Goal: Task Accomplishment & Management: Complete application form

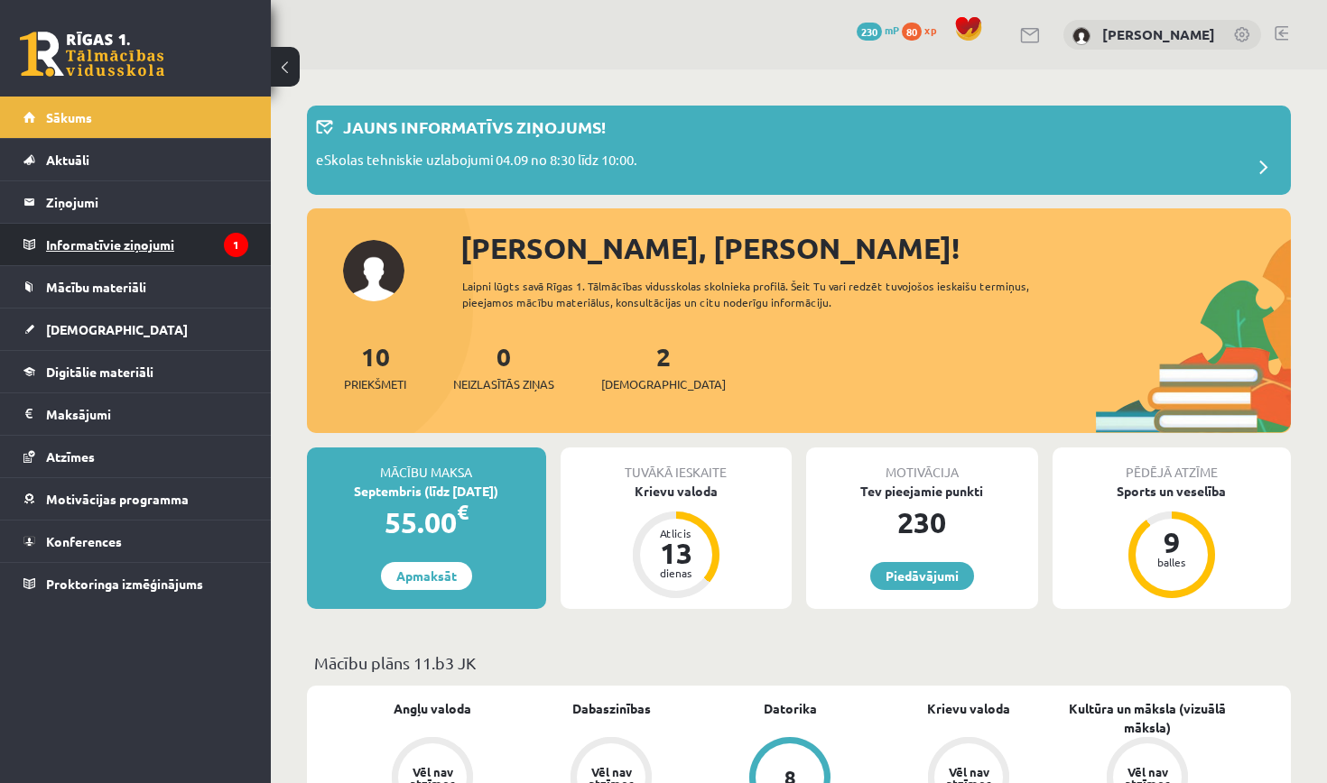
click at [168, 248] on legend "Informatīvie ziņojumi 1" at bounding box center [147, 245] width 202 height 42
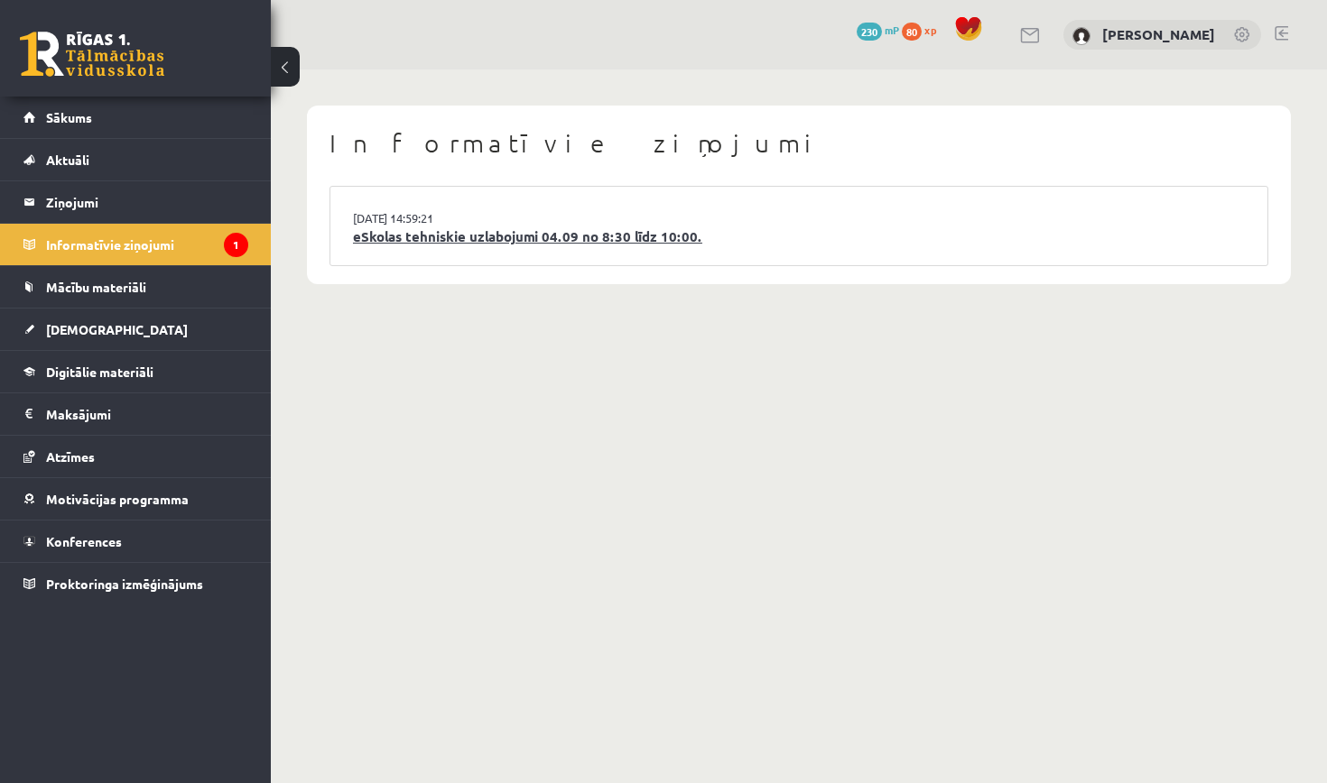
click at [578, 231] on link "eSkolas tehniskie uzlabojumi 04.09 no 8:30 līdz 10:00." at bounding box center [799, 237] width 892 height 21
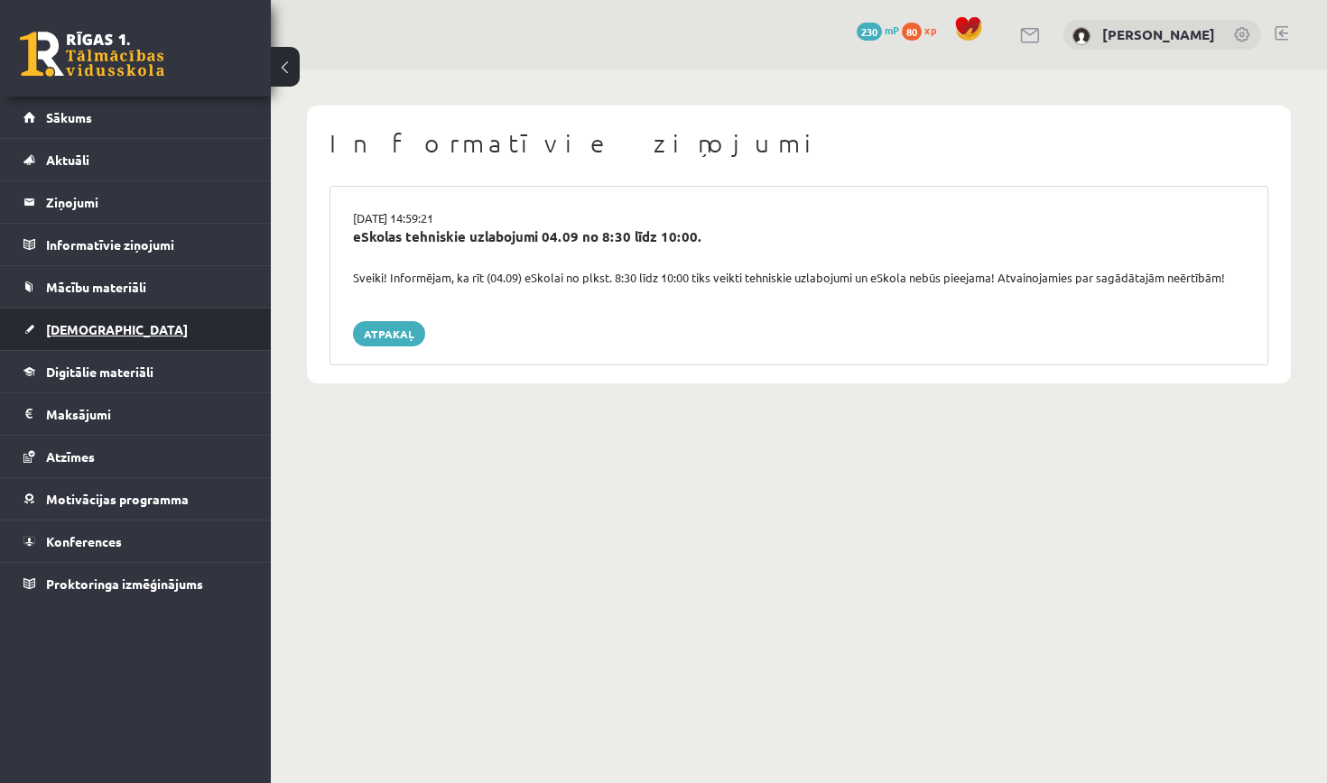
click at [161, 335] on link "[DEMOGRAPHIC_DATA]" at bounding box center [135, 330] width 225 height 42
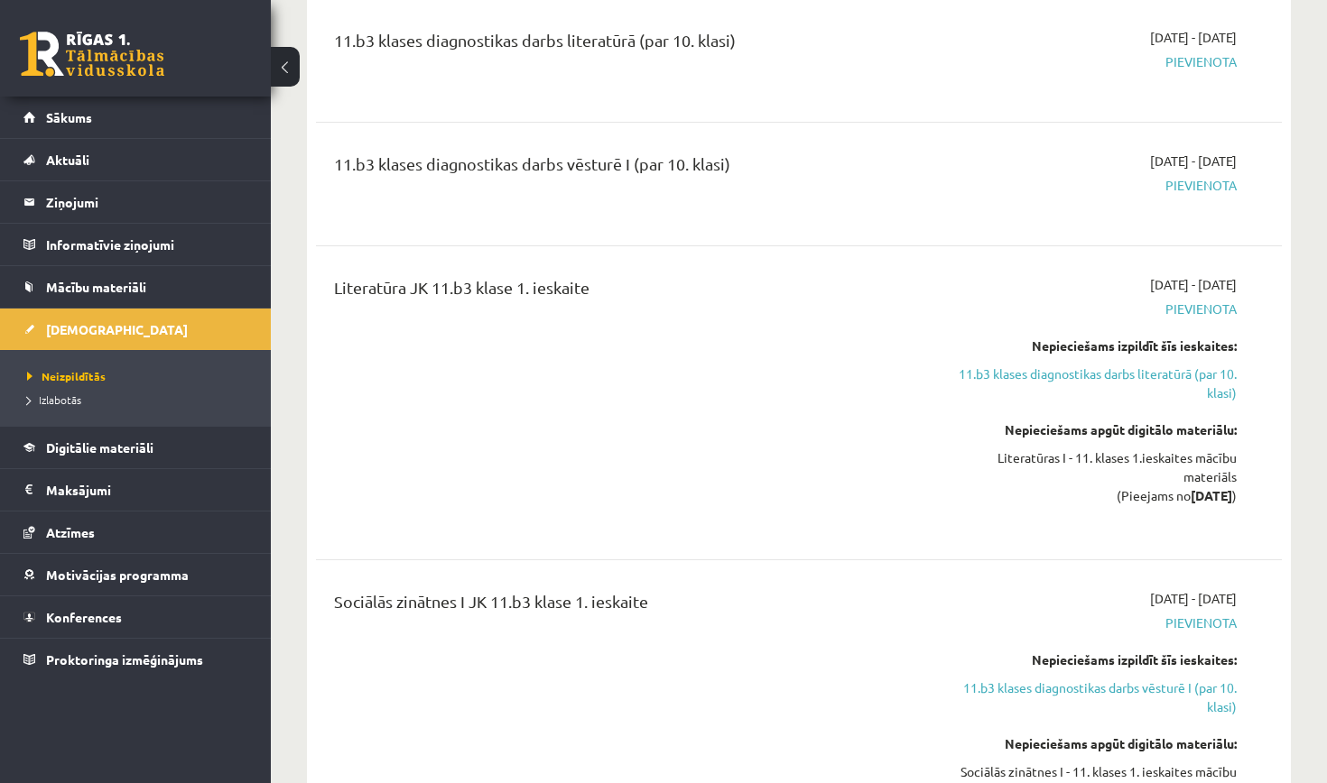
scroll to position [681, 0]
click at [1112, 375] on link "11.b3 klases diagnostikas darbs literatūrā (par 10. klasi)" at bounding box center [1095, 383] width 282 height 38
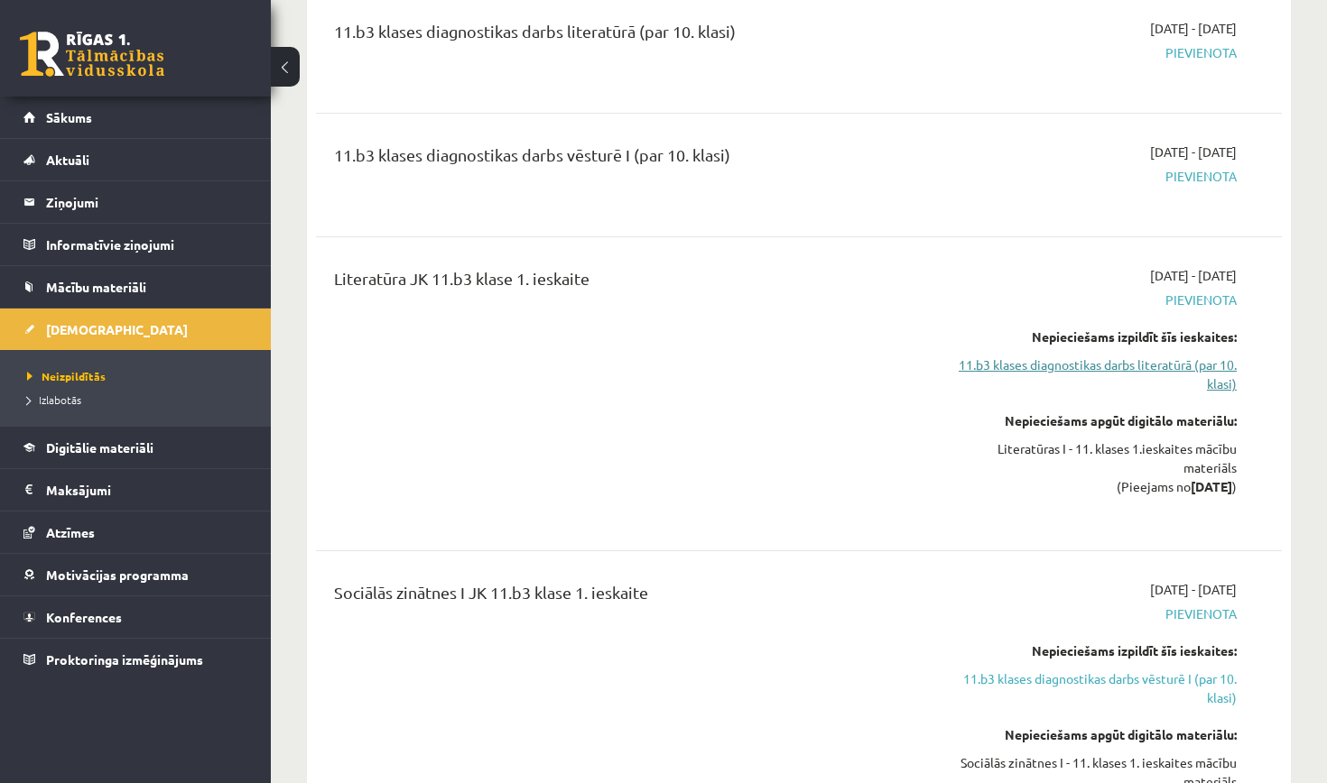
click at [1109, 370] on link "11.b3 klases diagnostikas darbs literatūrā (par 10. klasi)" at bounding box center [1095, 375] width 282 height 38
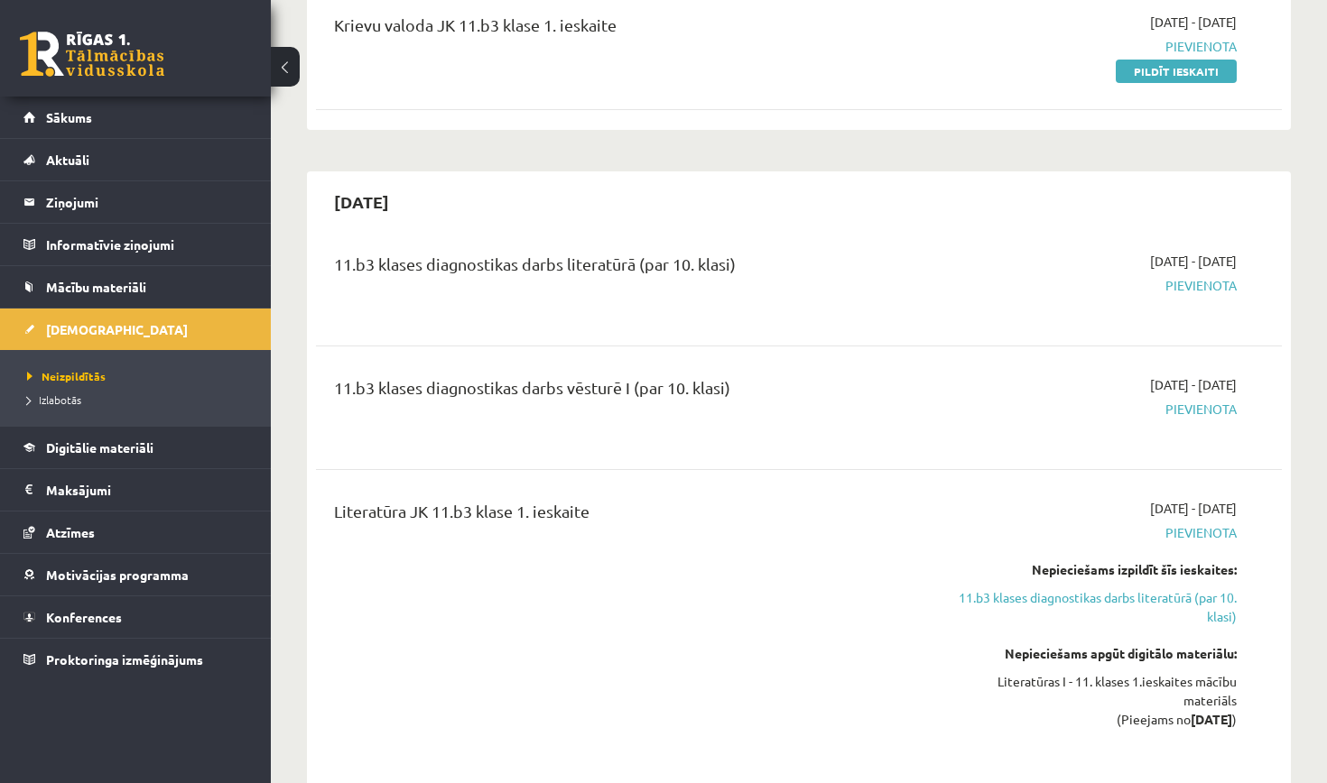
scroll to position [454, 0]
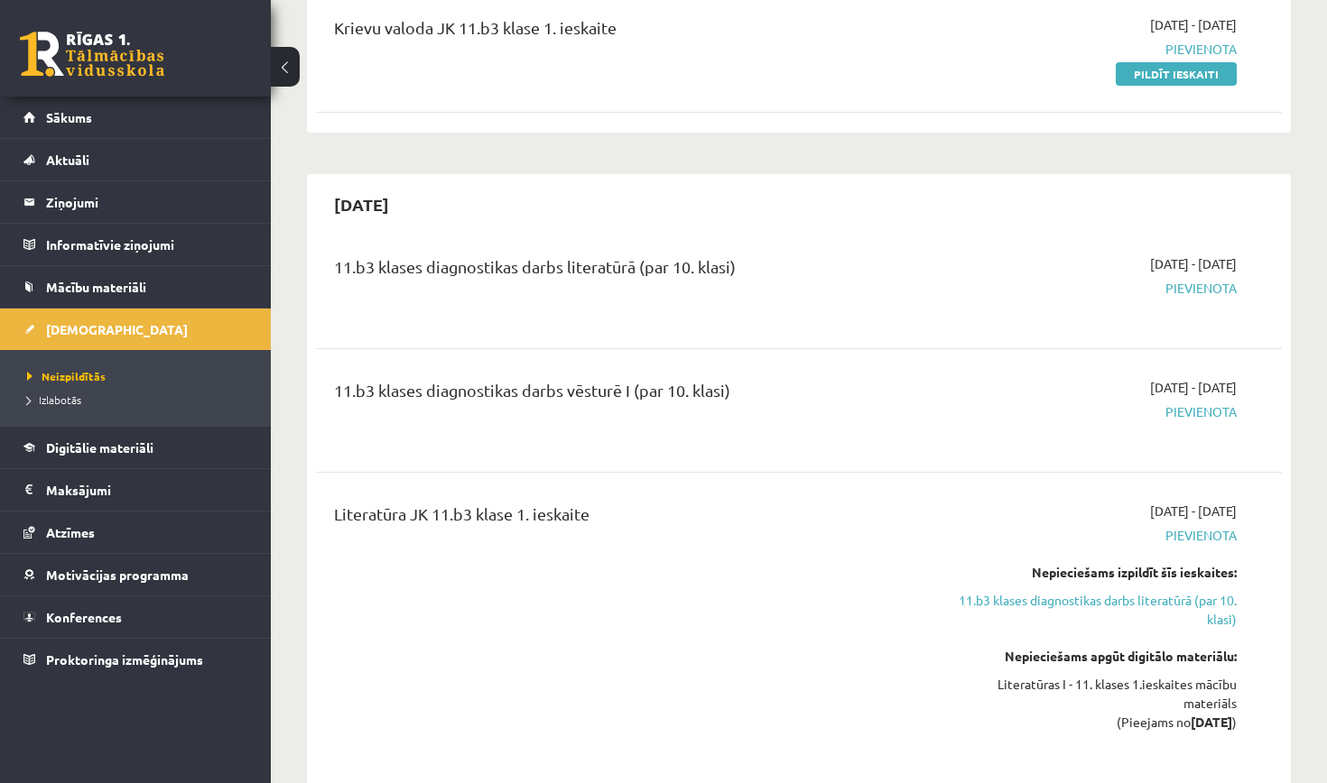
click at [1216, 289] on span "Pievienota" at bounding box center [1095, 288] width 282 height 19
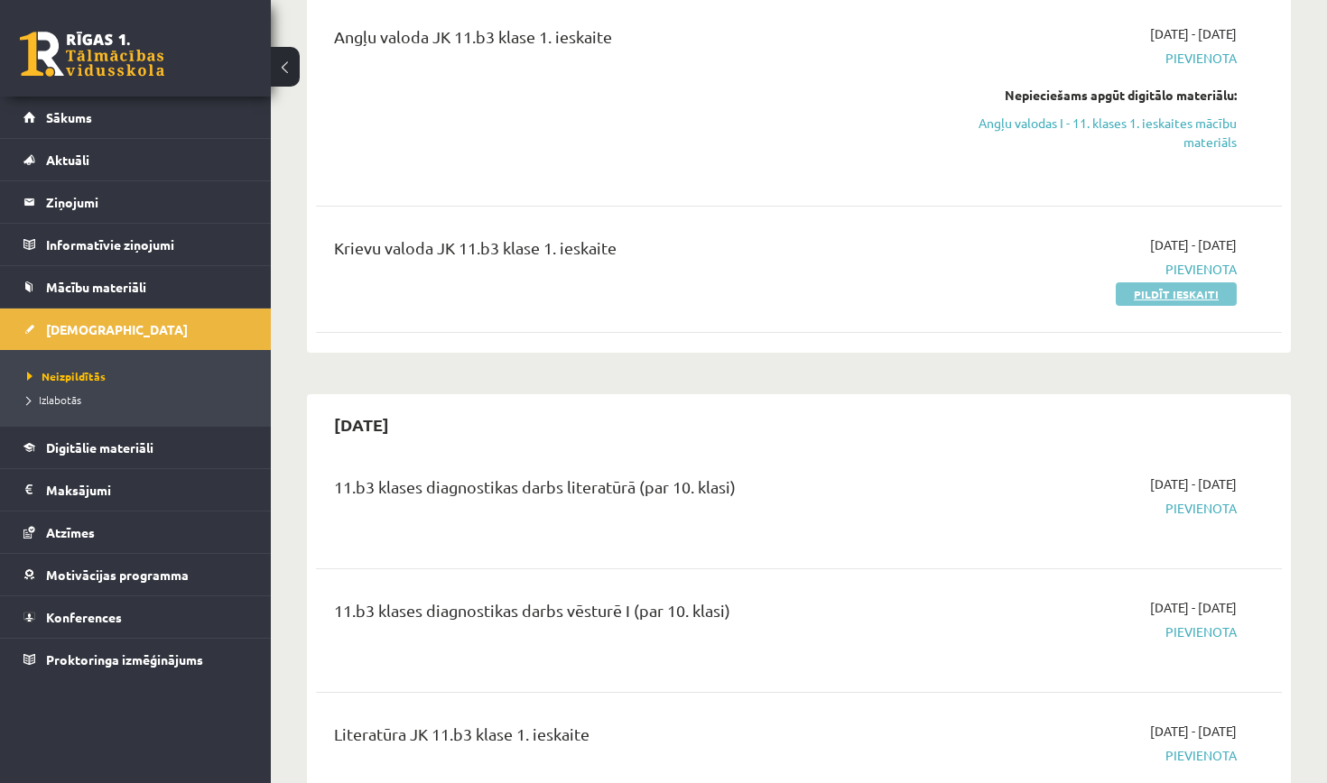
scroll to position [234, 0]
click at [1151, 431] on div "2025-09-30" at bounding box center [799, 424] width 966 height 42
click at [1149, 437] on div "2025-09-30" at bounding box center [799, 424] width 966 height 42
click at [91, 399] on link "Izlabotās" at bounding box center [140, 400] width 226 height 16
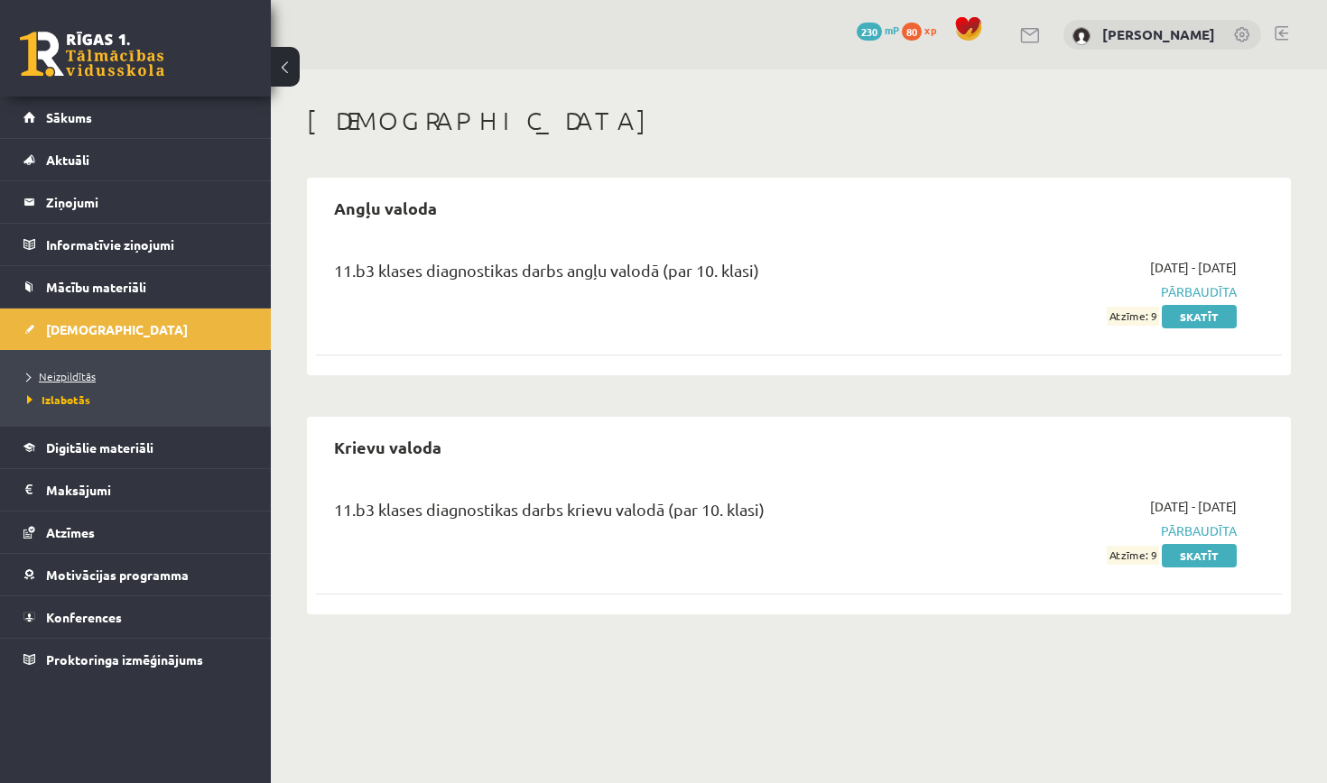
click at [76, 376] on span "Neizpildītās" at bounding box center [61, 376] width 69 height 14
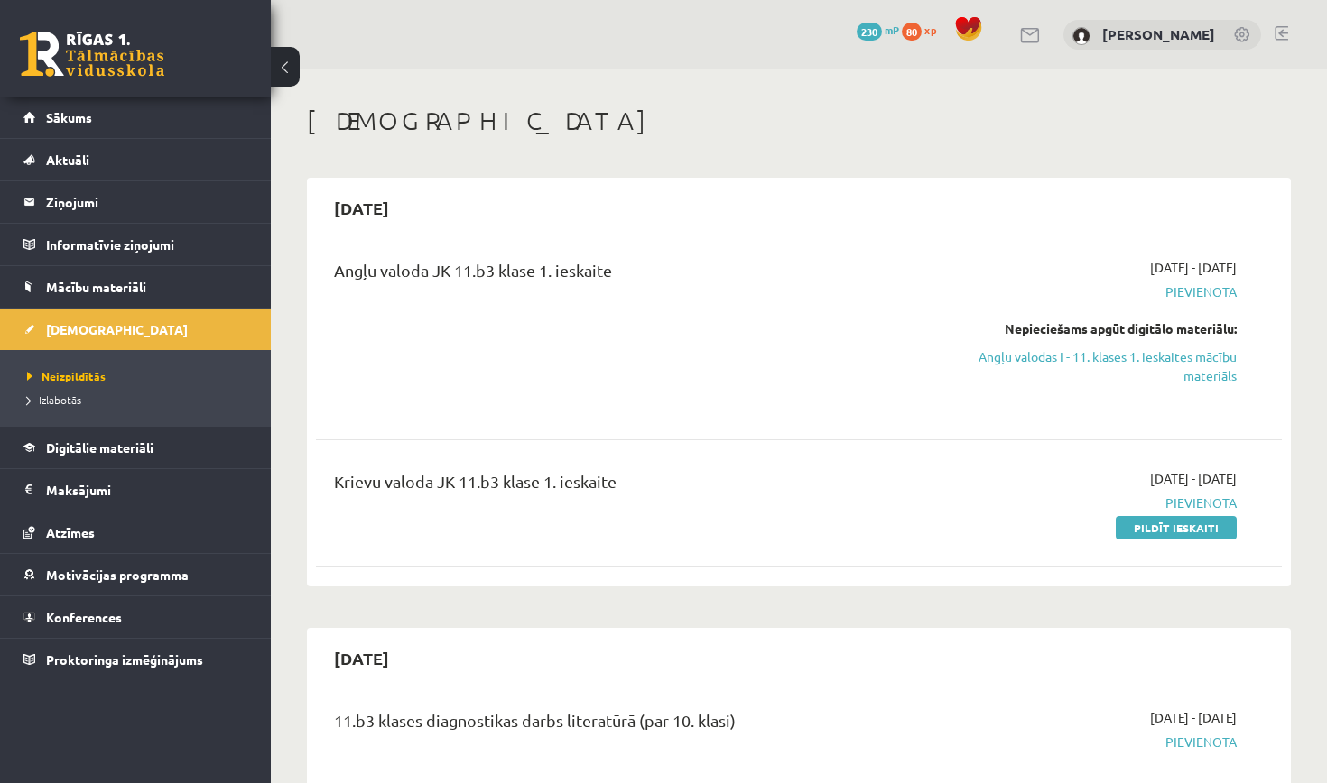
drag, startPoint x: 321, startPoint y: 238, endPoint x: 829, endPoint y: 329, distance: 516.2
click at [829, 329] on div "2025-09-15 Angļu valoda JK 11.b3 klase 1. ieskaite 2025-09-01 - 2025-09-15 Piev…" at bounding box center [799, 382] width 984 height 409
click at [831, 532] on div "Krievu valoda JK 11.b3 klase 1. ieskaite" at bounding box center [630, 503] width 620 height 68
click at [882, 35] on span "230" at bounding box center [868, 32] width 25 height 18
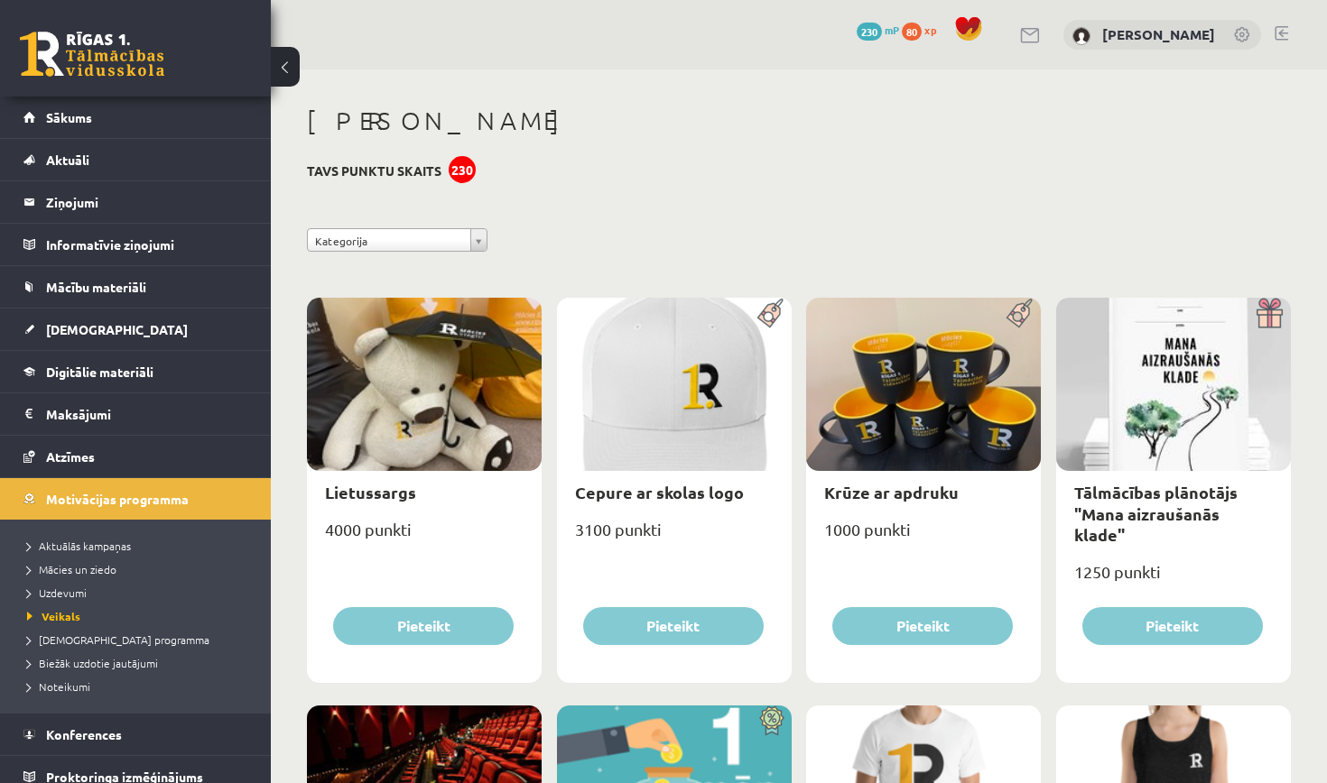
click at [921, 34] on span "80" at bounding box center [912, 32] width 20 height 18
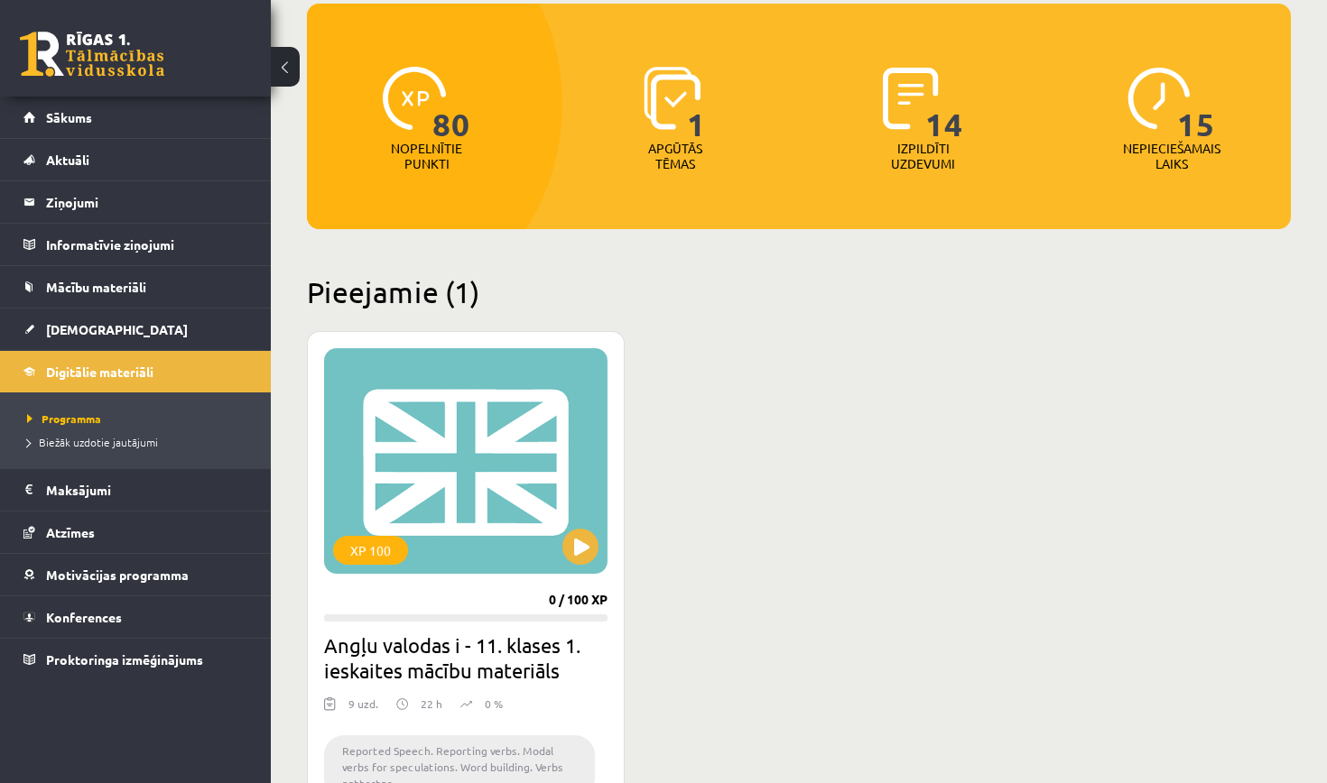
scroll to position [189, 0]
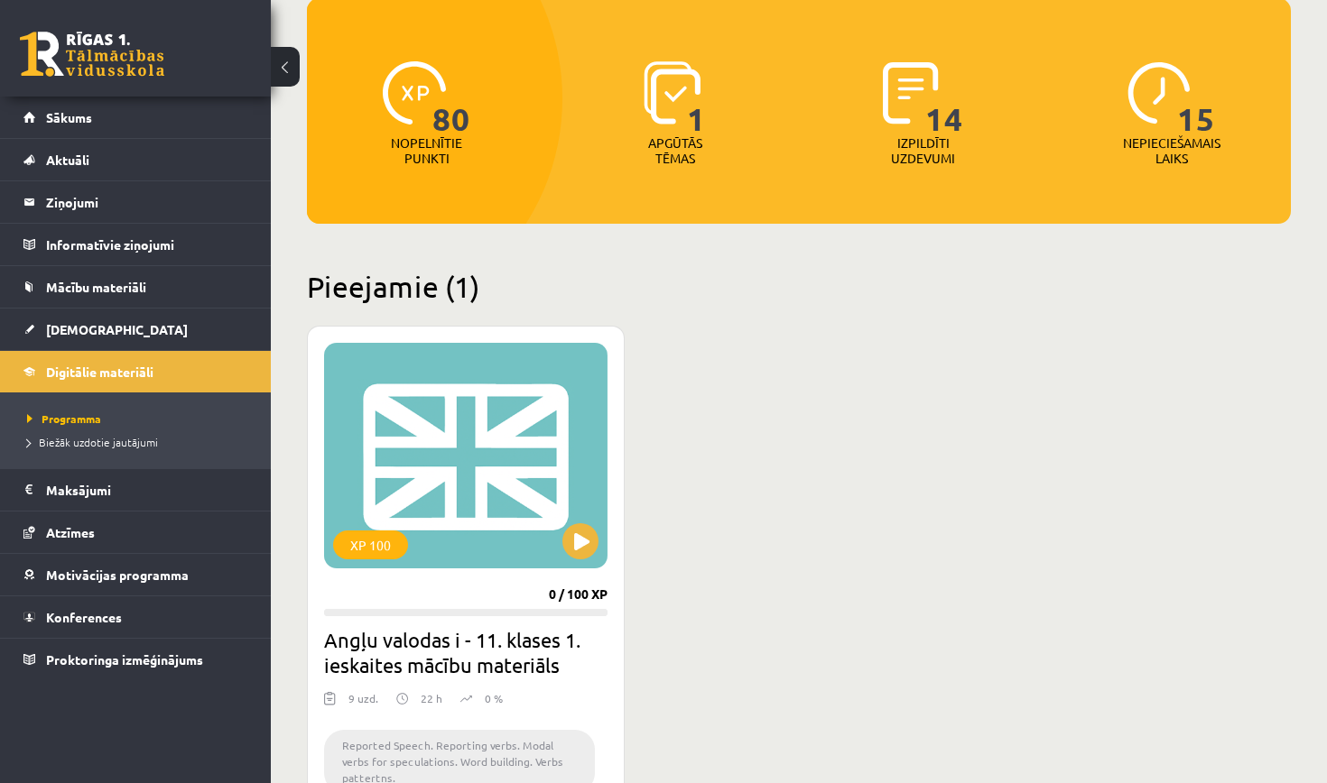
drag, startPoint x: 1276, startPoint y: 171, endPoint x: 1253, endPoint y: 163, distance: 23.7
click at [1266, 171] on div "15 Nepieciešamais laiks" at bounding box center [1170, 114] width 239 height 125
click at [1194, 133] on span "15" at bounding box center [1196, 98] width 38 height 74
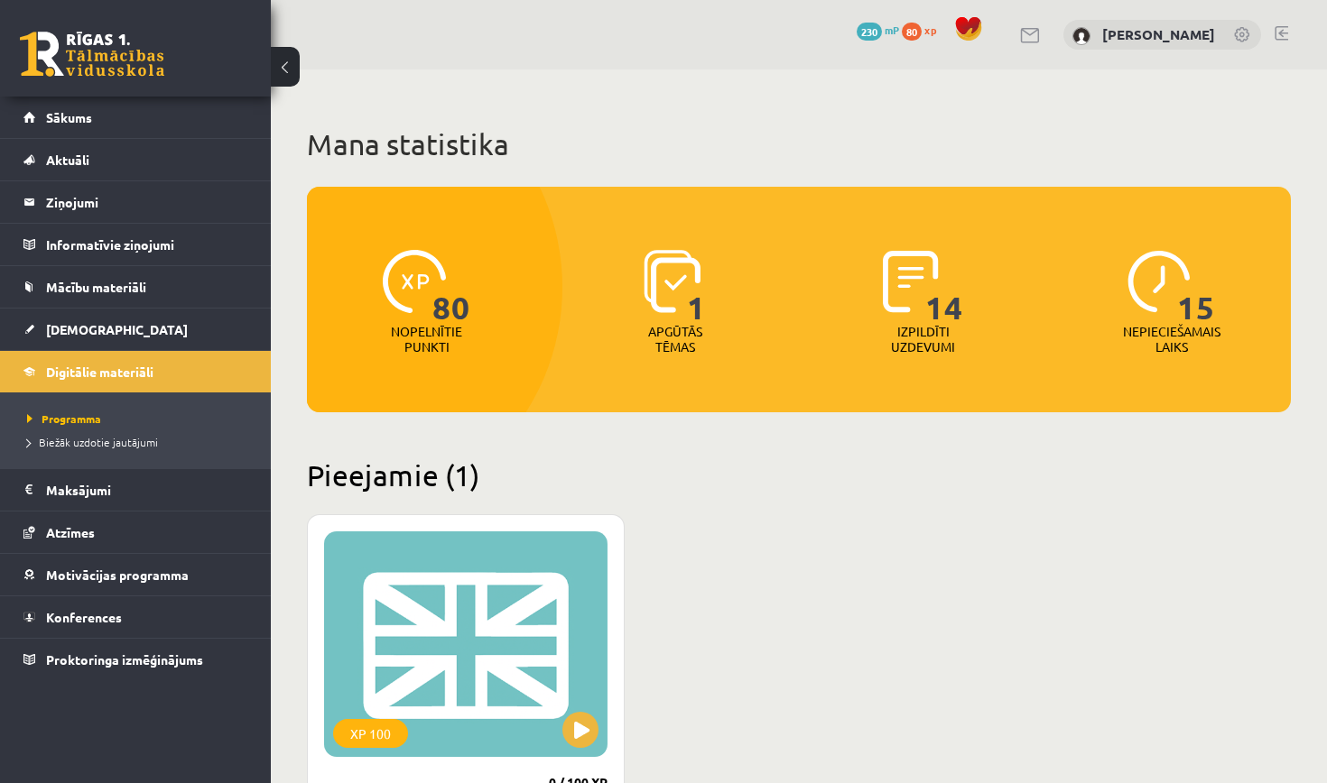
scroll to position [0, 0]
click at [661, 321] on div "1" at bounding box center [674, 282] width 62 height 83
click at [171, 294] on link "Mācību materiāli" at bounding box center [135, 287] width 225 height 42
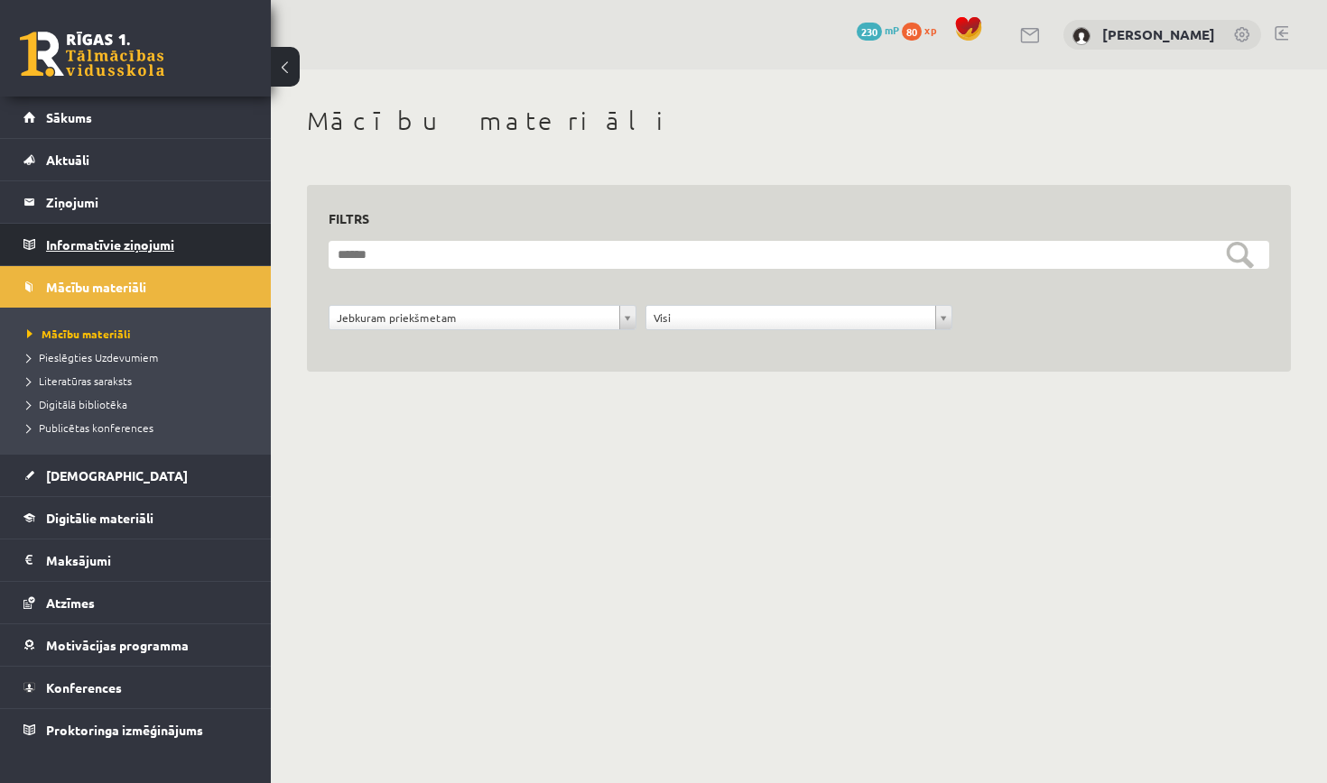
click at [161, 249] on legend "Informatīvie ziņojumi 0" at bounding box center [147, 245] width 202 height 42
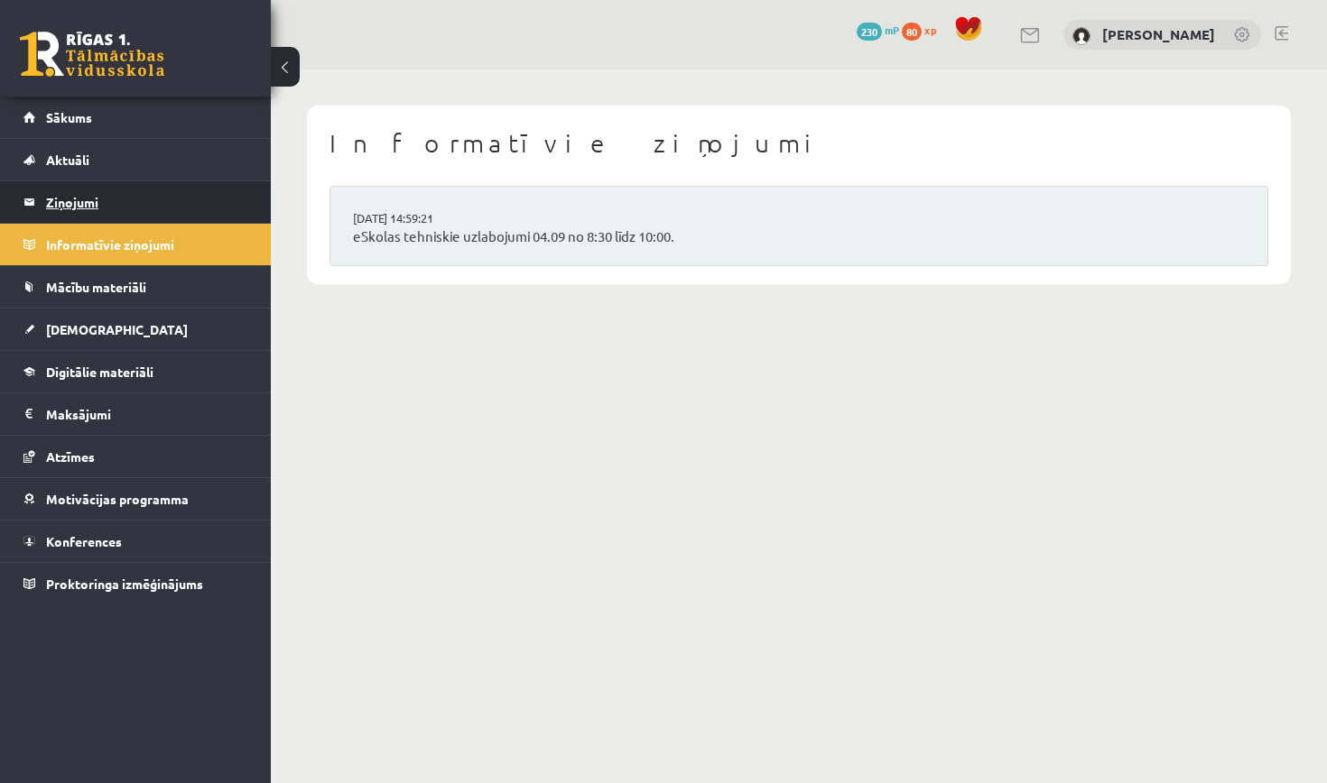
click at [180, 199] on legend "Ziņojumi 0" at bounding box center [147, 202] width 202 height 42
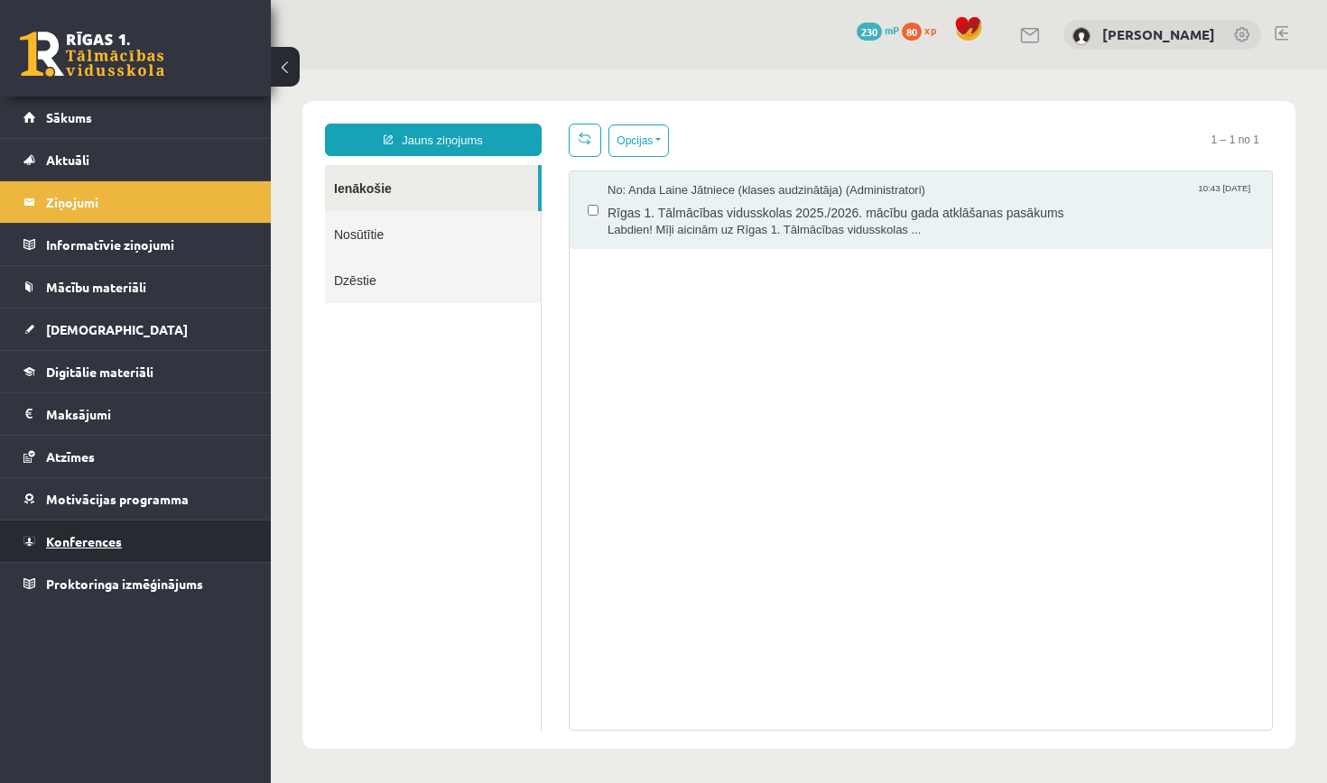
click at [127, 545] on link "Konferences" at bounding box center [135, 542] width 225 height 42
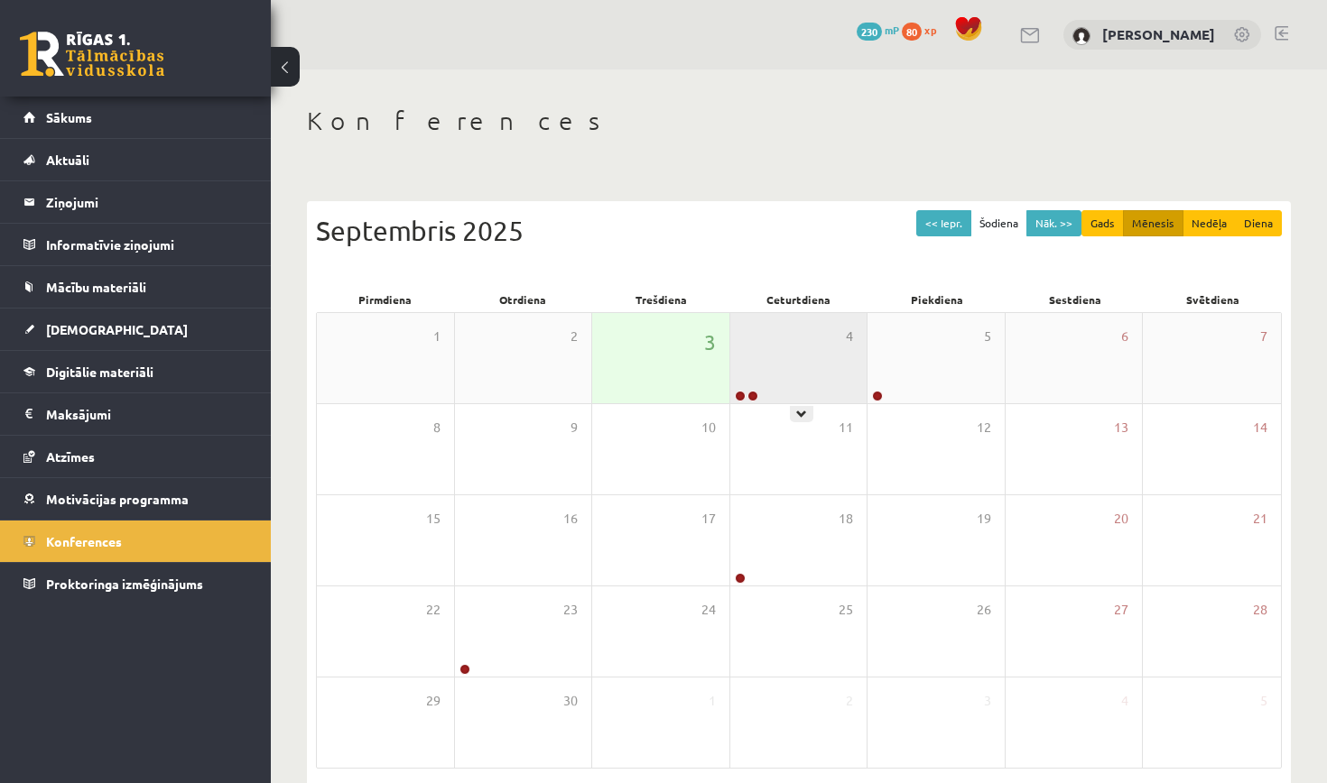
click at [799, 361] on div "4" at bounding box center [798, 358] width 137 height 90
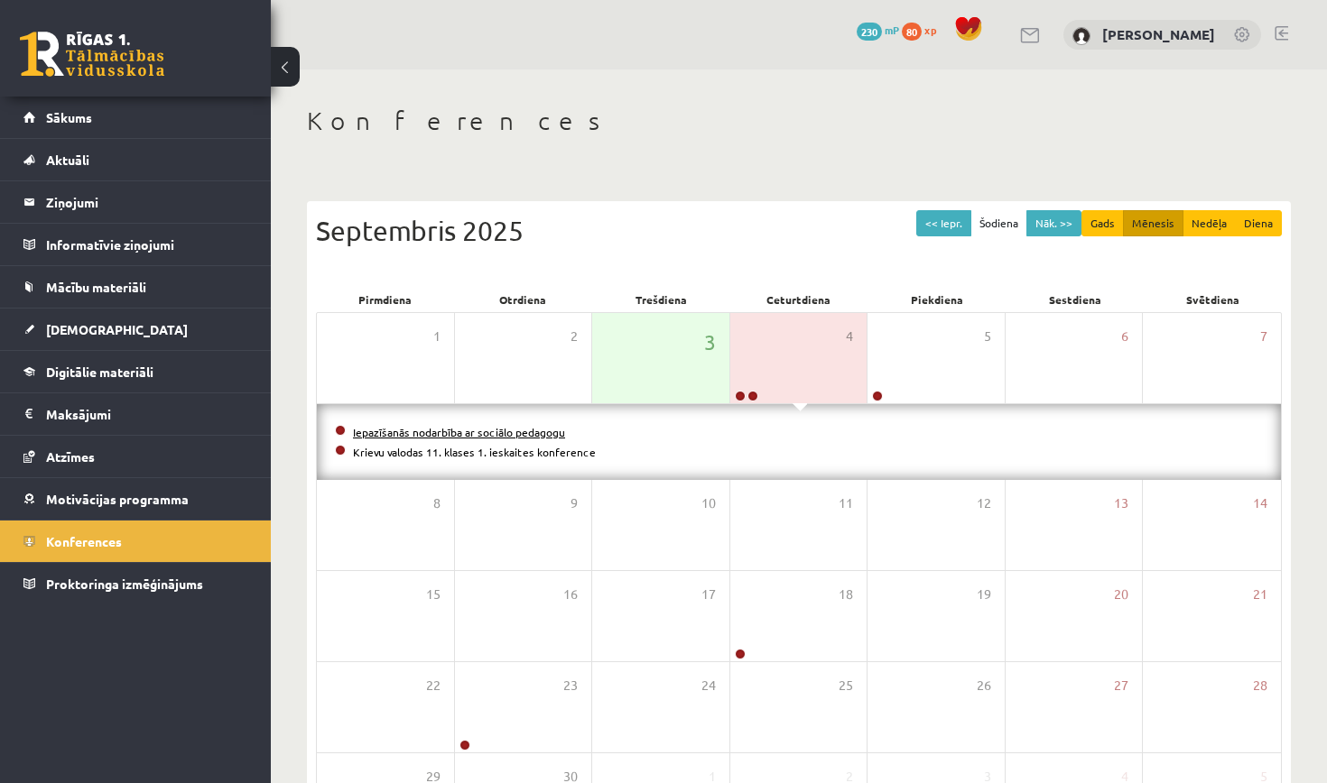
click at [503, 436] on link "Iepazīšanās nodarbība ar sociālo pedagogu" at bounding box center [459, 432] width 212 height 14
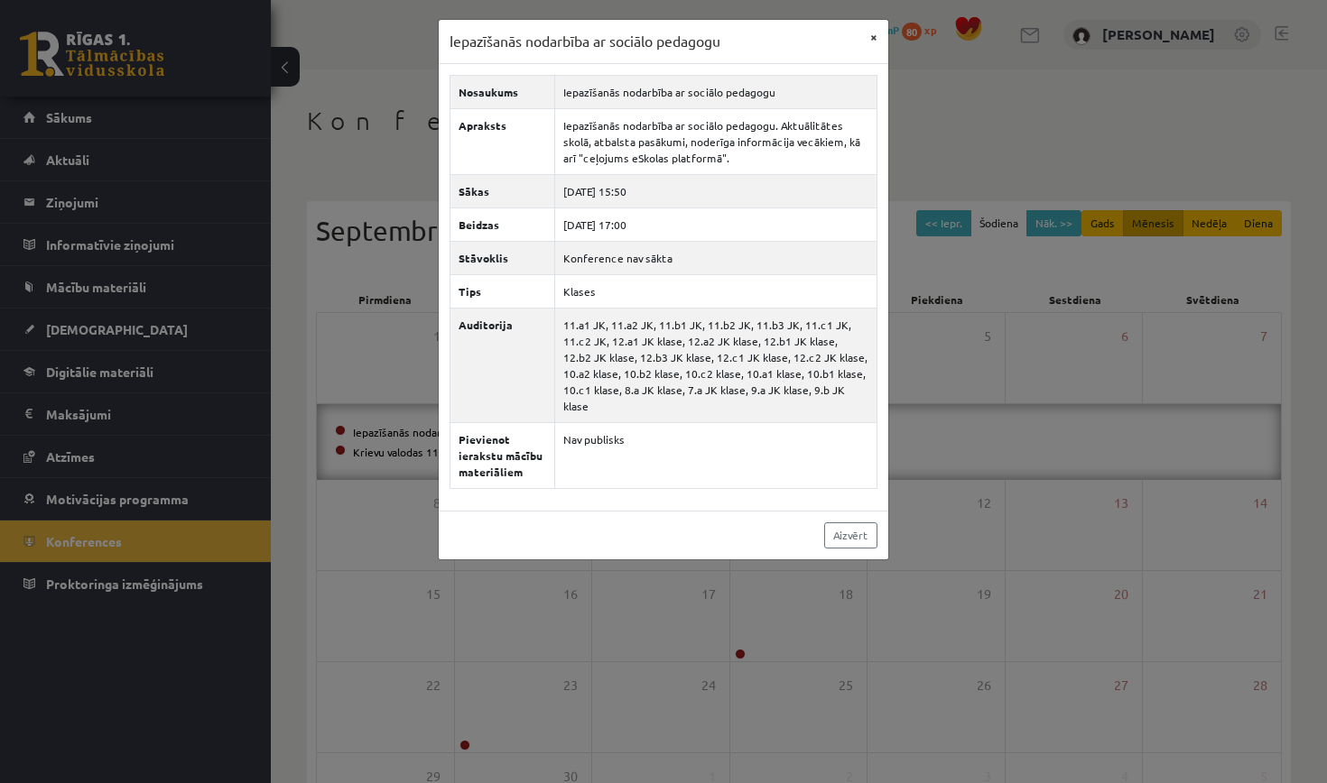
click at [870, 39] on button "×" at bounding box center [873, 37] width 29 height 34
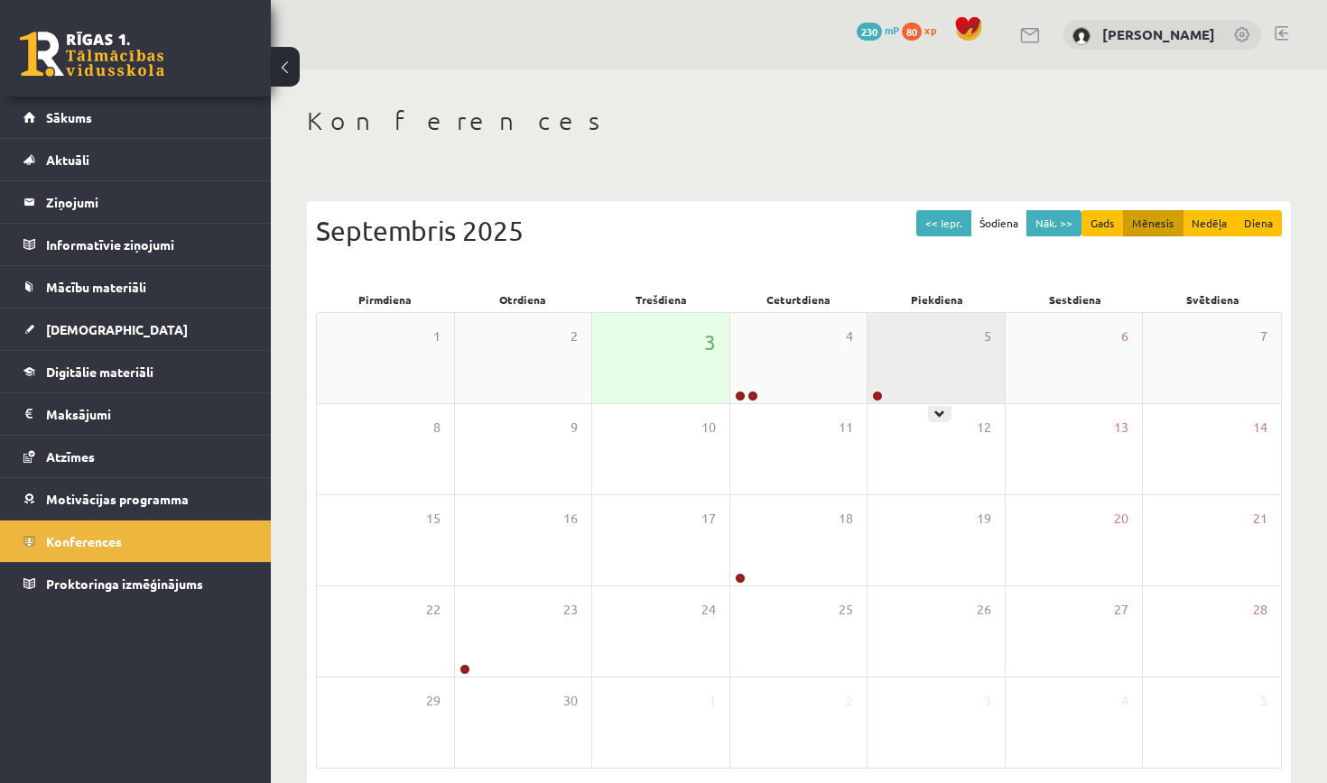
click at [919, 354] on div "5" at bounding box center [935, 358] width 137 height 90
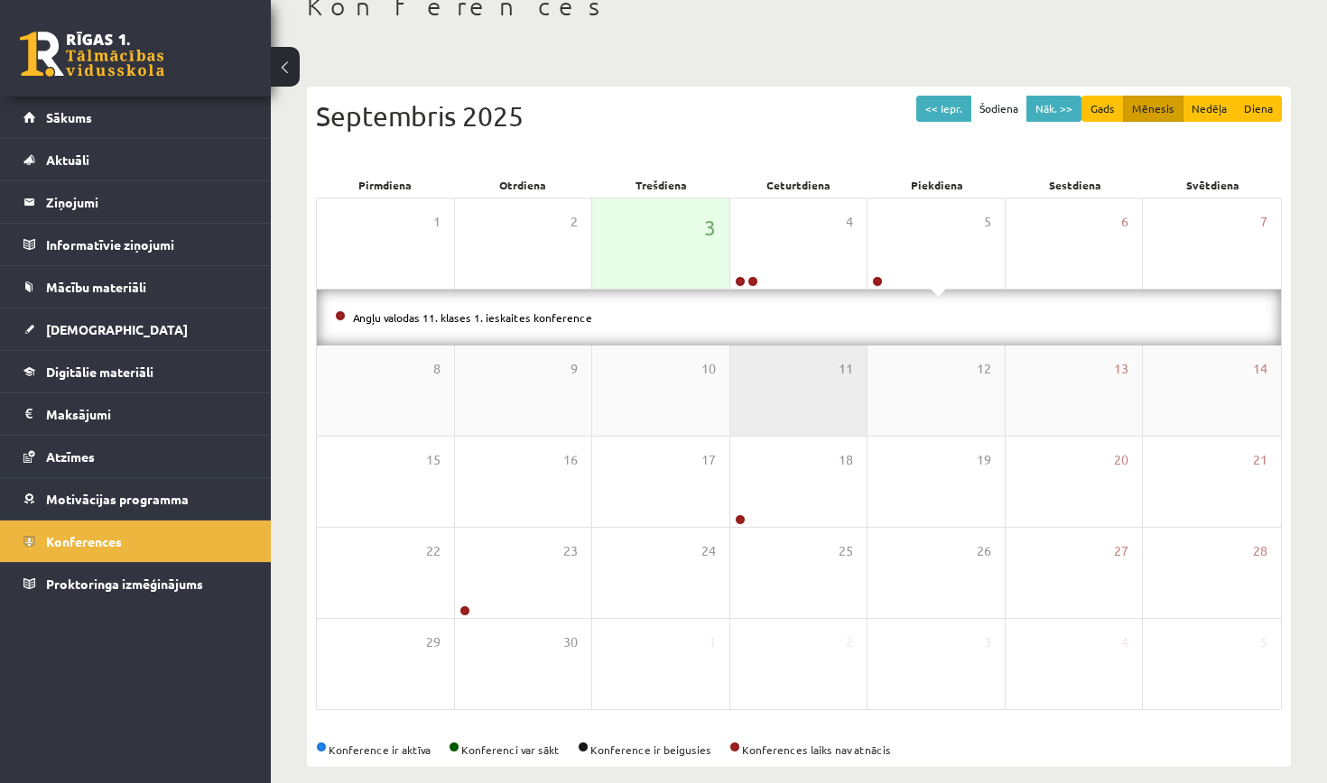
scroll to position [116, 1]
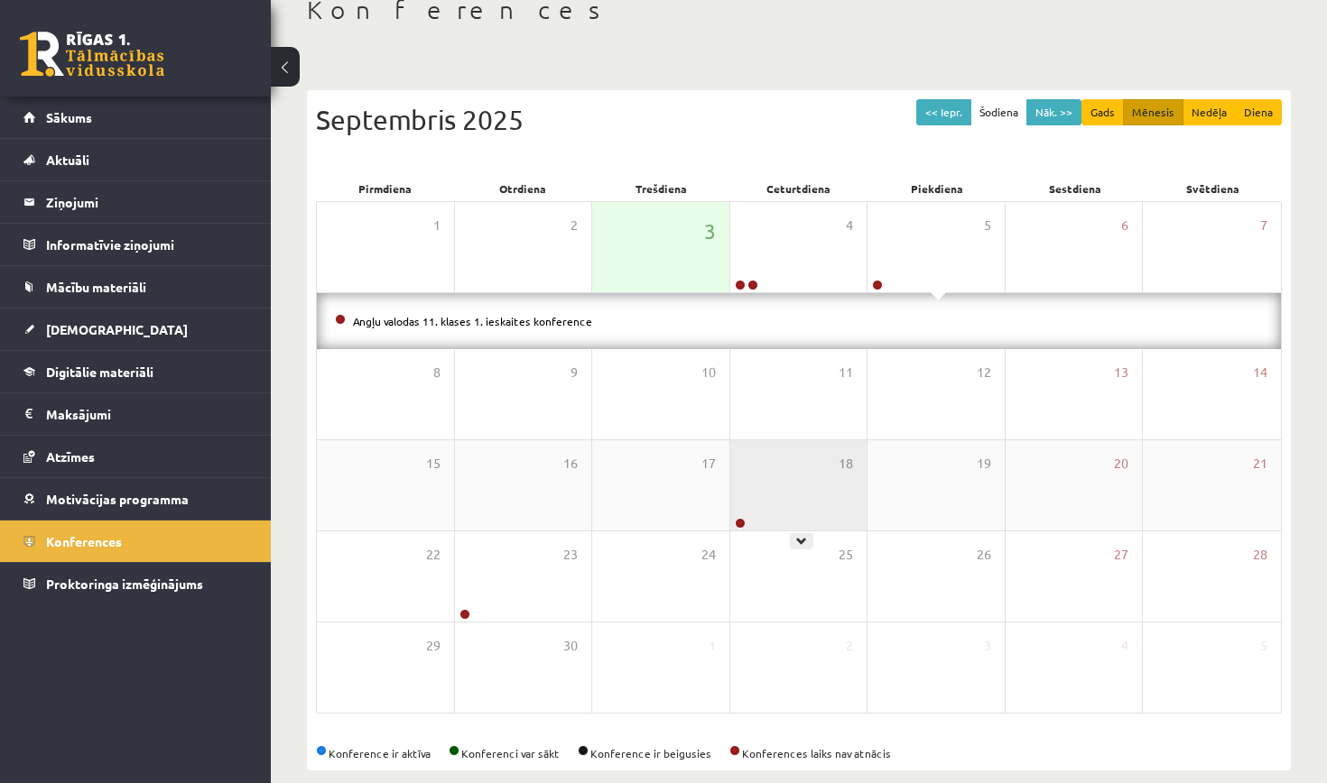
click at [821, 486] on div "18" at bounding box center [798, 485] width 137 height 90
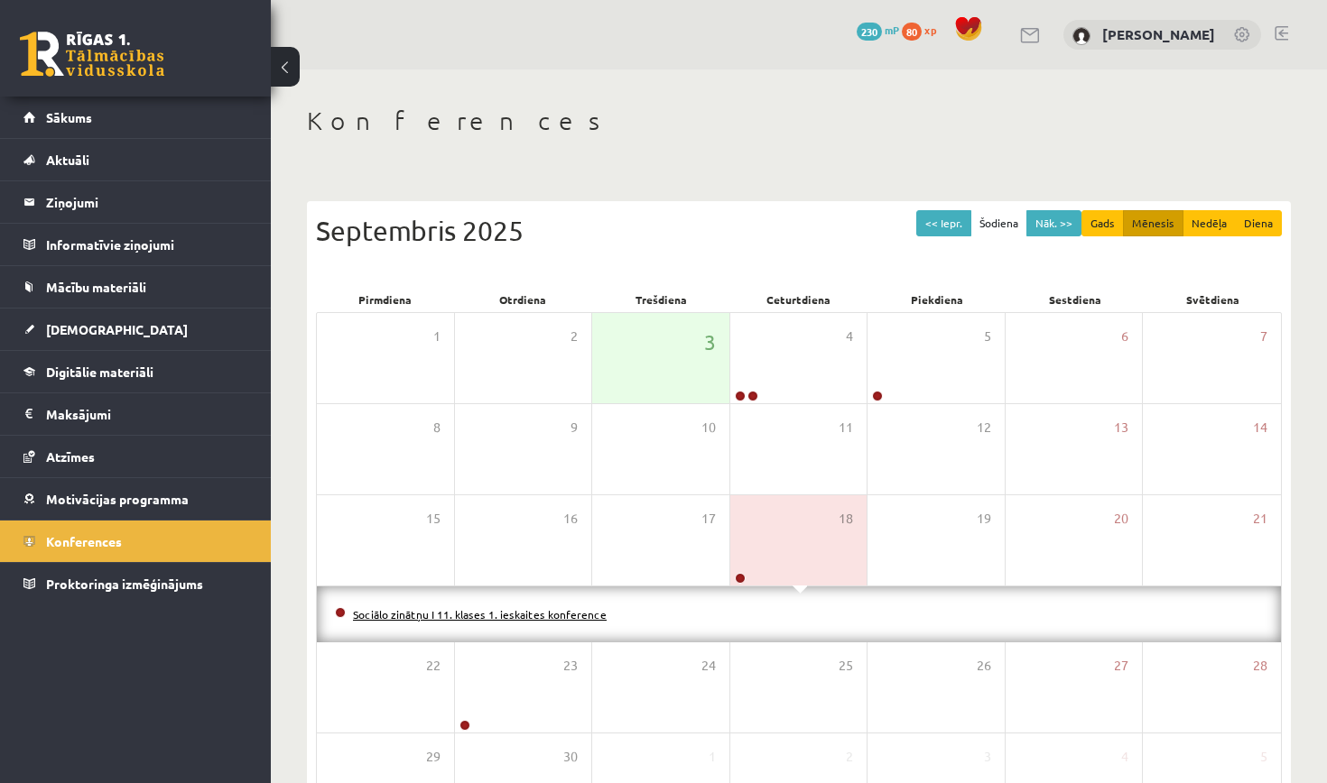
scroll to position [0, 0]
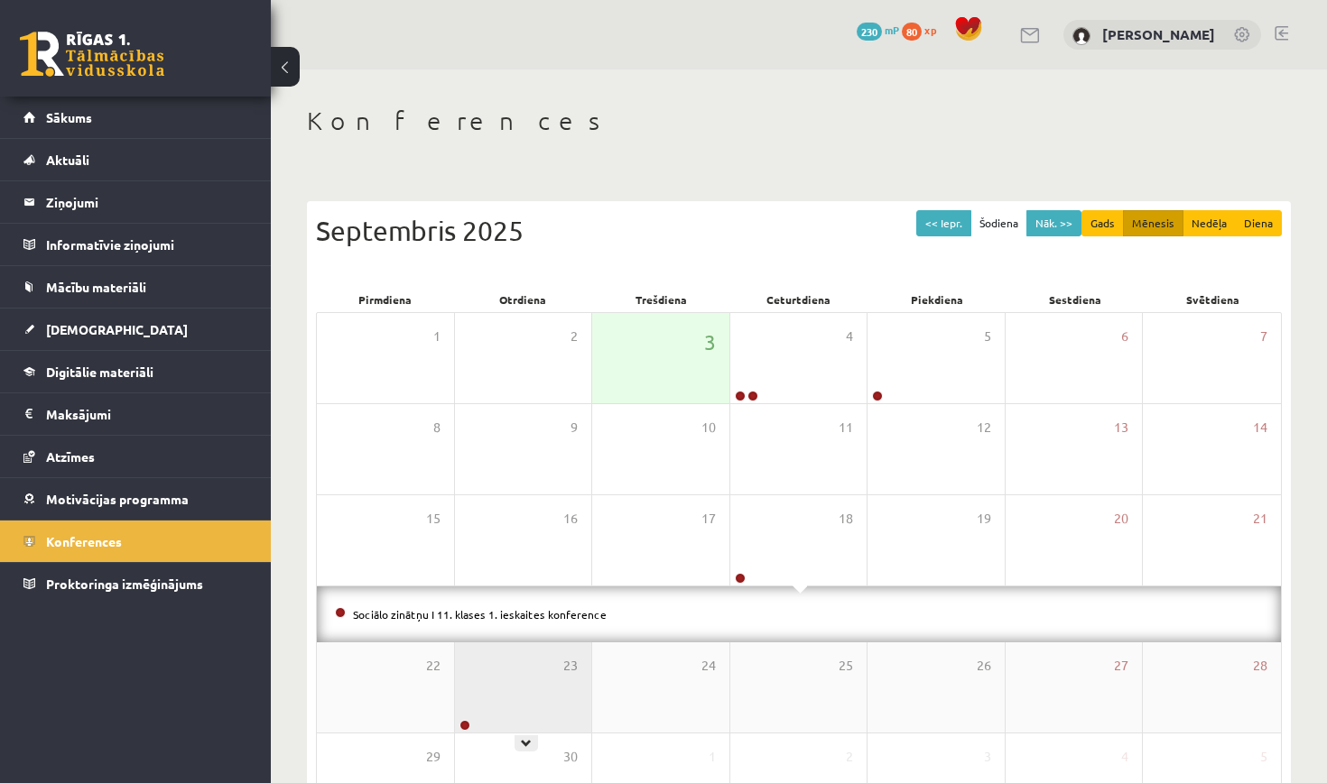
click at [549, 662] on div "23" at bounding box center [523, 688] width 137 height 90
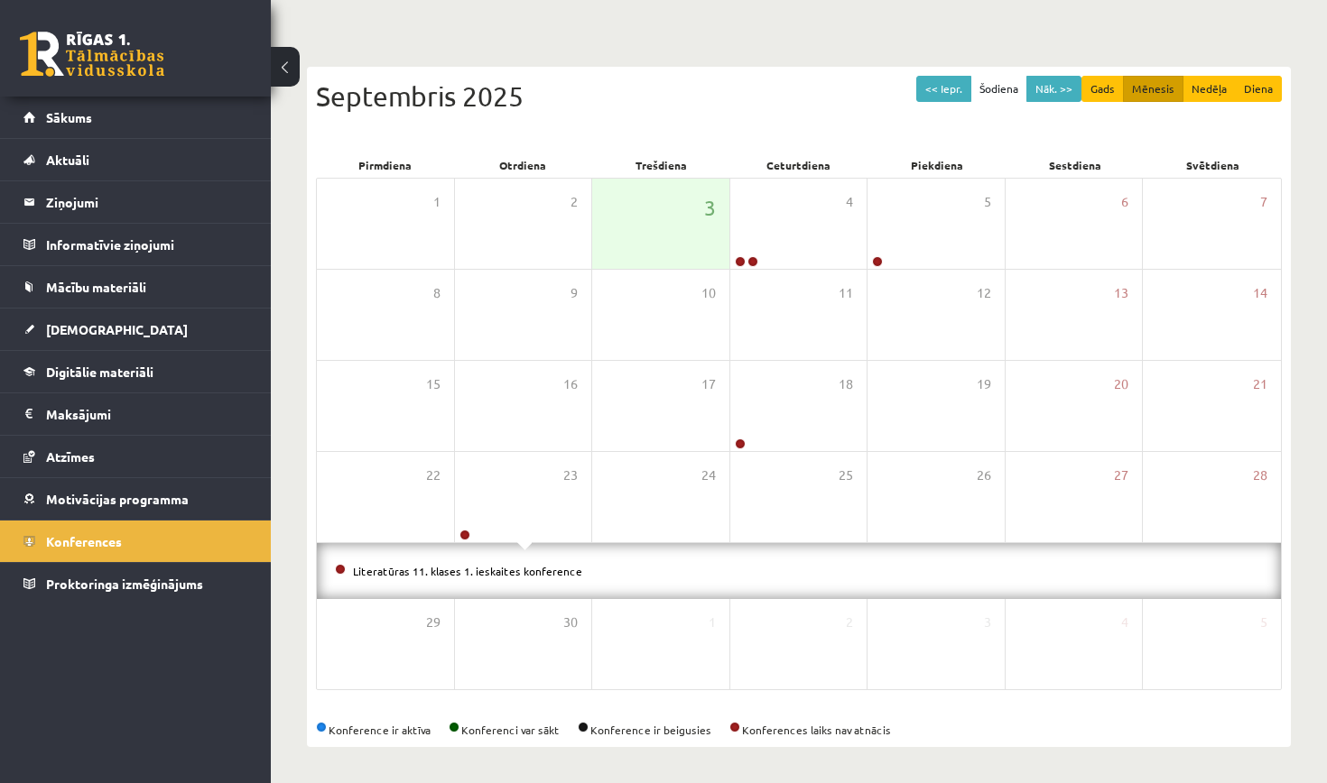
scroll to position [134, 0]
click at [1050, 88] on button "Nāk. >>" at bounding box center [1053, 89] width 55 height 26
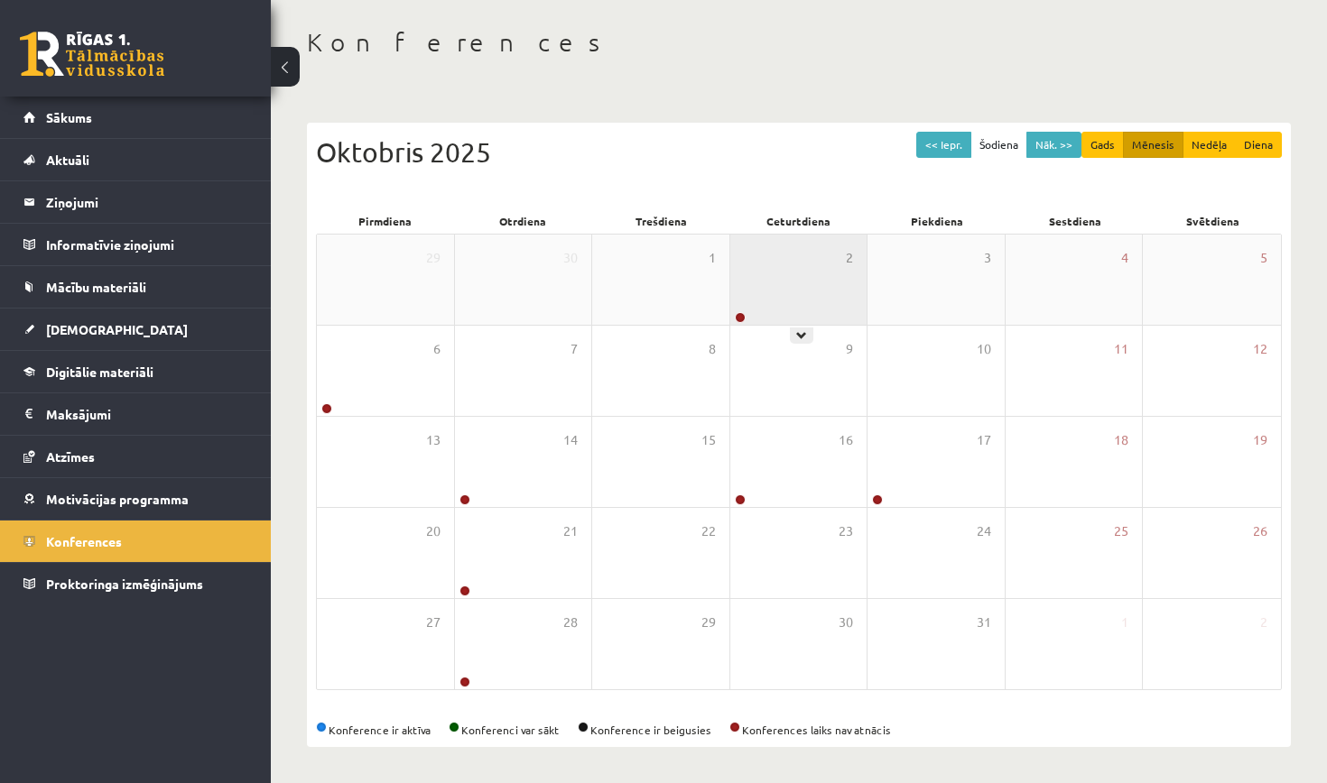
click at [806, 283] on div "2" at bounding box center [798, 280] width 137 height 90
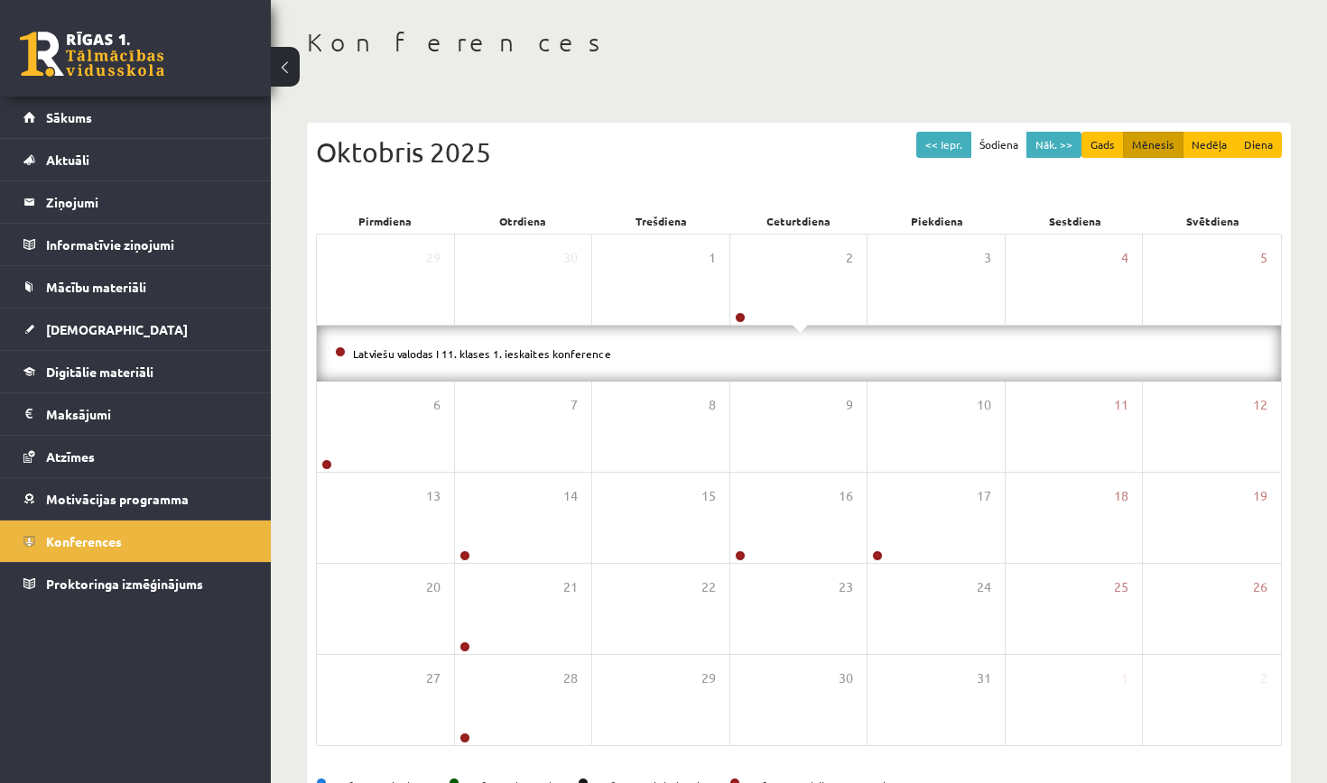
click at [356, 373] on div "Latviešu valodas I 11. klases 1. ieskaites konference" at bounding box center [799, 354] width 964 height 56
click at [379, 423] on div "6" at bounding box center [385, 427] width 137 height 90
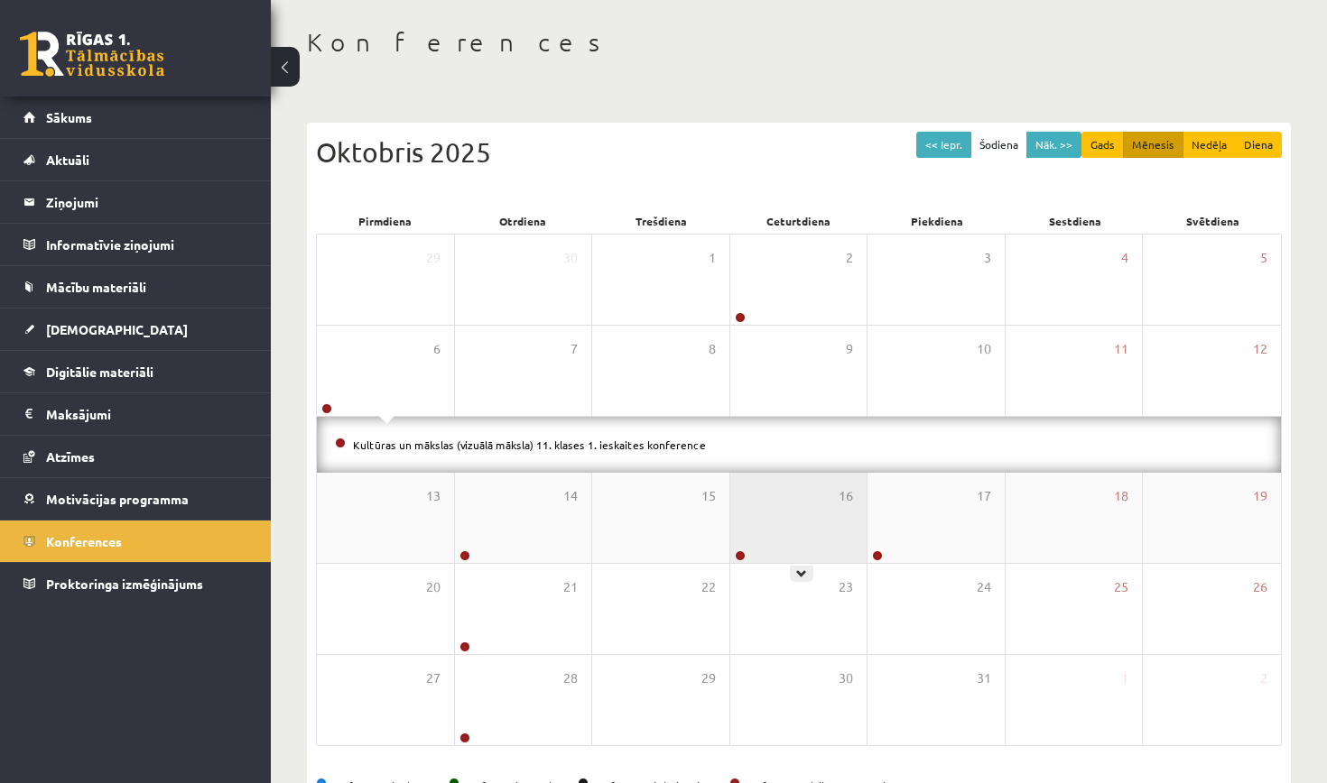
click at [761, 539] on div "16" at bounding box center [798, 518] width 137 height 90
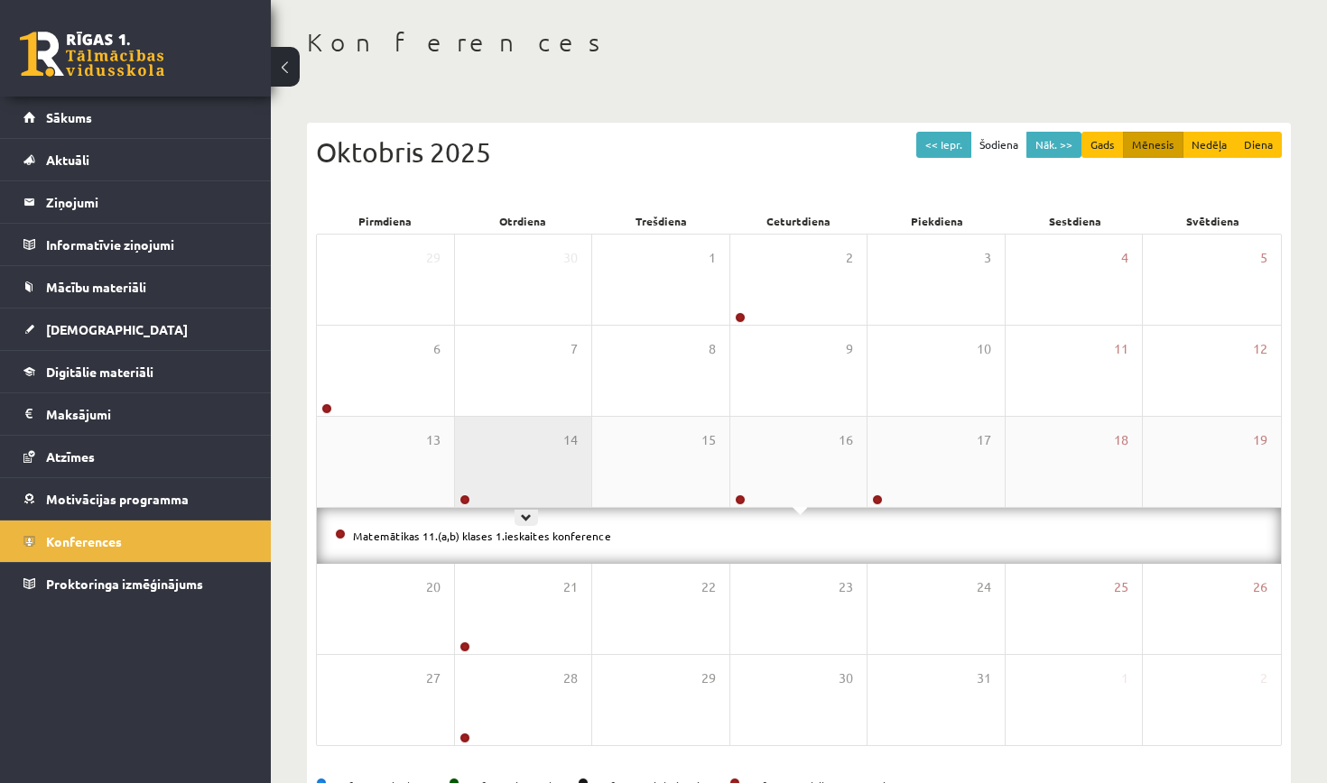
click at [532, 481] on div "14" at bounding box center [523, 462] width 137 height 90
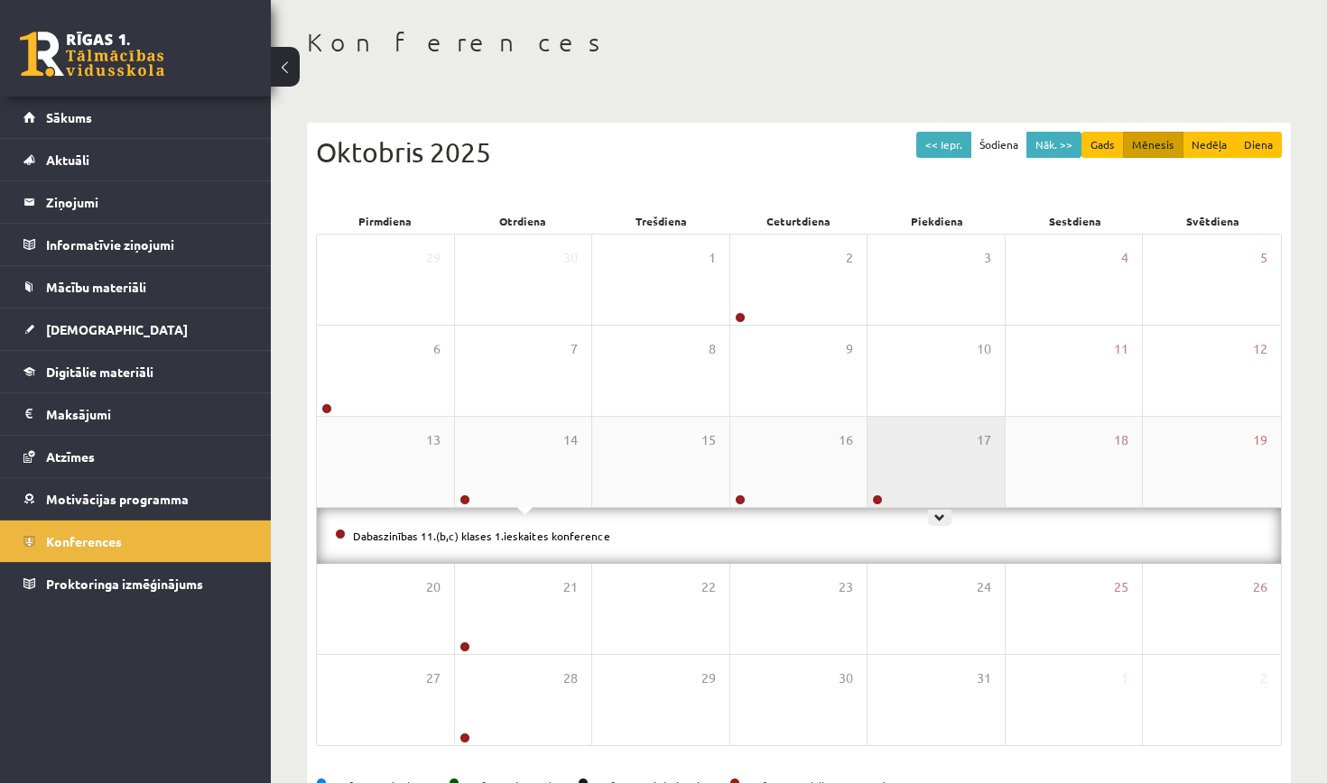
click at [935, 475] on div "17" at bounding box center [935, 462] width 137 height 90
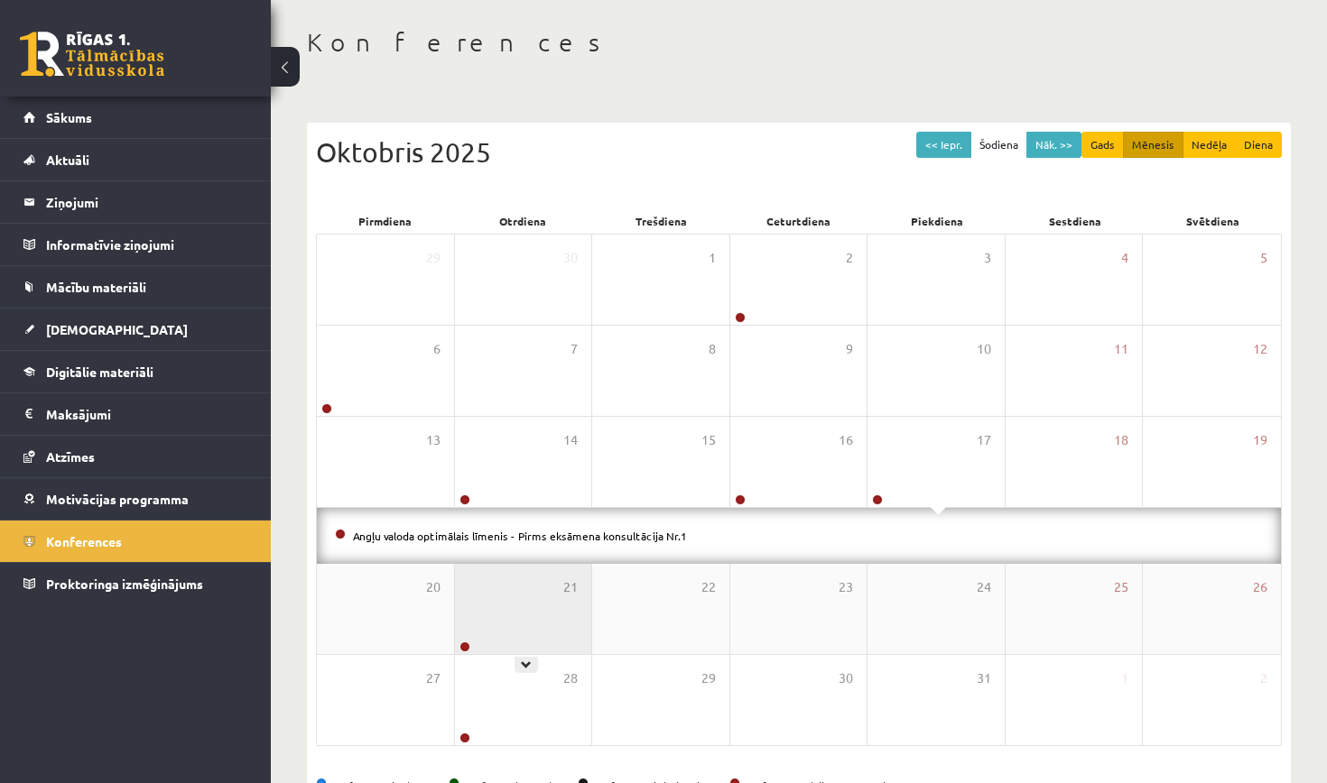
click at [513, 587] on div "21" at bounding box center [523, 609] width 137 height 90
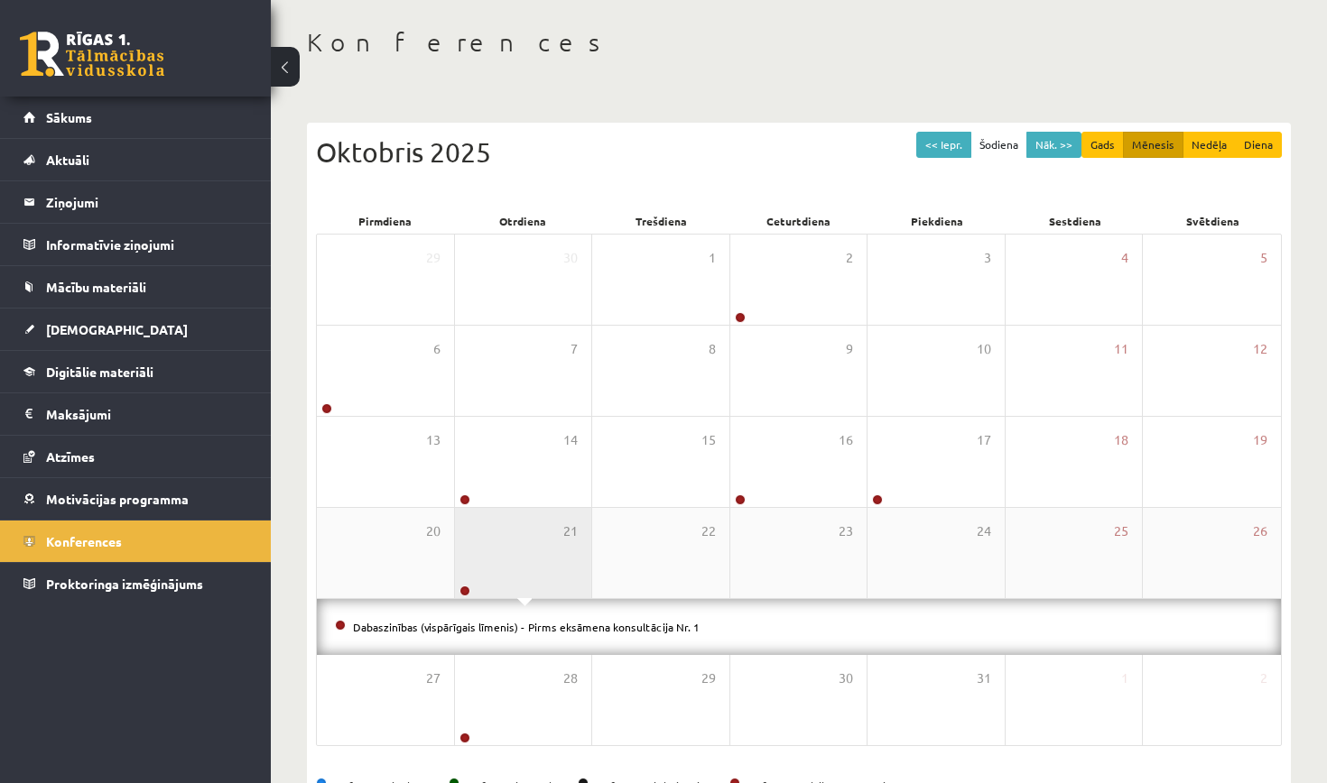
click at [513, 587] on div "21" at bounding box center [523, 553] width 137 height 90
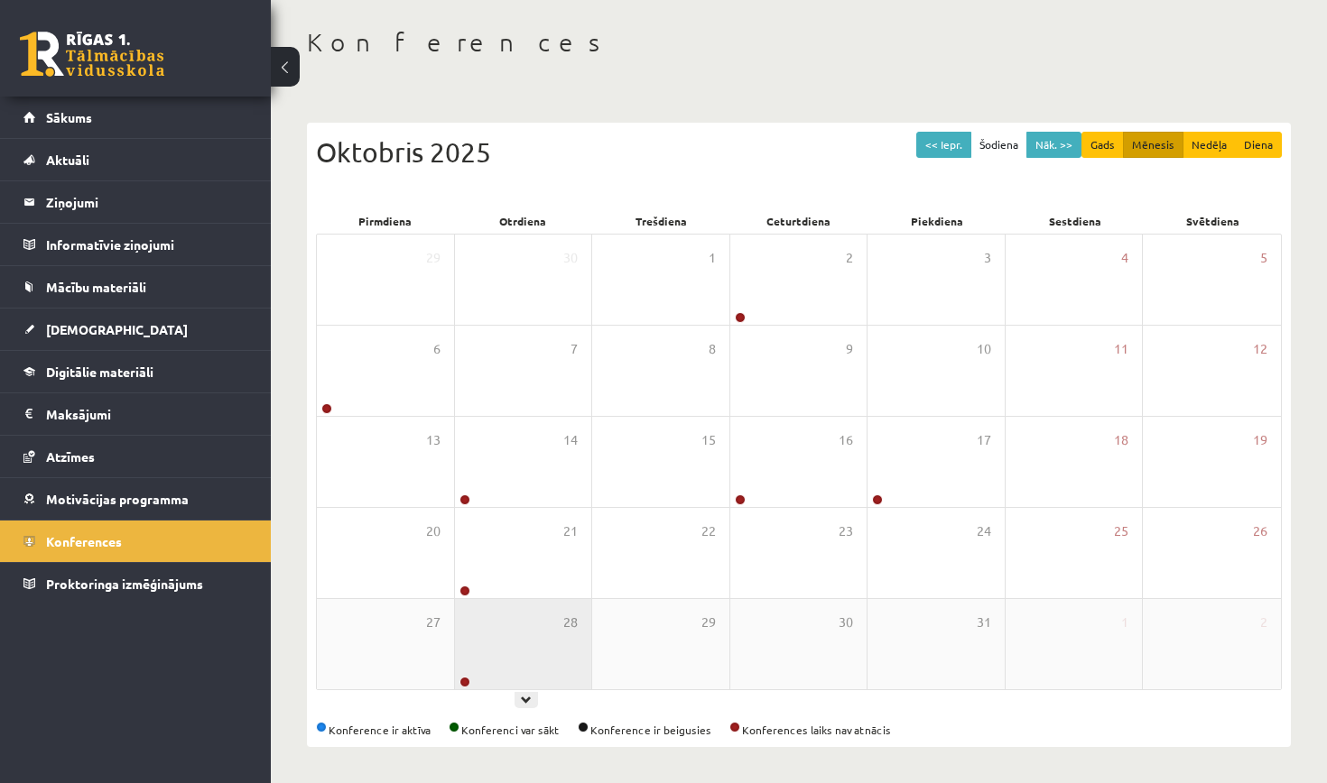
click at [516, 637] on div "28" at bounding box center [523, 644] width 137 height 90
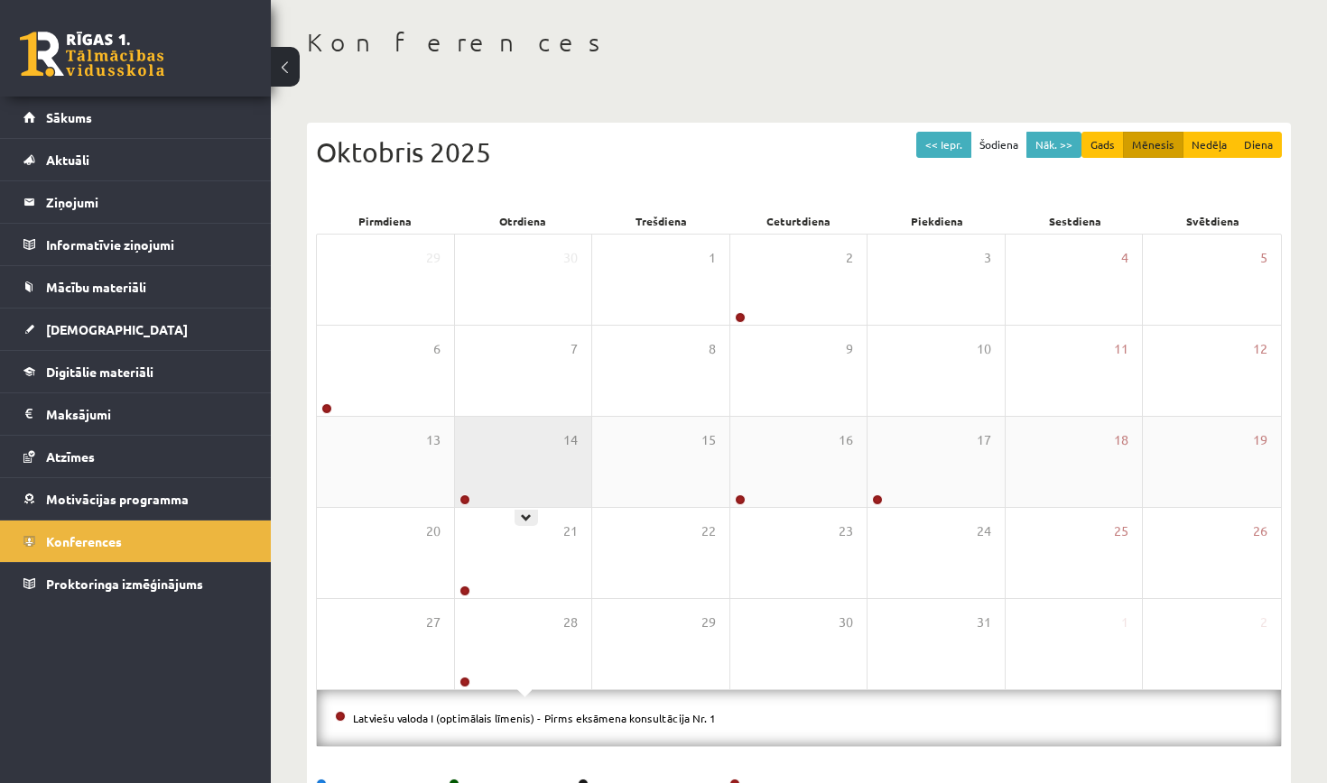
click at [528, 484] on div "14" at bounding box center [523, 462] width 137 height 90
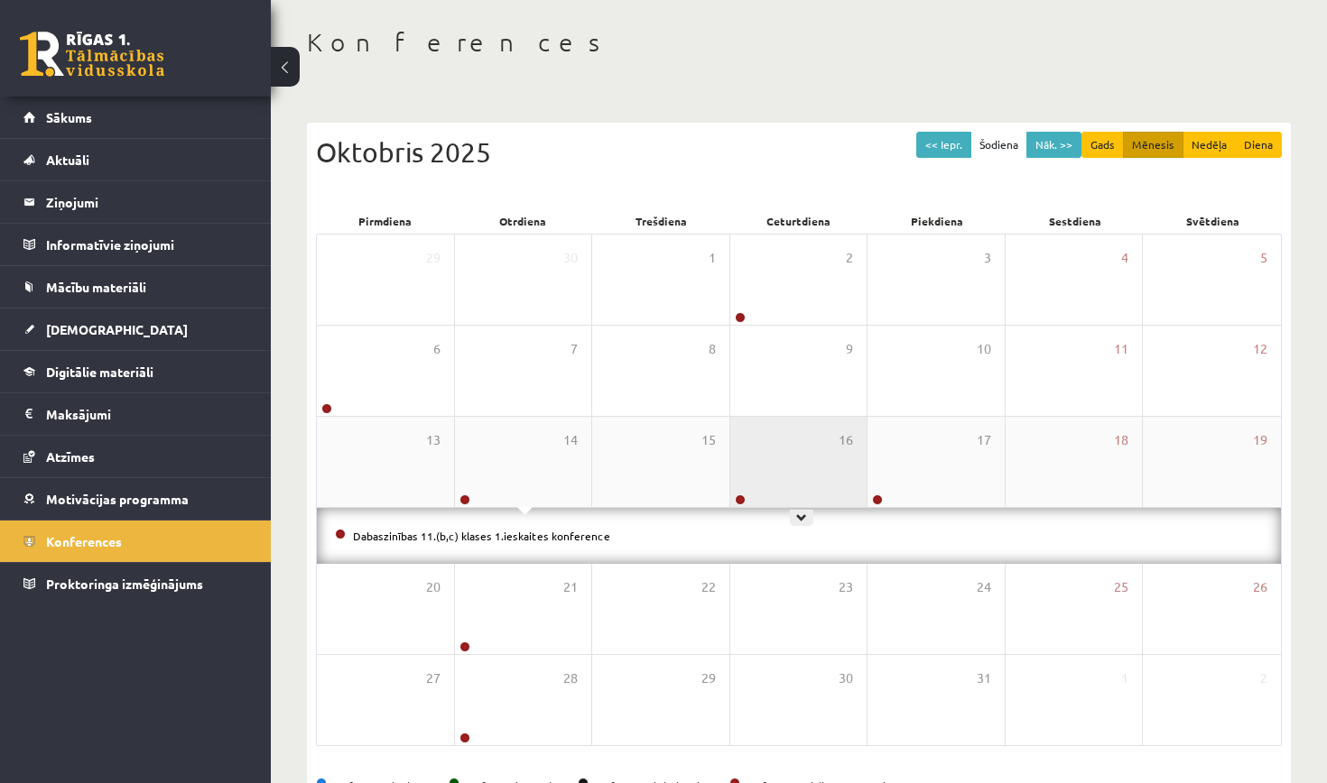
click at [827, 451] on div "16" at bounding box center [798, 462] width 137 height 90
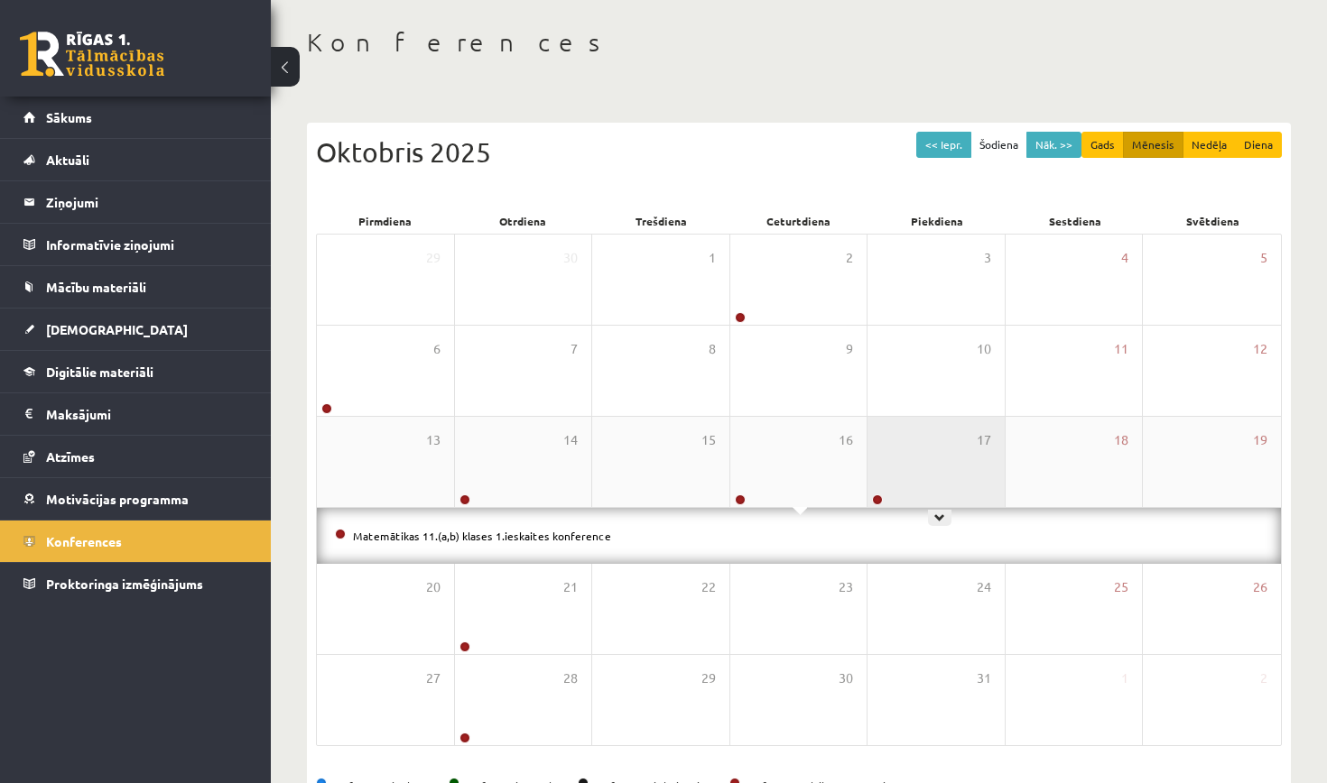
click at [916, 482] on div "17" at bounding box center [935, 462] width 137 height 90
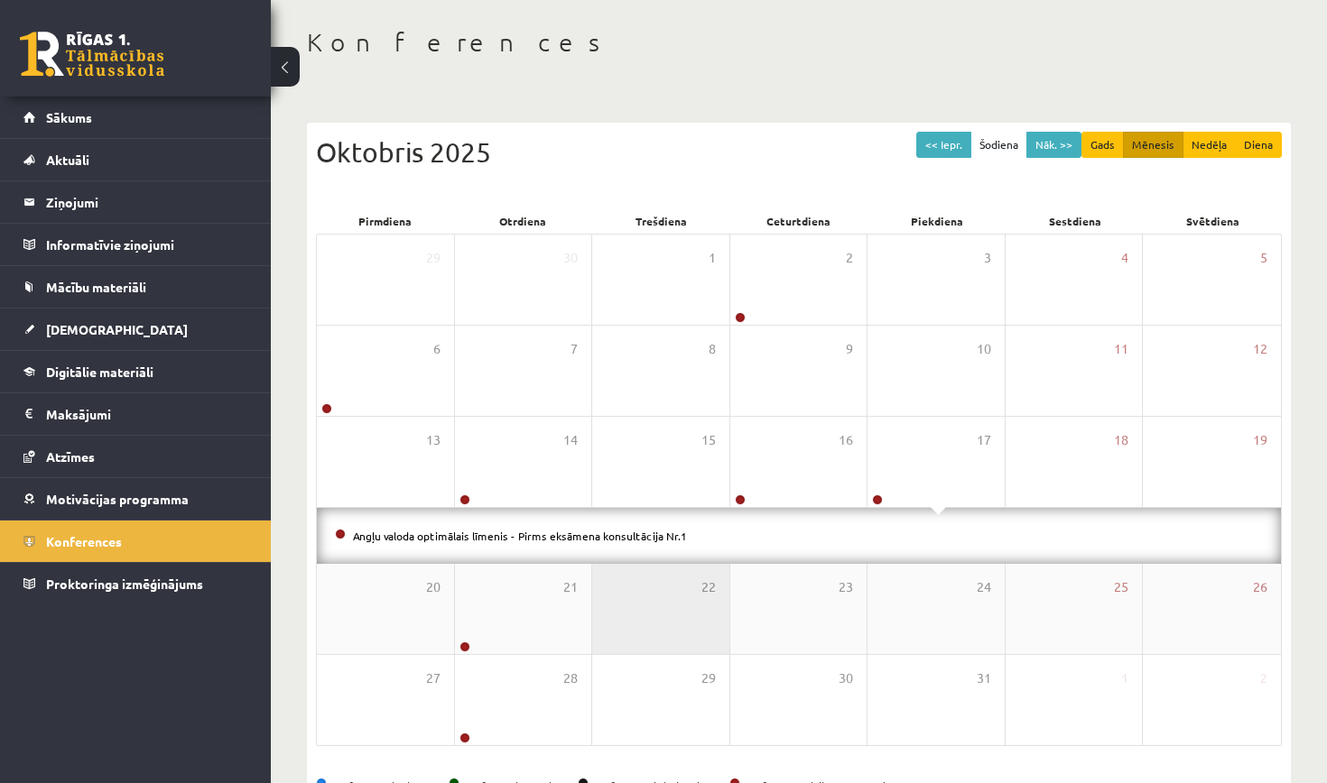
click at [642, 564] on div "22" at bounding box center [660, 609] width 137 height 90
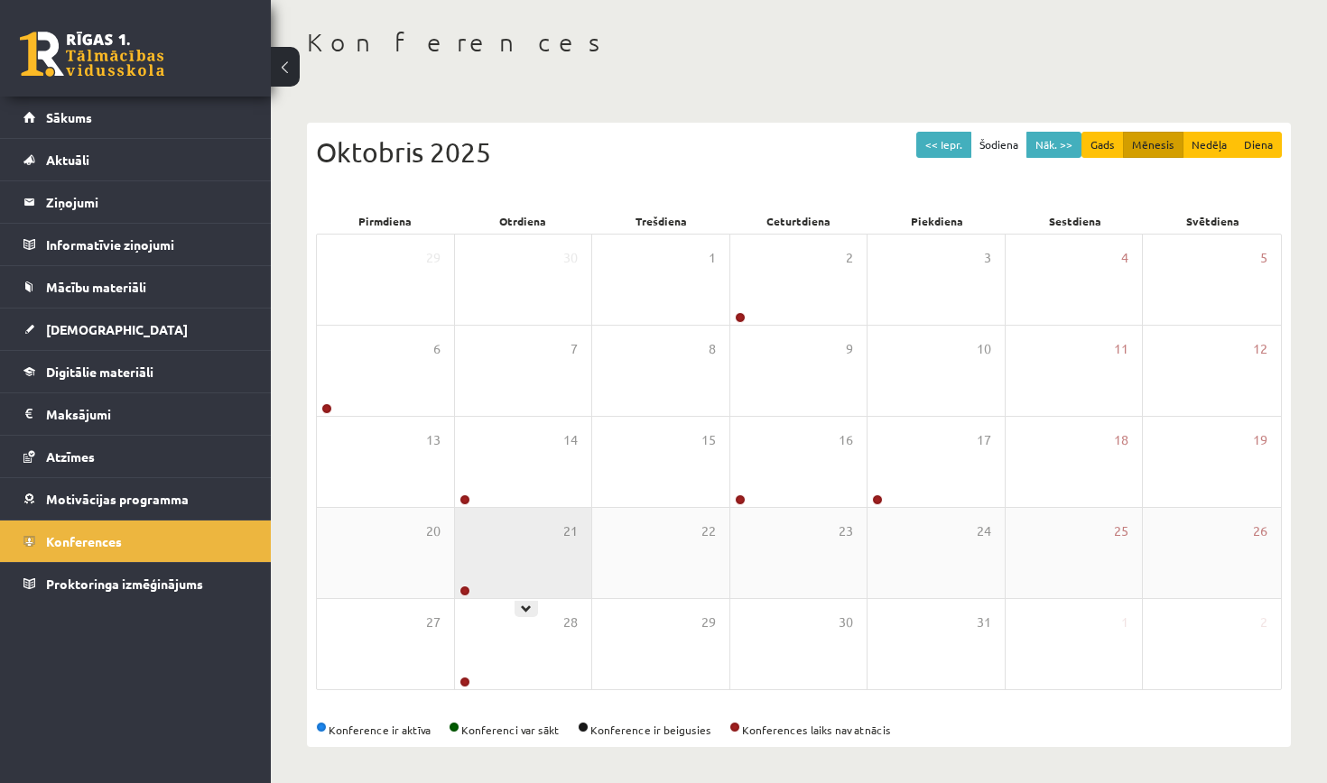
click at [542, 556] on div "21" at bounding box center [523, 553] width 137 height 90
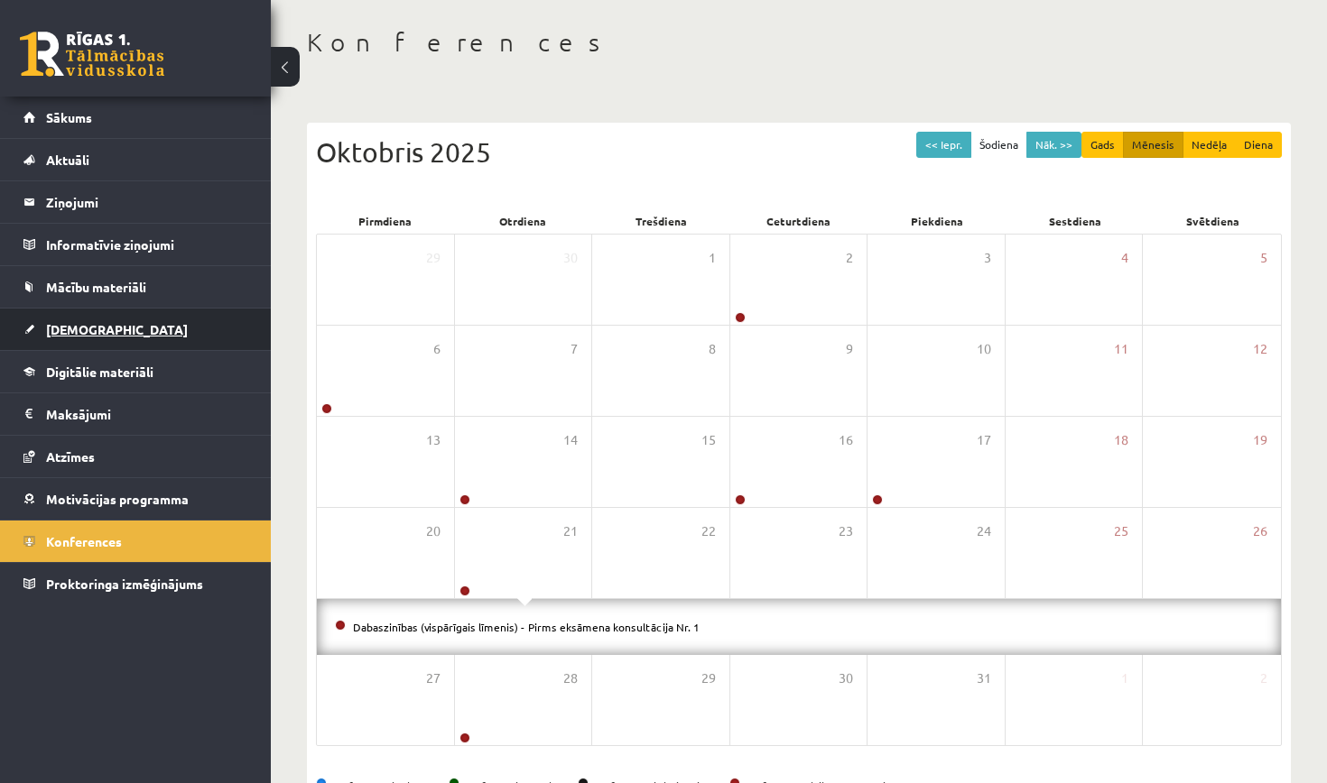
click at [198, 342] on link "[DEMOGRAPHIC_DATA]" at bounding box center [135, 330] width 225 height 42
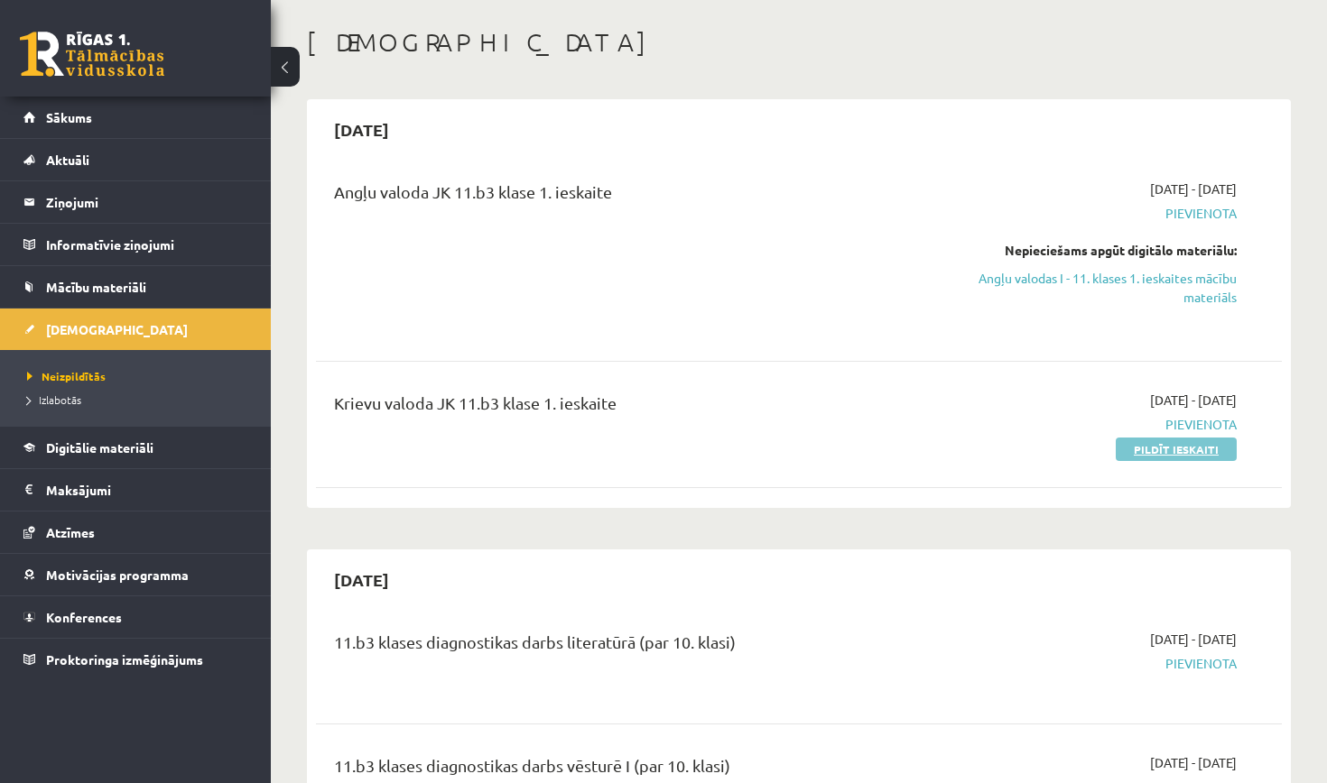
click at [1181, 447] on link "Pildīt ieskaiti" at bounding box center [1175, 449] width 121 height 23
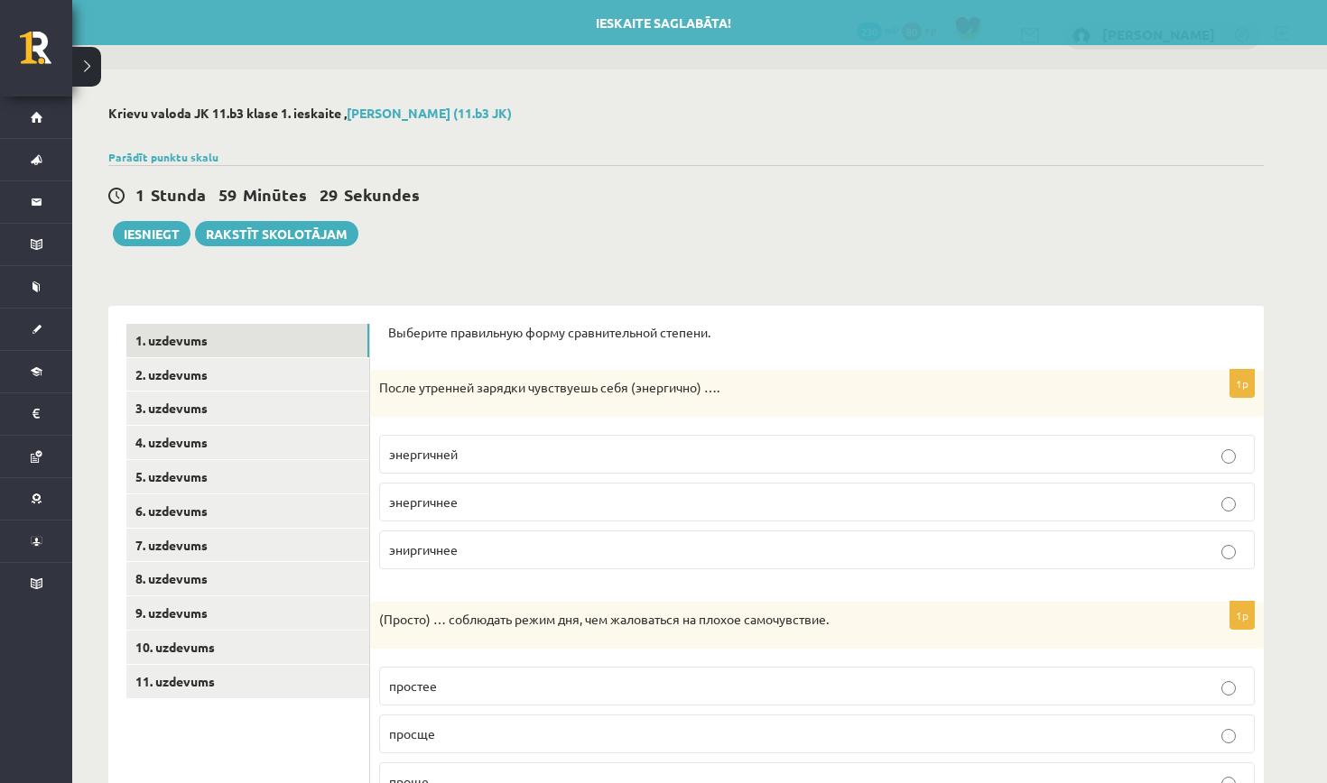
click at [526, 506] on p "энергичнее" at bounding box center [816, 502] width 855 height 19
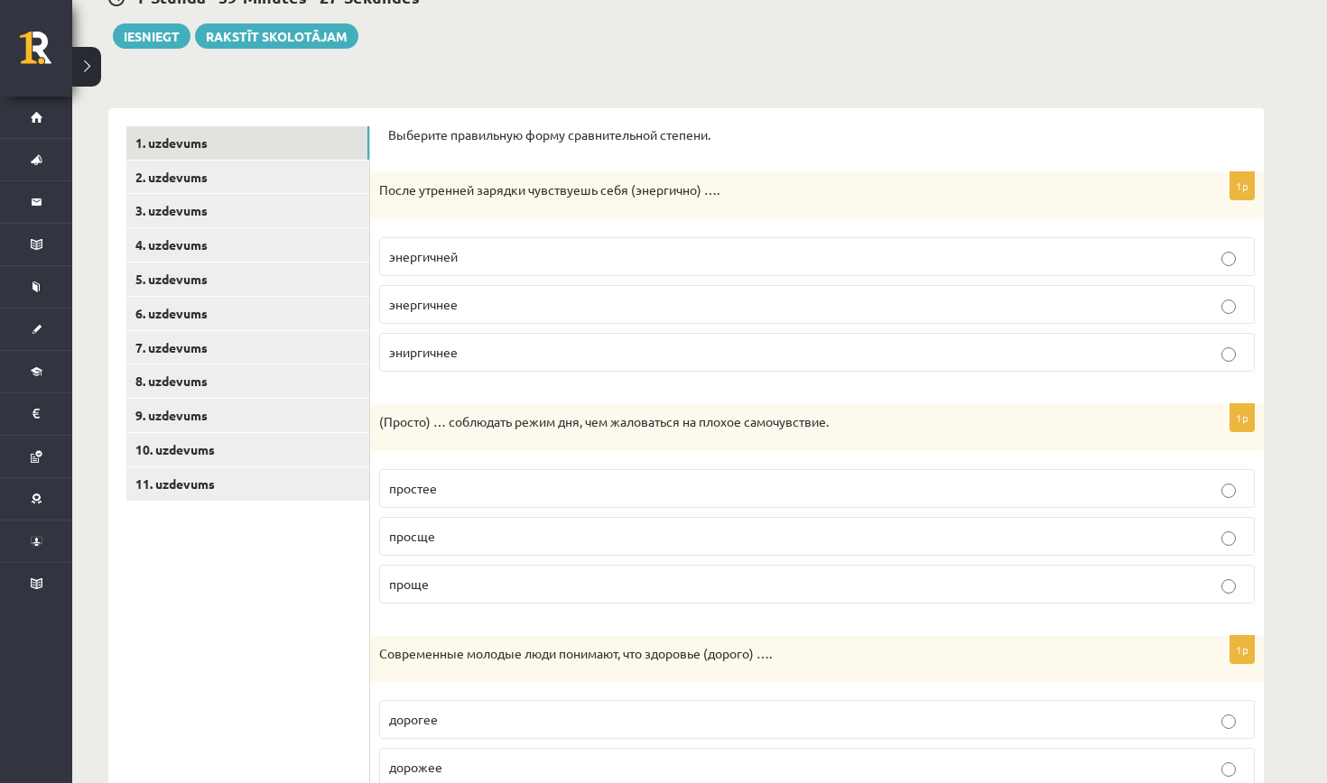
scroll to position [198, 0]
click at [446, 588] on p "проще" at bounding box center [816, 584] width 855 height 19
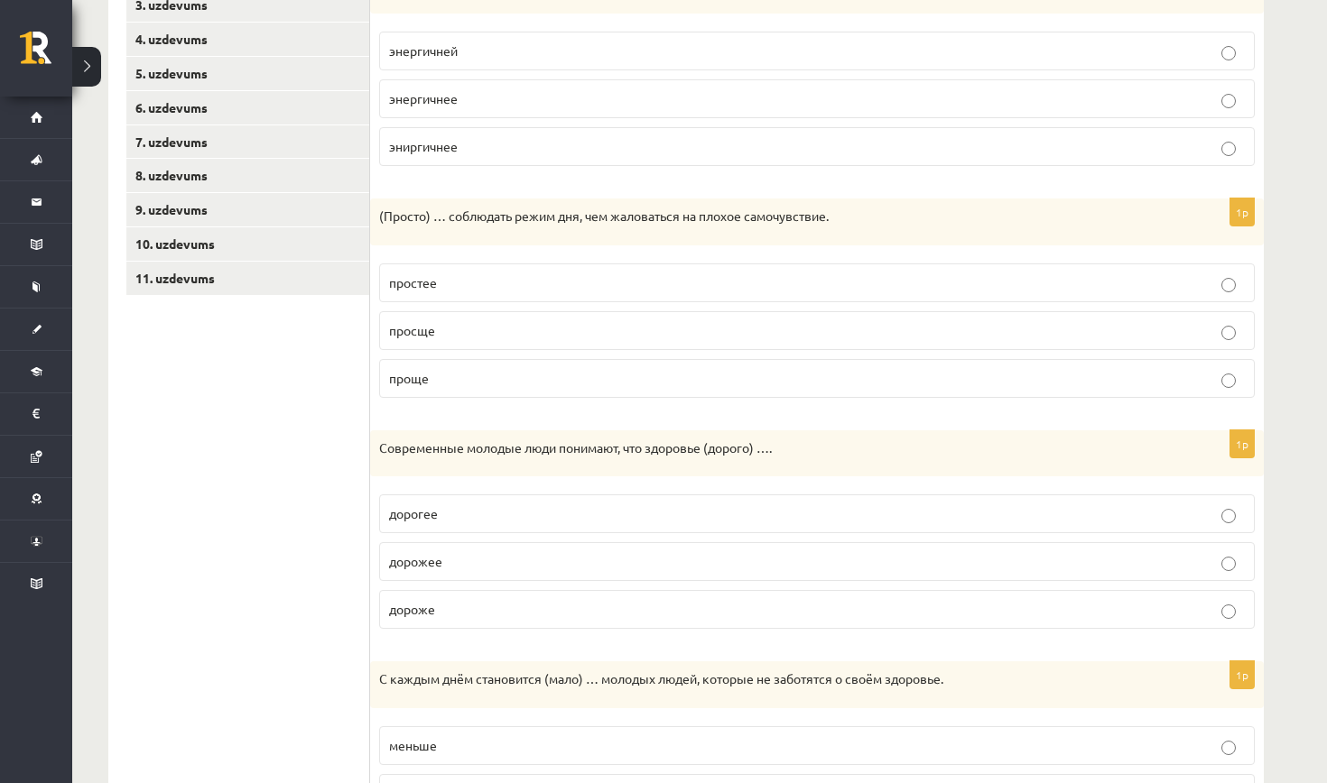
scroll to position [407, 0]
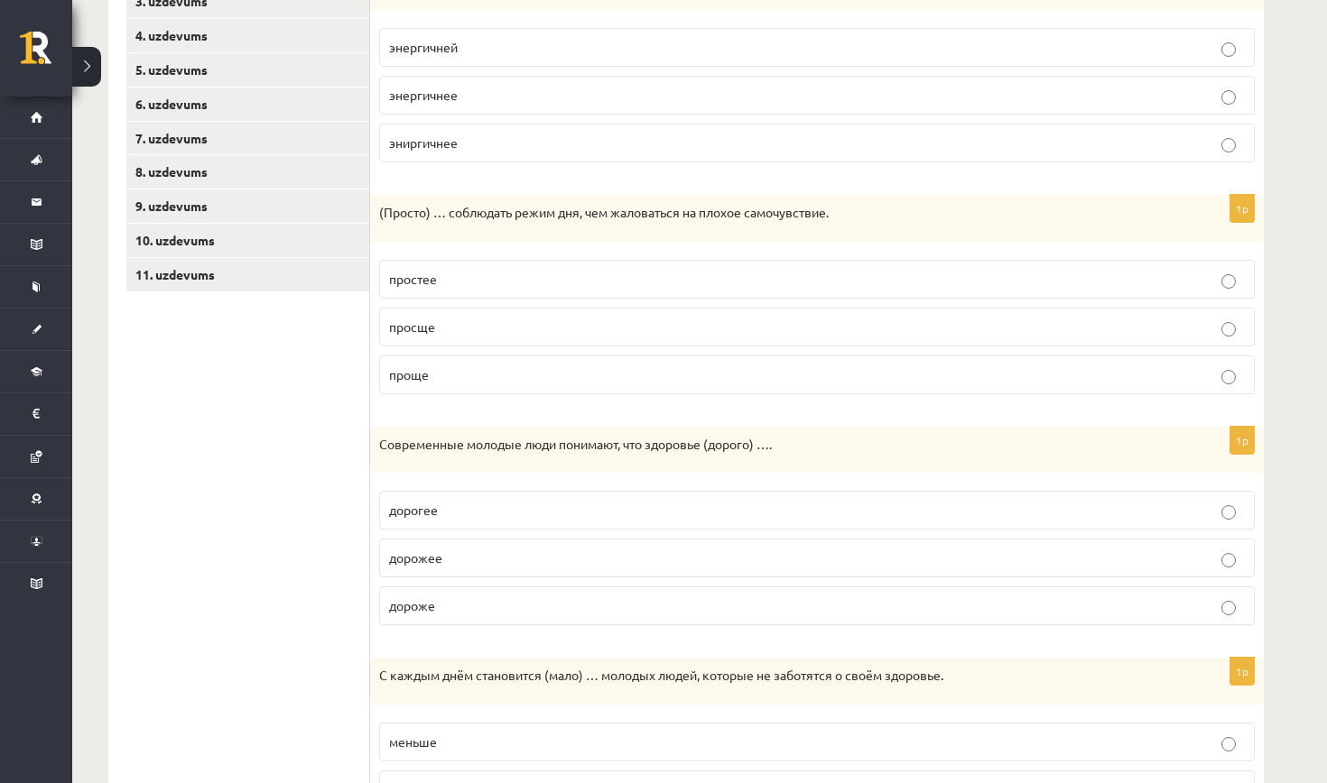
click at [440, 599] on p "дороже" at bounding box center [816, 605] width 855 height 19
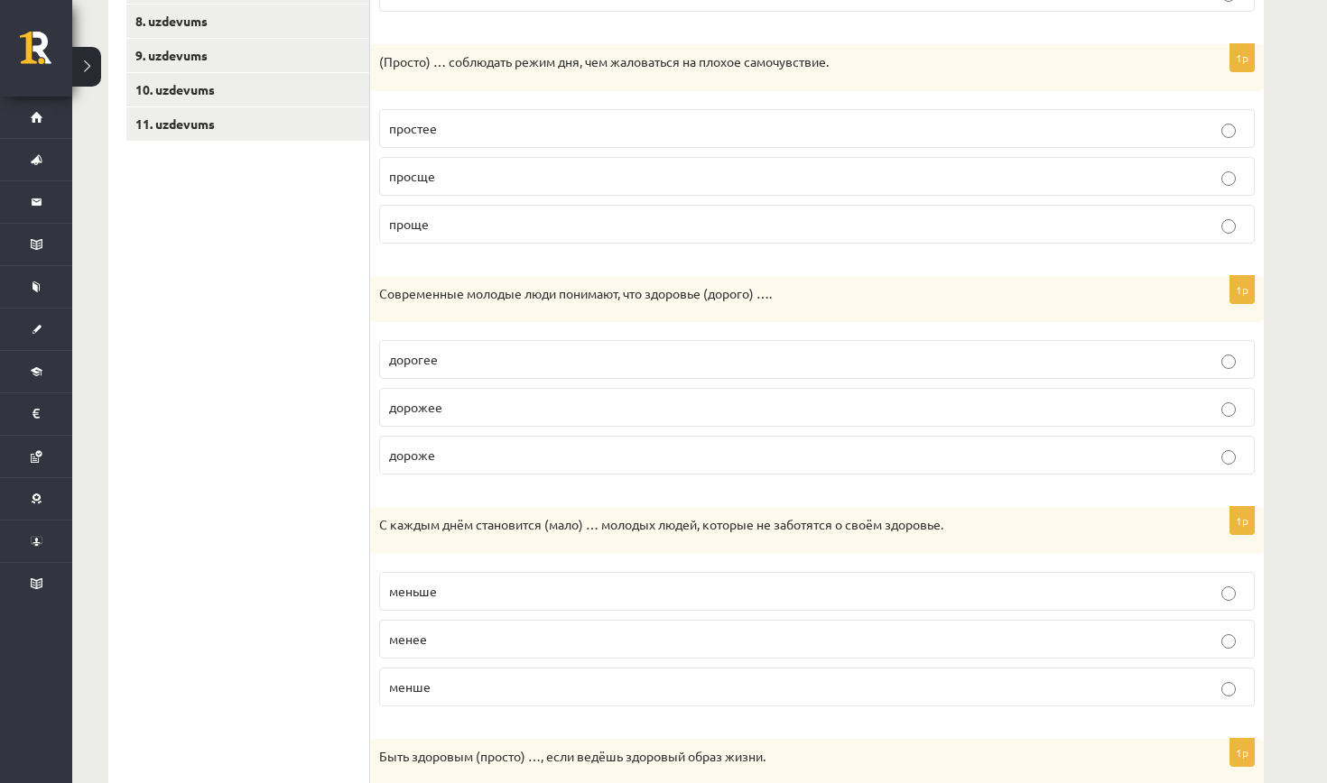
scroll to position [560, 0]
click at [439, 587] on p "меньше" at bounding box center [816, 589] width 855 height 19
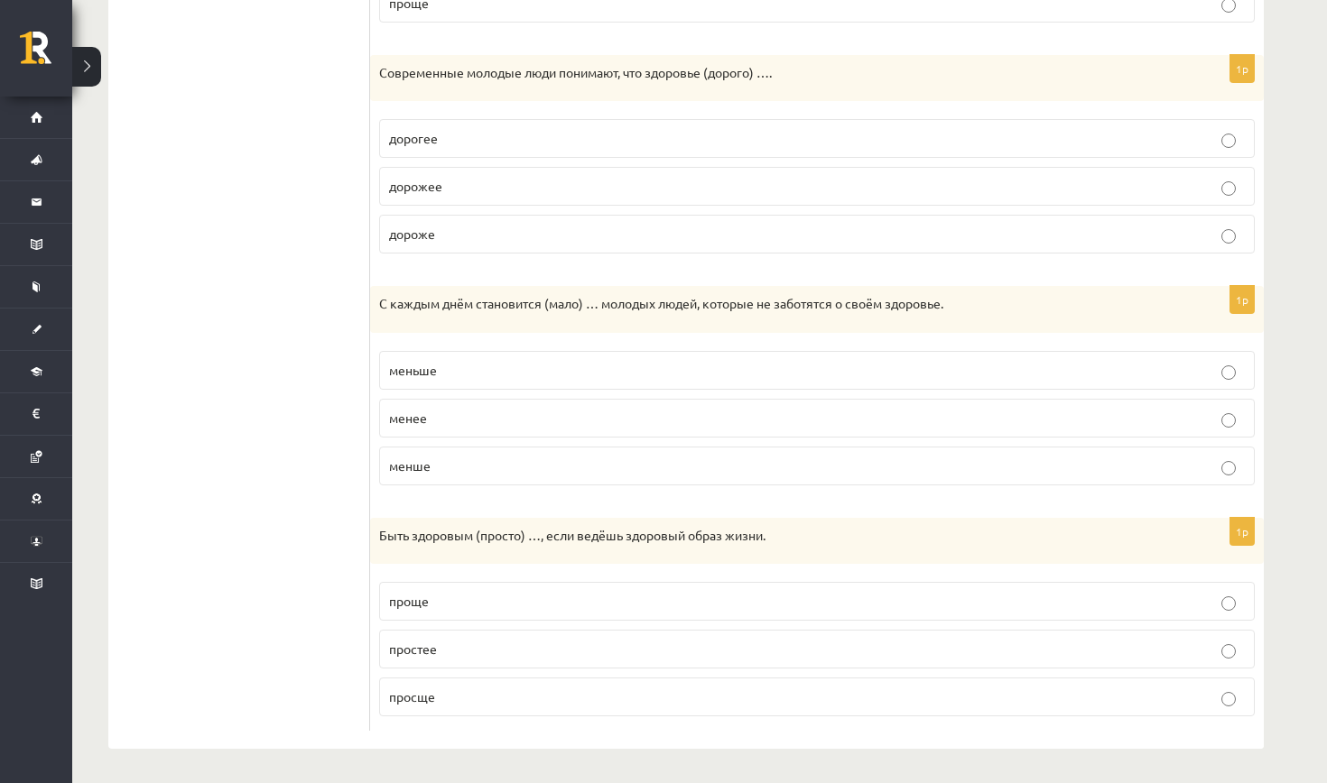
scroll to position [778, 0]
click at [446, 606] on p "проще" at bounding box center [816, 602] width 855 height 19
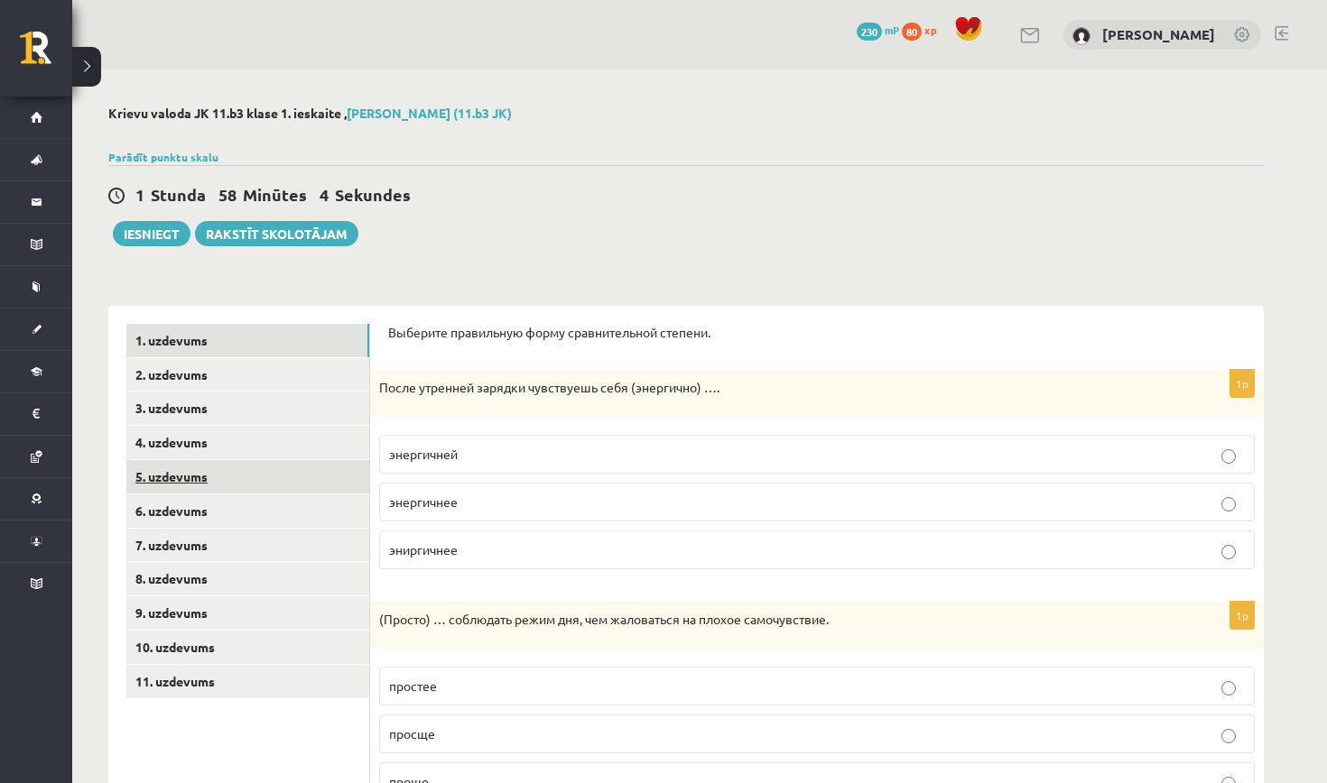
scroll to position [0, 0]
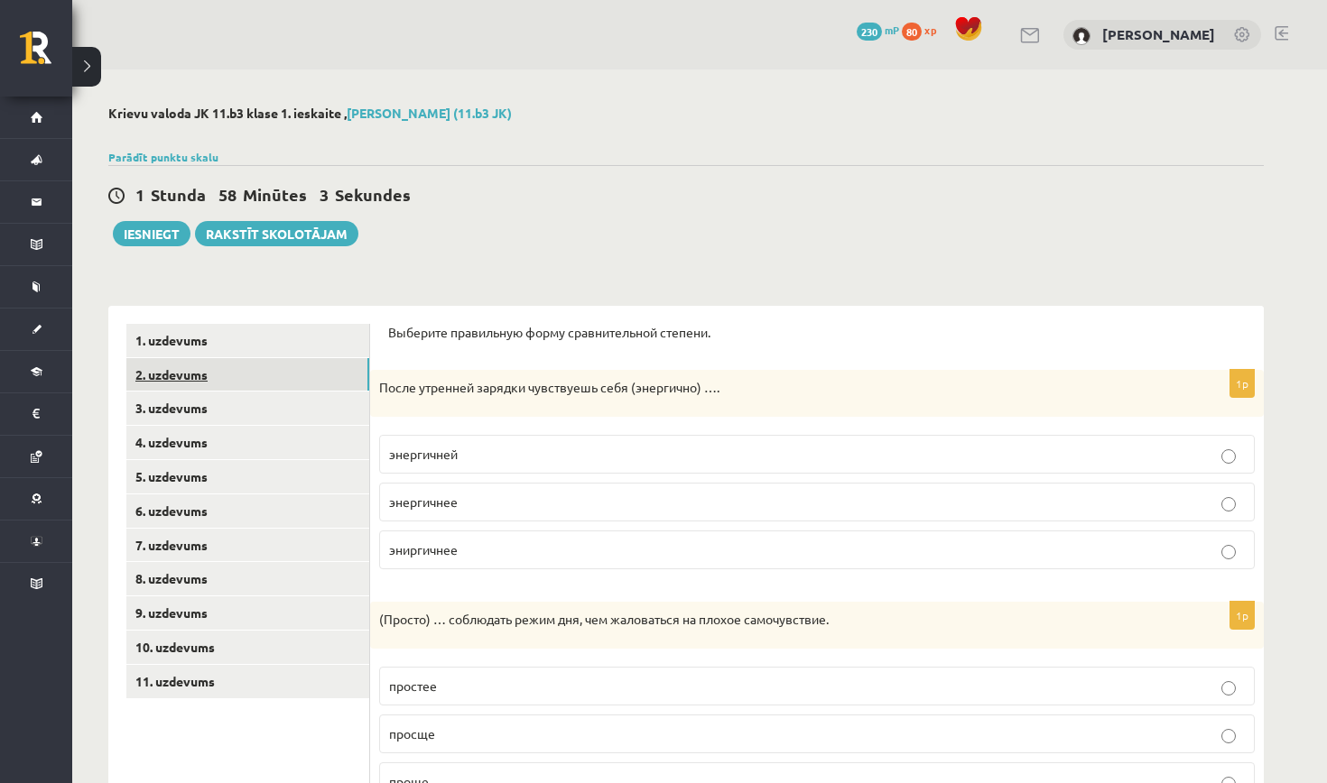
click at [257, 386] on link "2. uzdevums" at bounding box center [247, 374] width 243 height 33
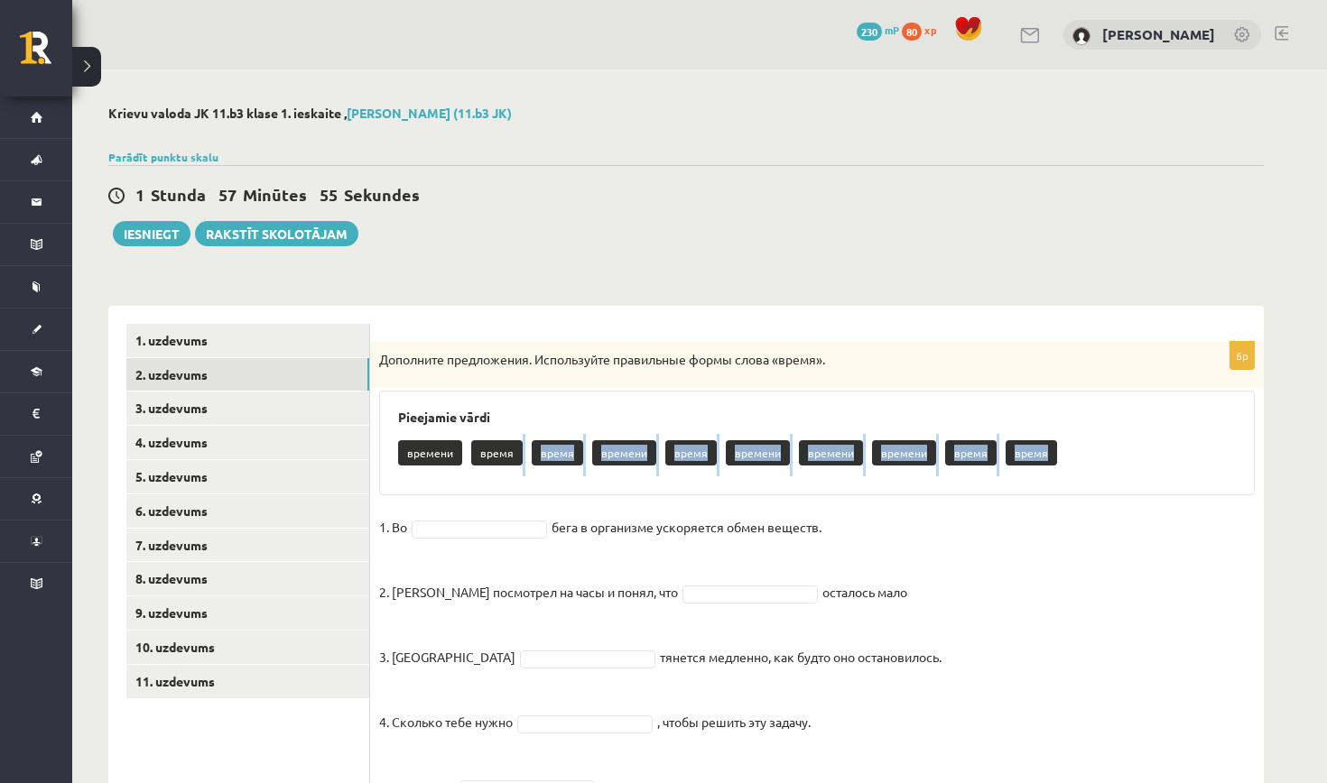
drag, startPoint x: 484, startPoint y: 459, endPoint x: 471, endPoint y: 495, distance: 38.2
click at [471, 495] on div "6p Дополните предложения. Используйте правильные формы слова «время». Pieejamie…" at bounding box center [816, 613] width 893 height 543
drag, startPoint x: 503, startPoint y: 449, endPoint x: 496, endPoint y: 482, distance: 34.0
click at [496, 482] on div "Pieejamie vārdi времени время время времени время времени времени времени время…" at bounding box center [816, 443] width 875 height 105
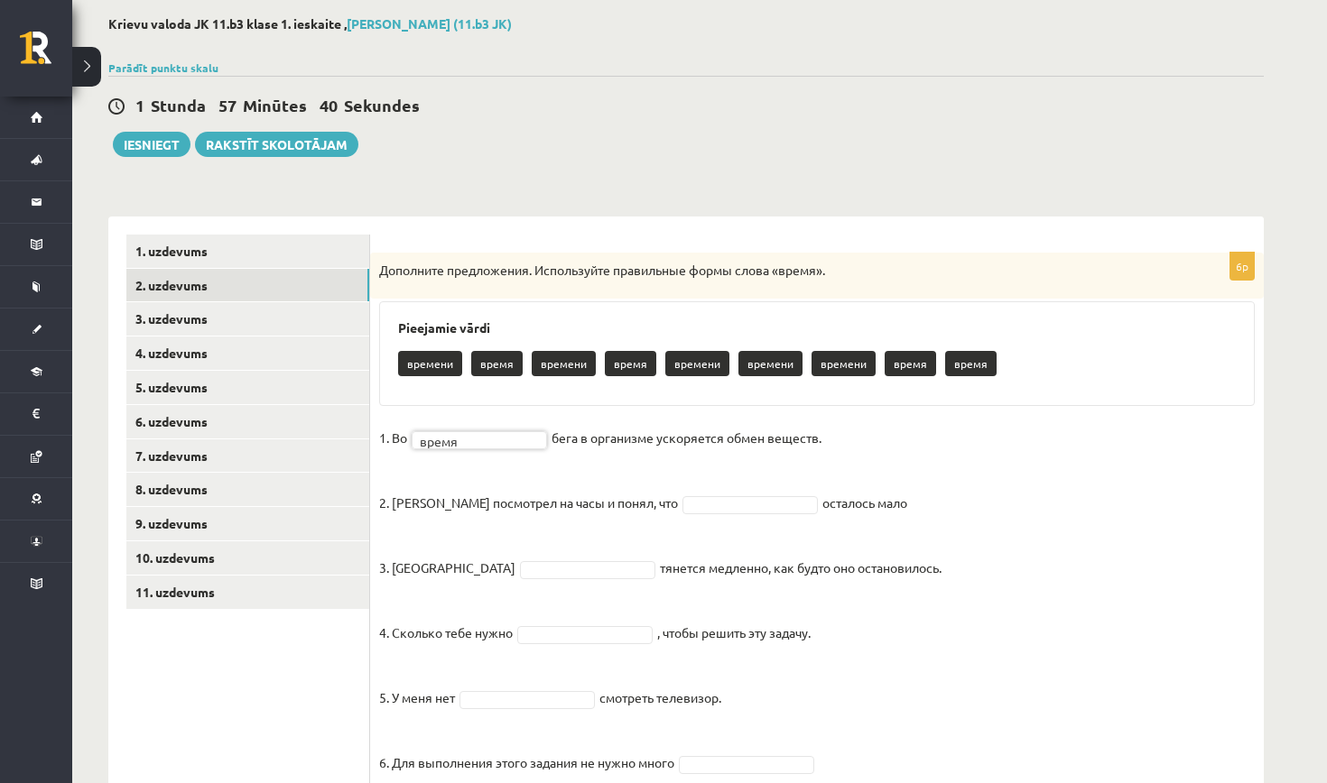
scroll to position [89, 0]
click at [697, 362] on p "времени" at bounding box center [697, 363] width 64 height 25
click at [694, 490] on fieldset "1. Во время ***** бега в организме ускоряется обмен веществ. 2. Андрис посмотре…" at bounding box center [816, 605] width 875 height 363
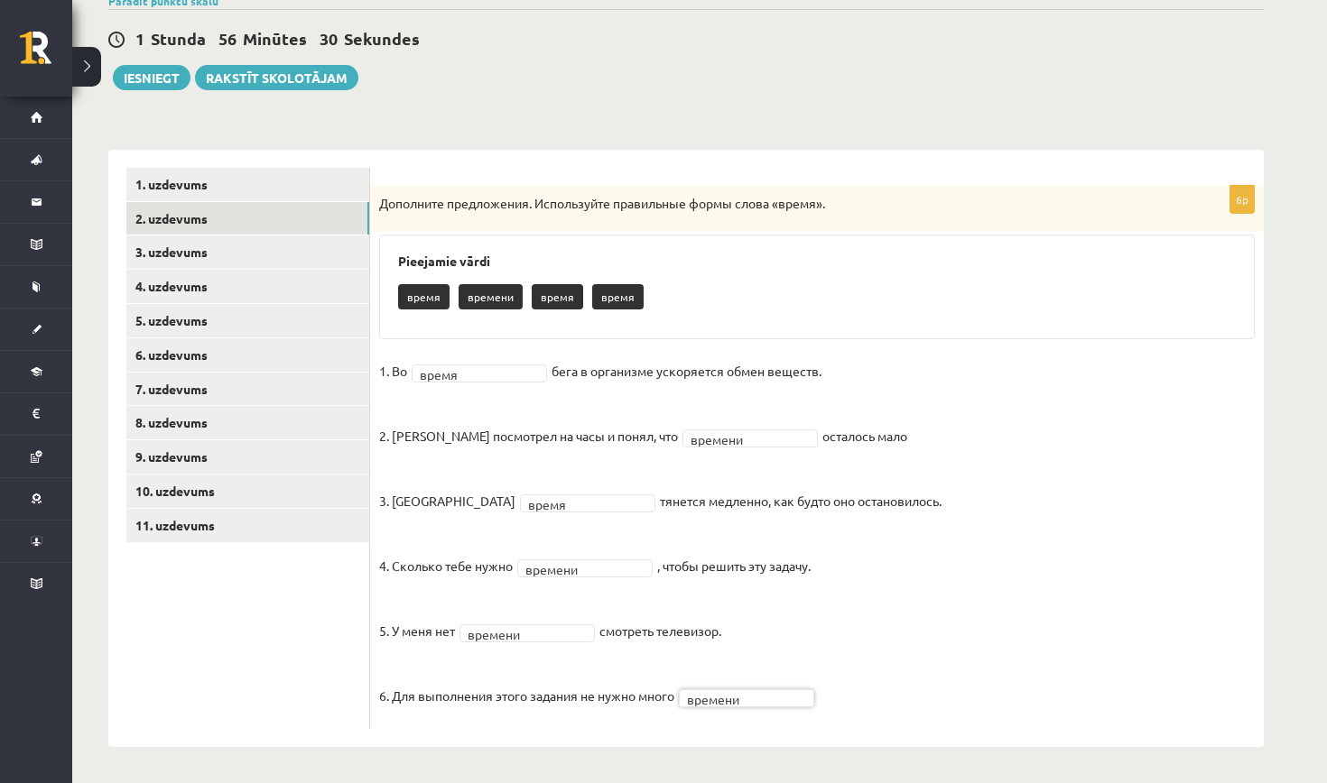
scroll to position [155, 0]
click at [261, 255] on link "3. uzdevums" at bounding box center [247, 252] width 243 height 33
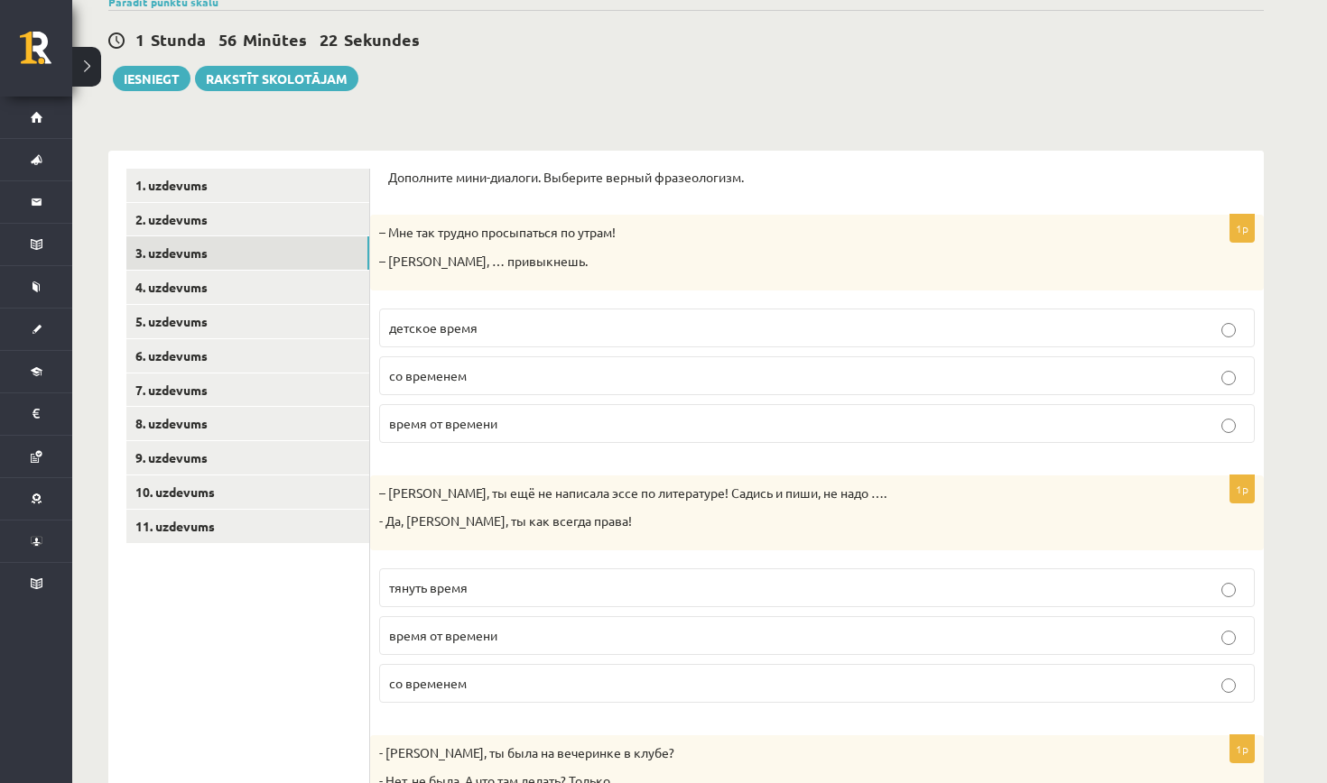
click at [473, 377] on p "со временем" at bounding box center [816, 375] width 855 height 19
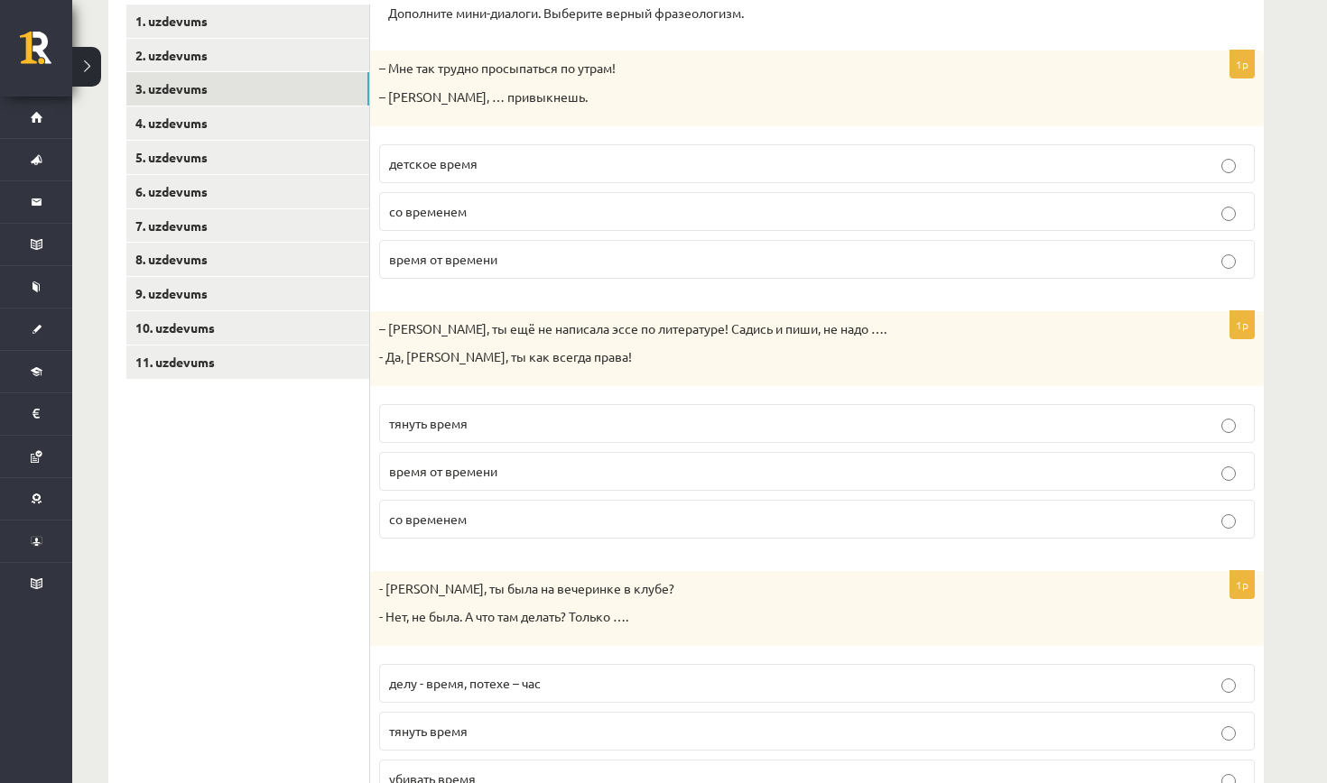
scroll to position [322, 0]
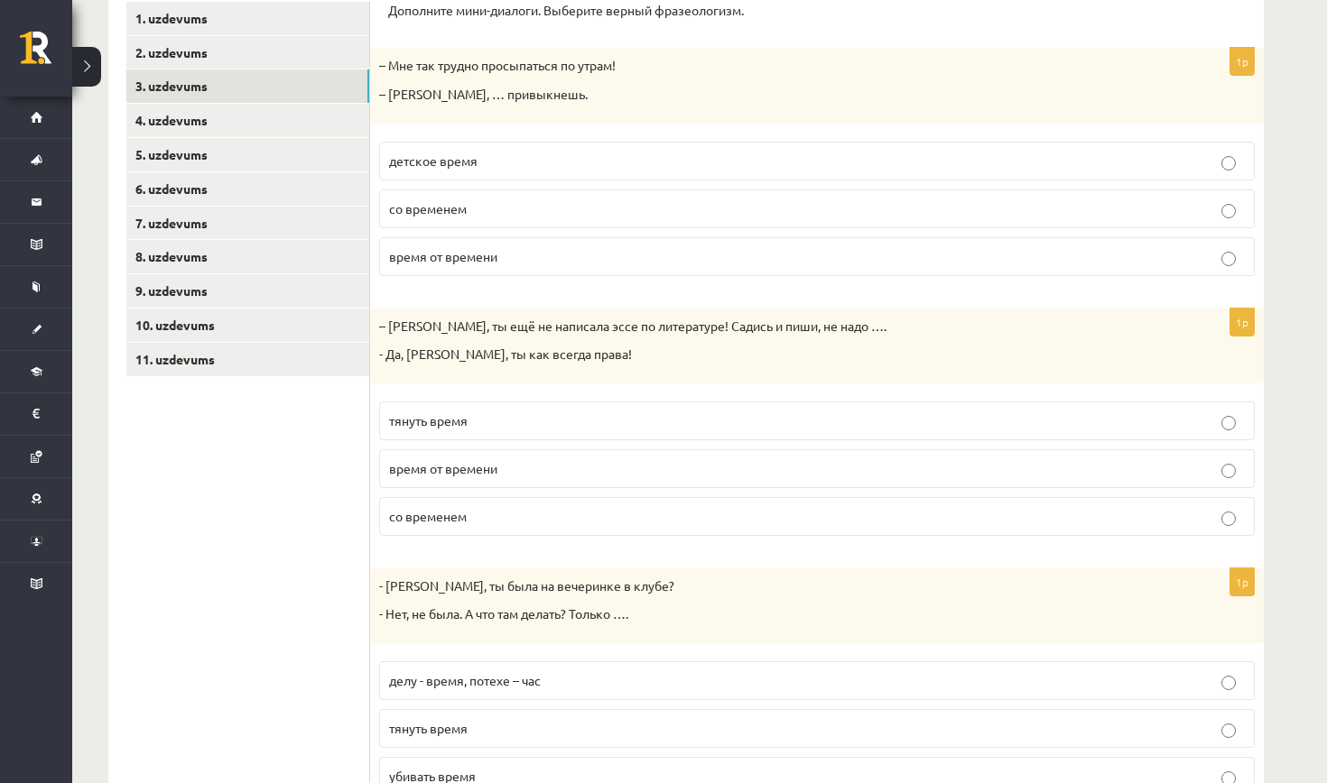
click at [474, 412] on p "тянуть время" at bounding box center [816, 421] width 855 height 19
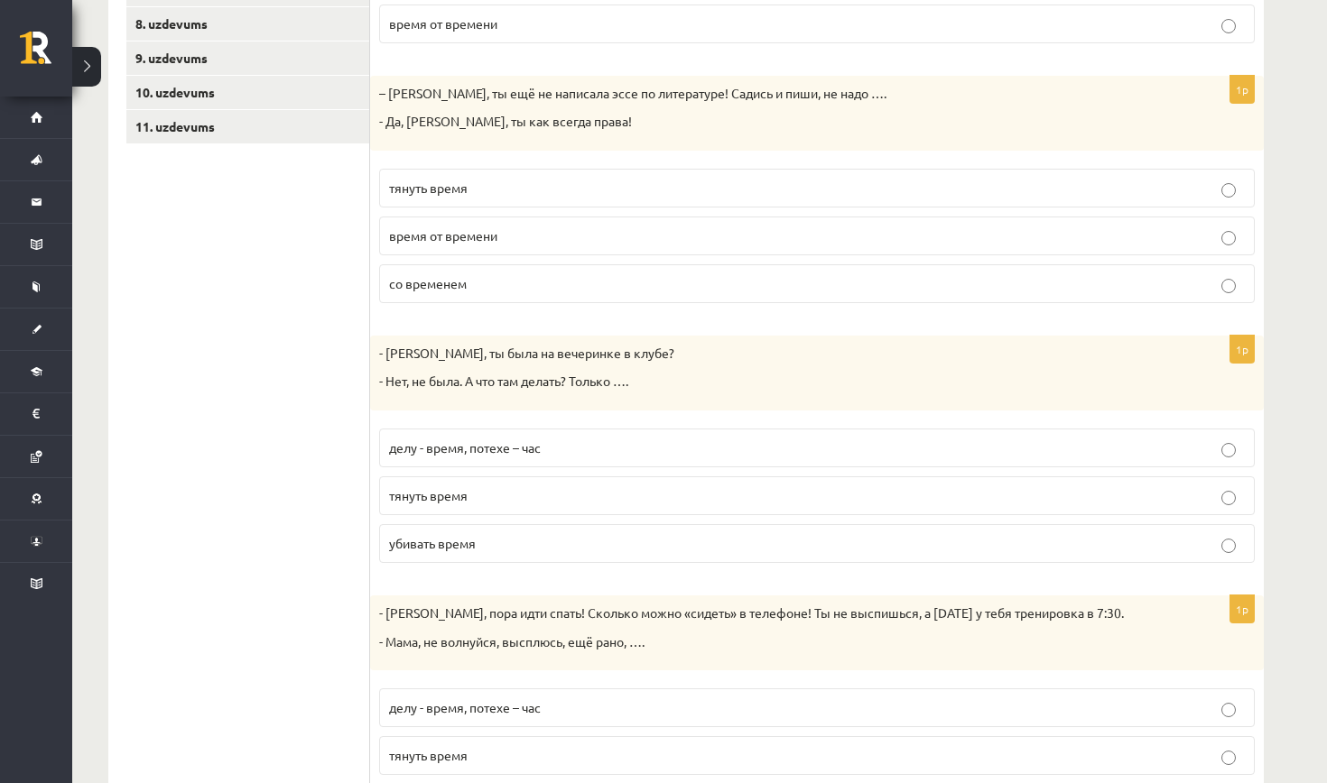
scroll to position [552, 0]
click at [482, 545] on p "убивать время" at bounding box center [816, 546] width 855 height 19
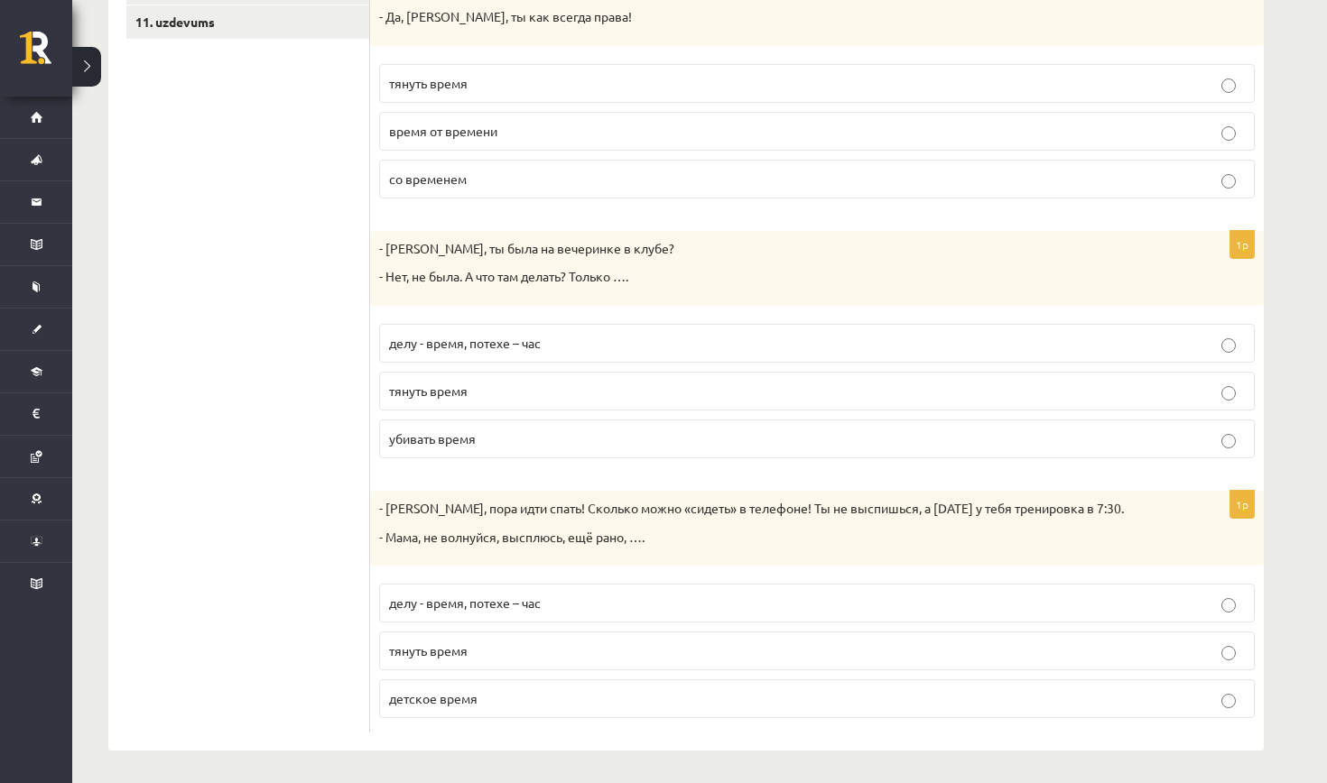
scroll to position [659, 0]
click at [440, 691] on span "детское время" at bounding box center [433, 699] width 88 height 16
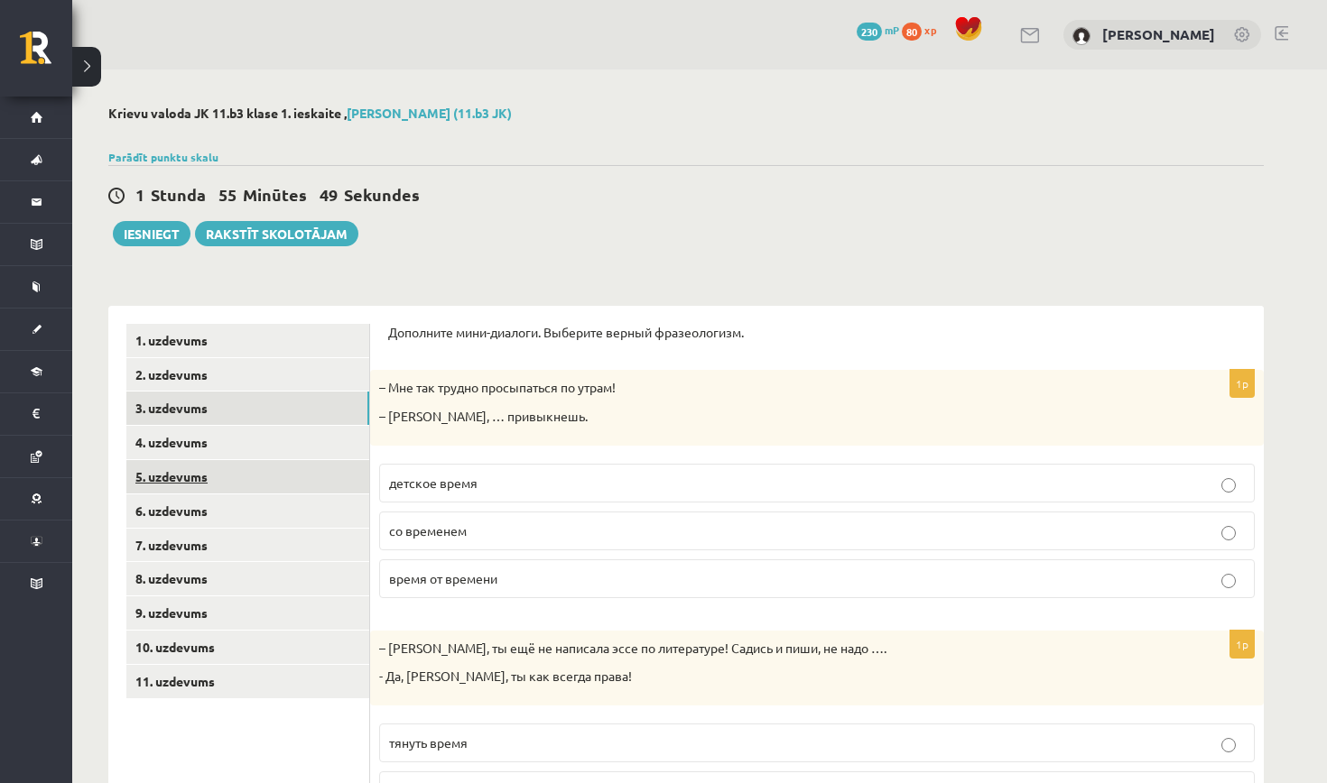
scroll to position [0, 0]
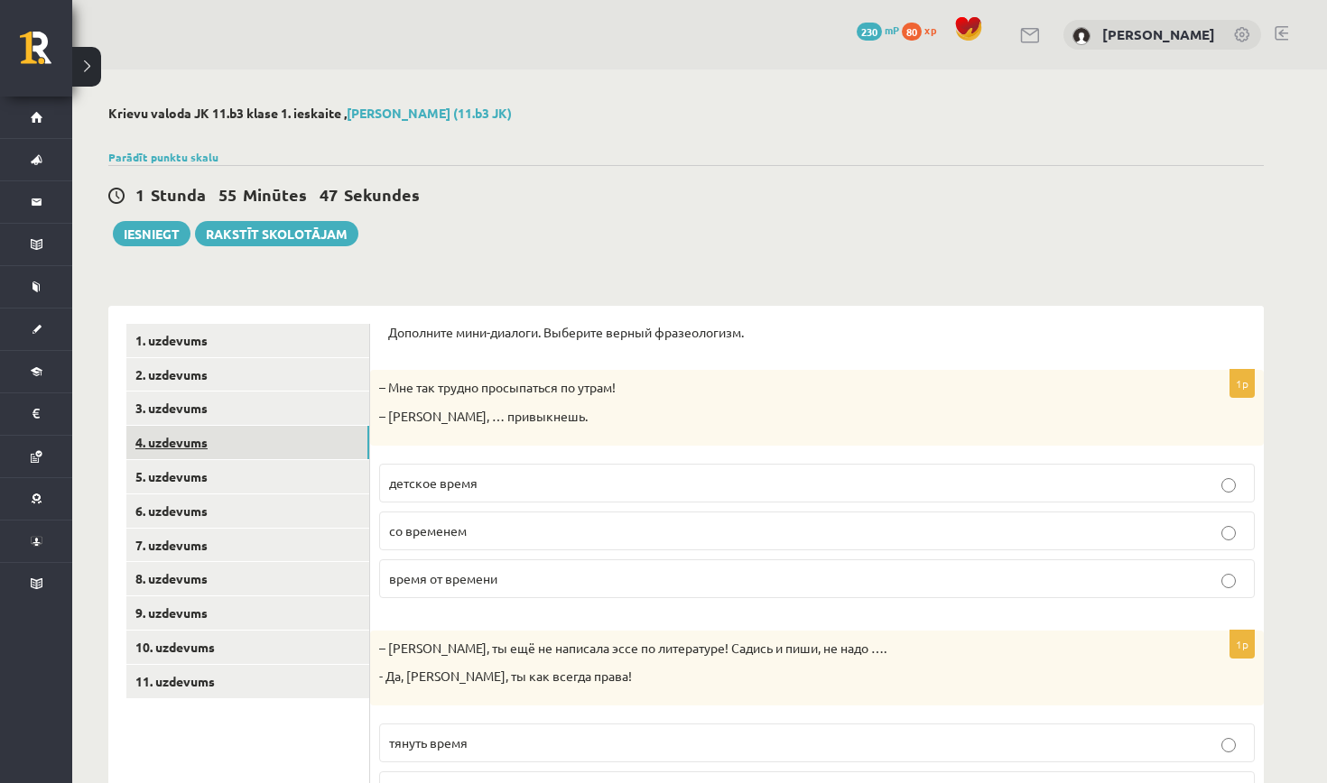
click at [300, 450] on link "4. uzdevums" at bounding box center [247, 442] width 243 height 33
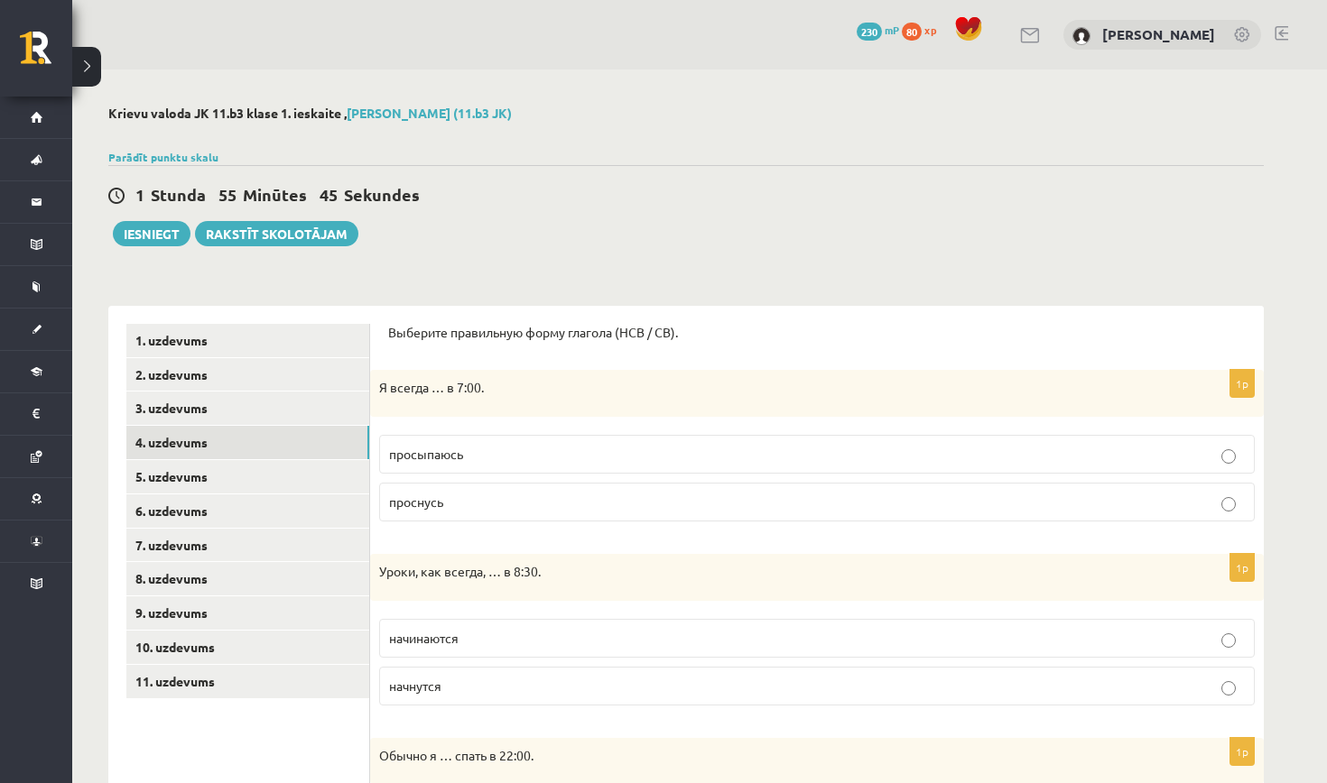
click at [430, 458] on span "просыпаюсь" at bounding box center [426, 454] width 74 height 16
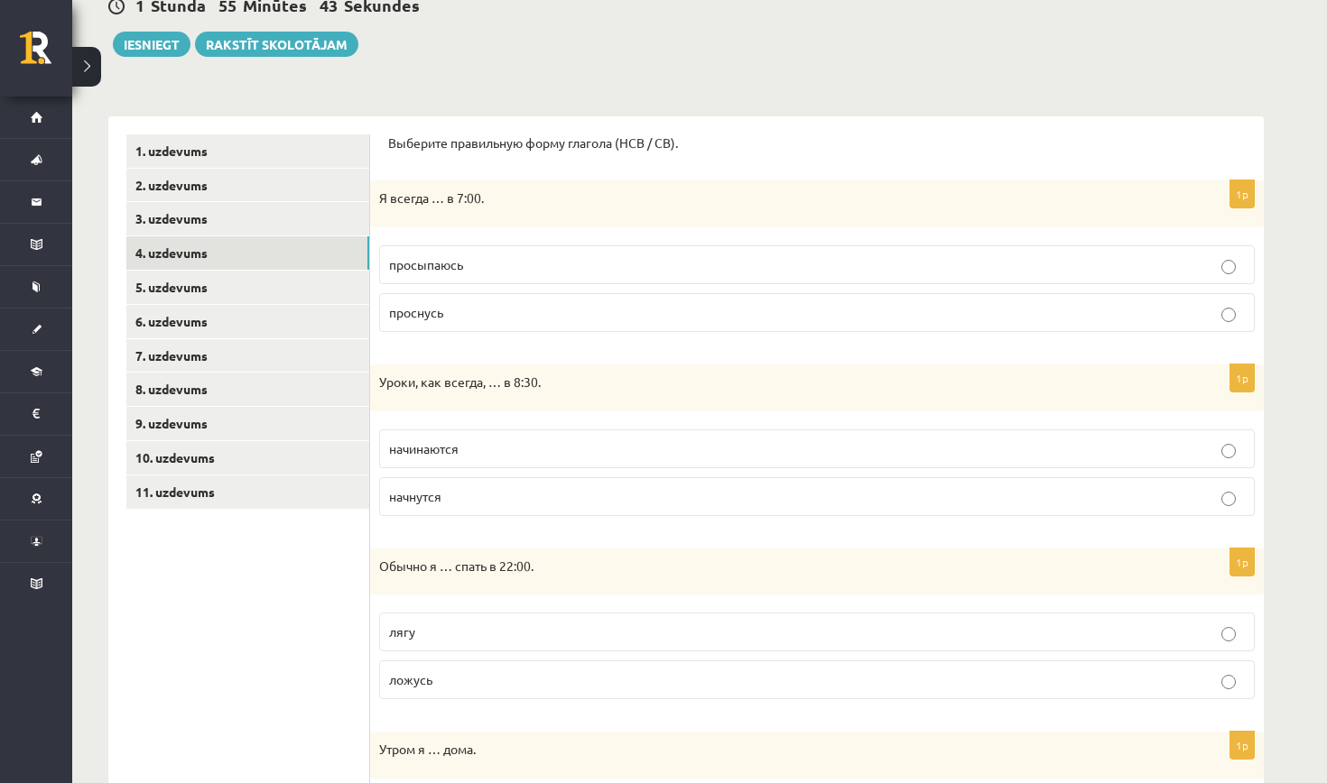
scroll to position [201, 0]
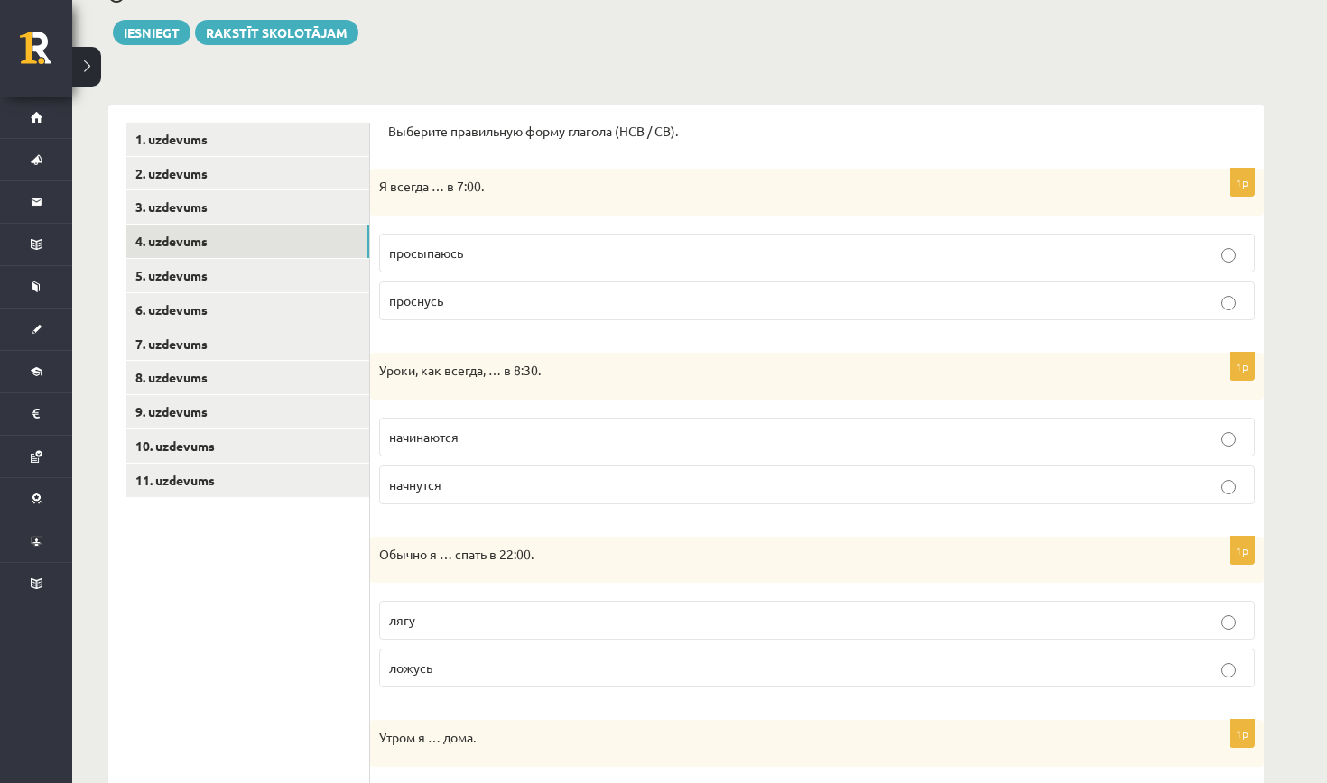
click at [430, 443] on p "начинаются" at bounding box center [816, 437] width 855 height 19
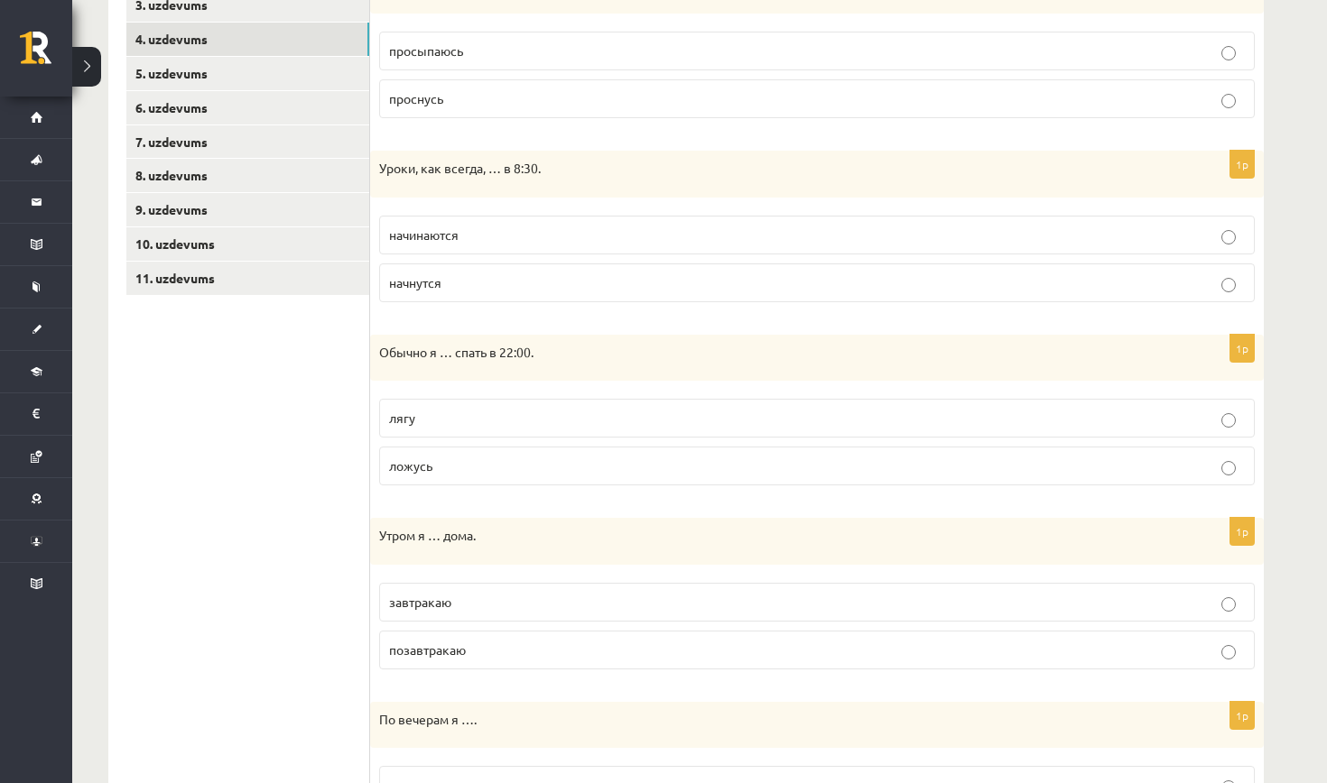
scroll to position [405, 0]
click at [430, 455] on p "ложусь" at bounding box center [816, 464] width 855 height 19
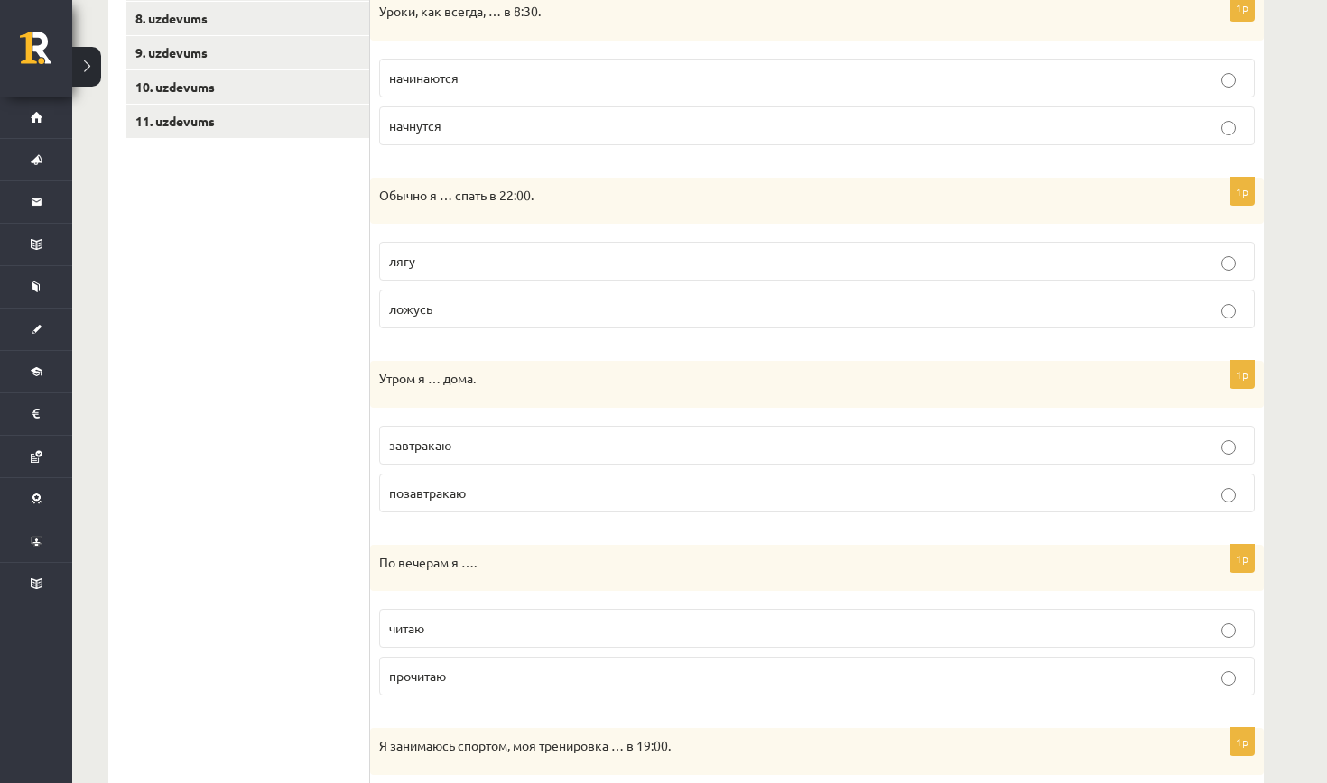
scroll to position [563, 0]
click at [432, 439] on span "завтракаю" at bounding box center [420, 442] width 62 height 16
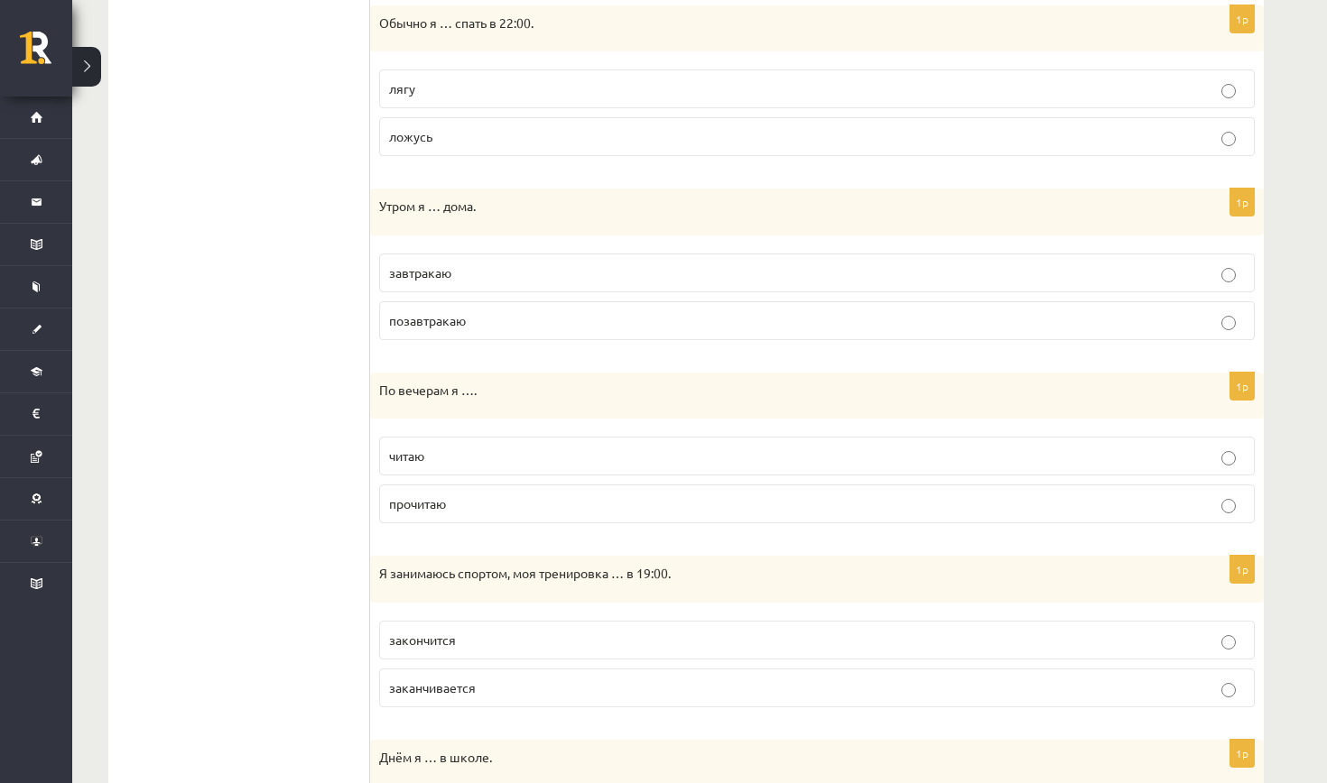
scroll to position [735, 0]
click at [435, 453] on p "читаю" at bounding box center [816, 454] width 855 height 19
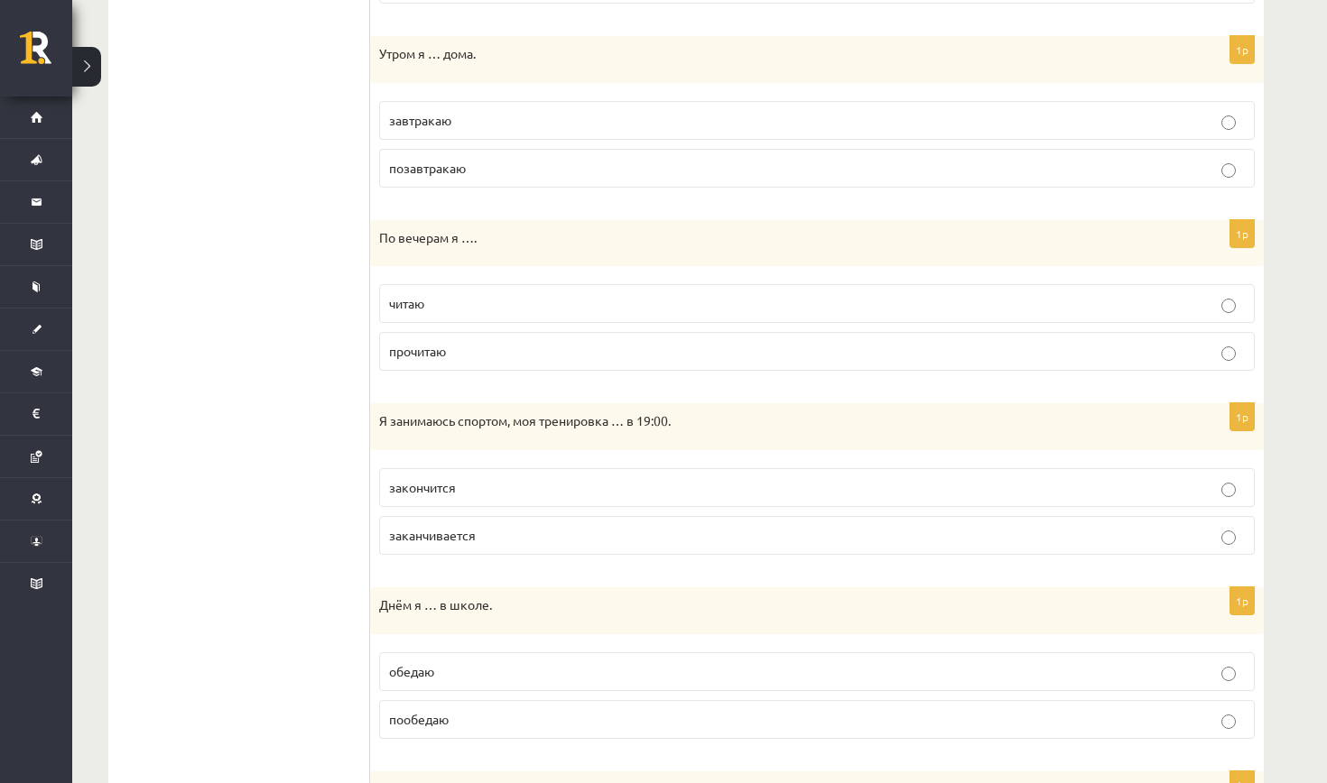
scroll to position [885, 0]
click at [431, 535] on span "заканчивается" at bounding box center [432, 535] width 87 height 16
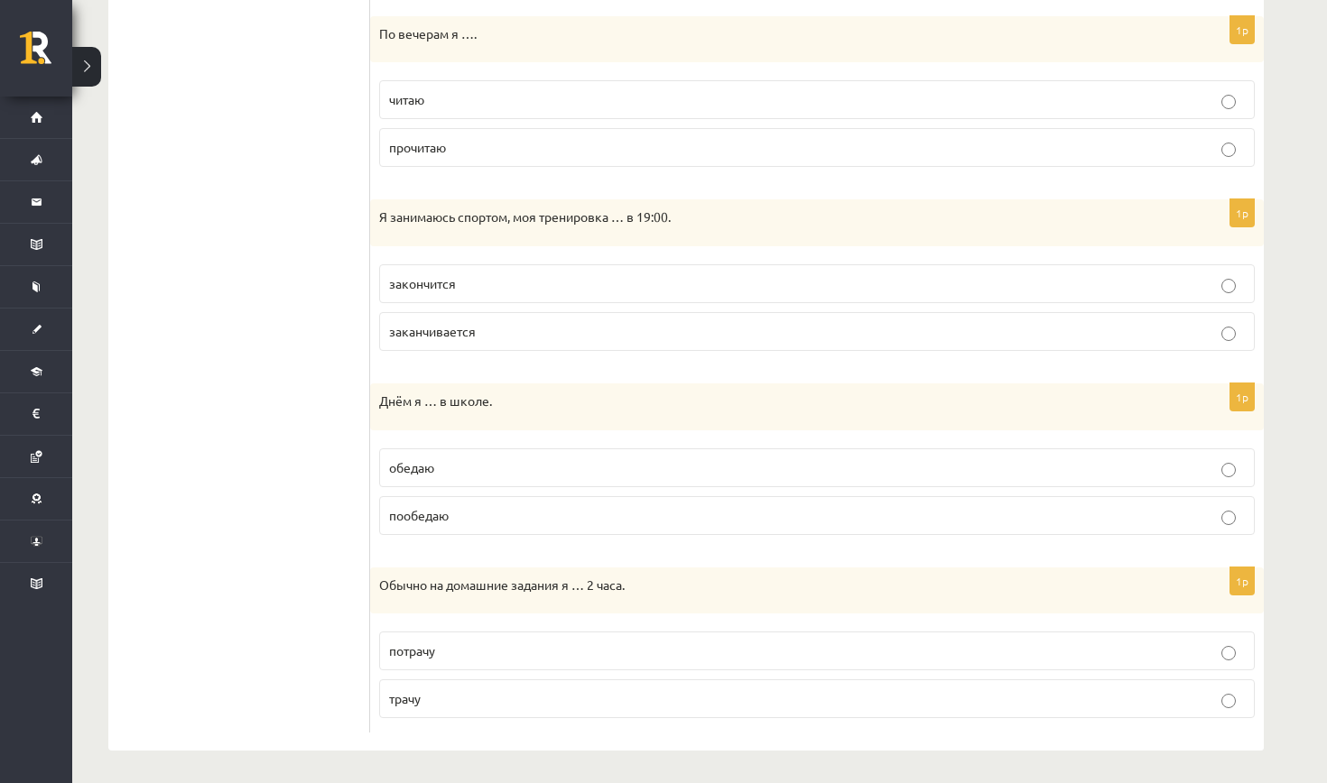
scroll to position [1088, 0]
click at [447, 459] on p "обедаю" at bounding box center [816, 468] width 855 height 19
click at [410, 681] on label "трачу" at bounding box center [816, 699] width 875 height 39
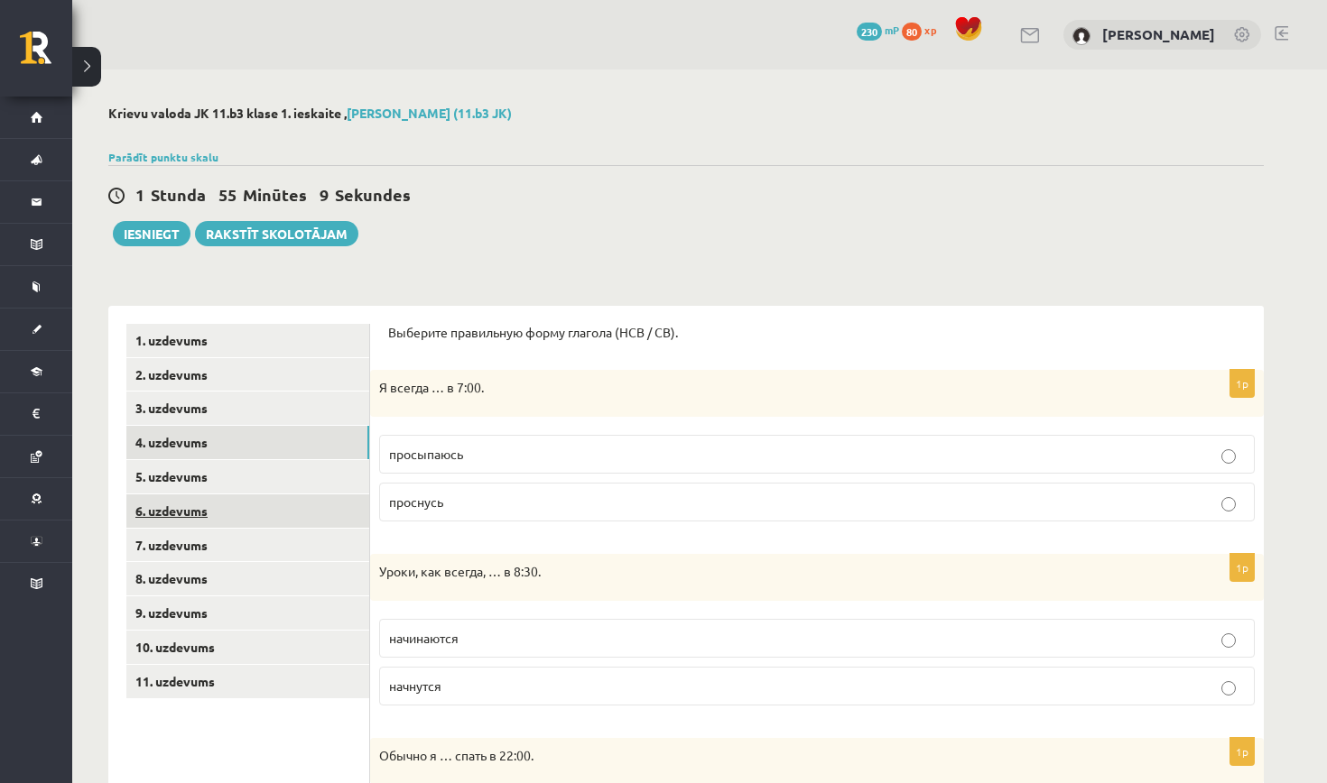
scroll to position [0, 0]
click at [261, 486] on link "5. uzdevums" at bounding box center [247, 476] width 243 height 33
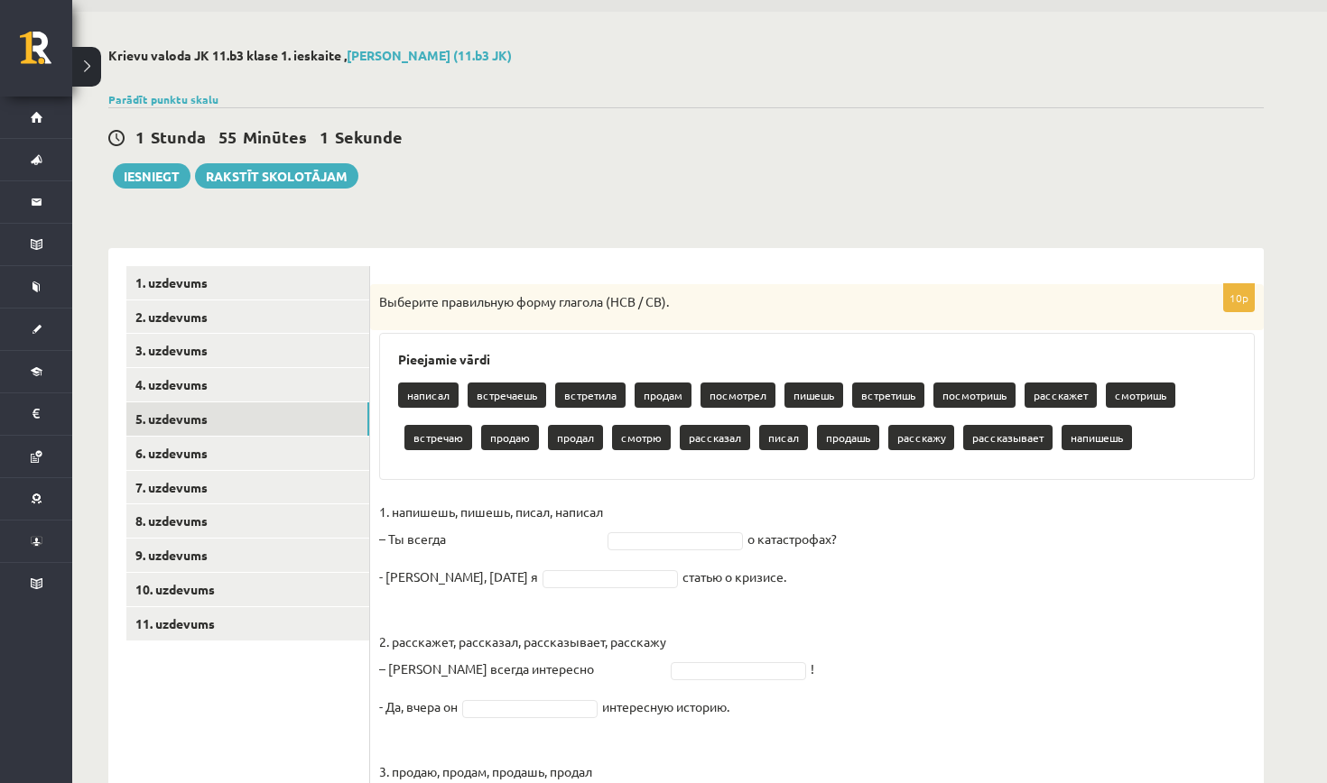
scroll to position [58, 0]
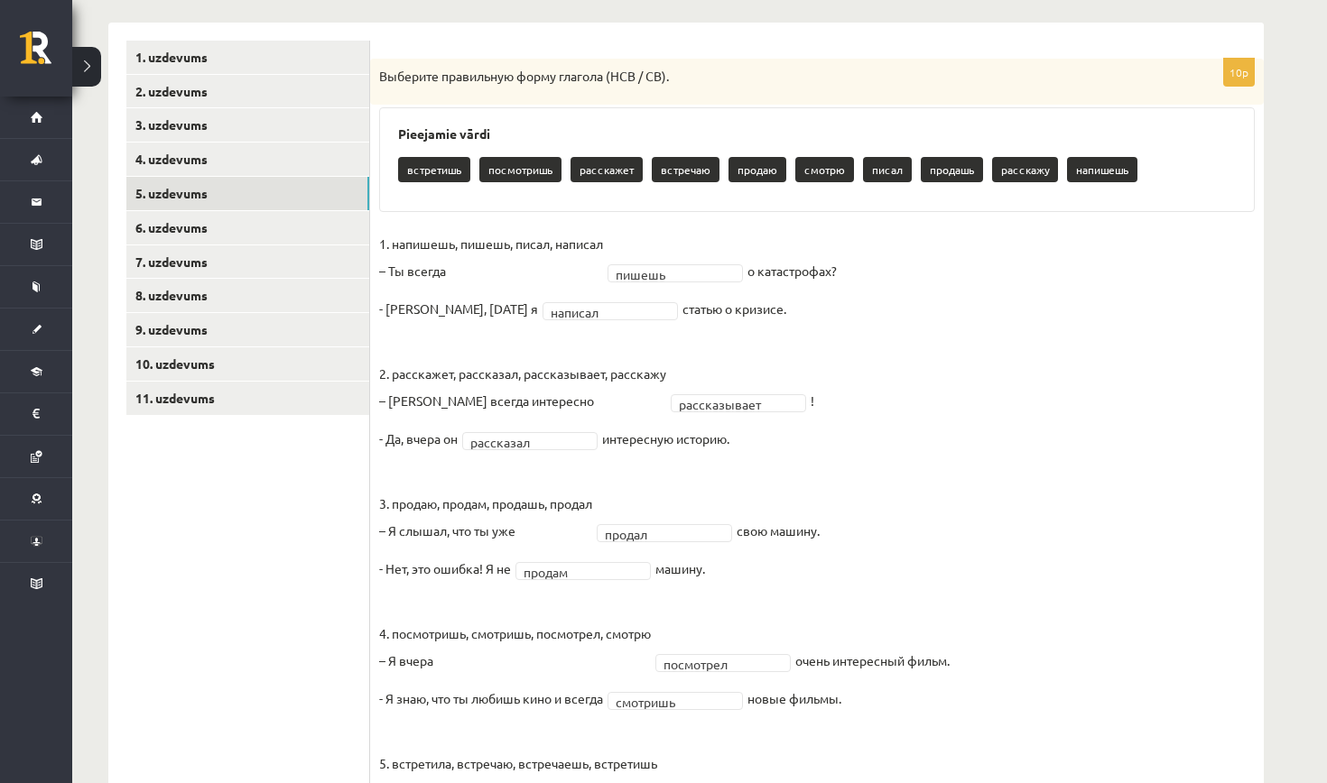
scroll to position [279, 0]
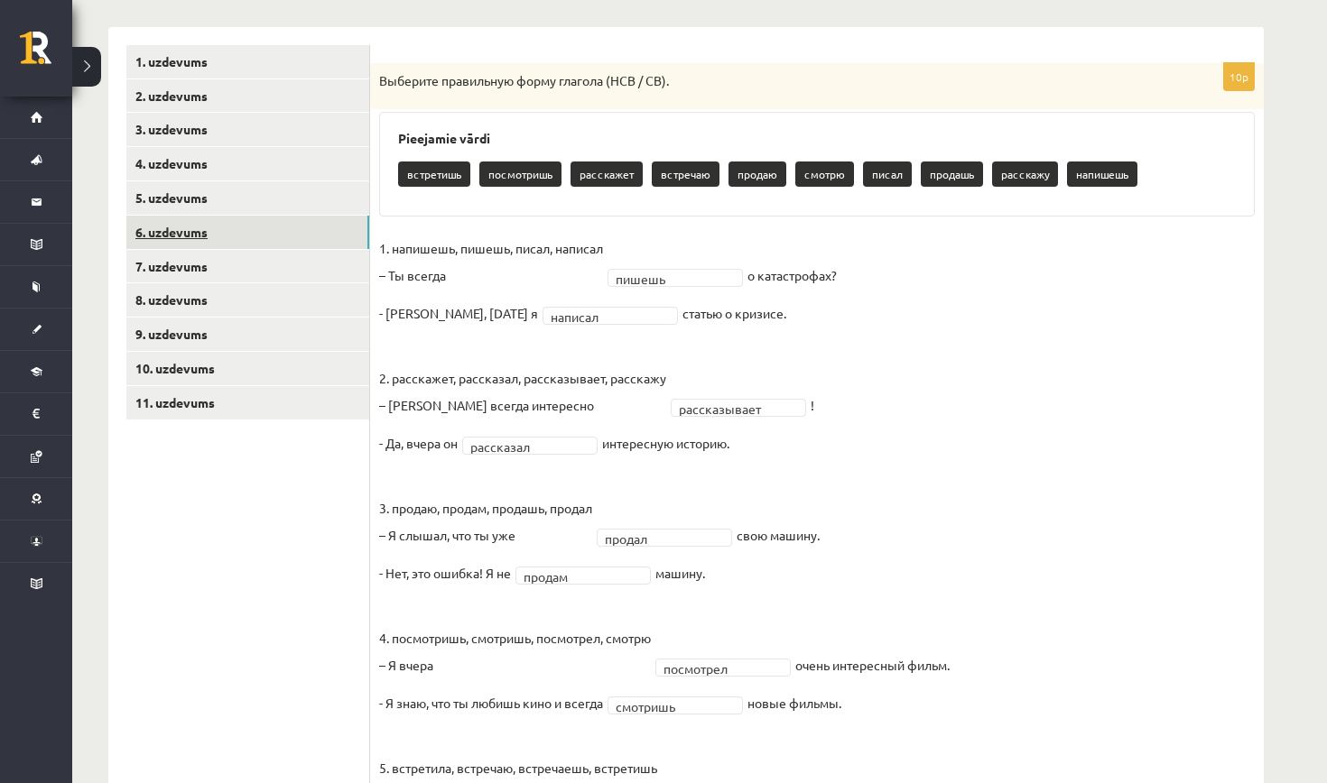
click at [280, 232] on link "6. uzdevums" at bounding box center [247, 232] width 243 height 33
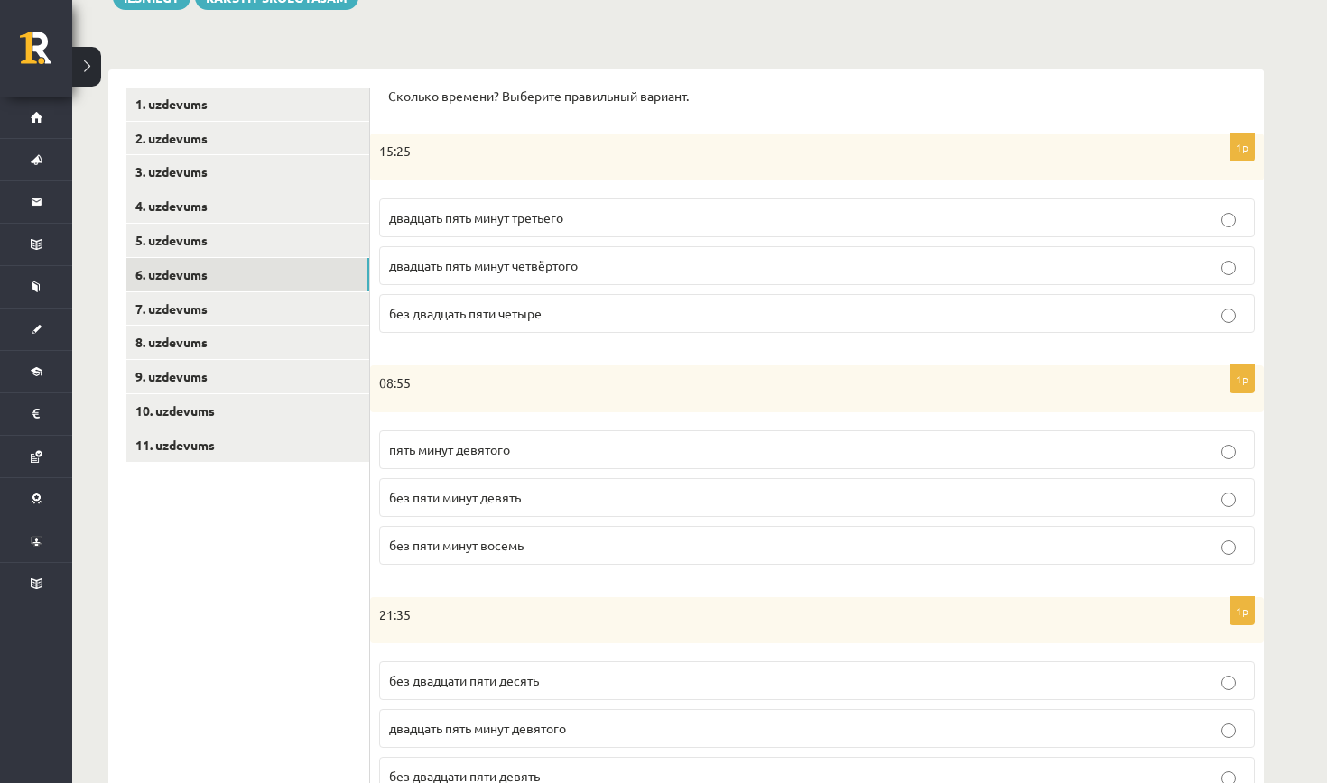
scroll to position [236, 0]
click at [496, 264] on span "двадцать пять минут четвёртого" at bounding box center [483, 266] width 189 height 16
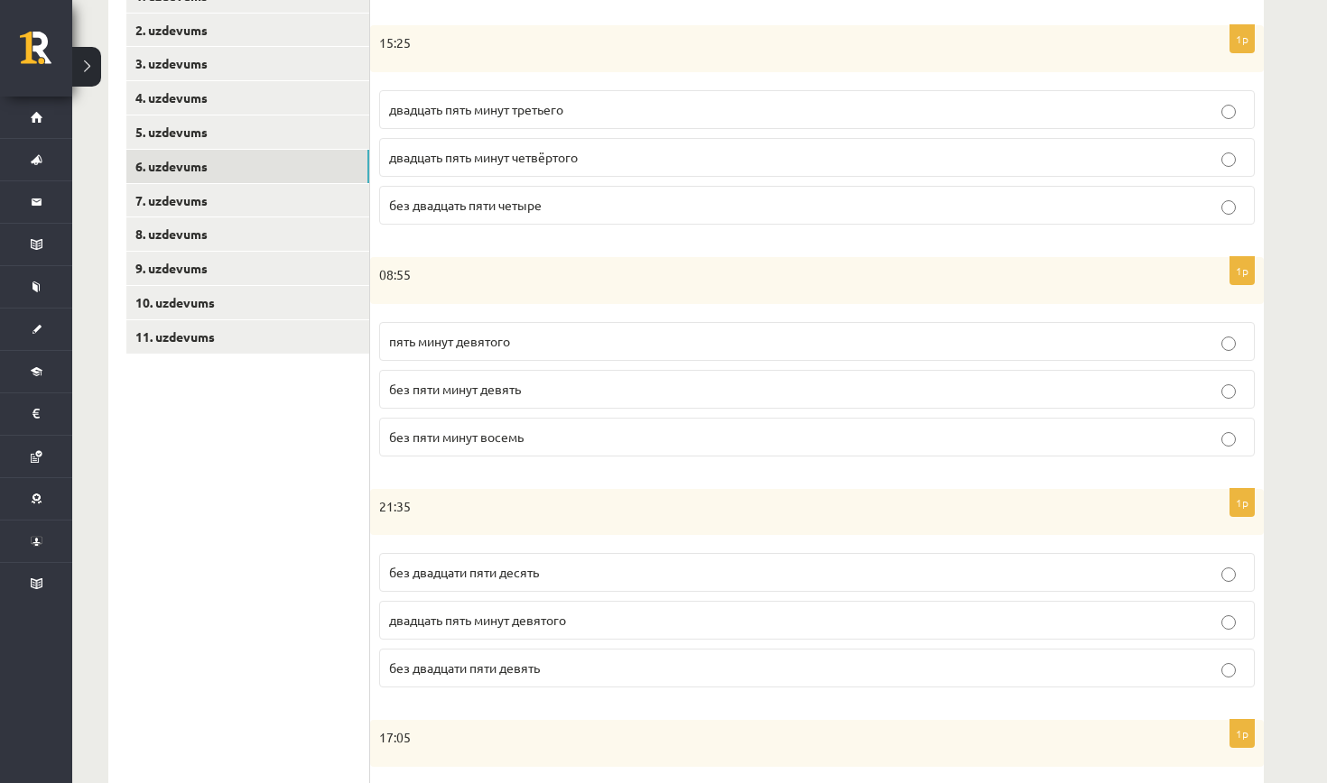
scroll to position [346, 0]
click at [461, 389] on span "без пяти минут девять" at bounding box center [455, 388] width 132 height 16
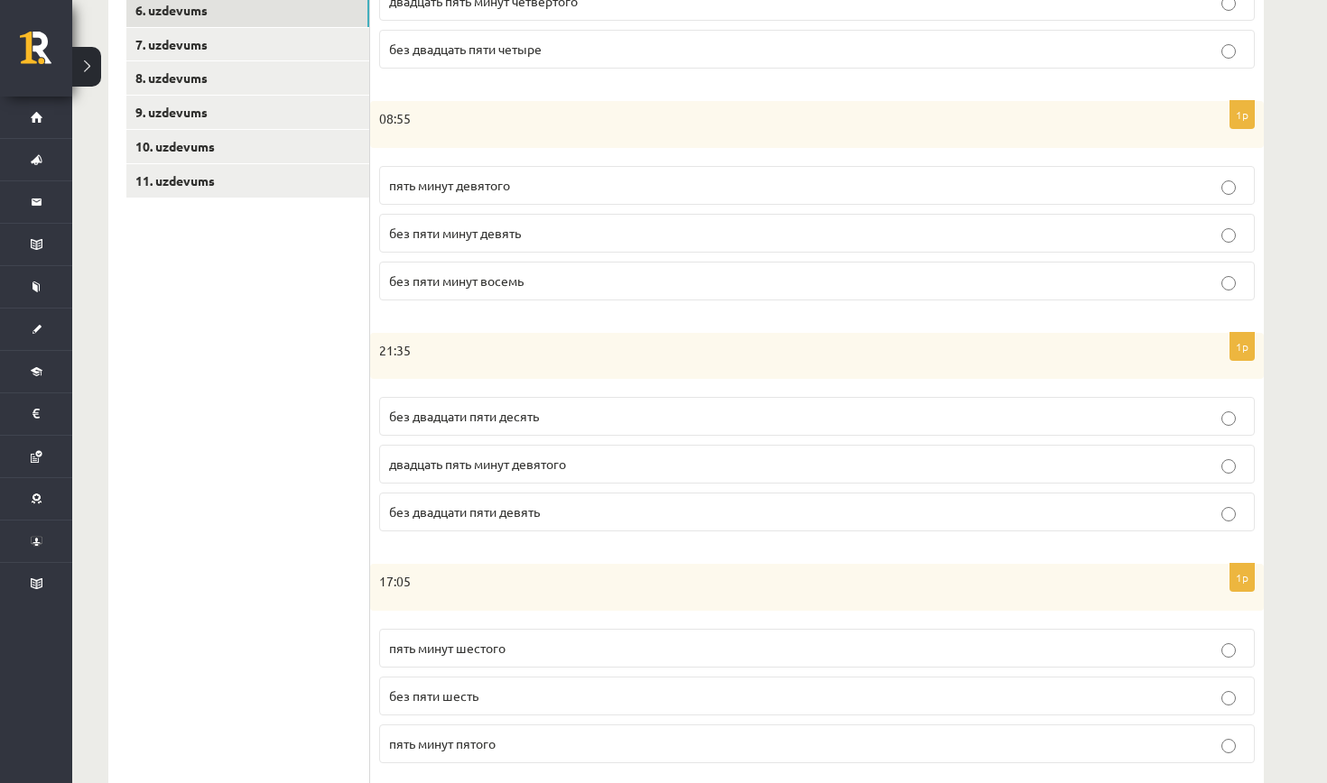
scroll to position [501, 0]
click at [495, 426] on label "без двадцати пяти десять" at bounding box center [816, 416] width 875 height 39
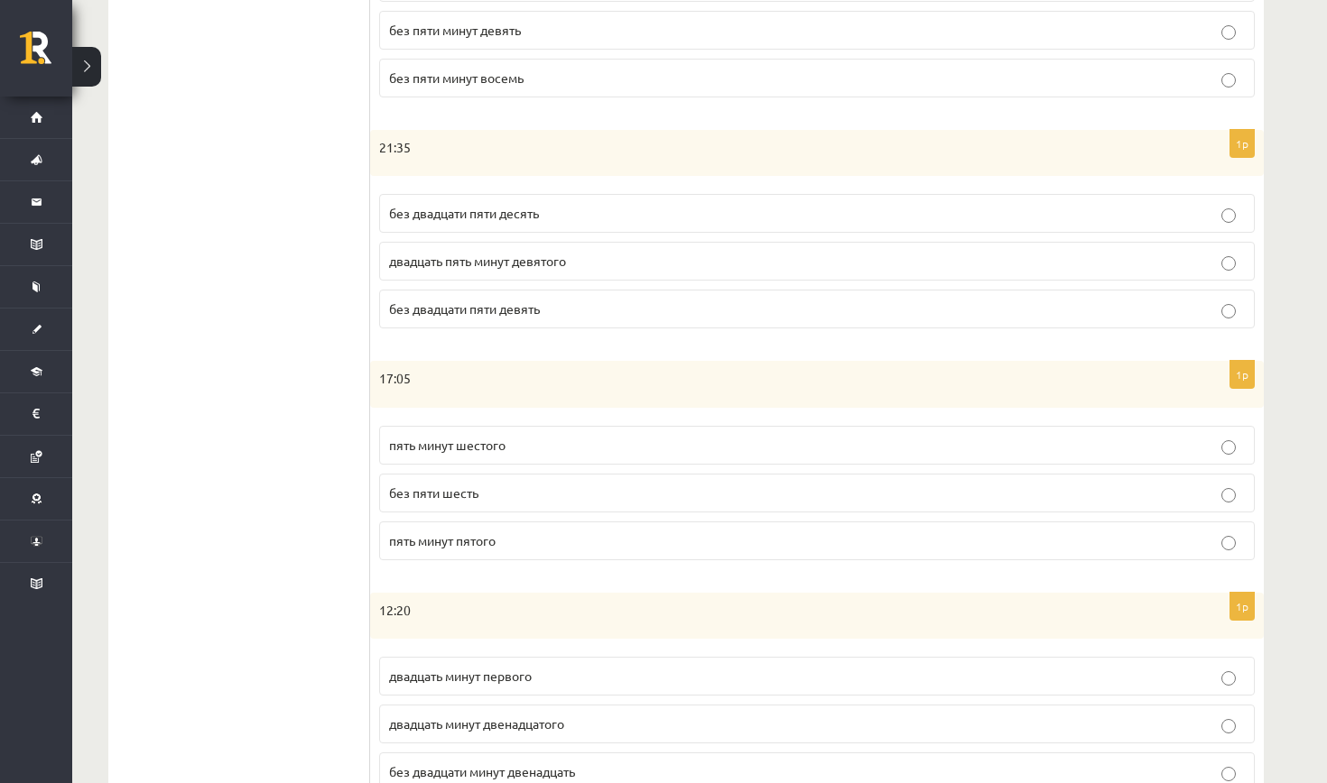
scroll to position [704, 0]
click at [494, 441] on span "пять минут шестого" at bounding box center [447, 445] width 116 height 16
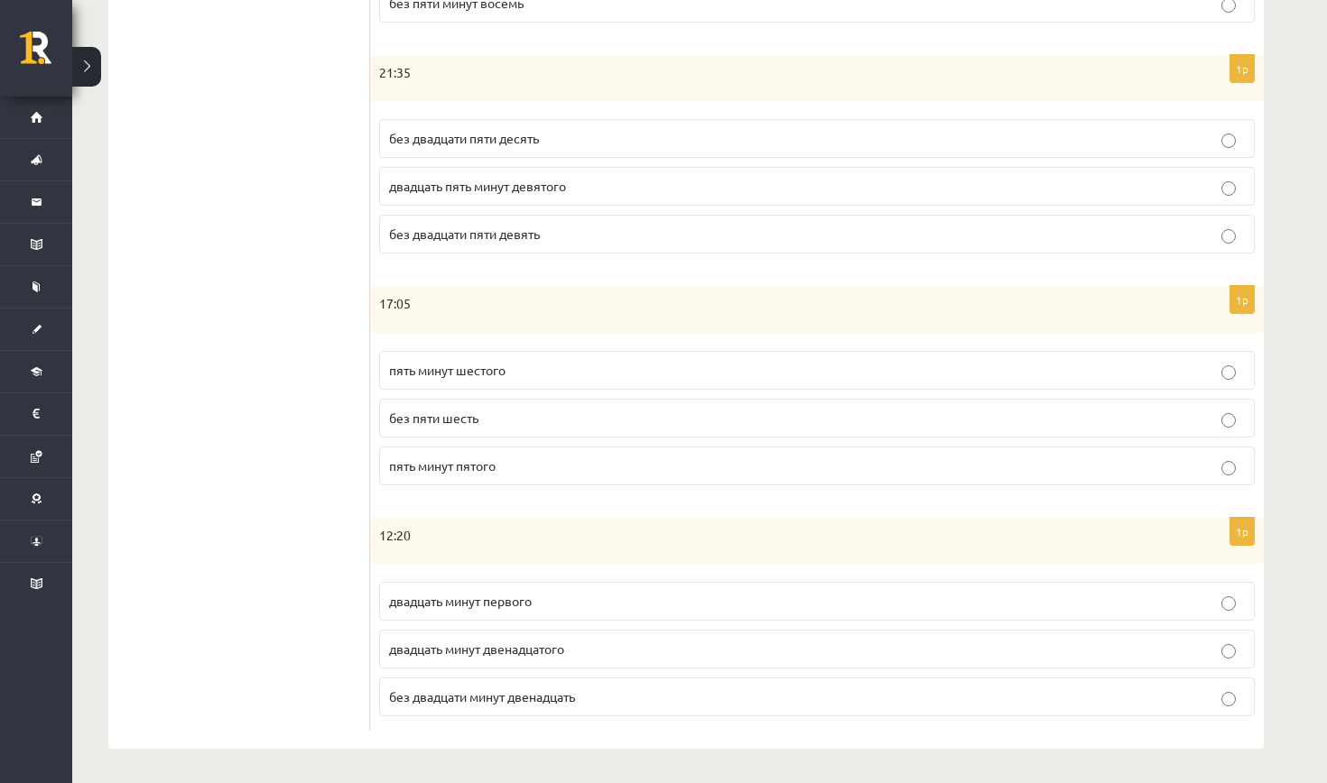
scroll to position [778, 0]
click at [450, 608] on p "двадцать минут первого" at bounding box center [816, 602] width 855 height 19
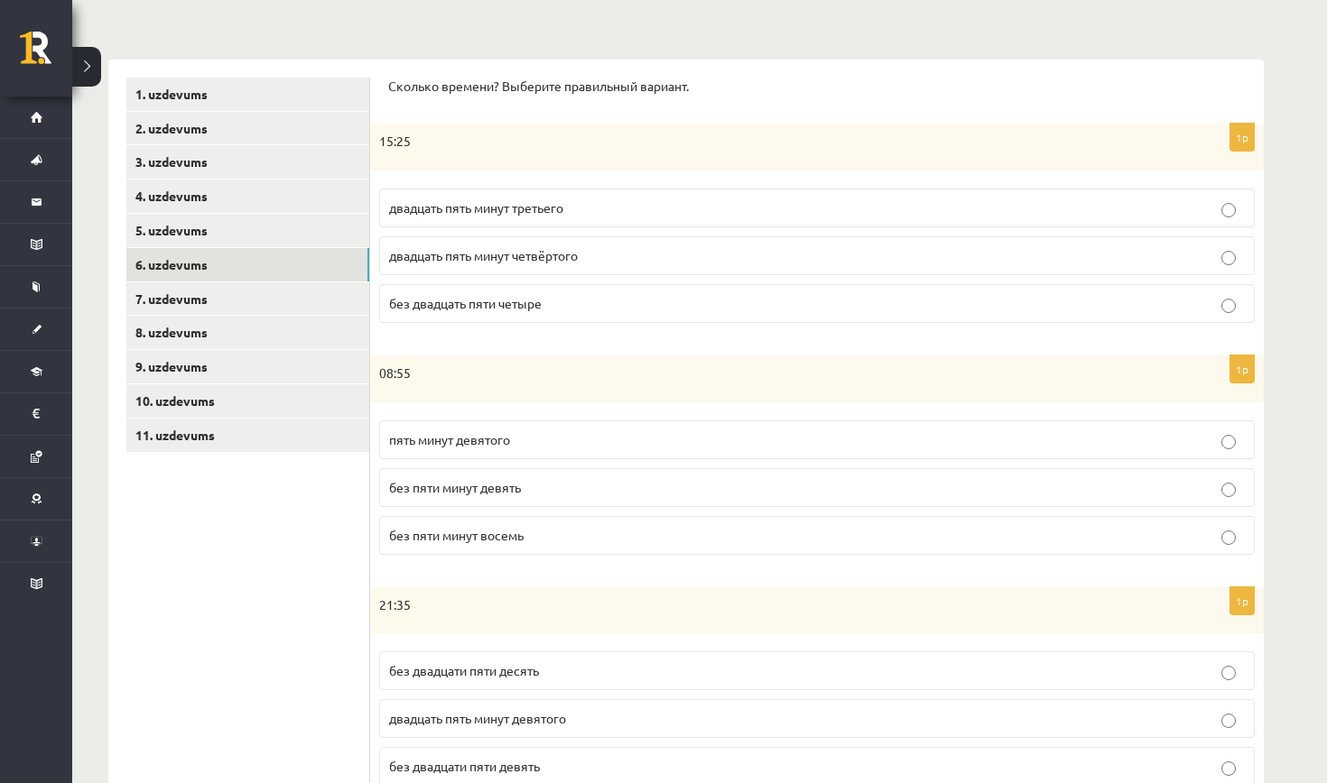
scroll to position [198, 0]
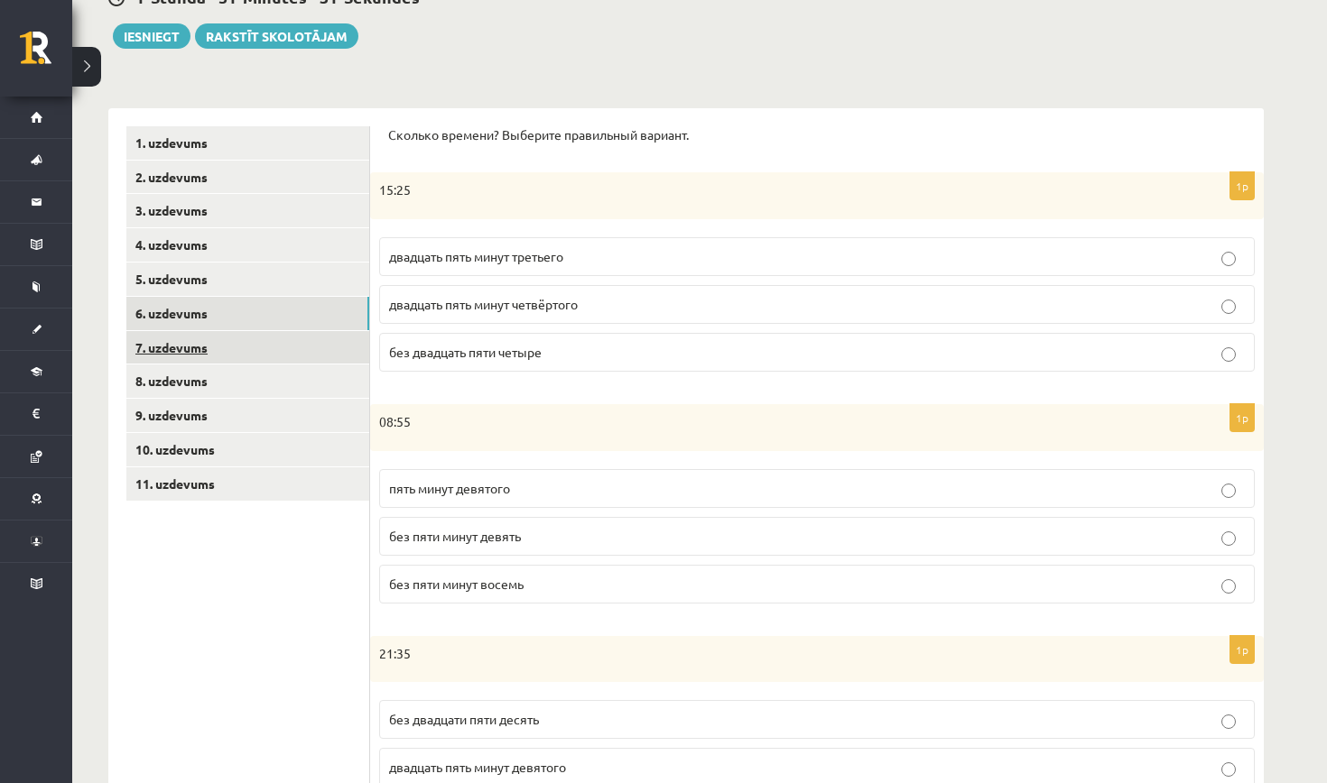
click at [295, 356] on link "7. uzdevums" at bounding box center [247, 347] width 243 height 33
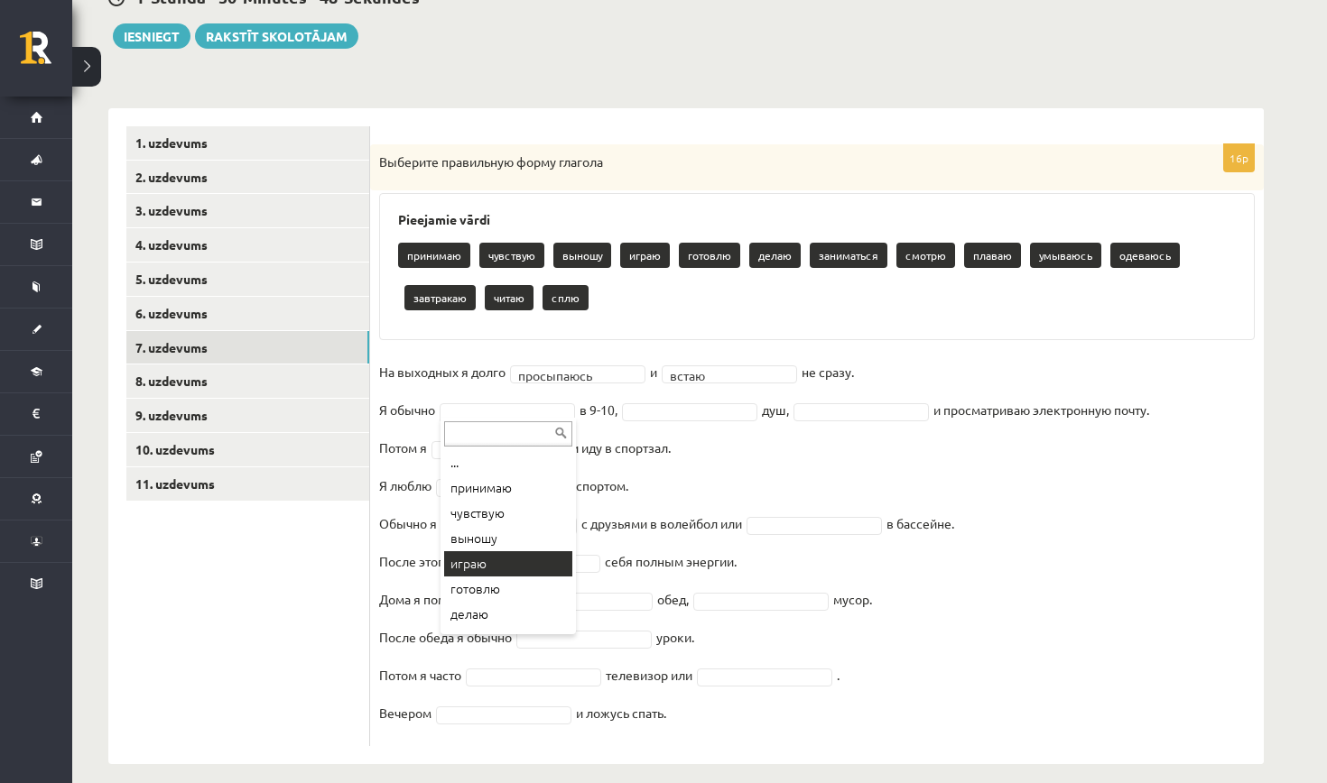
scroll to position [0, 0]
click at [582, 359] on fieldset "**********" at bounding box center [816, 547] width 875 height 379
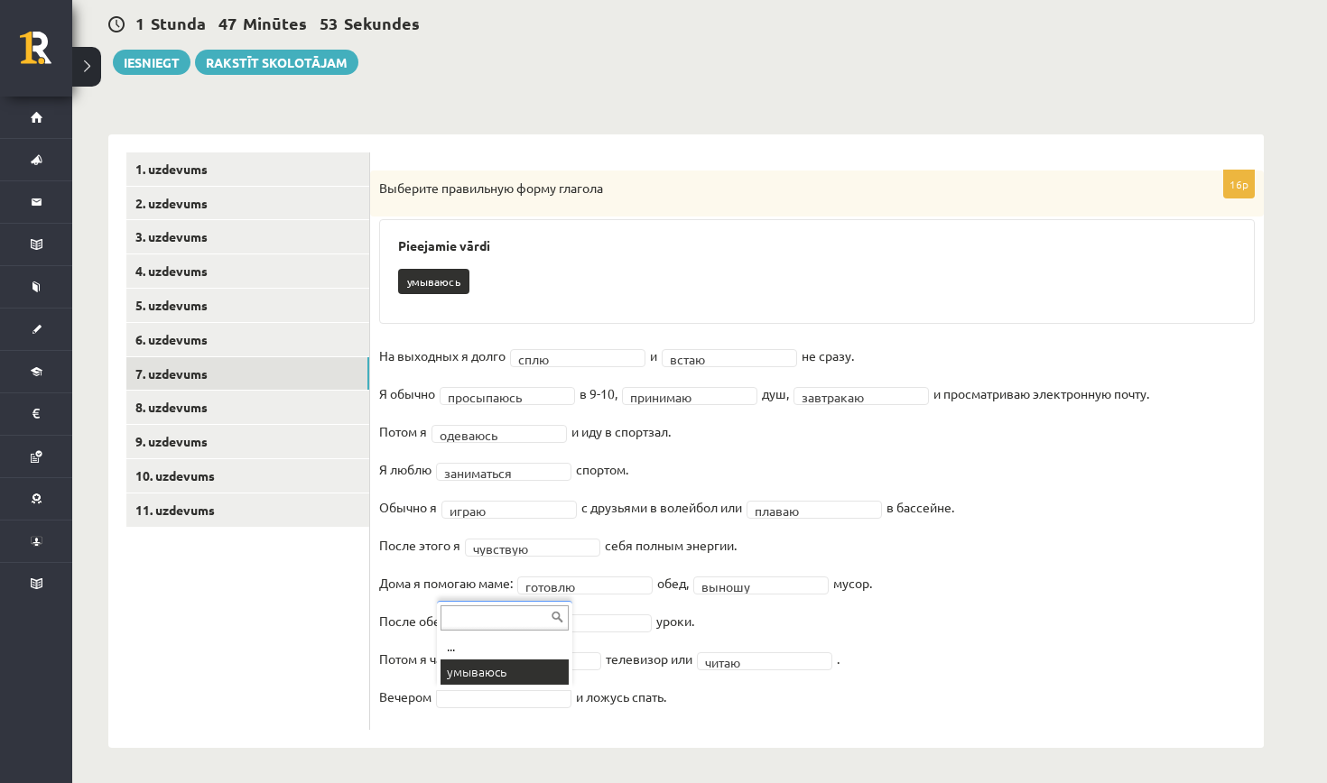
scroll to position [129, 0]
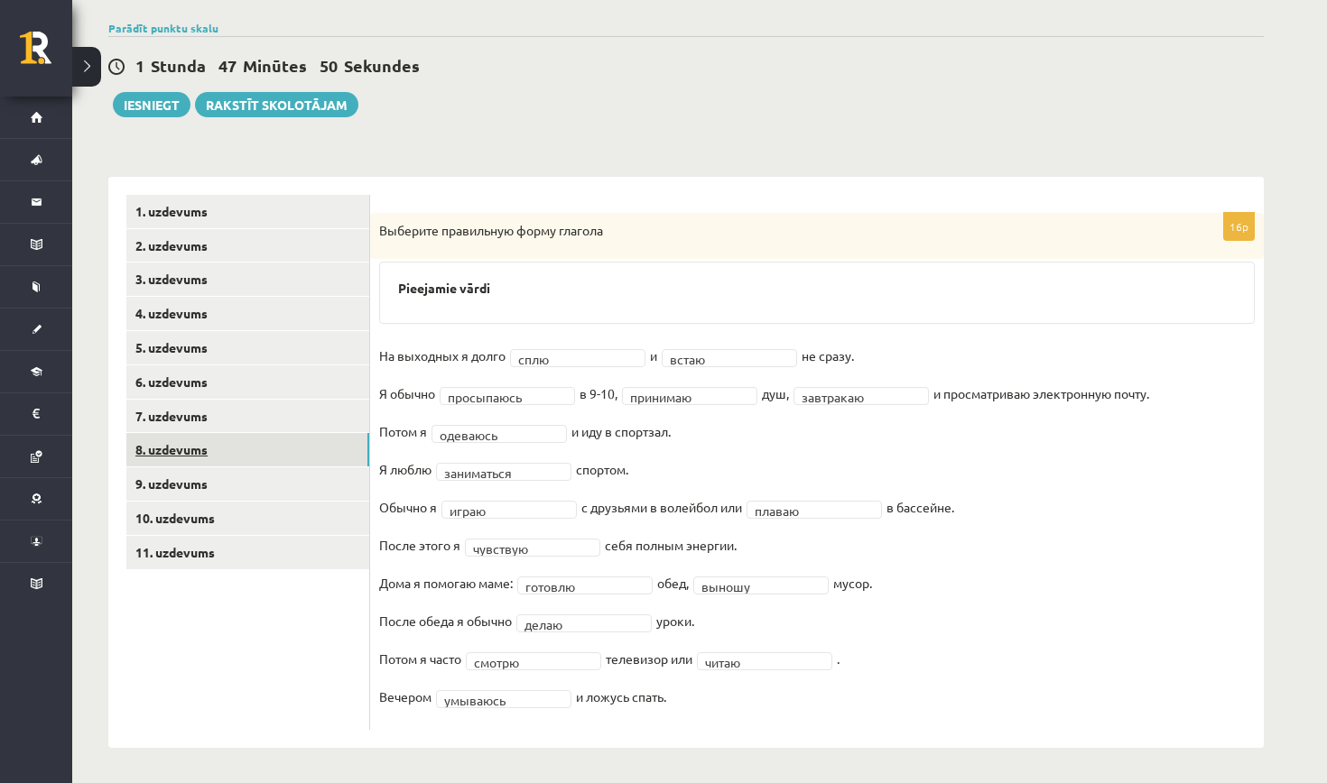
click at [271, 446] on link "8. uzdevums" at bounding box center [247, 449] width 243 height 33
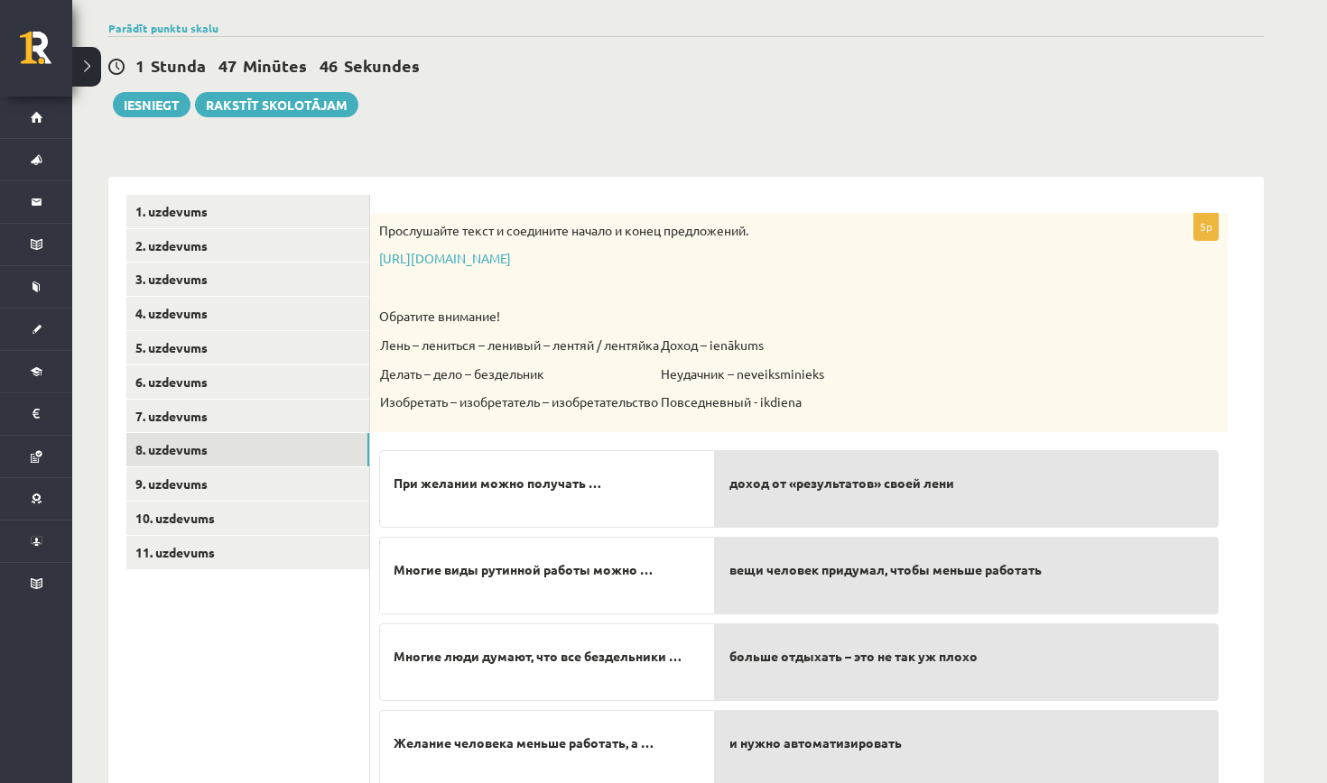
drag, startPoint x: 598, startPoint y: 486, endPoint x: 623, endPoint y: 478, distance: 25.4
click at [623, 478] on p "При желании можно получать …" at bounding box center [546, 484] width 307 height 38
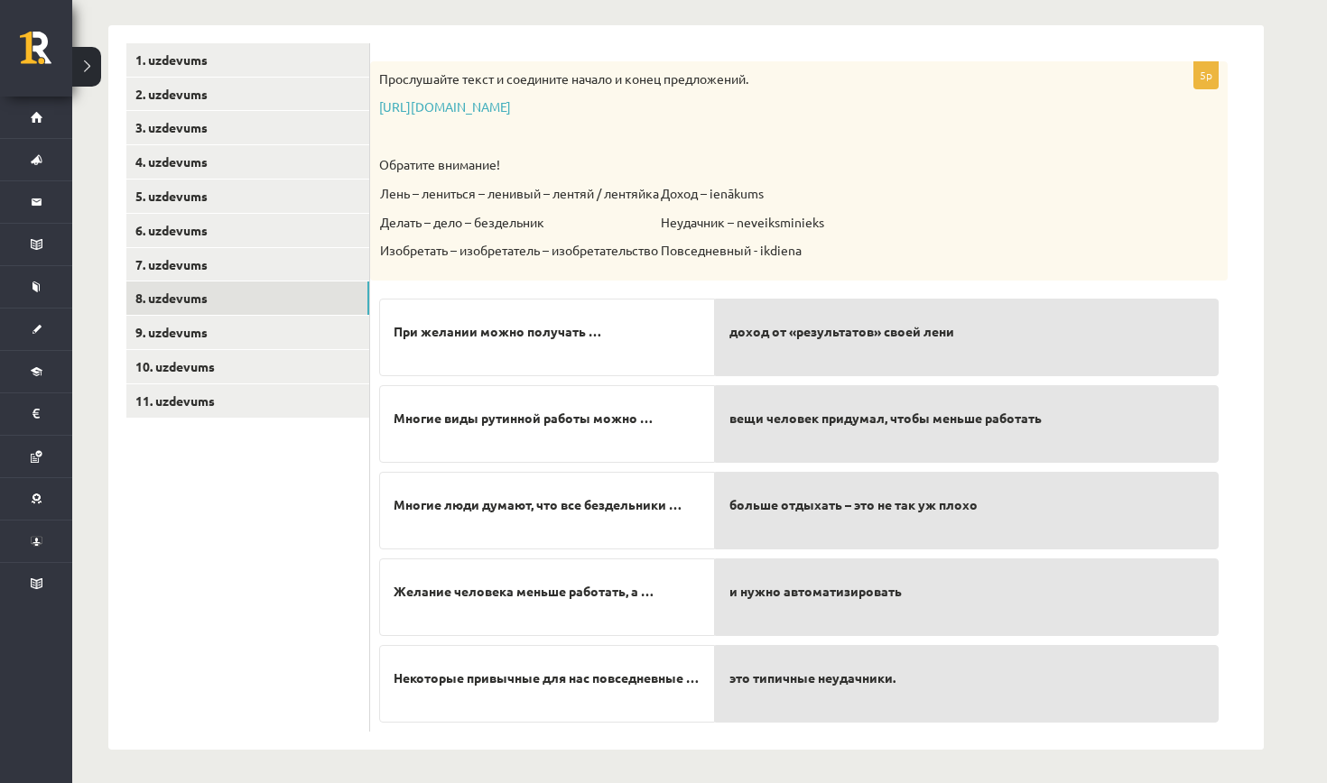
scroll to position [280, 0]
click at [511, 110] on link "https://www.zvaigzne.lv/upload/audio/100Urokov/2/49%202.mp3" at bounding box center [445, 107] width 132 height 16
click at [604, 689] on span "Некоторые привычные для нас повседневные …" at bounding box center [545, 679] width 305 height 19
click at [650, 670] on span "Некоторые привычные для нас повседневные …" at bounding box center [545, 679] width 305 height 19
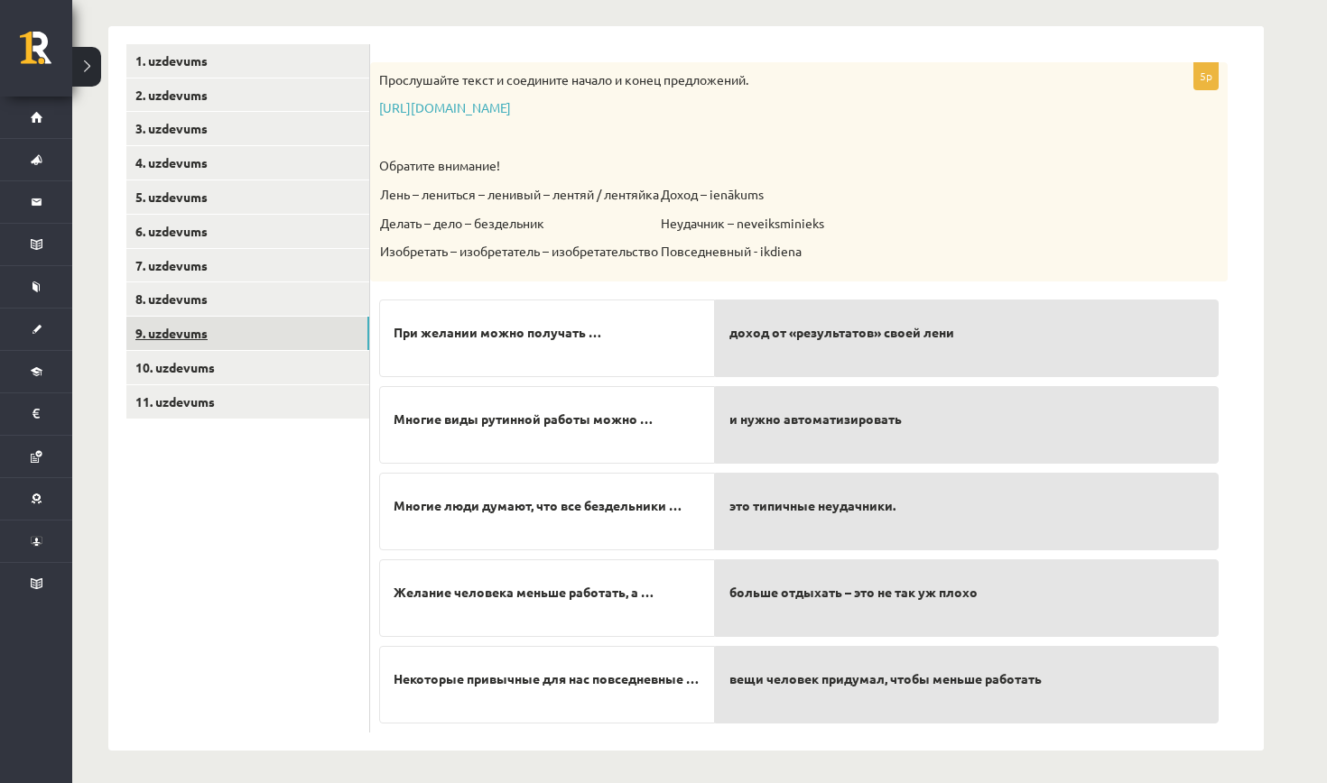
click at [323, 328] on link "9. uzdevums" at bounding box center [247, 333] width 243 height 33
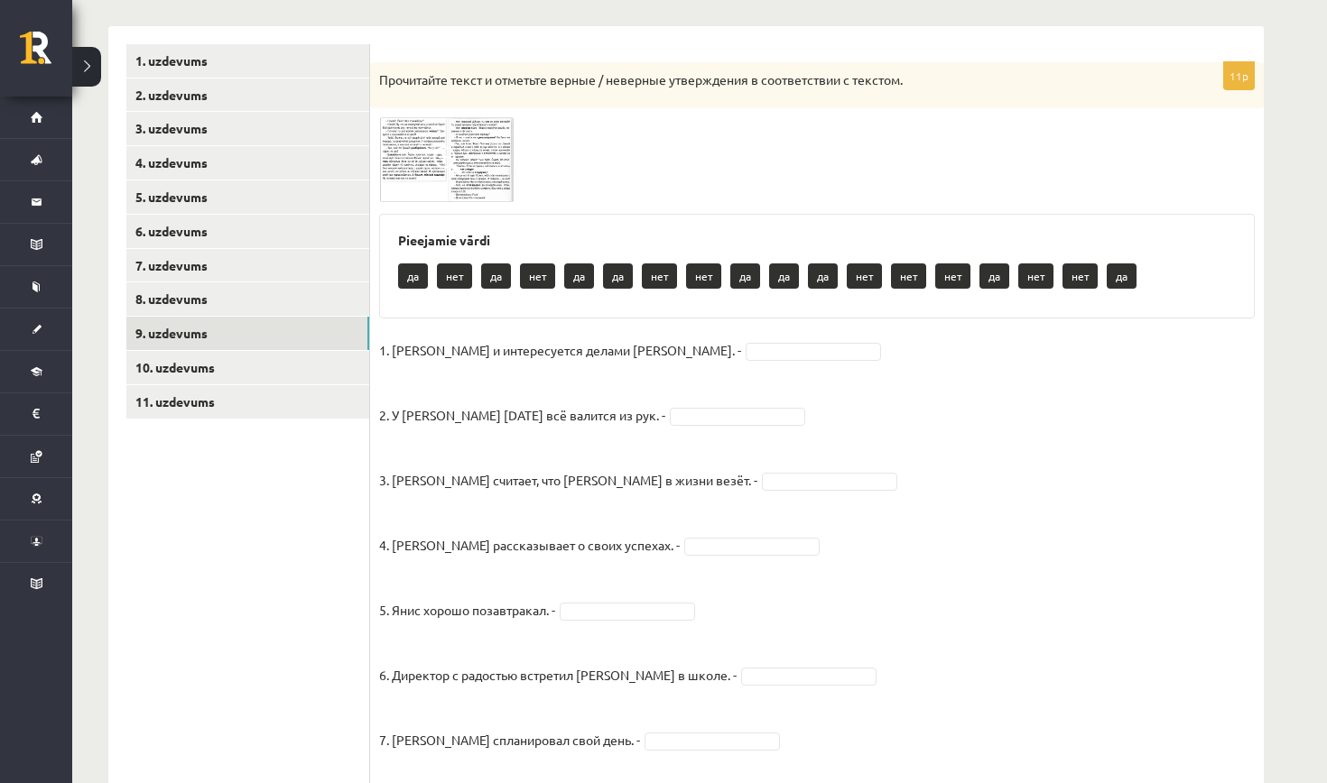
click at [430, 184] on img at bounding box center [446, 159] width 135 height 85
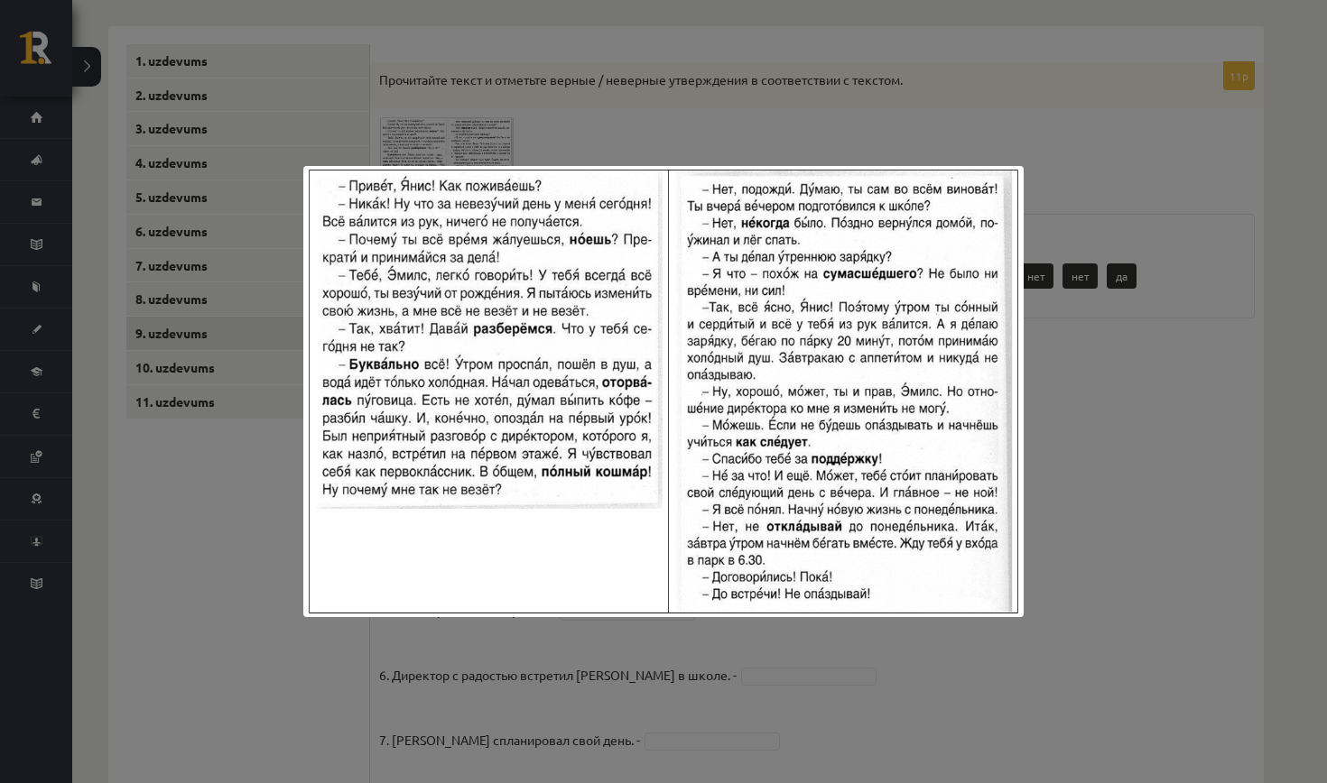
click at [589, 246] on img at bounding box center [663, 391] width 720 height 451
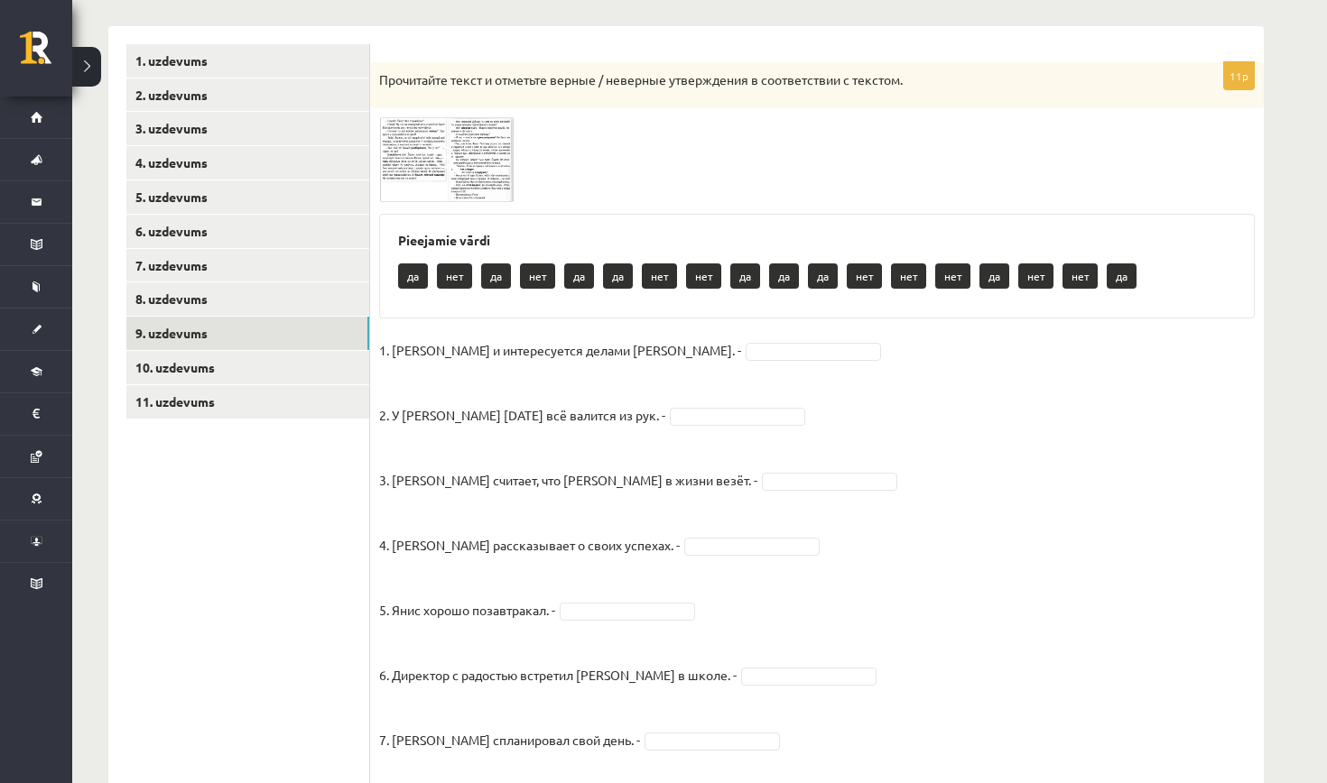
click at [478, 181] on img at bounding box center [446, 159] width 135 height 85
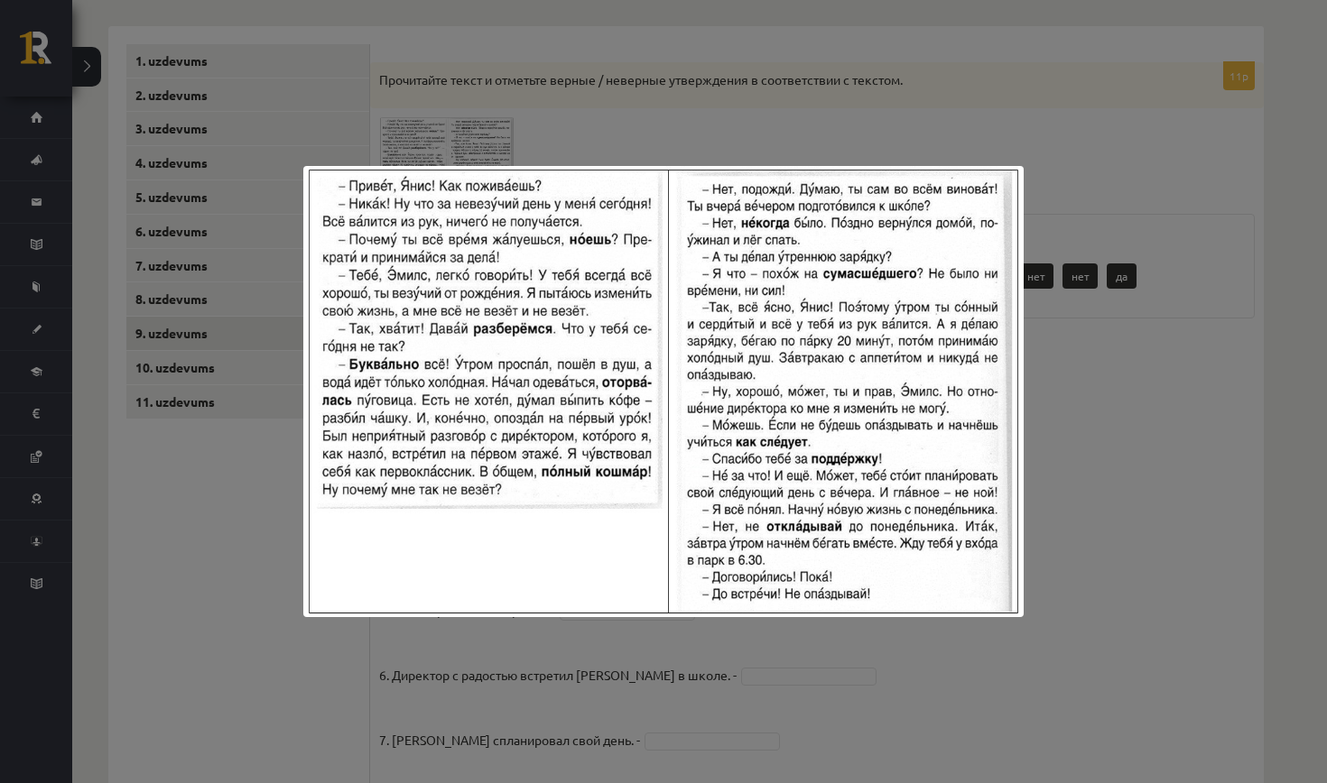
click at [813, 109] on div at bounding box center [663, 391] width 1327 height 783
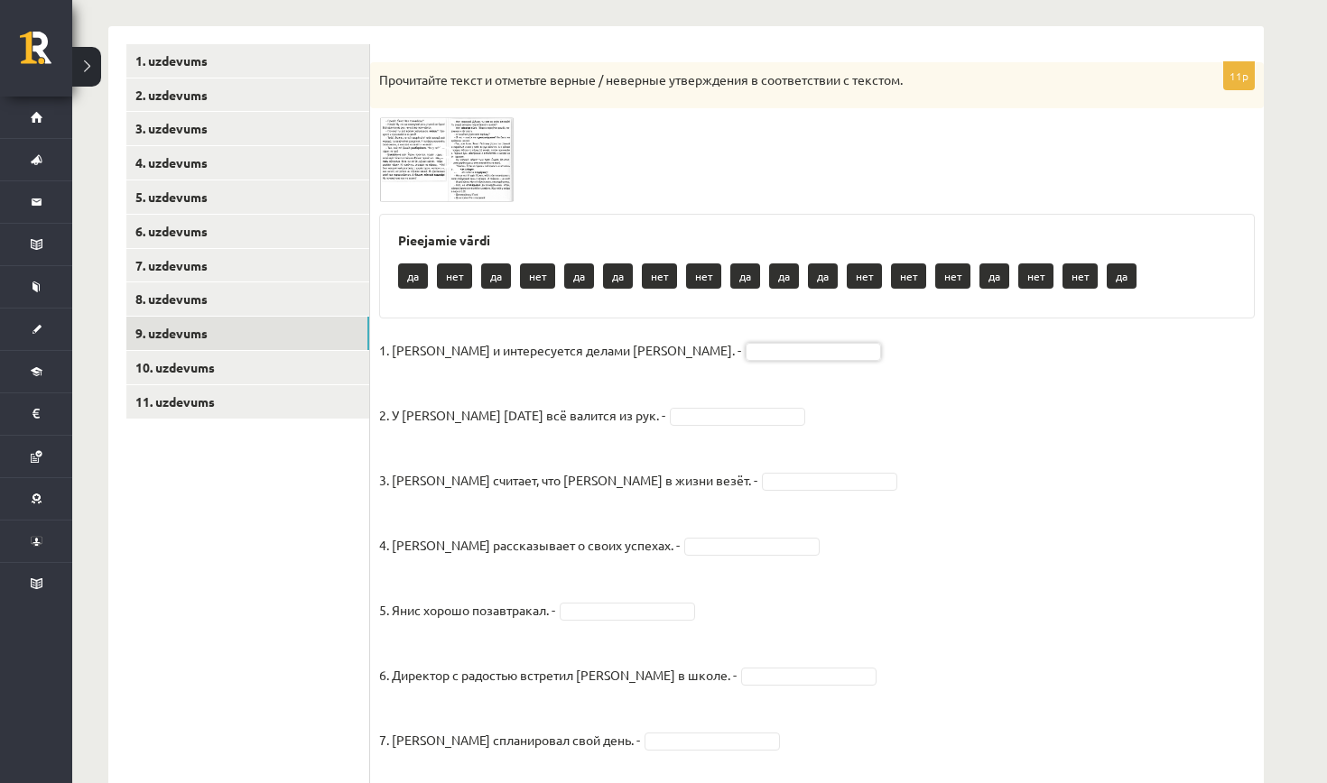
click at [417, 151] on img at bounding box center [446, 159] width 135 height 85
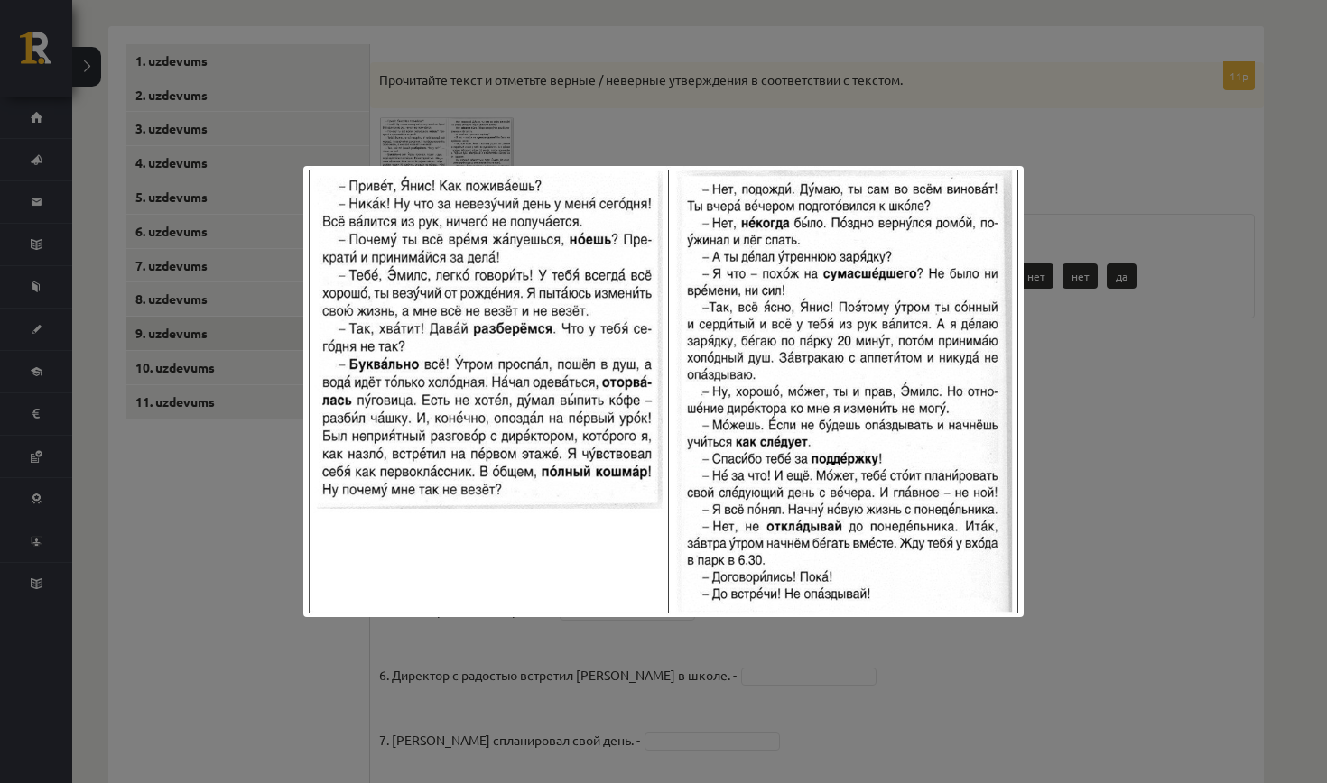
click at [501, 148] on div at bounding box center [663, 391] width 1327 height 783
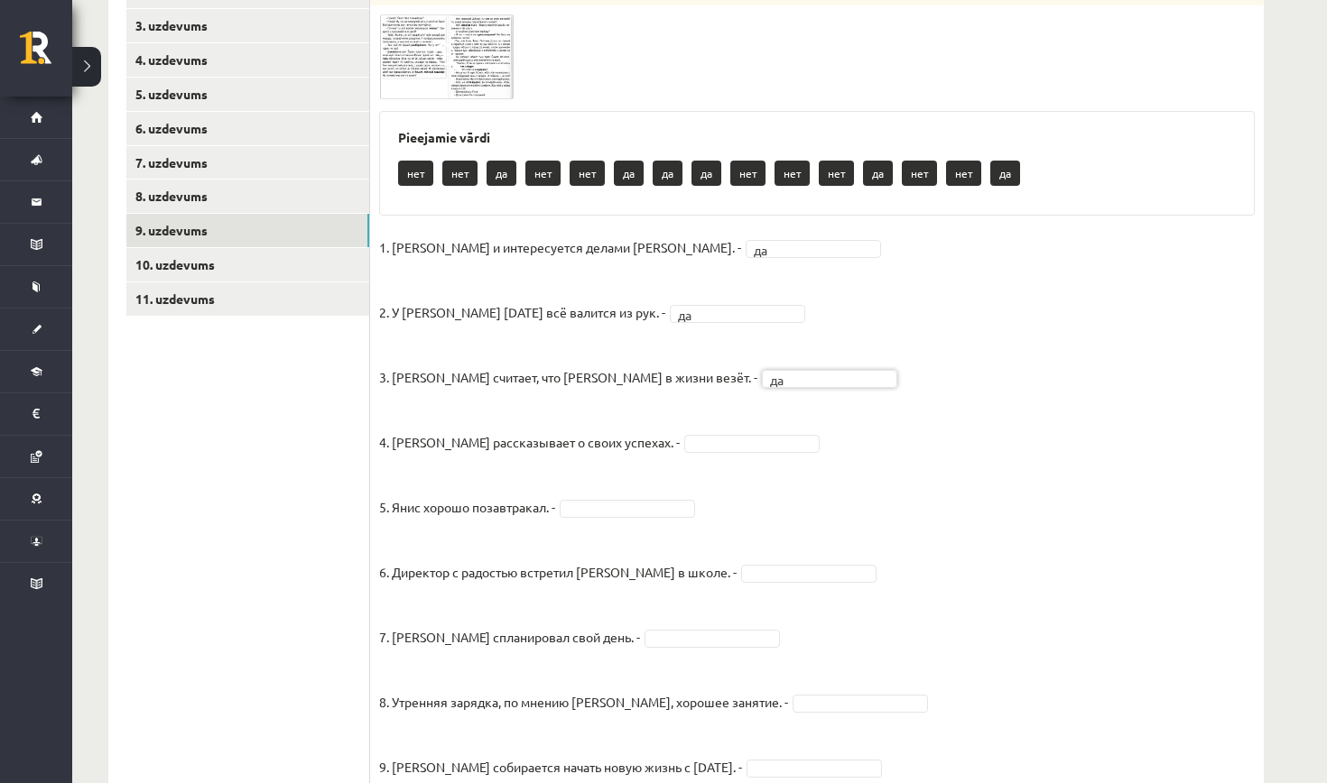
scroll to position [384, 0]
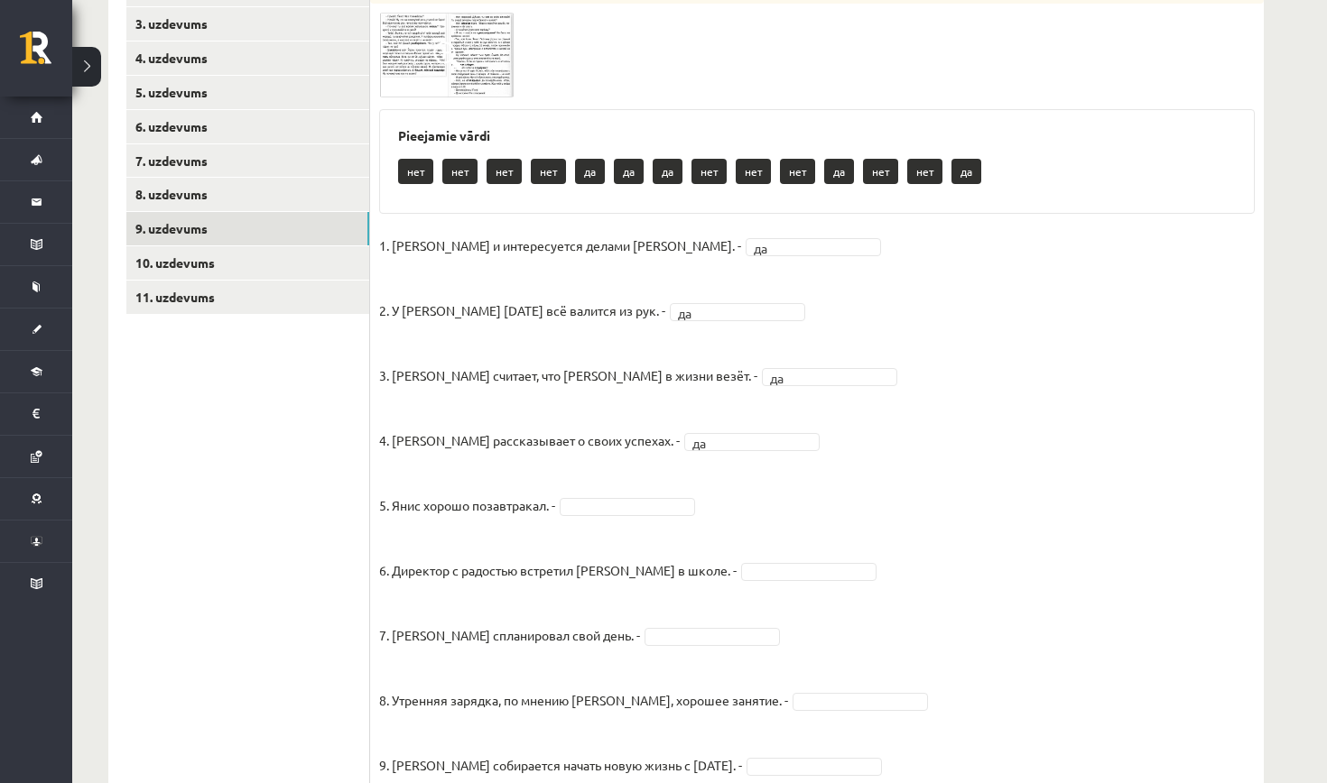
click at [430, 70] on img at bounding box center [446, 55] width 135 height 85
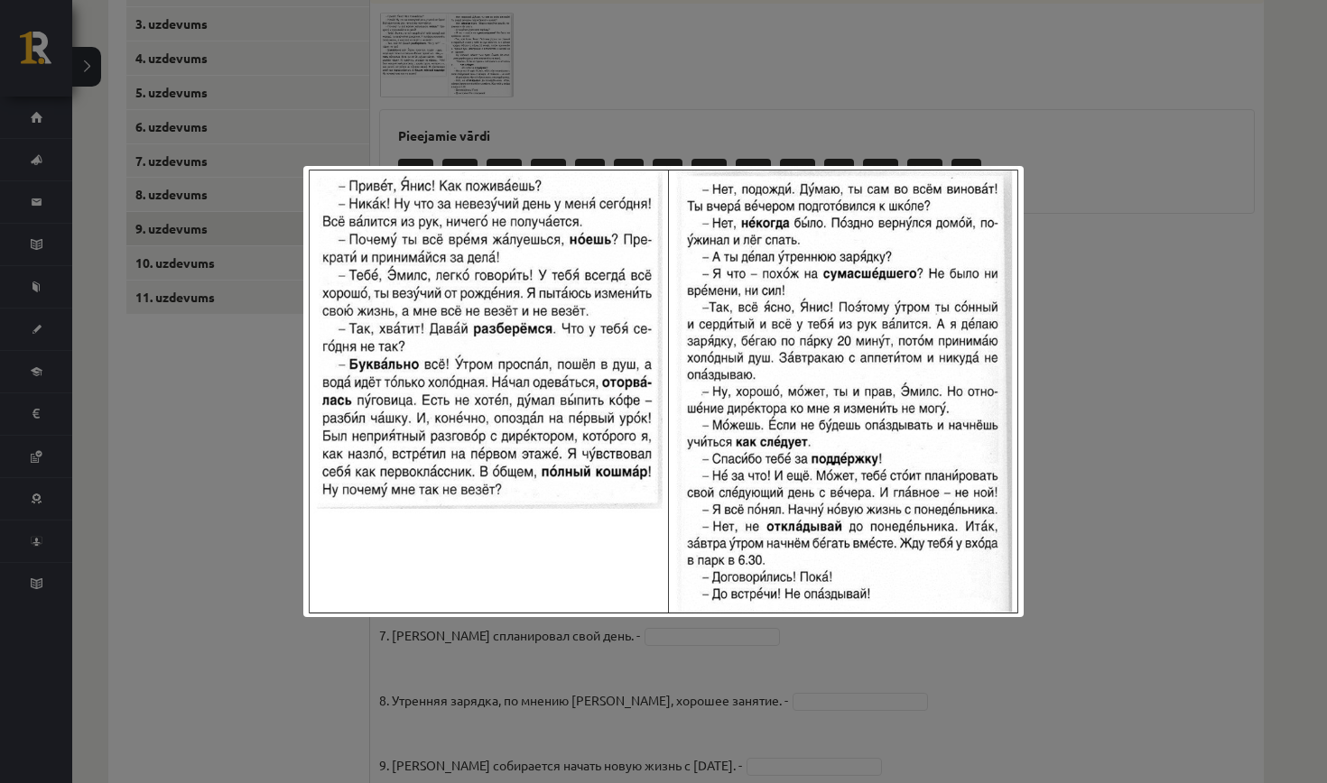
click at [493, 97] on div at bounding box center [663, 391] width 1327 height 783
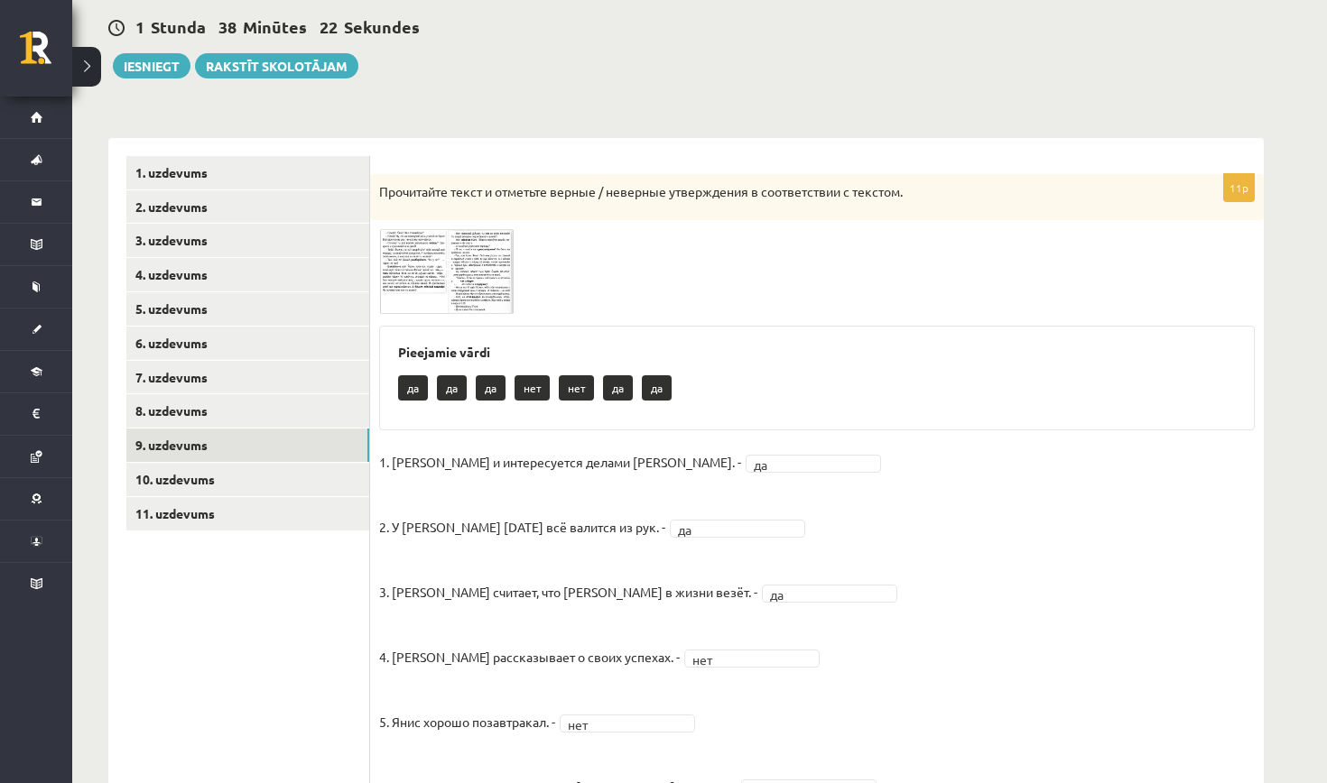
scroll to position [167, 0]
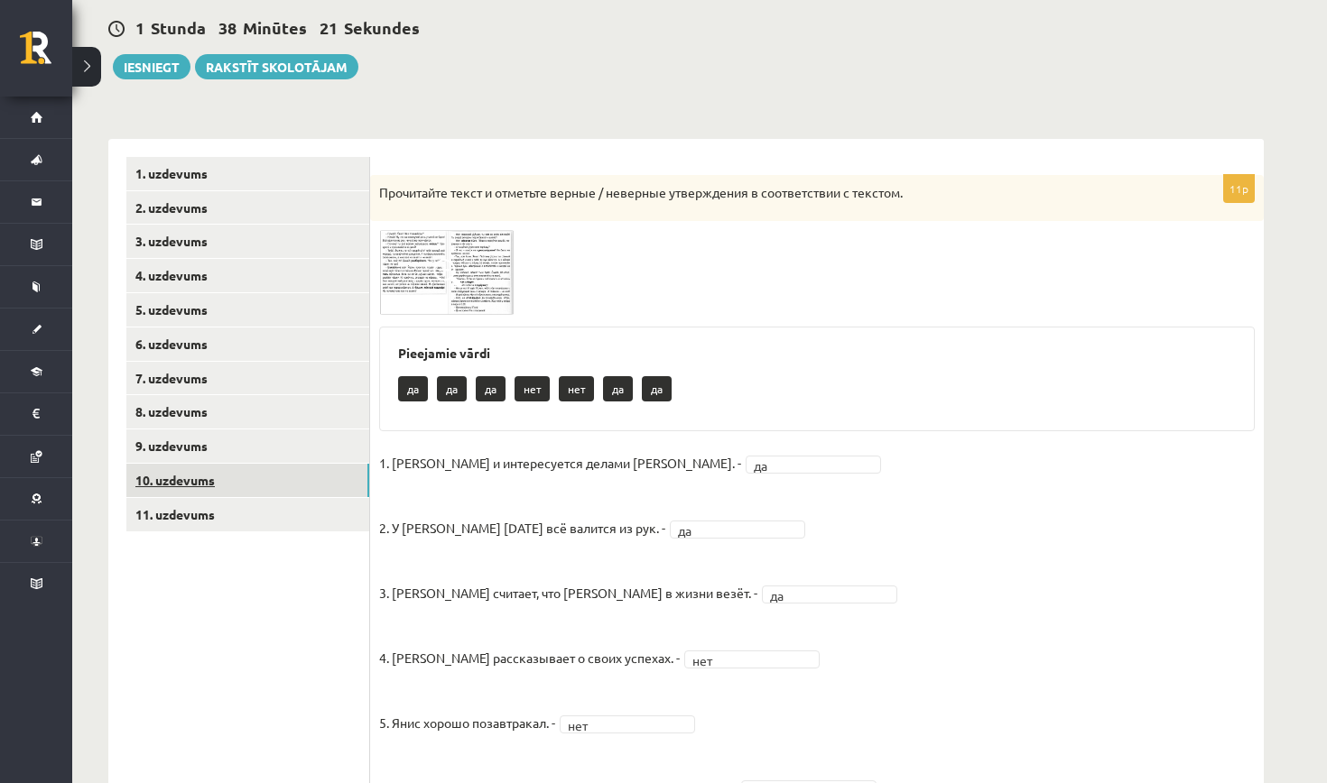
click at [349, 465] on link "10. uzdevums" at bounding box center [247, 480] width 243 height 33
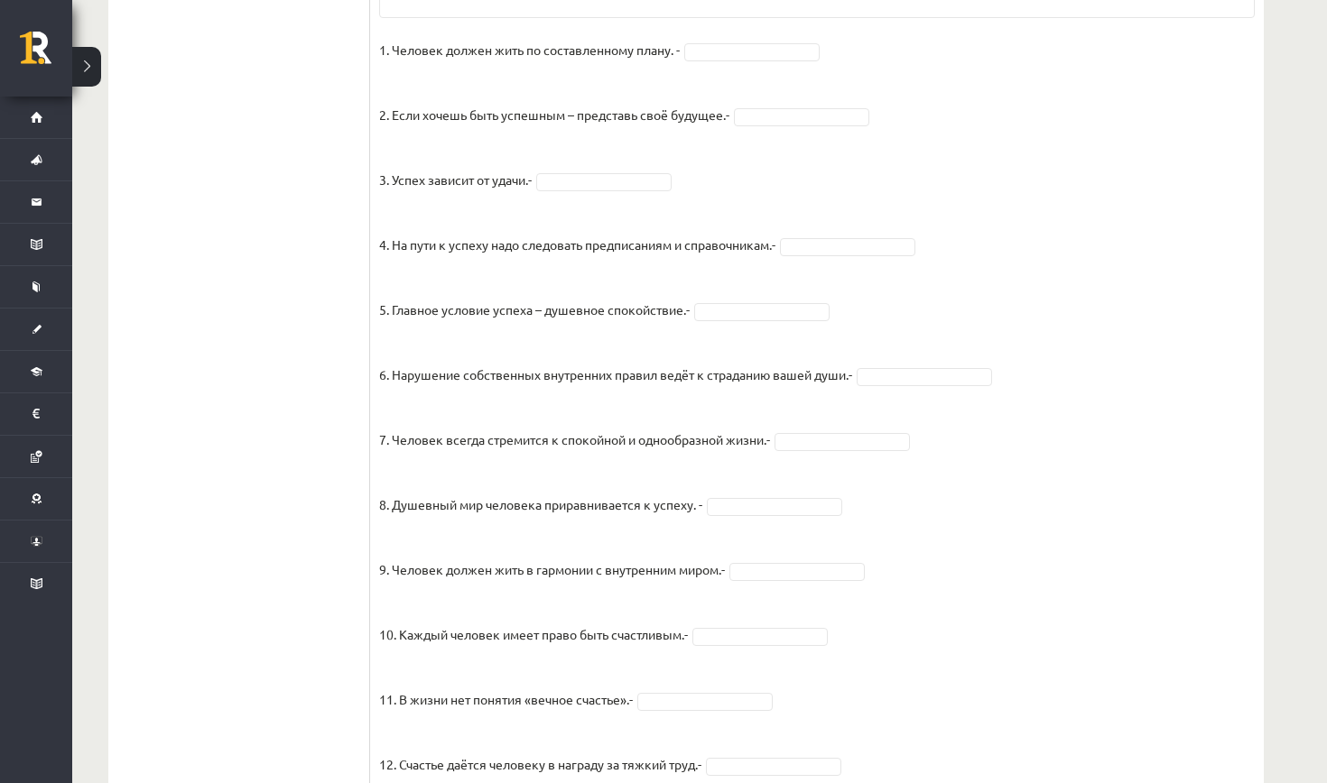
scroll to position [1086, 0]
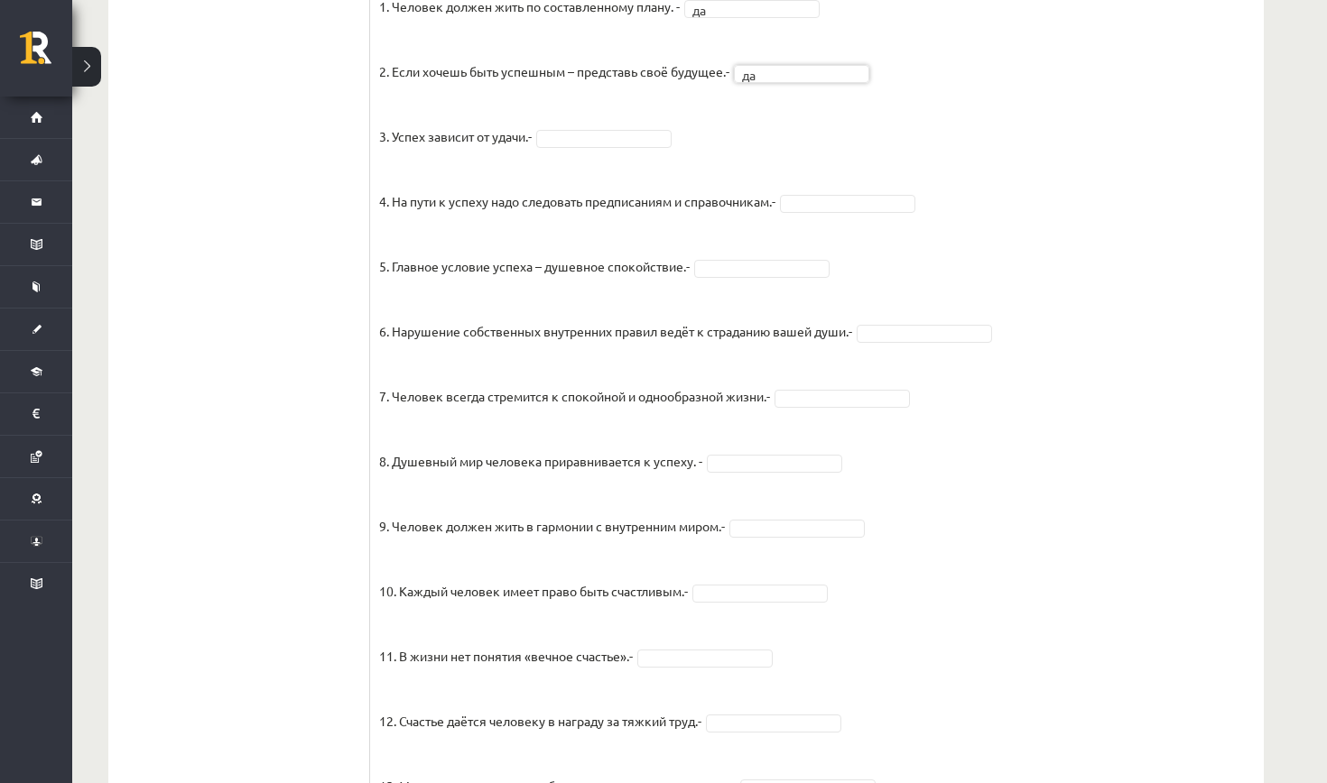
click at [606, 154] on fieldset "1. Человек должен жить по составленному плану. - да ** 2. Если хочешь быть успе…" at bounding box center [816, 467] width 875 height 948
click at [812, 216] on fieldset "1. Человек должен жить по составленному плану. - да ** 2. Если хочешь быть успе…" at bounding box center [816, 467] width 875 height 948
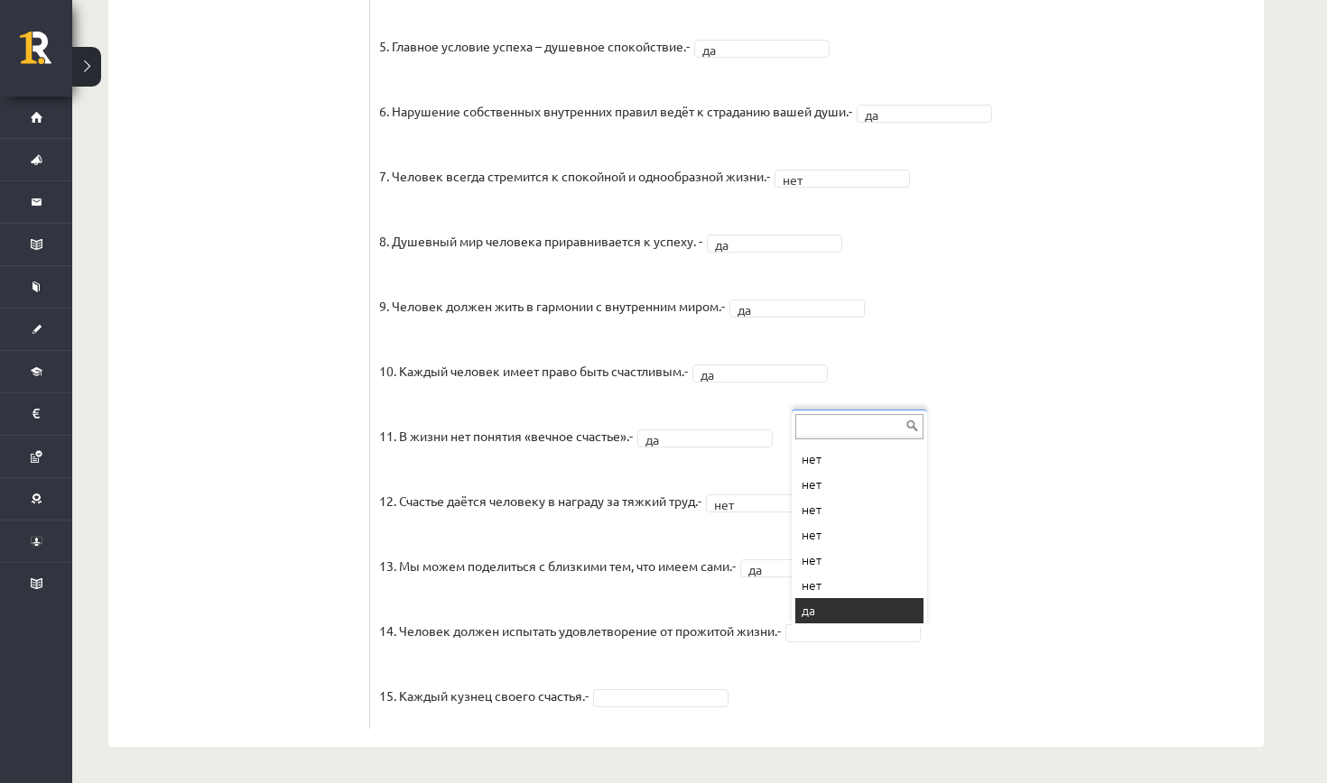
scroll to position [72, 0]
click at [827, 622] on div "... нет нет нет нет нет нет нет нет да" at bounding box center [858, 518] width 135 height 217
click at [626, 687] on fieldset "1. Человек должен жить по составленному плану. - да ** 2. Если хочешь быть успе…" at bounding box center [816, 247] width 875 height 948
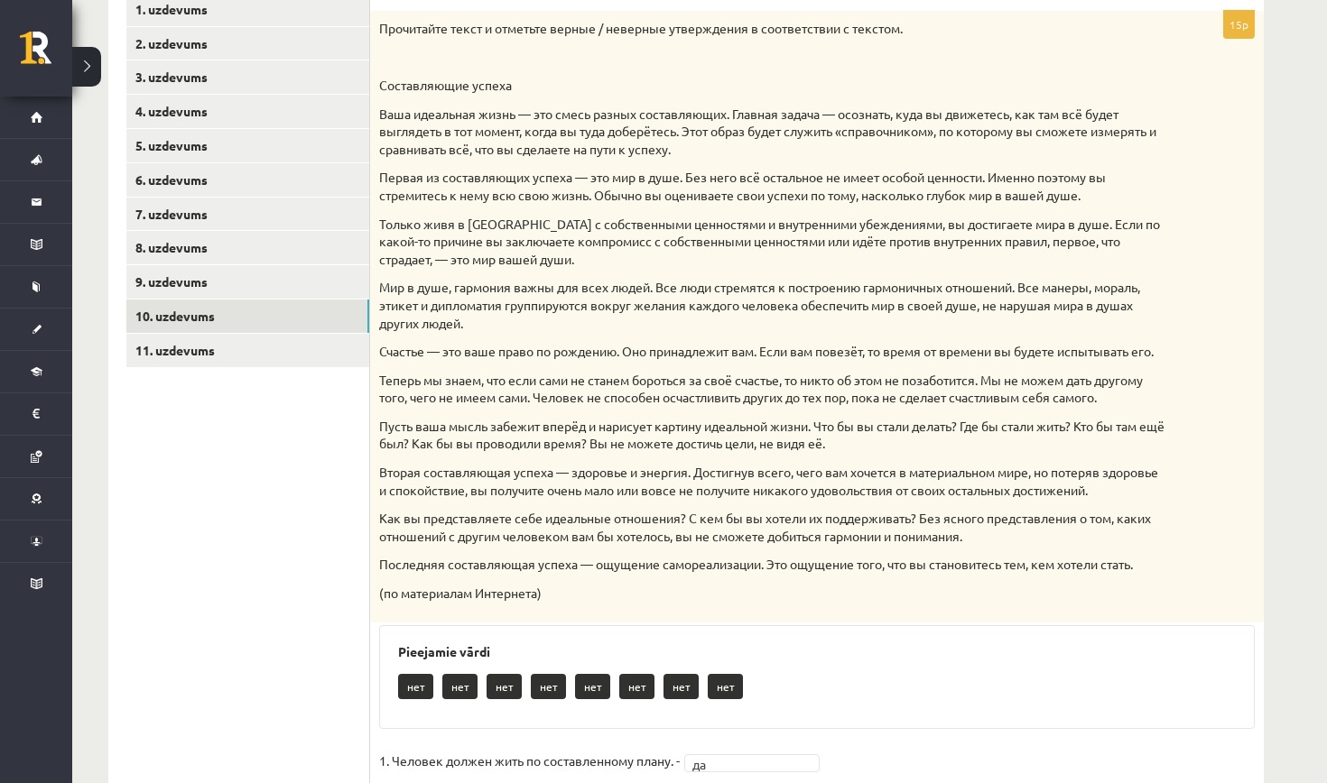
scroll to position [344, 0]
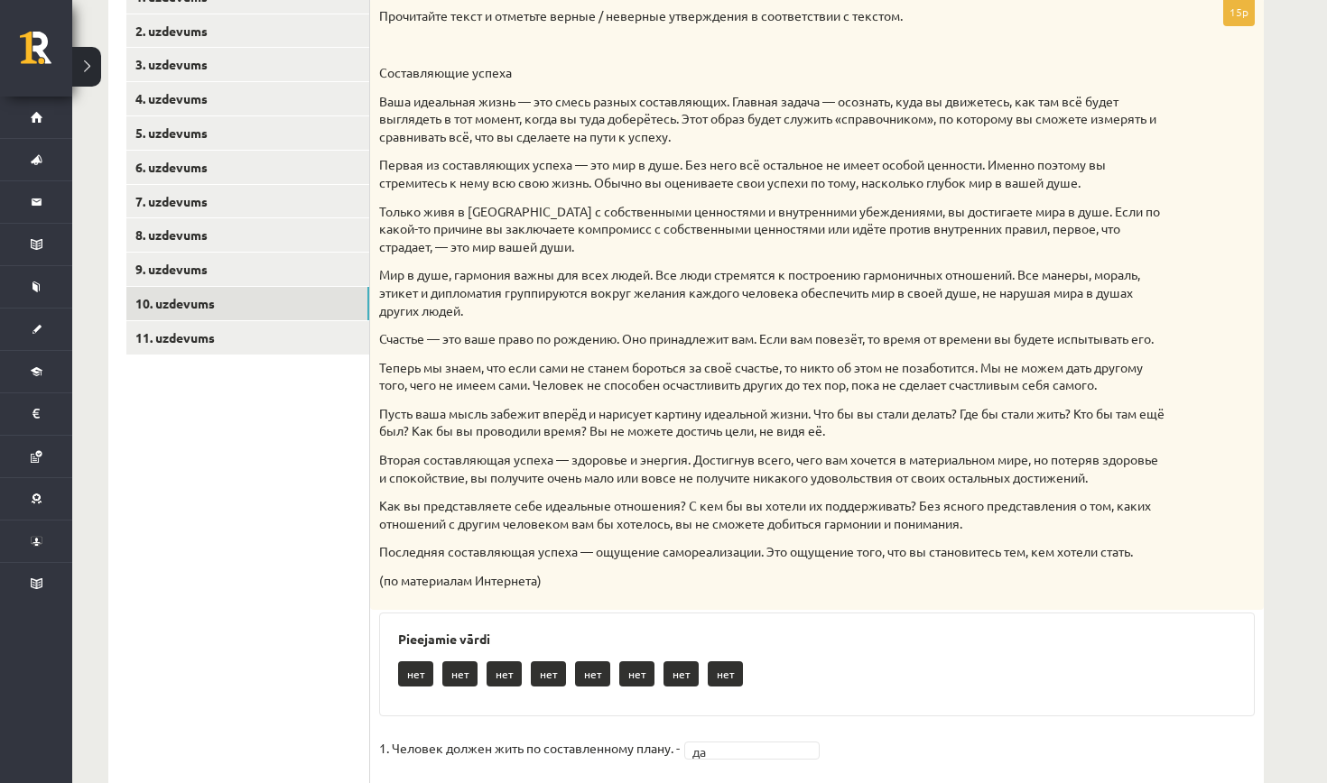
click at [736, 680] on p "нет" at bounding box center [724, 673] width 35 height 25
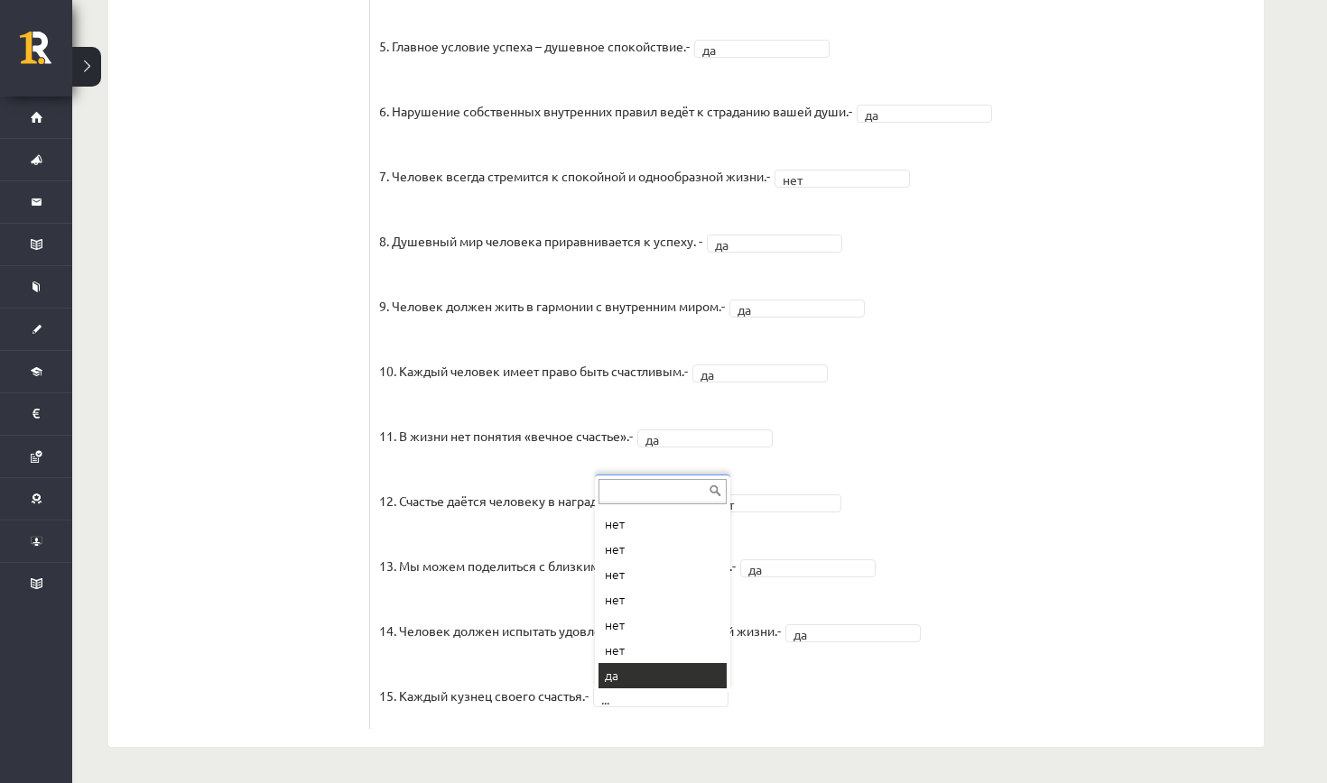
scroll to position [47, 0]
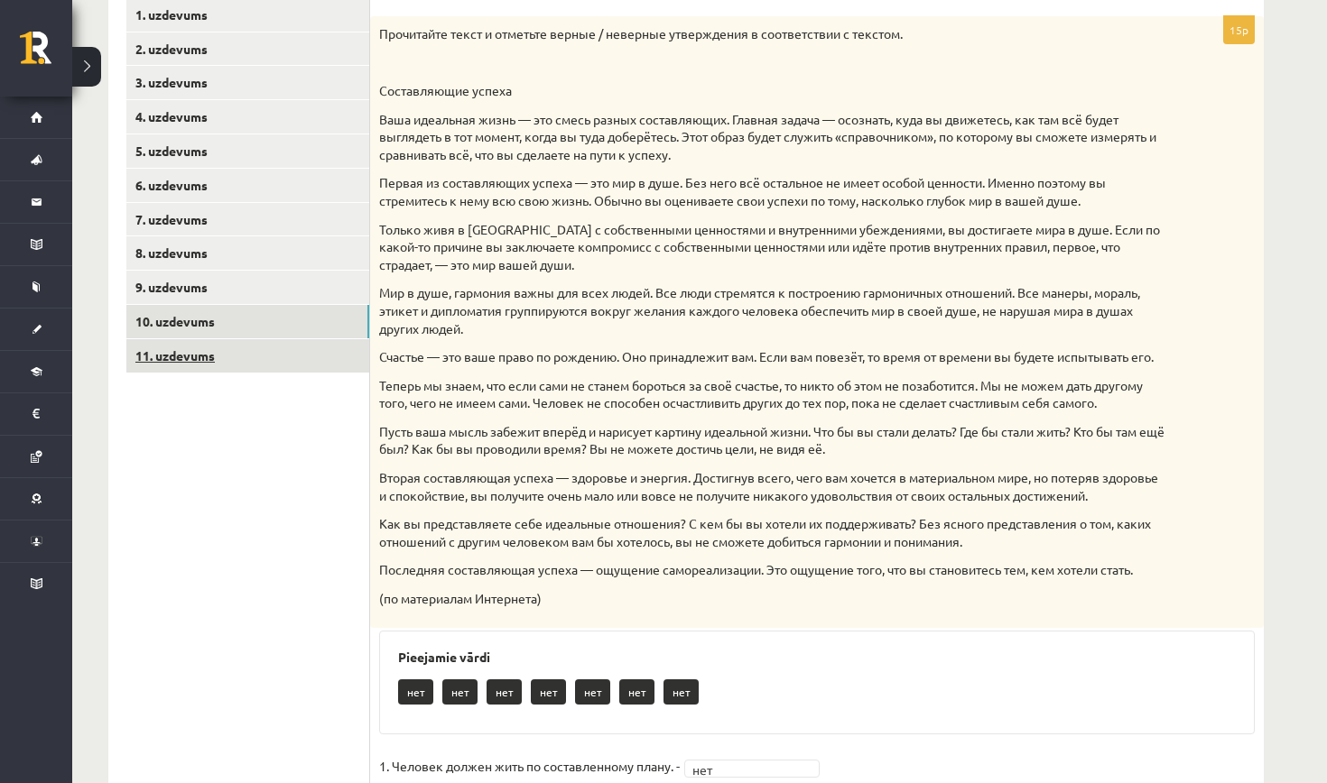
click at [311, 357] on link "11. uzdevums" at bounding box center [247, 355] width 243 height 33
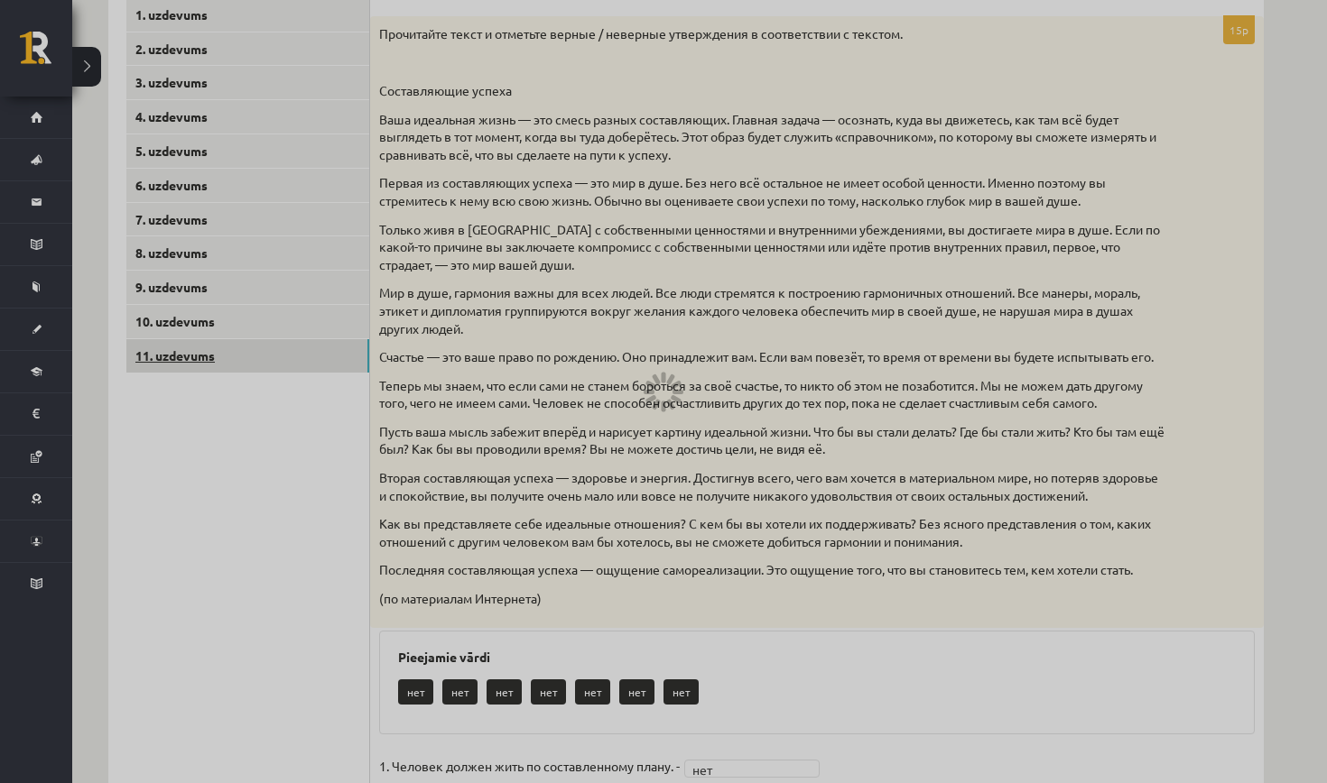
scroll to position [151, 0]
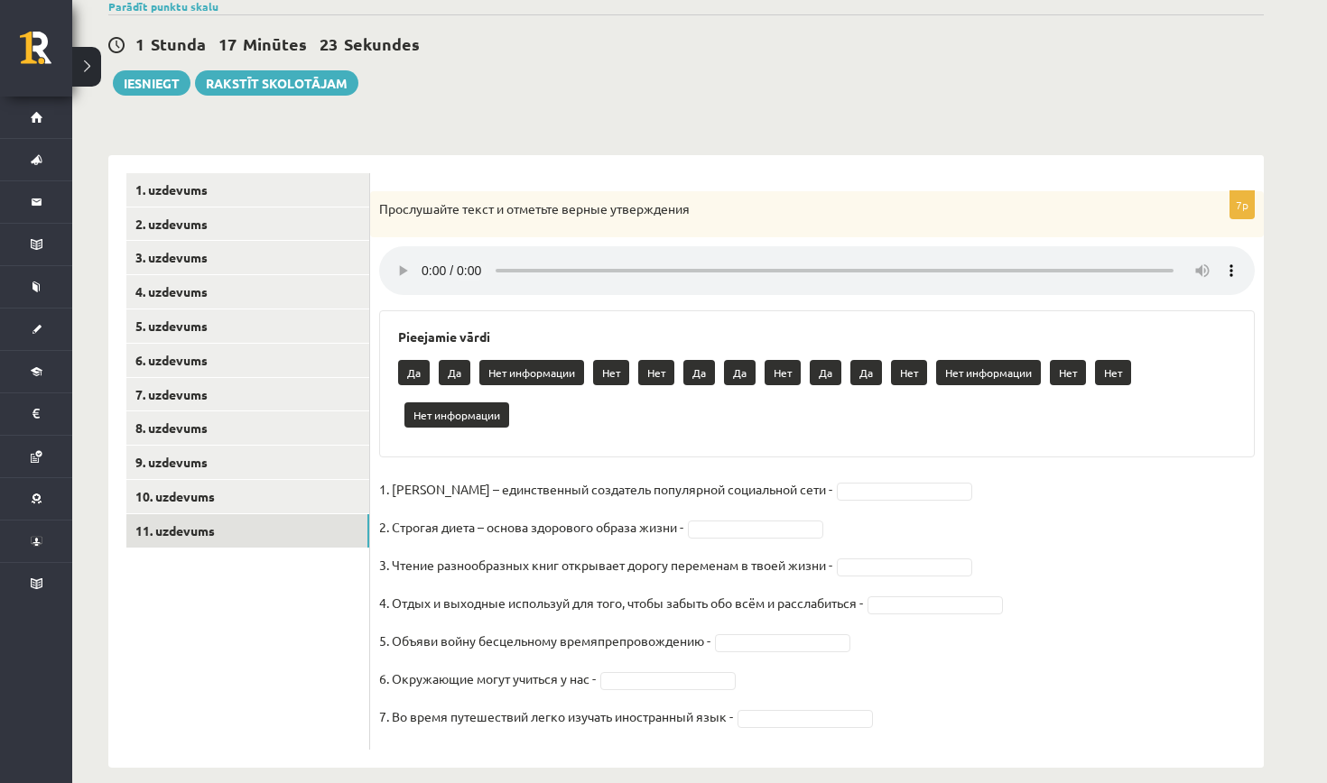
click at [419, 261] on audio at bounding box center [816, 270] width 875 height 49
click at [425, 263] on audio at bounding box center [816, 270] width 875 height 49
click at [524, 259] on audio at bounding box center [816, 270] width 875 height 49
click at [510, 259] on audio at bounding box center [816, 270] width 875 height 49
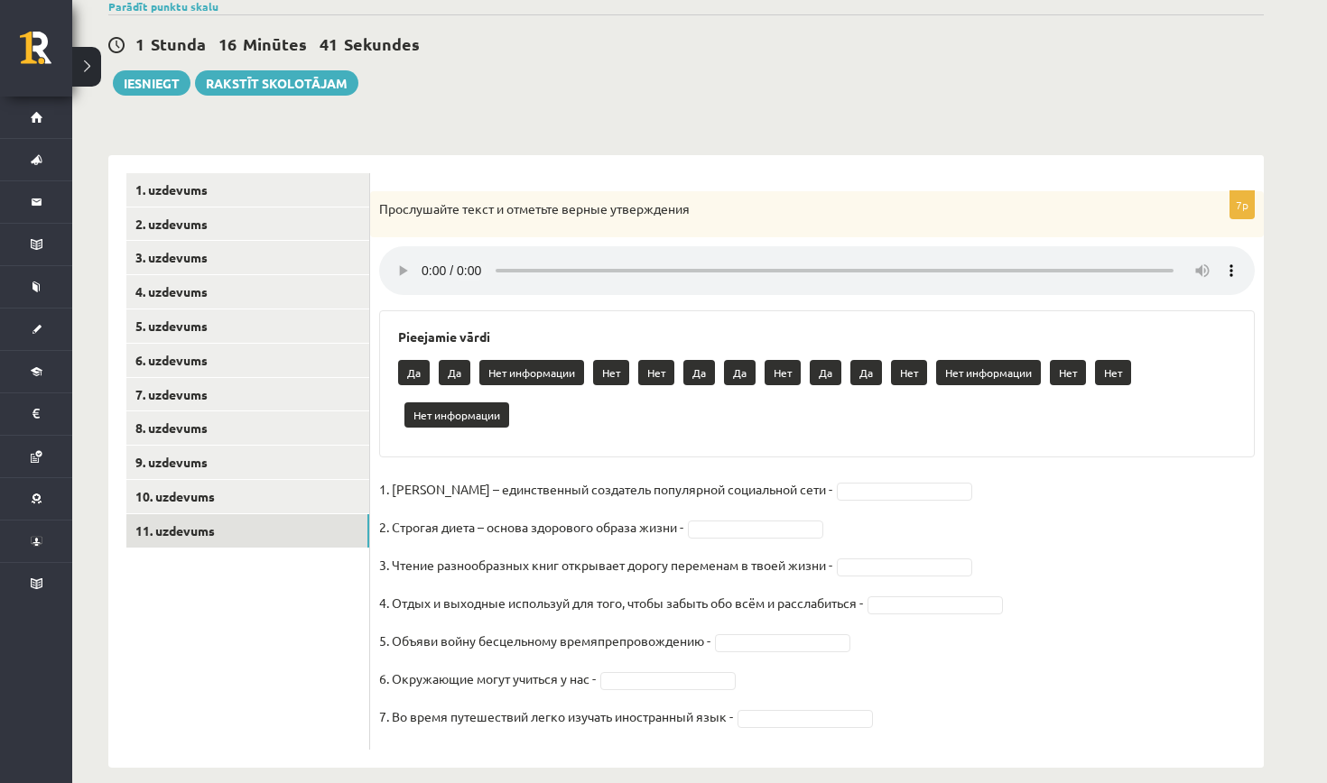
click at [1235, 267] on audio at bounding box center [816, 270] width 875 height 49
click at [417, 265] on audio at bounding box center [816, 270] width 875 height 49
click at [421, 262] on audio at bounding box center [816, 270] width 875 height 49
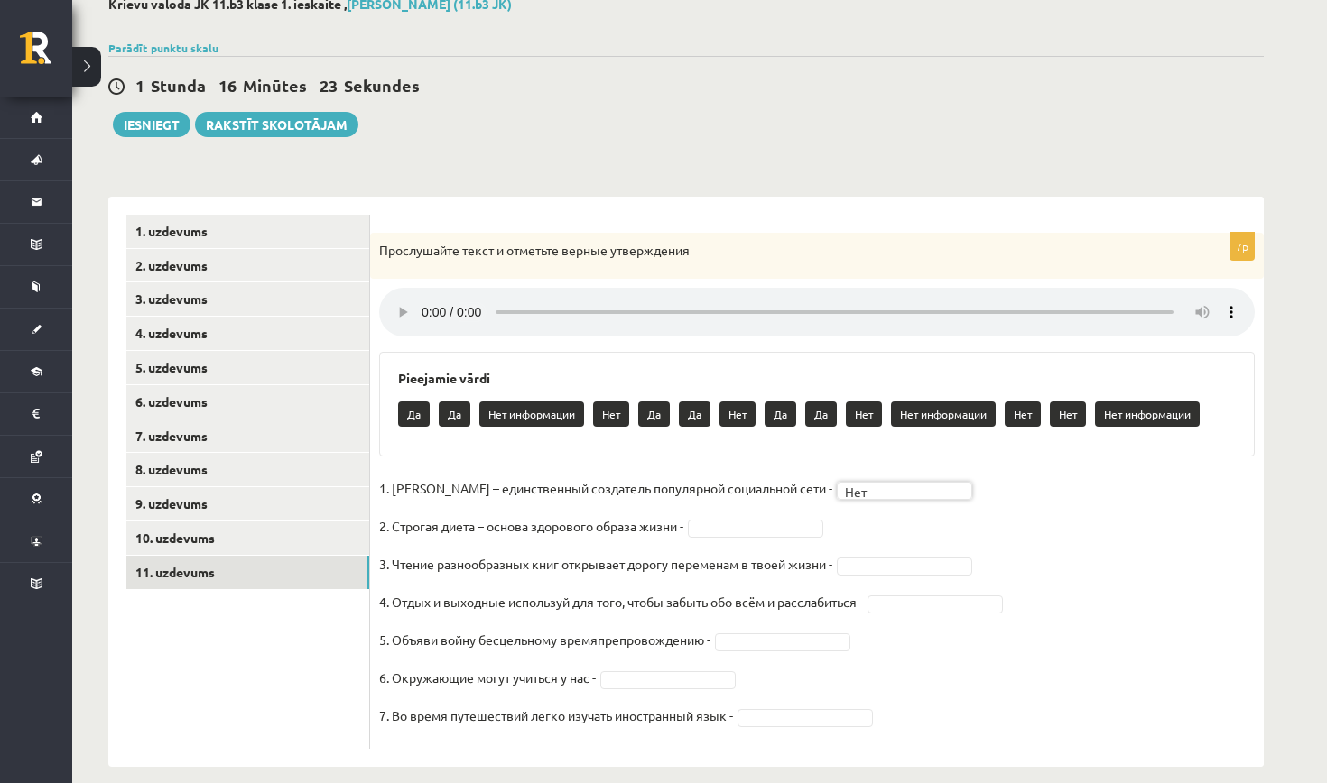
scroll to position [108, 0]
click at [421, 303] on audio at bounding box center [816, 313] width 875 height 49
click at [1233, 308] on audio at bounding box center [816, 313] width 875 height 49
click at [630, 304] on audio at bounding box center [816, 313] width 875 height 49
click at [421, 306] on audio at bounding box center [816, 313] width 875 height 49
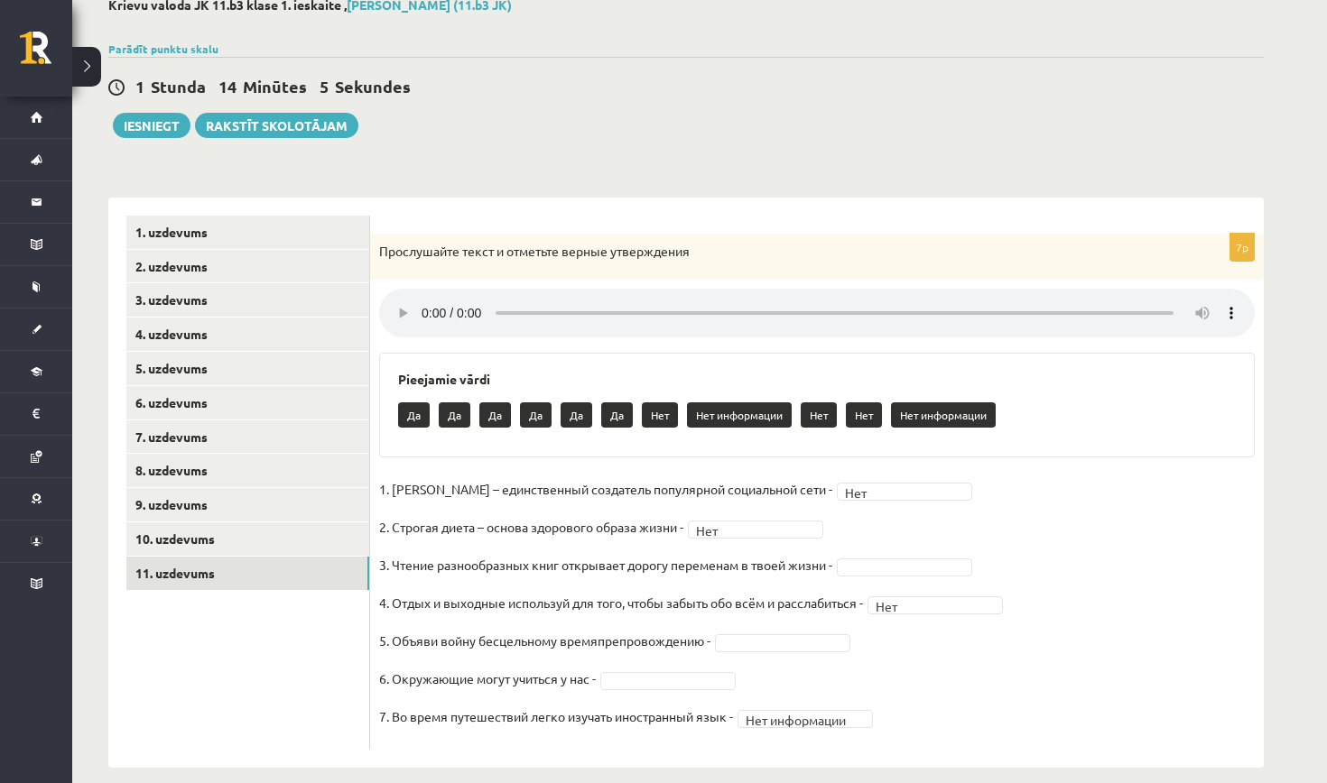
click at [421, 297] on audio at bounding box center [816, 313] width 875 height 49
click at [558, 301] on audio at bounding box center [816, 313] width 875 height 49
click at [421, 309] on audio at bounding box center [816, 313] width 875 height 49
click at [430, 294] on audio at bounding box center [816, 313] width 875 height 49
click at [425, 302] on audio at bounding box center [816, 313] width 875 height 49
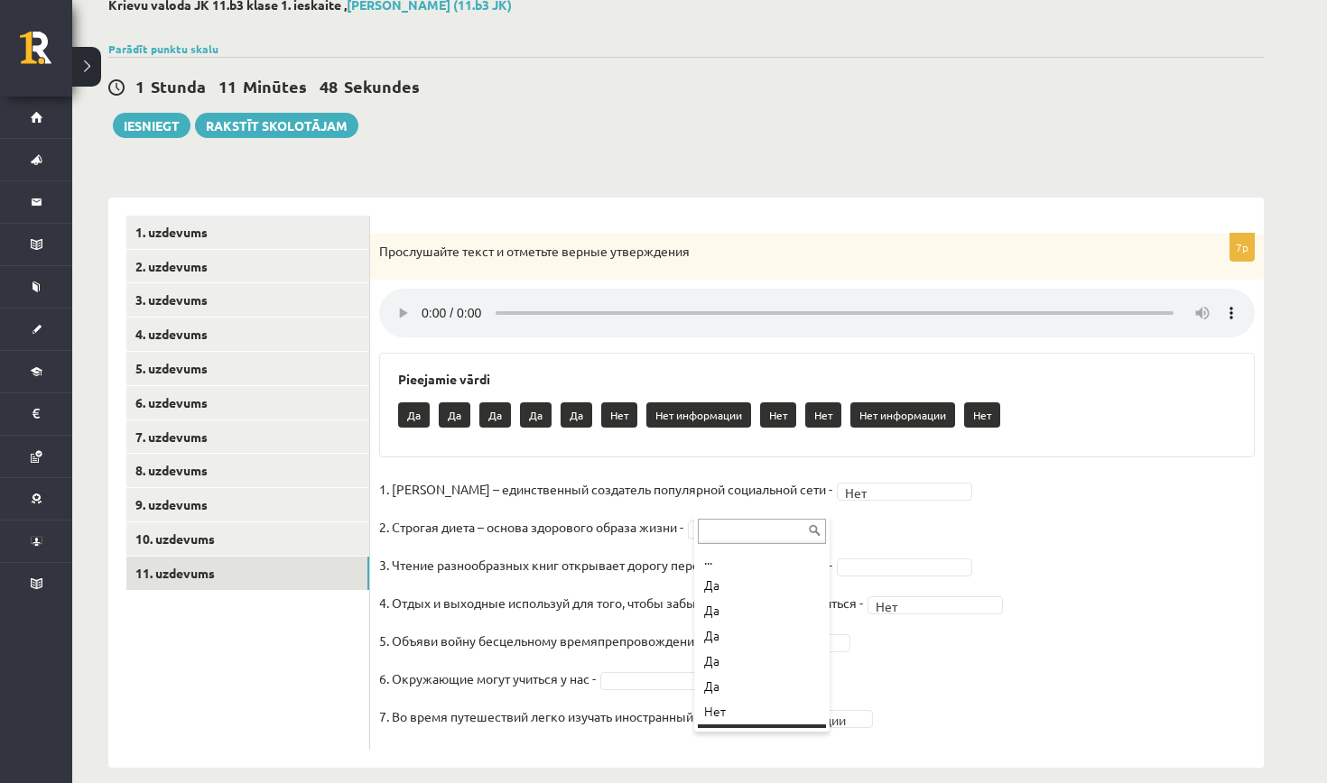
scroll to position [22, 0]
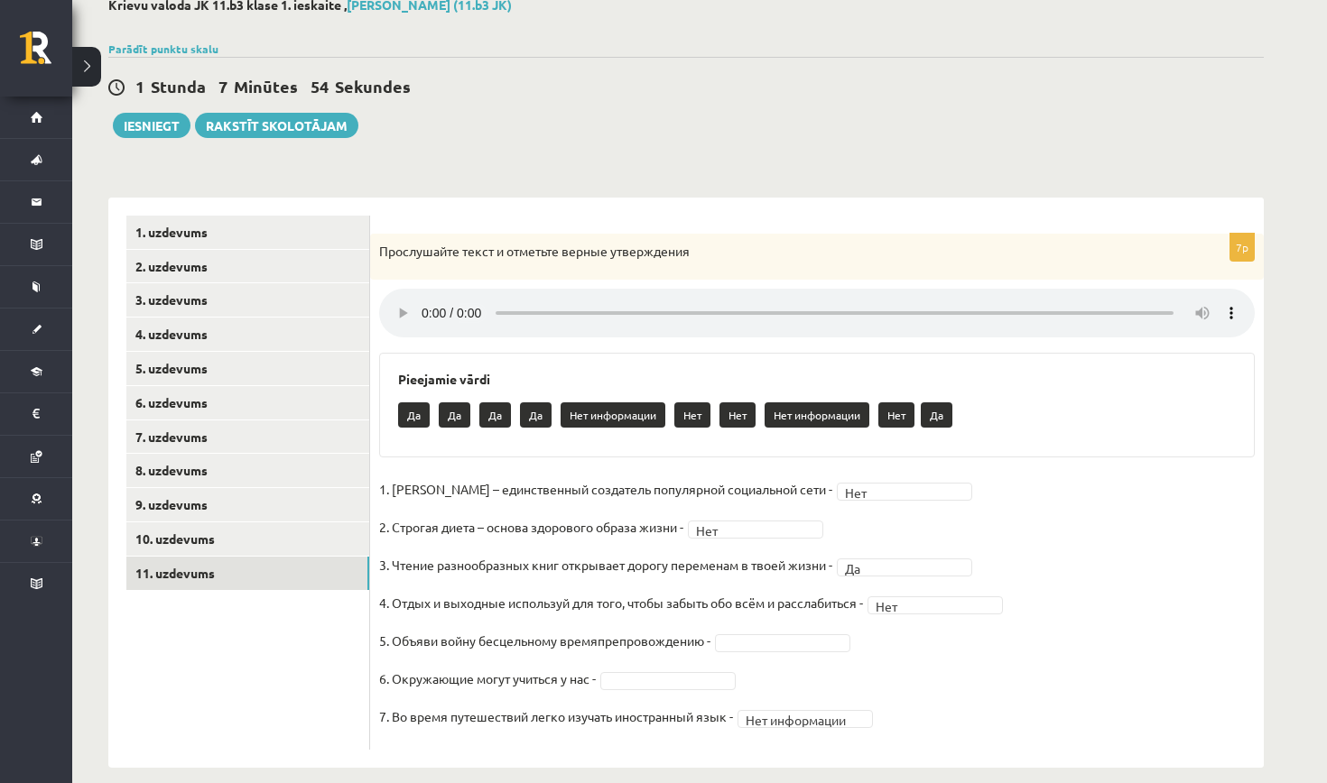
click at [836, 297] on audio at bounding box center [816, 313] width 875 height 49
click at [421, 298] on audio at bounding box center [816, 313] width 875 height 49
click at [425, 303] on audio at bounding box center [816, 313] width 875 height 49
click at [771, 301] on audio at bounding box center [816, 313] width 875 height 49
click at [415, 297] on audio at bounding box center [816, 313] width 875 height 49
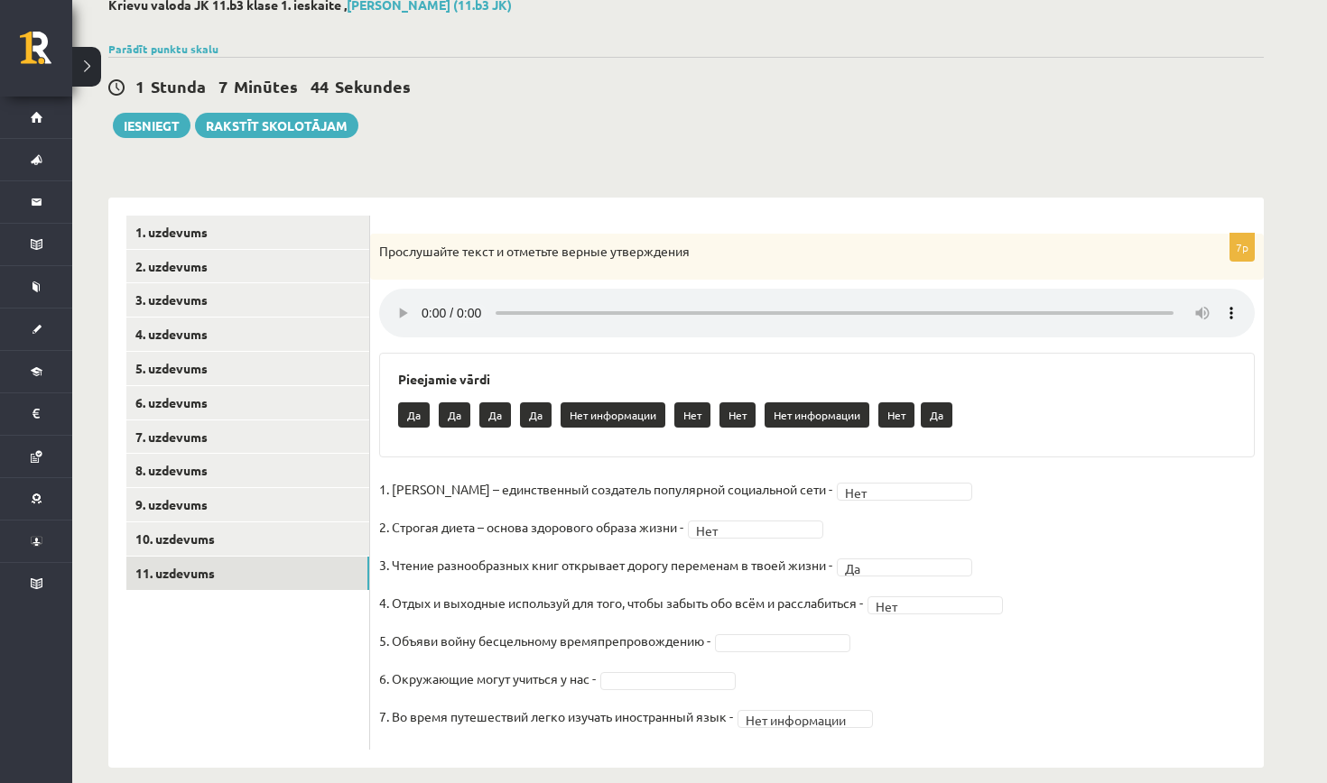
click at [421, 310] on audio at bounding box center [816, 313] width 875 height 49
click at [424, 310] on audio at bounding box center [816, 313] width 875 height 49
click at [395, 307] on audio at bounding box center [816, 313] width 875 height 49
click at [430, 298] on audio at bounding box center [816, 313] width 875 height 49
click at [421, 295] on audio at bounding box center [816, 313] width 875 height 49
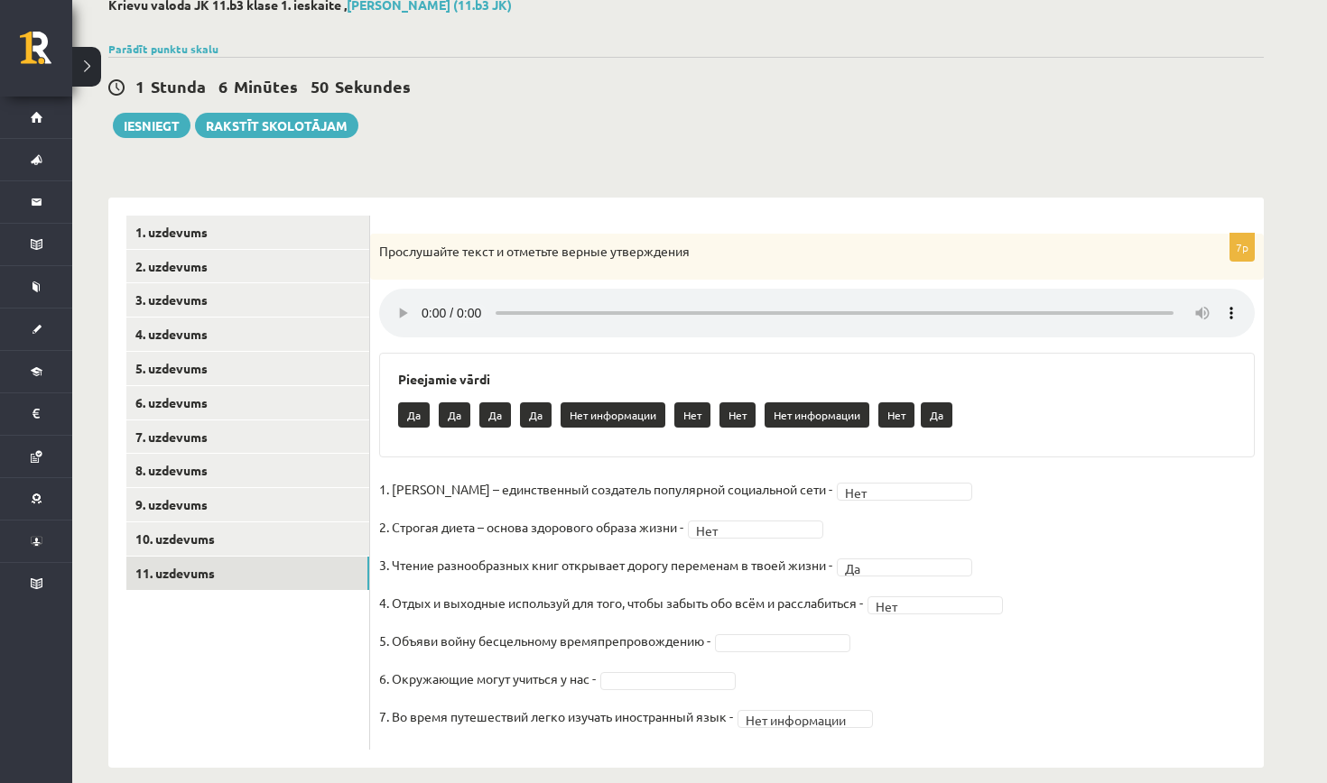
click at [421, 295] on audio at bounding box center [816, 313] width 875 height 49
click at [779, 307] on audio at bounding box center [816, 313] width 875 height 49
click at [421, 296] on audio at bounding box center [816, 313] width 875 height 49
click at [421, 302] on audio at bounding box center [816, 313] width 875 height 49
click at [779, 305] on audio at bounding box center [816, 313] width 875 height 49
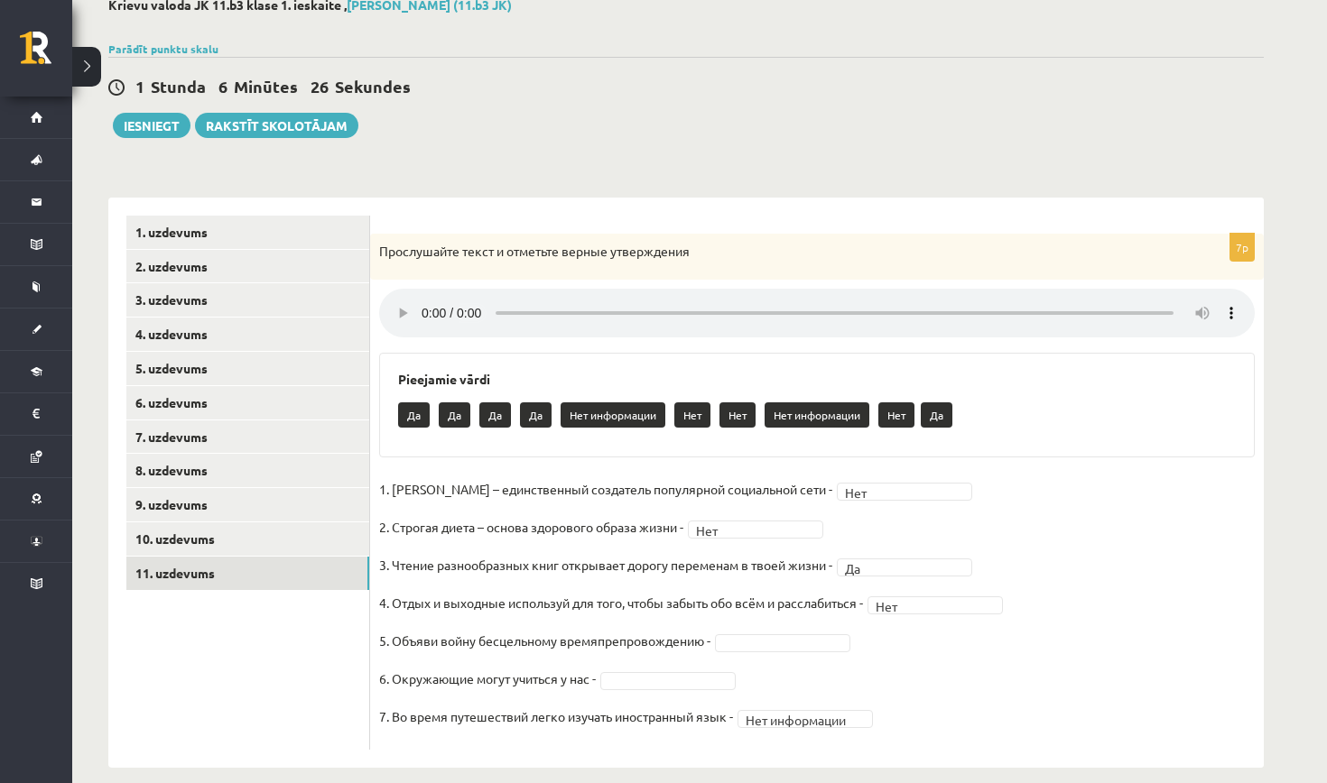
click at [427, 300] on audio at bounding box center [816, 313] width 875 height 49
click at [777, 302] on audio at bounding box center [816, 313] width 875 height 49
click at [424, 310] on audio at bounding box center [816, 313] width 875 height 49
click at [425, 309] on audio at bounding box center [816, 313] width 875 height 49
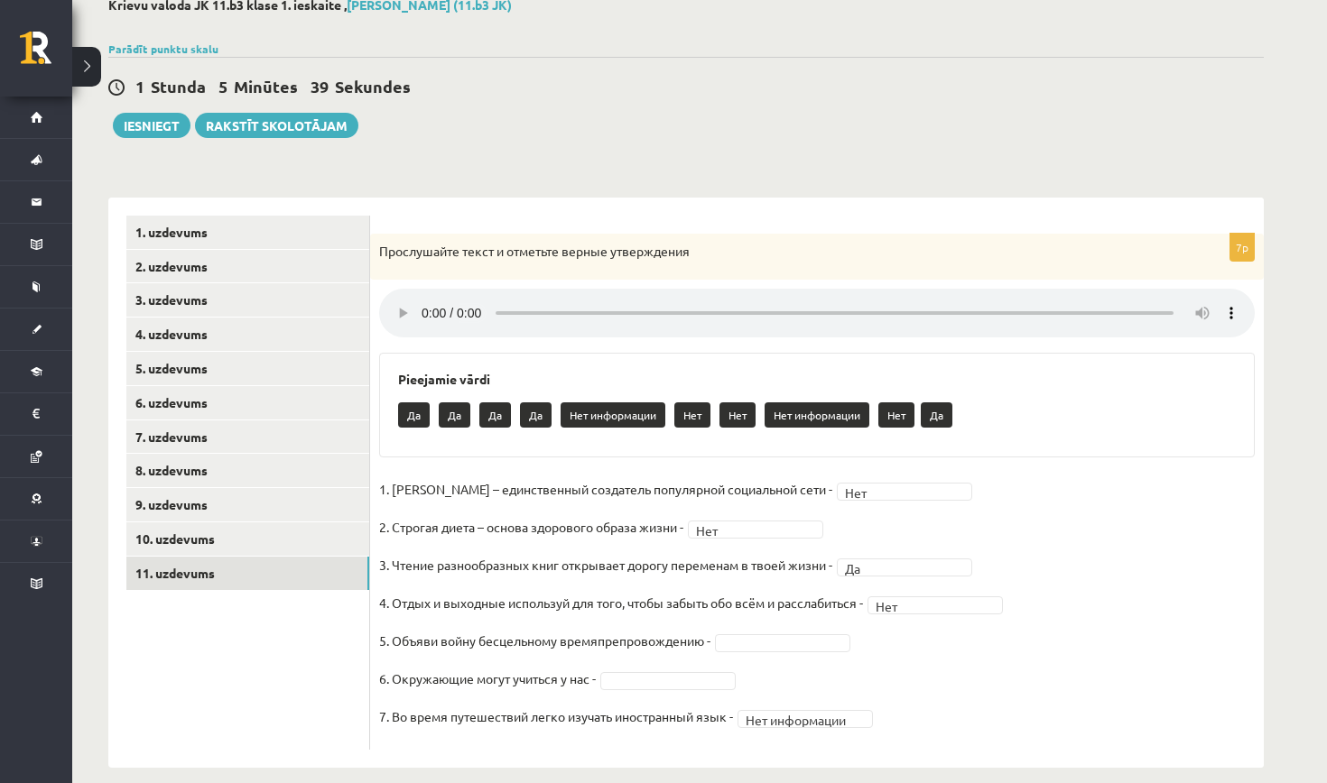
click at [424, 300] on audio at bounding box center [816, 313] width 875 height 49
click at [696, 302] on audio at bounding box center [816, 313] width 875 height 49
click at [1231, 301] on audio at bounding box center [816, 313] width 875 height 49
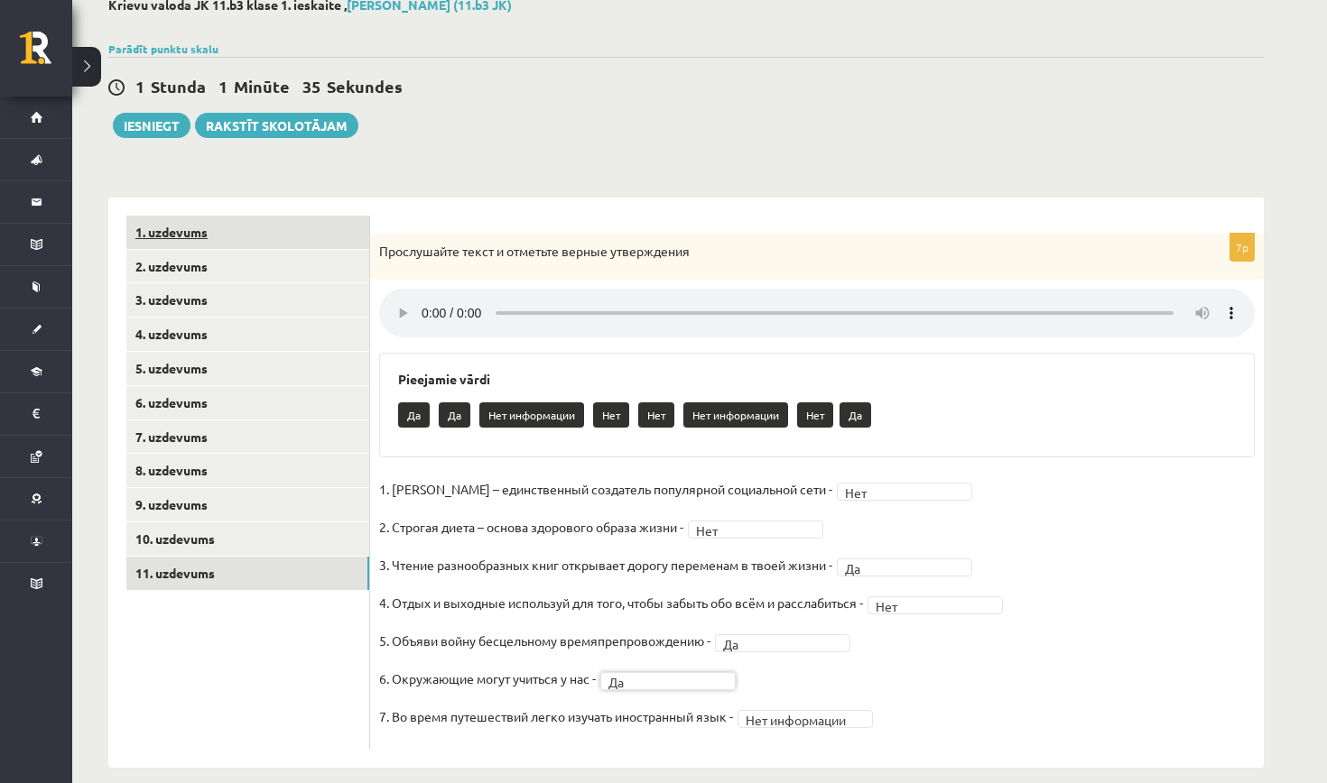
click at [298, 232] on link "1. uzdevums" at bounding box center [247, 232] width 243 height 33
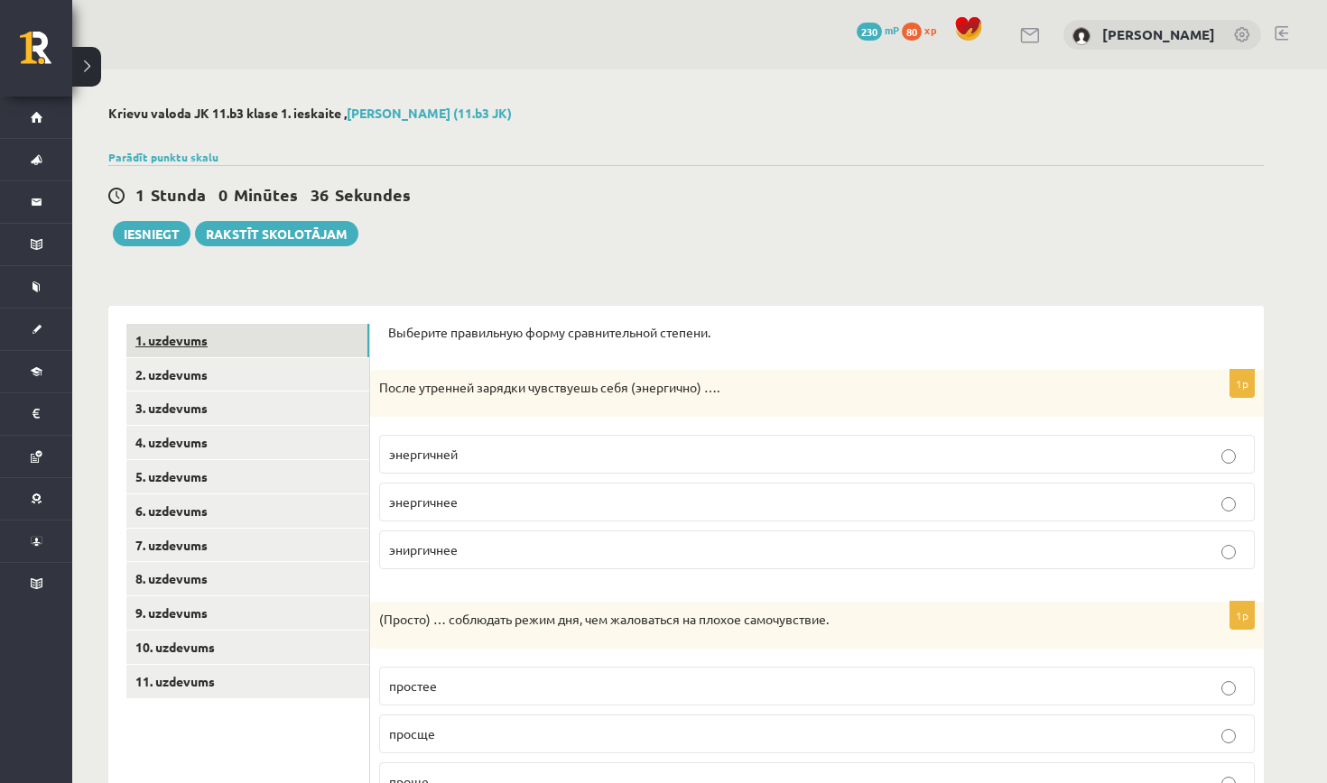
scroll to position [0, 0]
click at [310, 372] on link "2. uzdevums" at bounding box center [247, 374] width 243 height 33
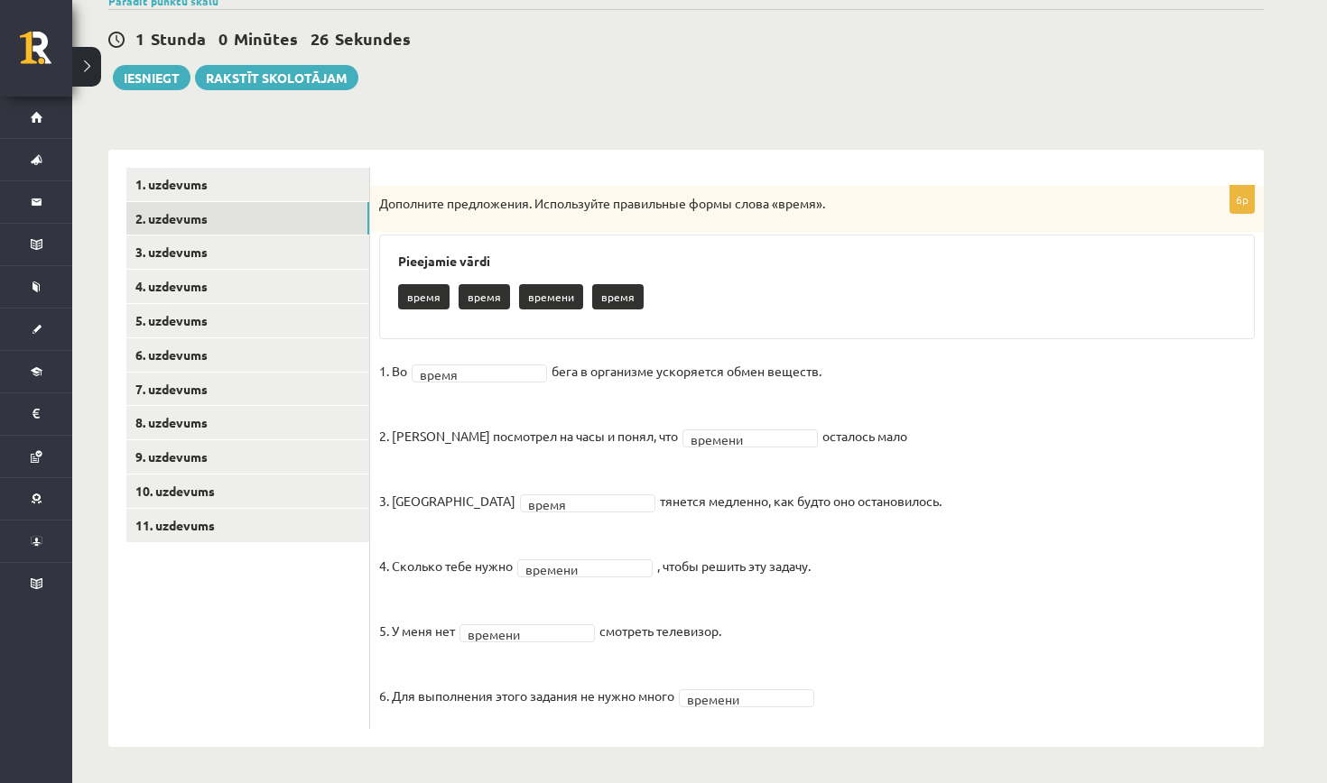
scroll to position [155, 0]
click at [219, 250] on link "3. uzdevums" at bounding box center [247, 252] width 243 height 33
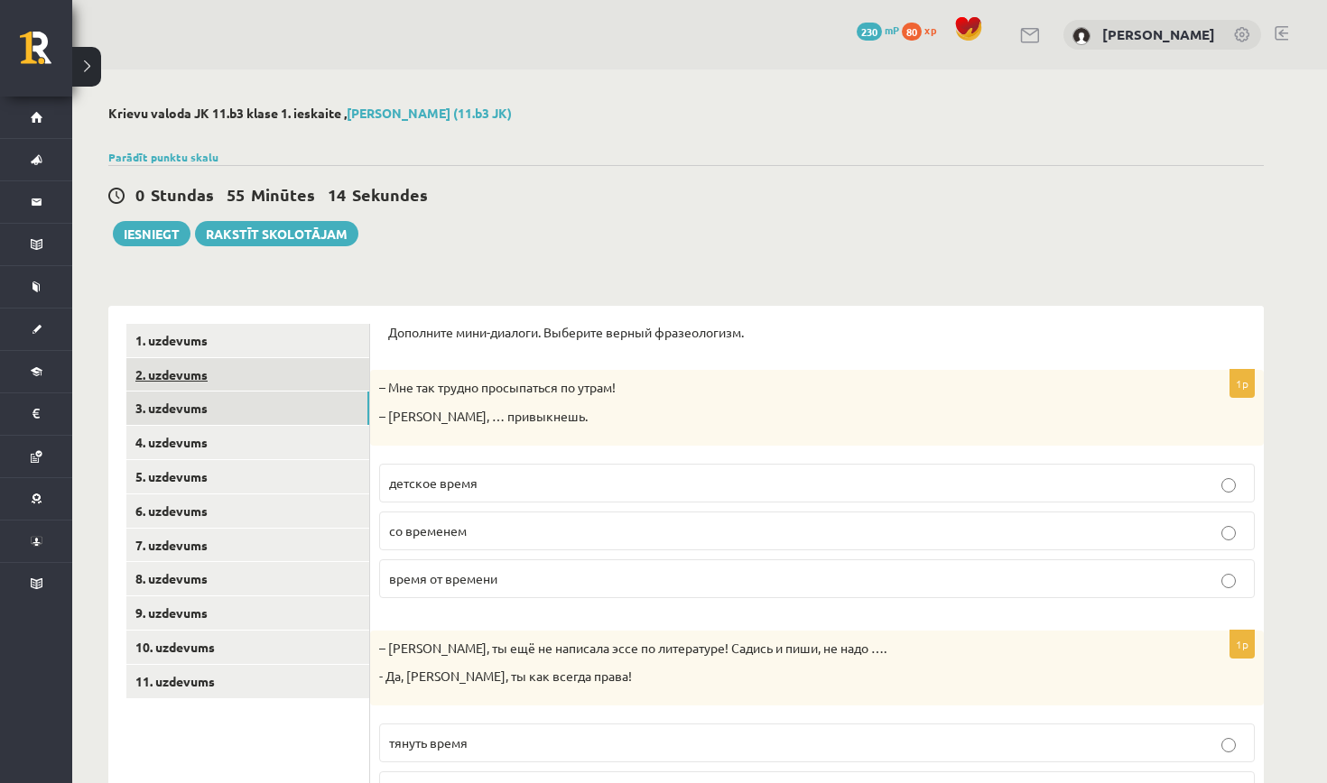
scroll to position [0, 0]
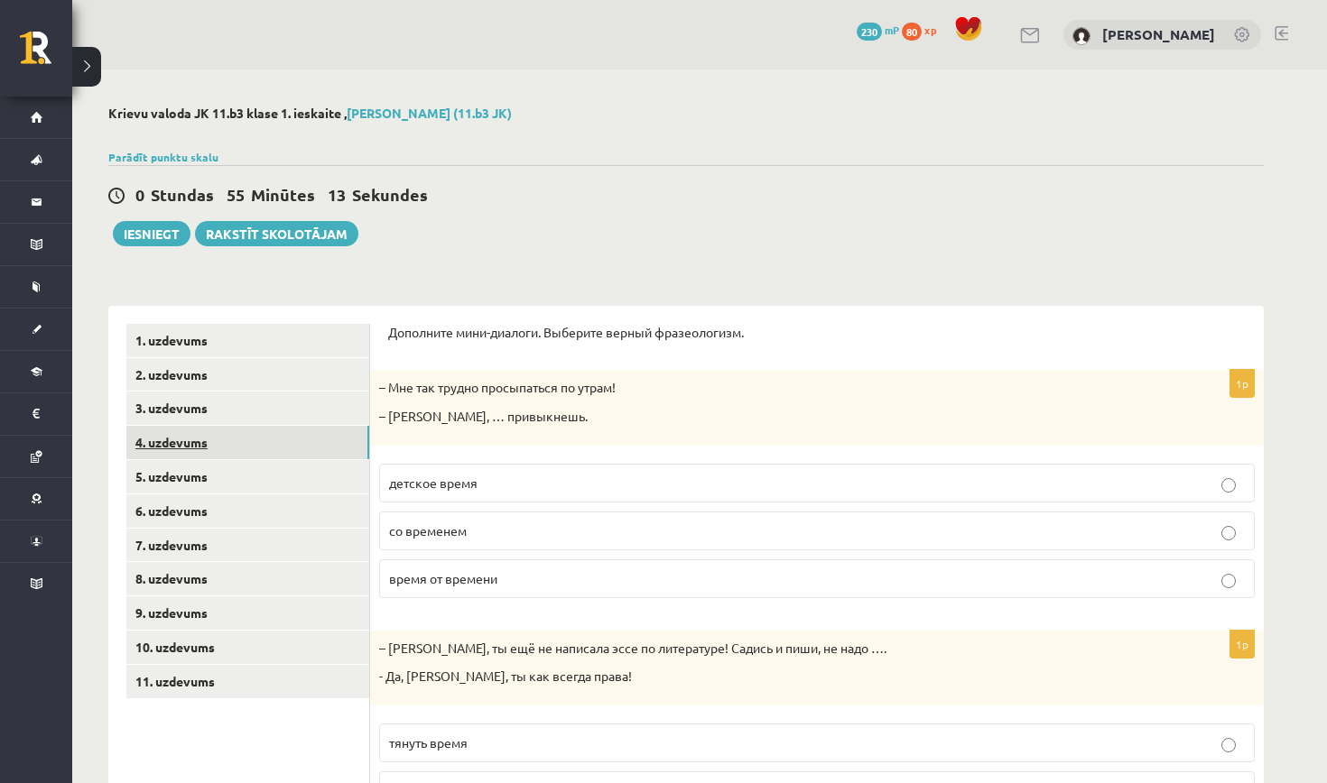
click at [233, 431] on link "4. uzdevums" at bounding box center [247, 442] width 243 height 33
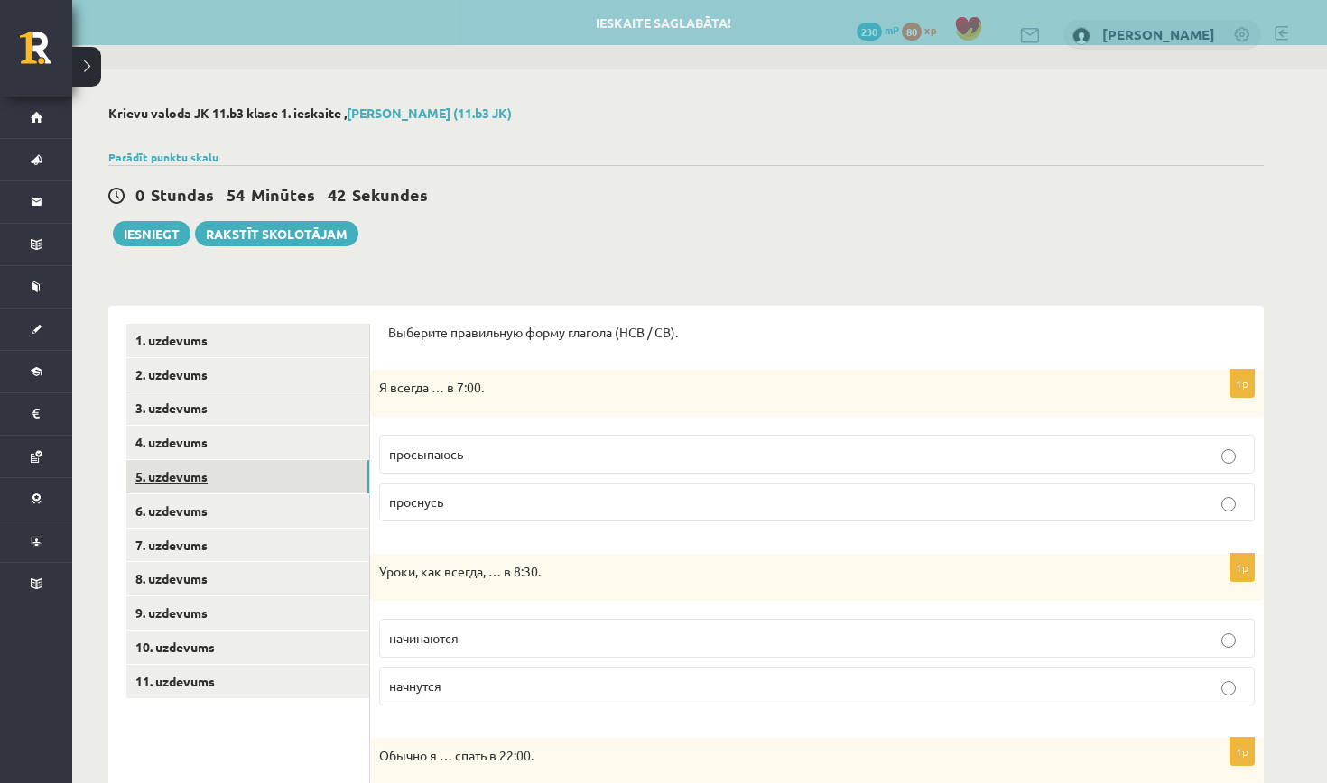
click at [256, 482] on link "5. uzdevums" at bounding box center [247, 476] width 243 height 33
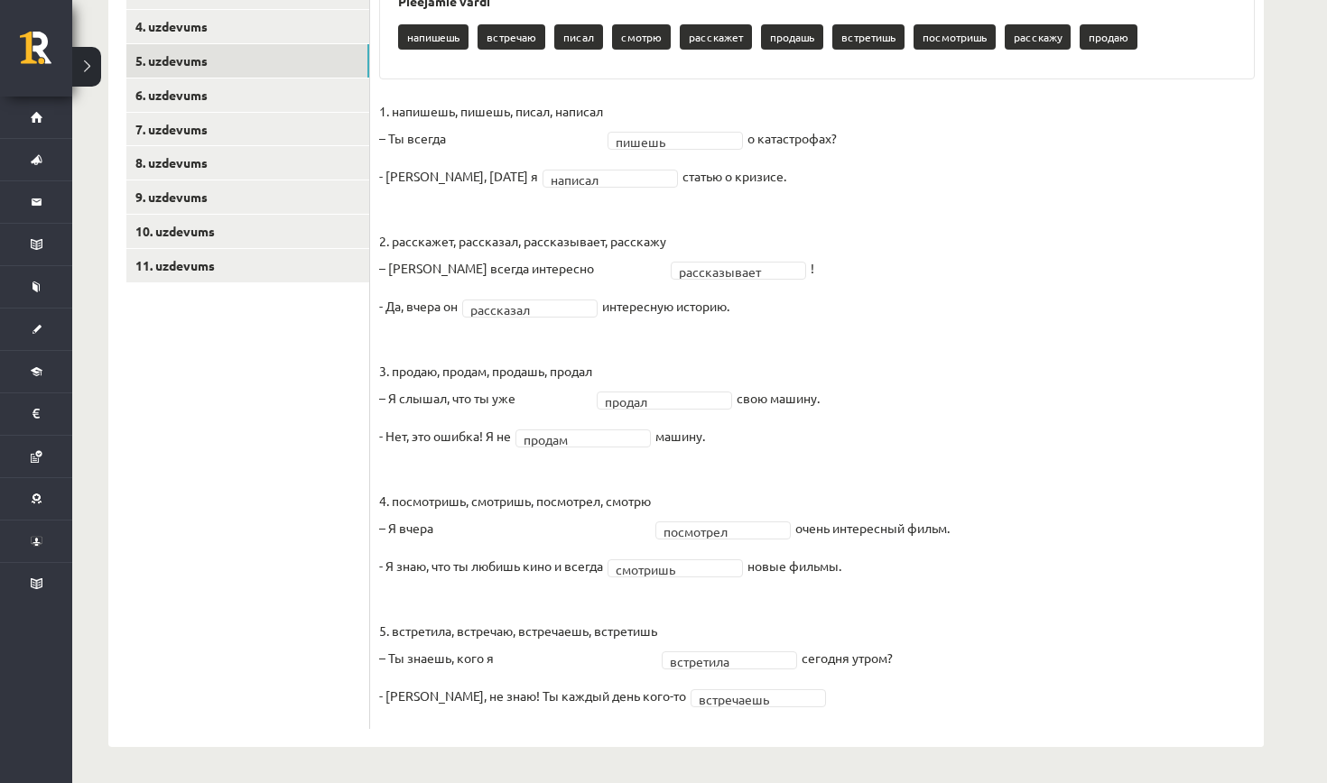
scroll to position [415, 0]
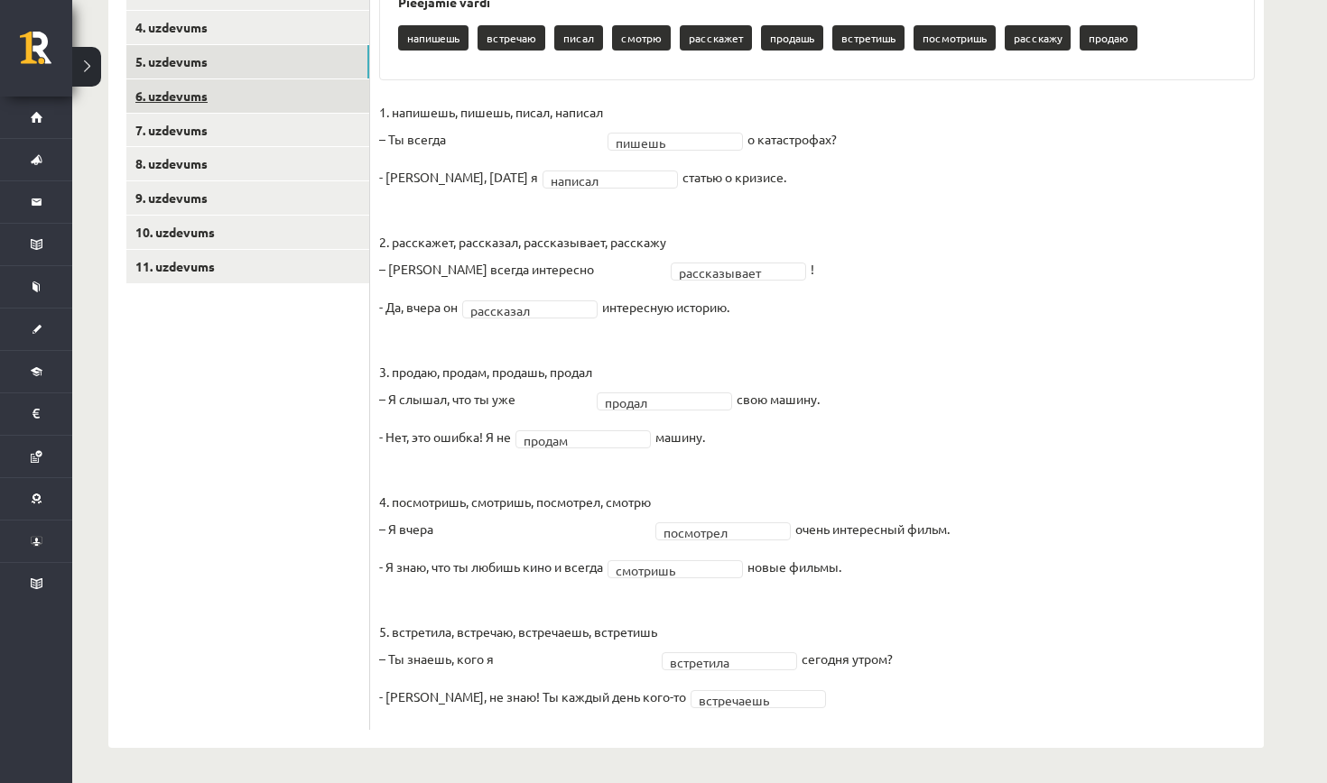
click at [190, 99] on link "6. uzdevums" at bounding box center [247, 95] width 243 height 33
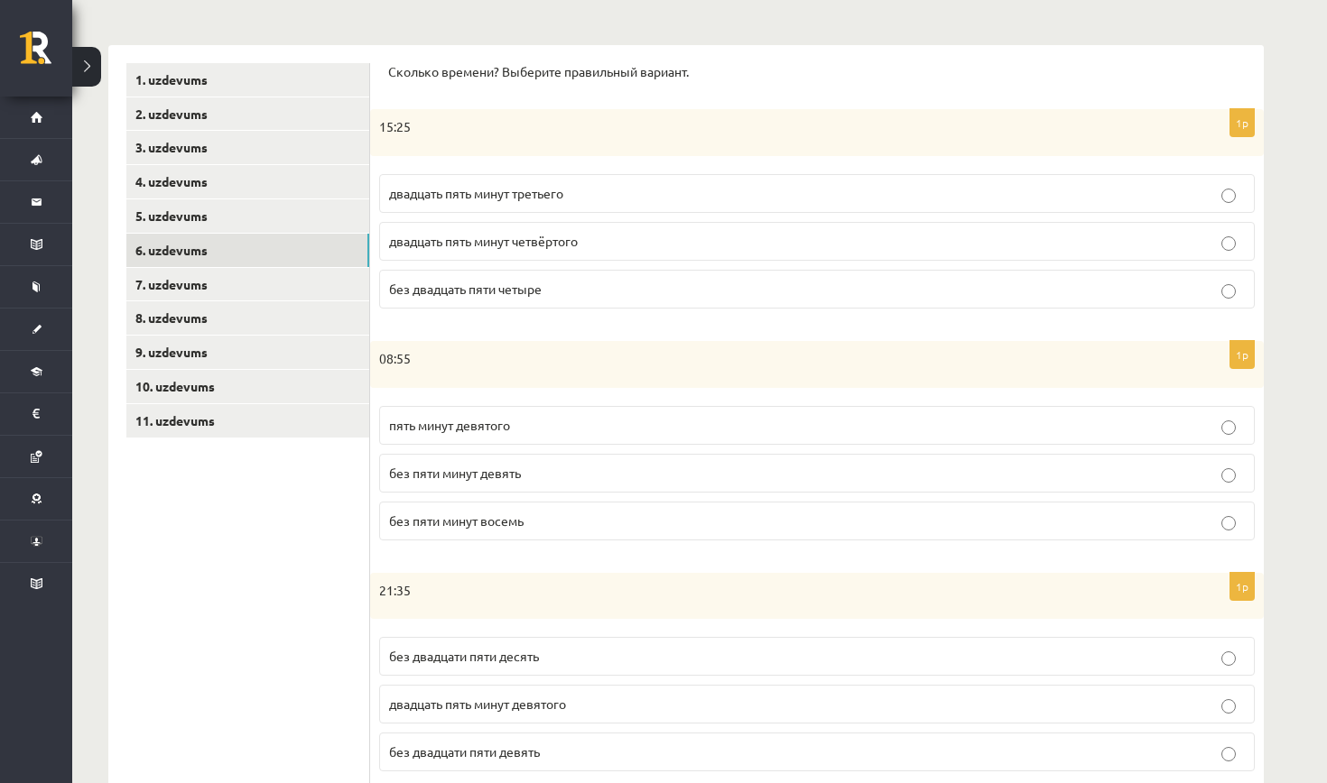
scroll to position [69, 0]
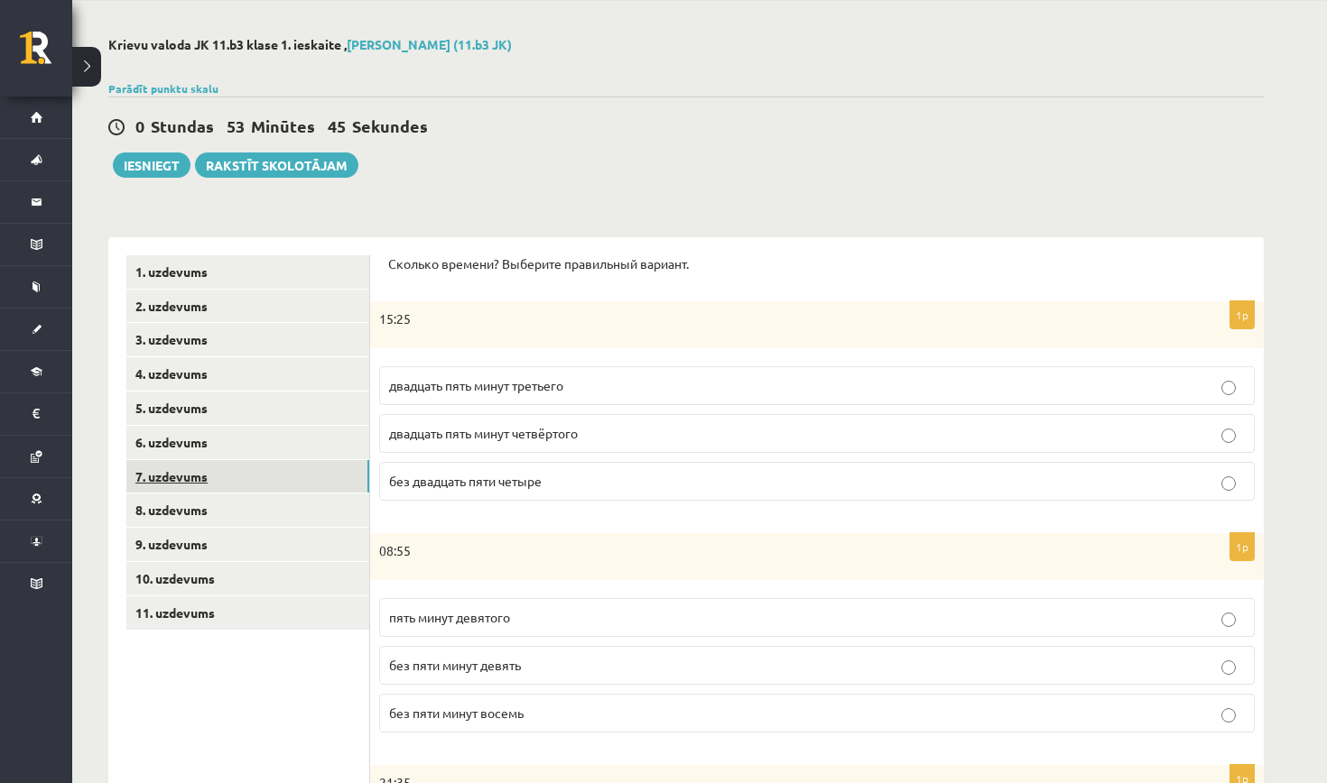
click at [262, 480] on link "7. uzdevums" at bounding box center [247, 476] width 243 height 33
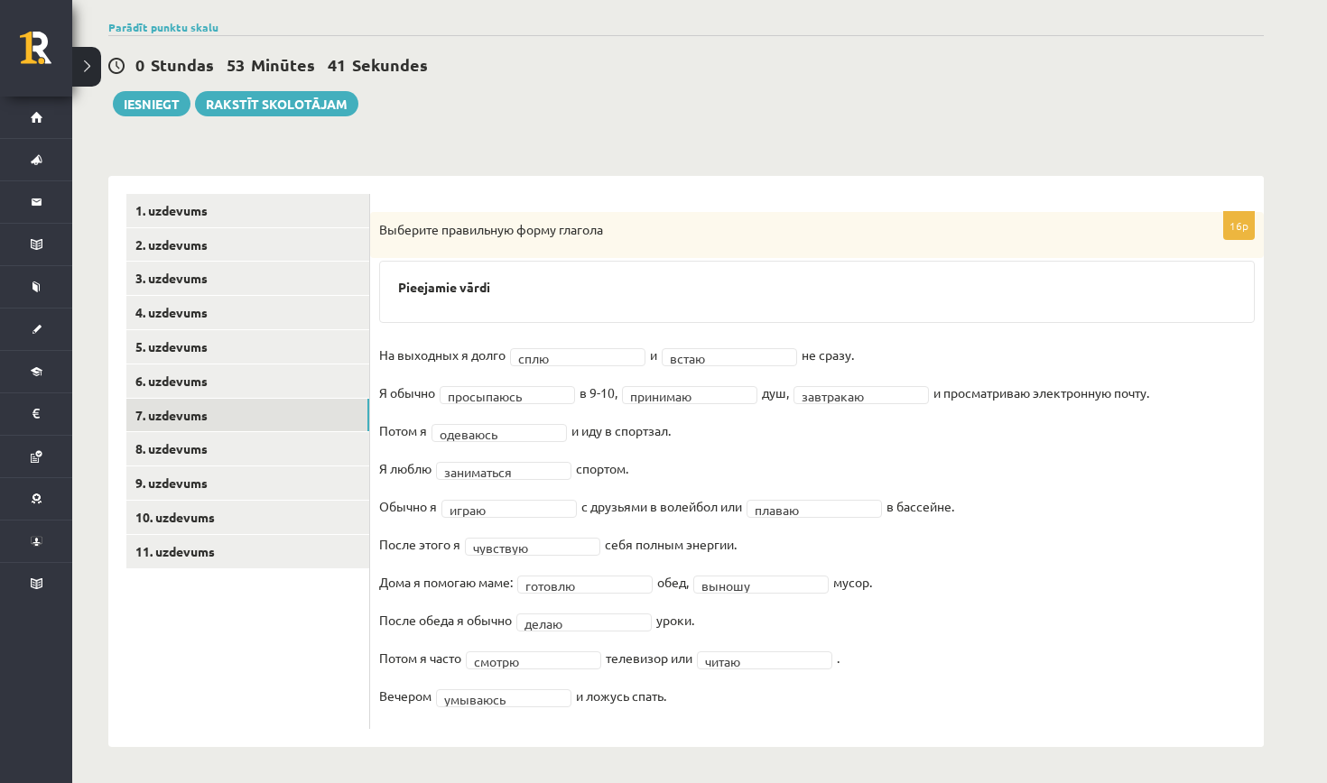
scroll to position [129, 0]
click at [197, 447] on link "8. uzdevums" at bounding box center [247, 449] width 243 height 33
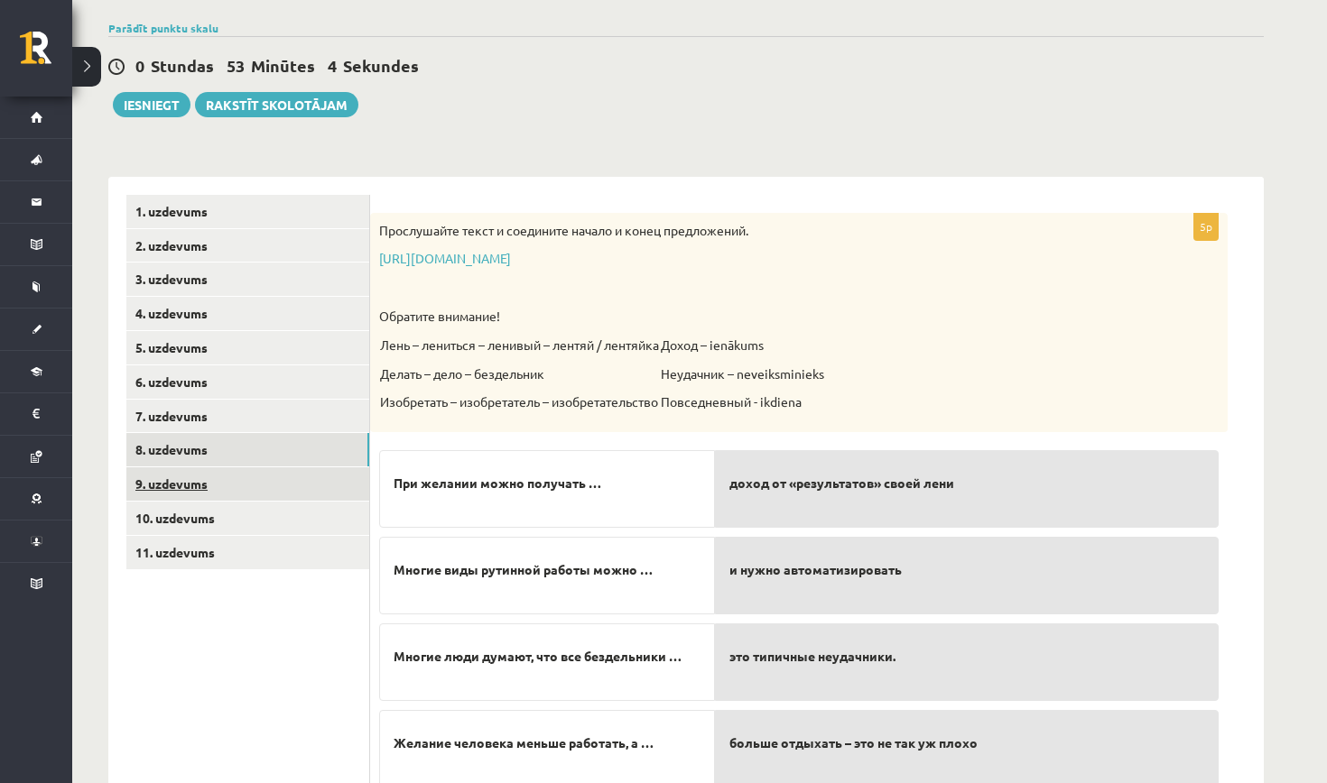
click at [264, 484] on link "9. uzdevums" at bounding box center [247, 483] width 243 height 33
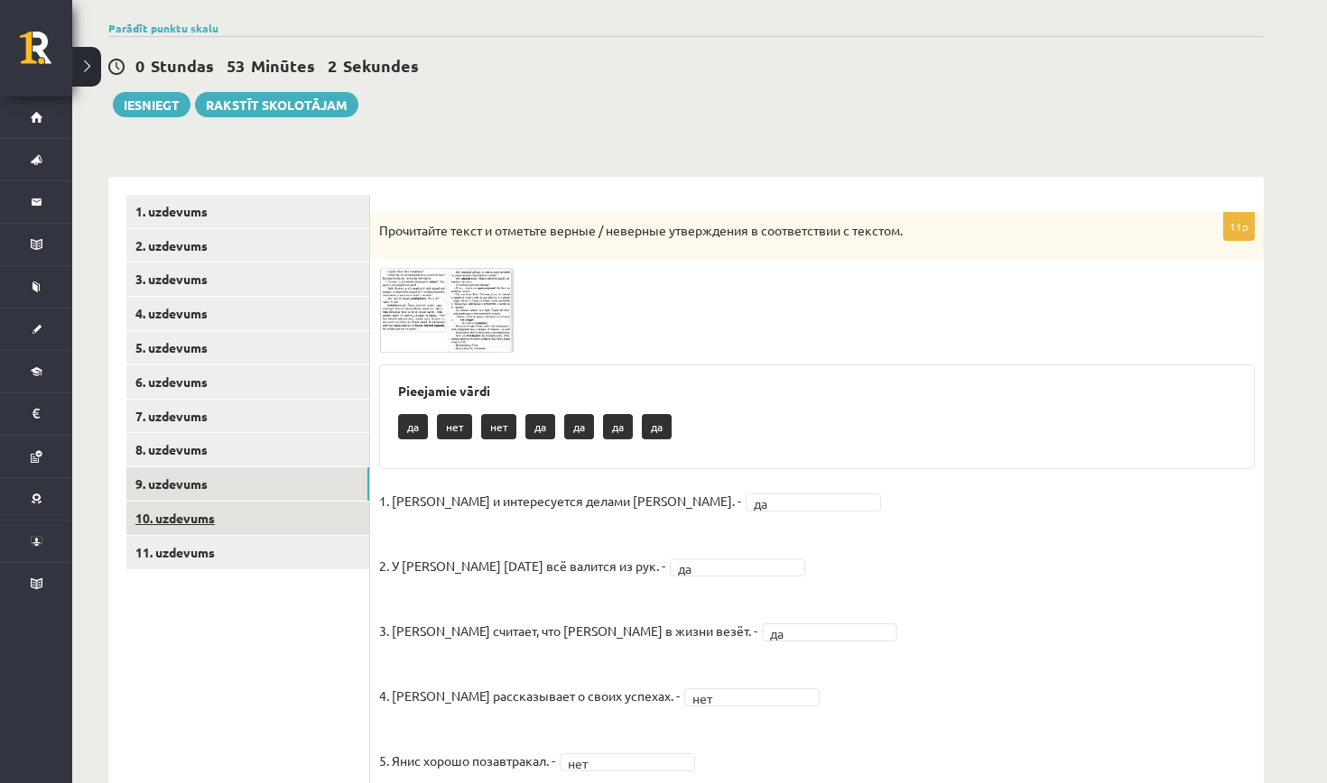
click at [267, 513] on link "10. uzdevums" at bounding box center [247, 518] width 243 height 33
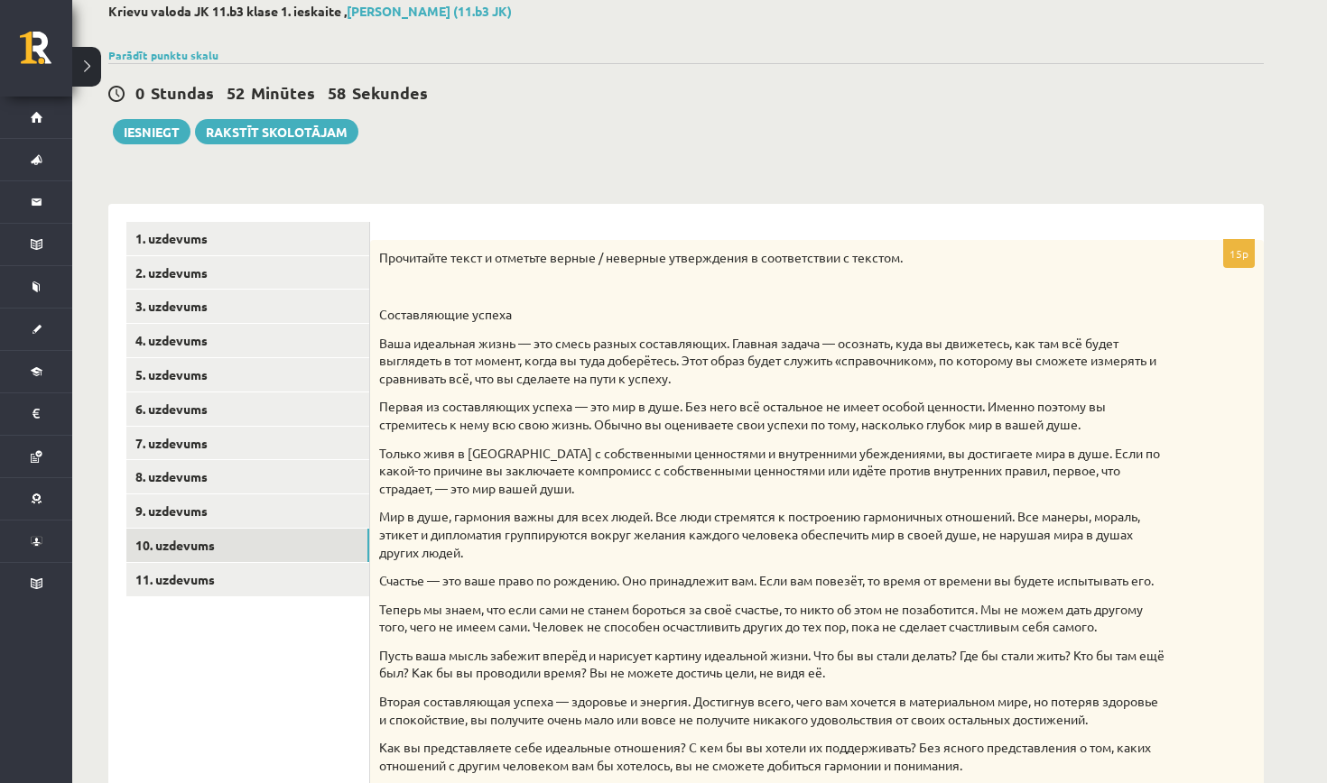
scroll to position [101, 0]
click at [294, 581] on link "11. uzdevums" at bounding box center [247, 580] width 243 height 33
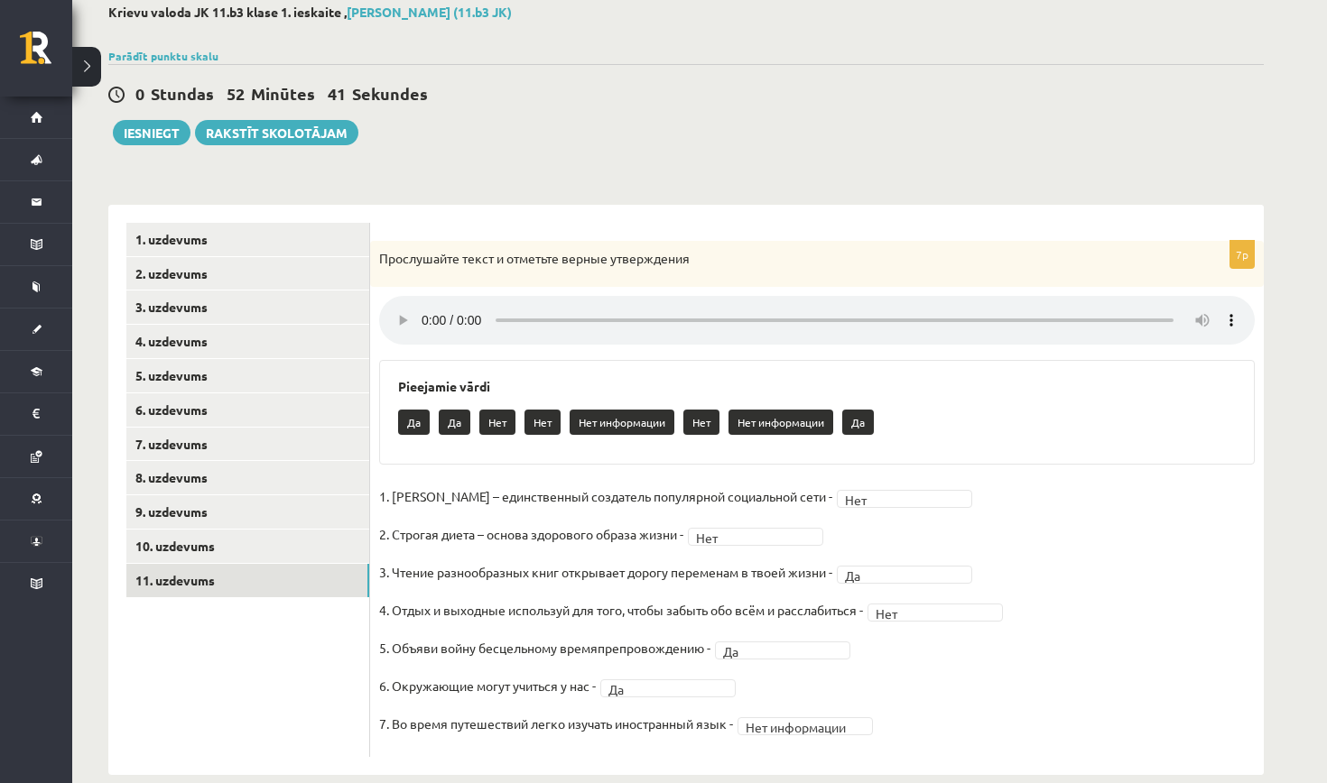
click at [1232, 315] on audio at bounding box center [816, 320] width 875 height 49
click at [421, 310] on audio at bounding box center [816, 320] width 875 height 49
drag, startPoint x: 955, startPoint y: 35, endPoint x: 659, endPoint y: 183, distance: 330.9
click at [659, 183] on div "Krievu valoda JK 11.b3 klase 1. ieskaite , Nikola Zemzare (11.b3 JK) Parādīt pu…" at bounding box center [685, 389] width 1227 height 843
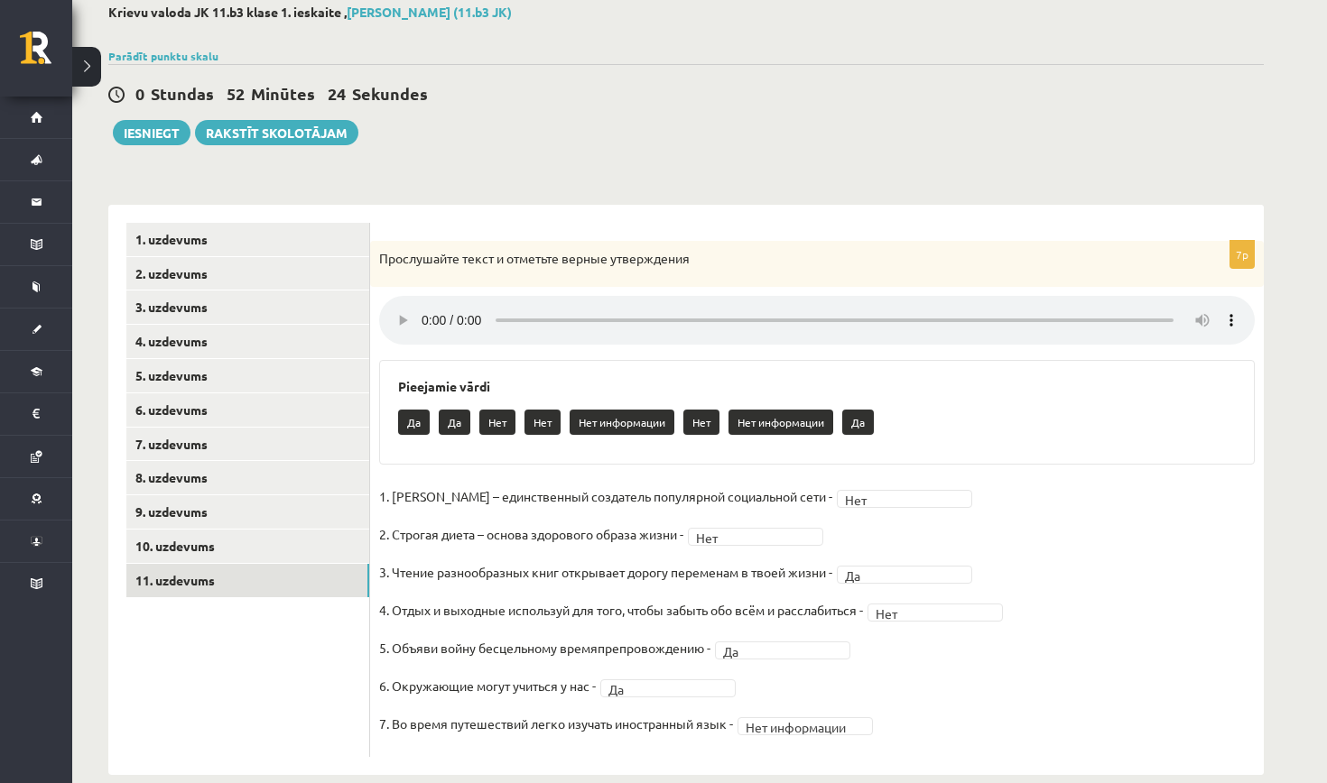
click at [424, 313] on audio at bounding box center [816, 320] width 875 height 49
click at [423, 313] on audio at bounding box center [816, 320] width 875 height 49
click at [423, 311] on audio at bounding box center [816, 320] width 875 height 49
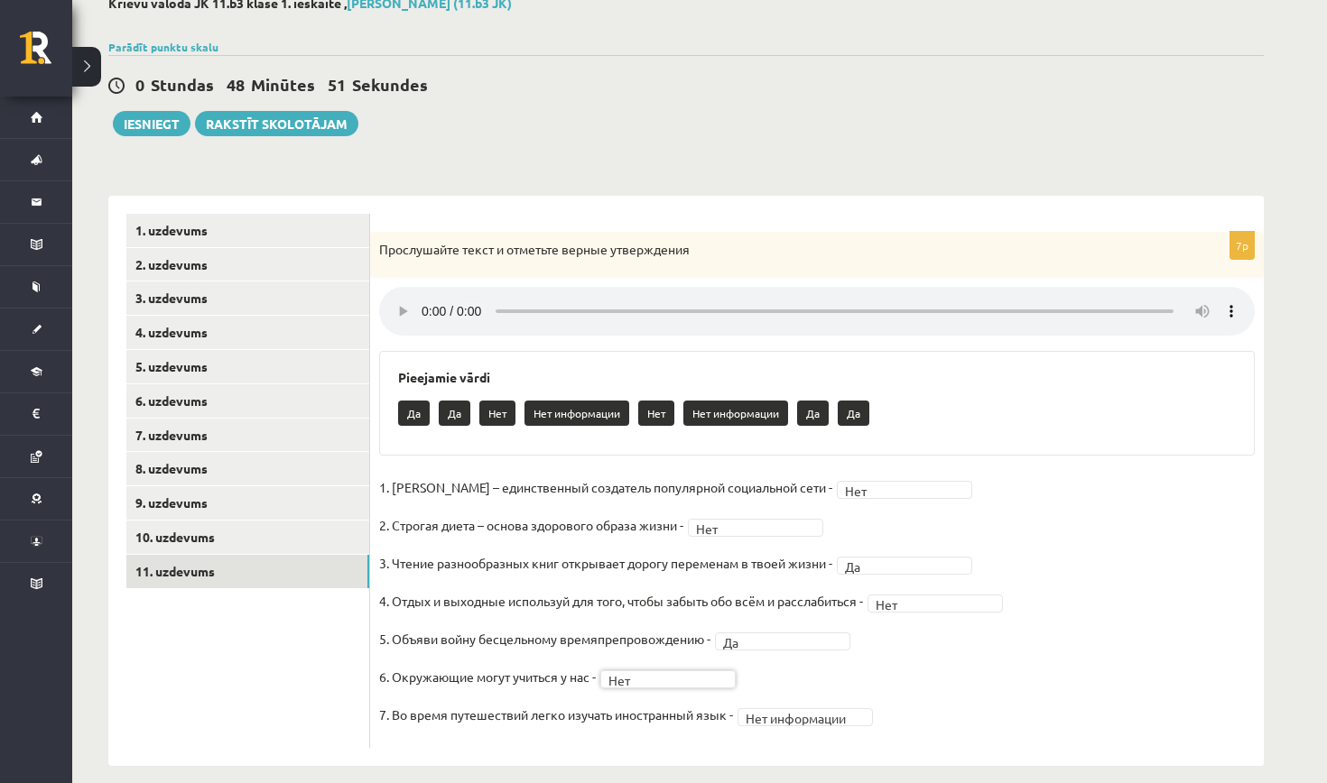
scroll to position [108, 0]
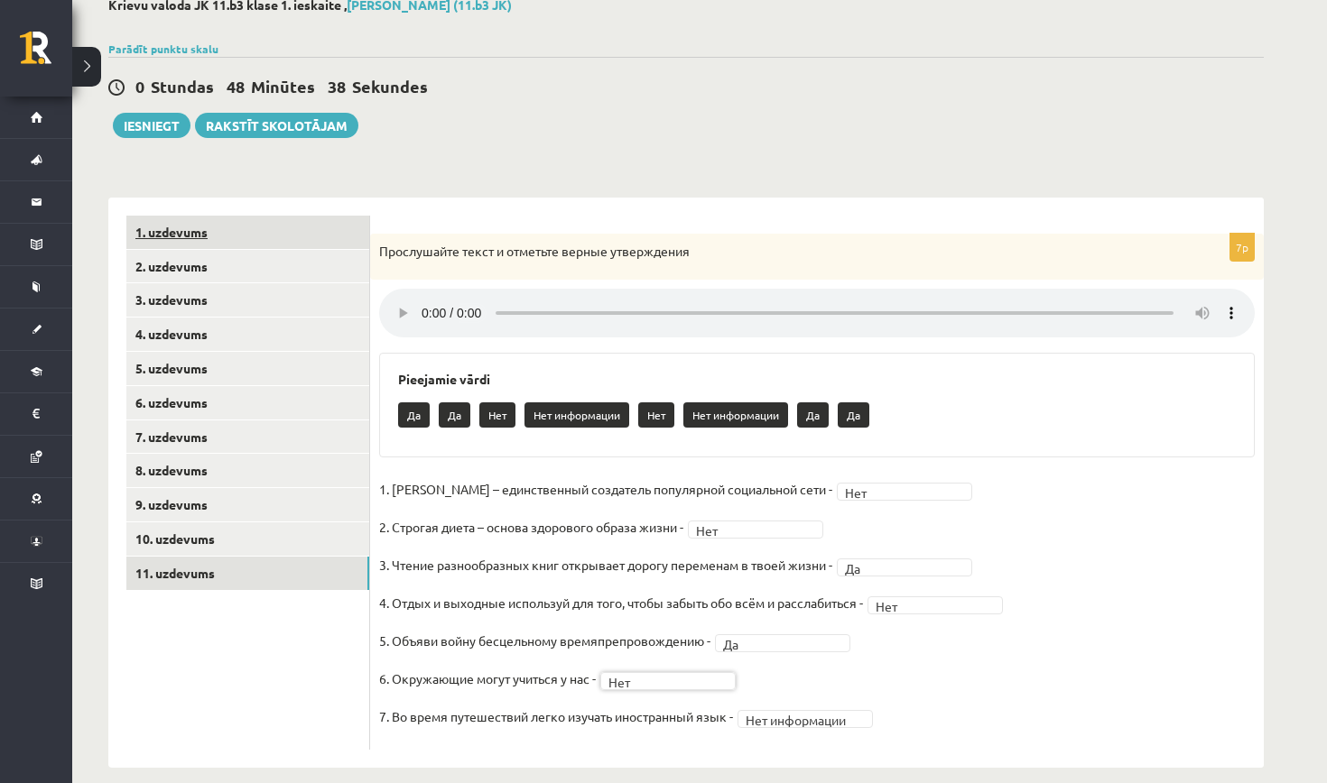
click at [205, 237] on link "1. uzdevums" at bounding box center [247, 232] width 243 height 33
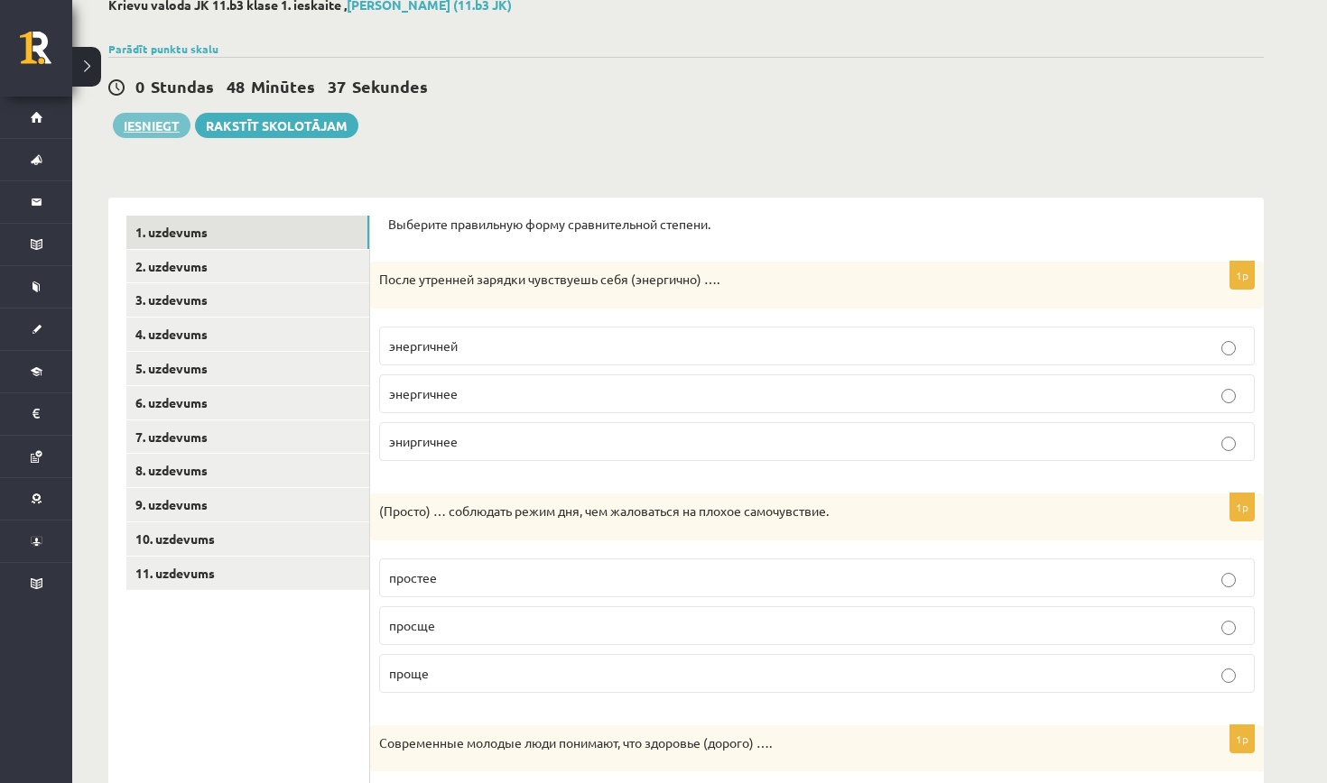
click at [154, 128] on button "Iesniegt" at bounding box center [152, 125] width 78 height 25
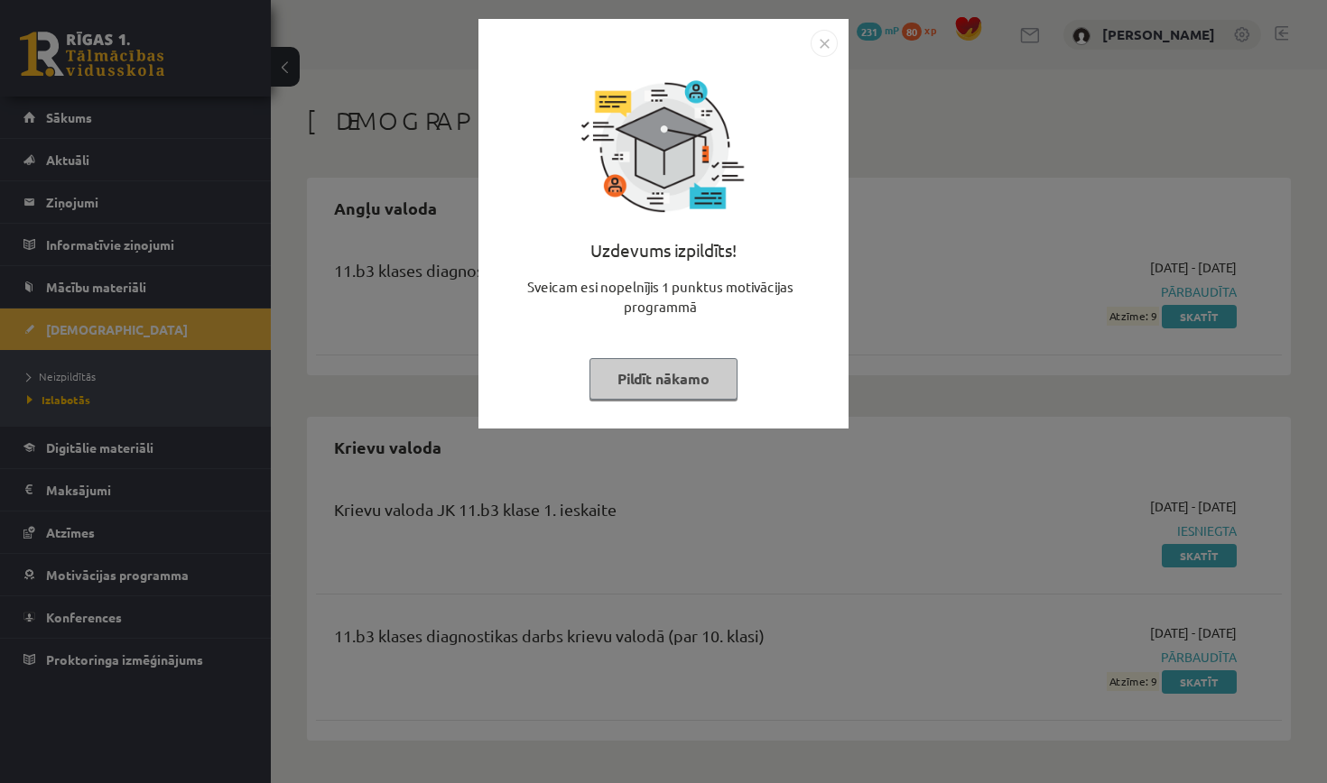
click at [687, 372] on button "Pildīt nākamo" at bounding box center [663, 379] width 148 height 42
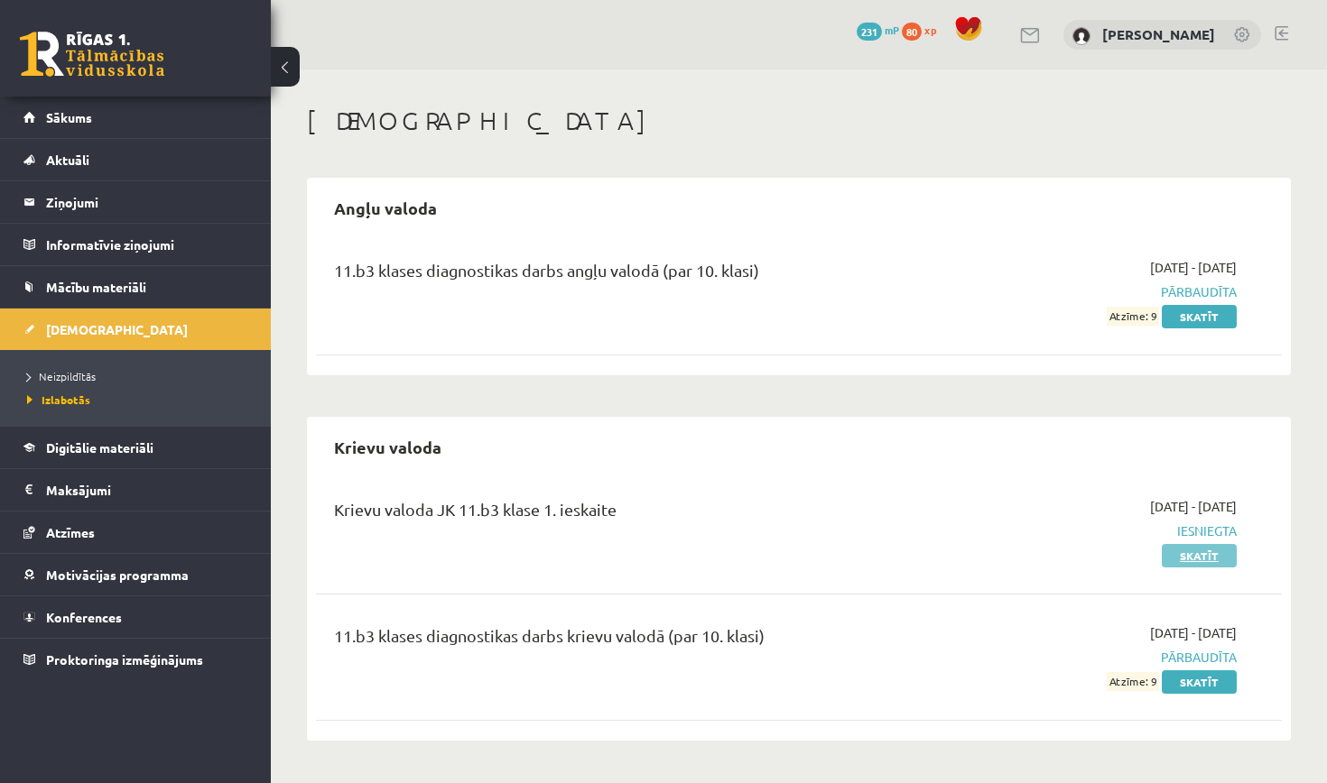
click at [1200, 552] on link "Skatīt" at bounding box center [1198, 555] width 75 height 23
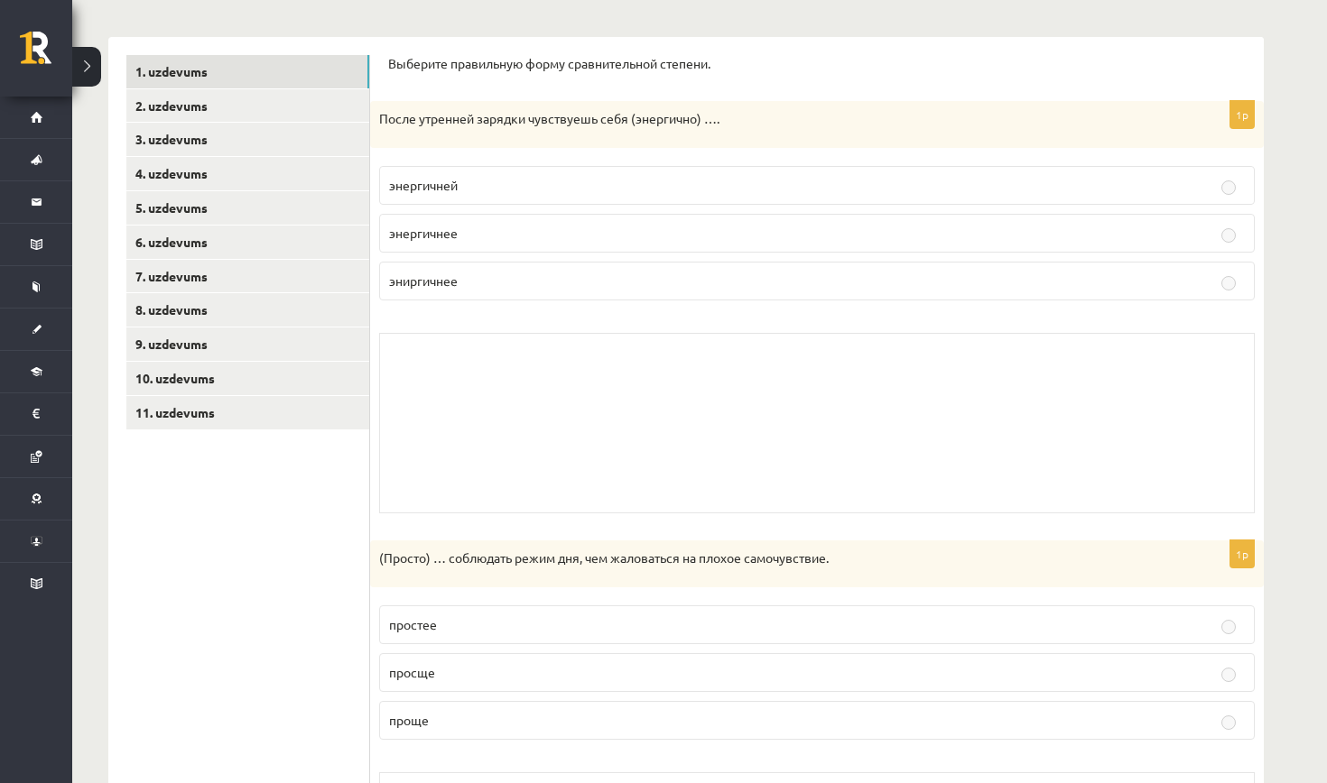
scroll to position [233, 0]
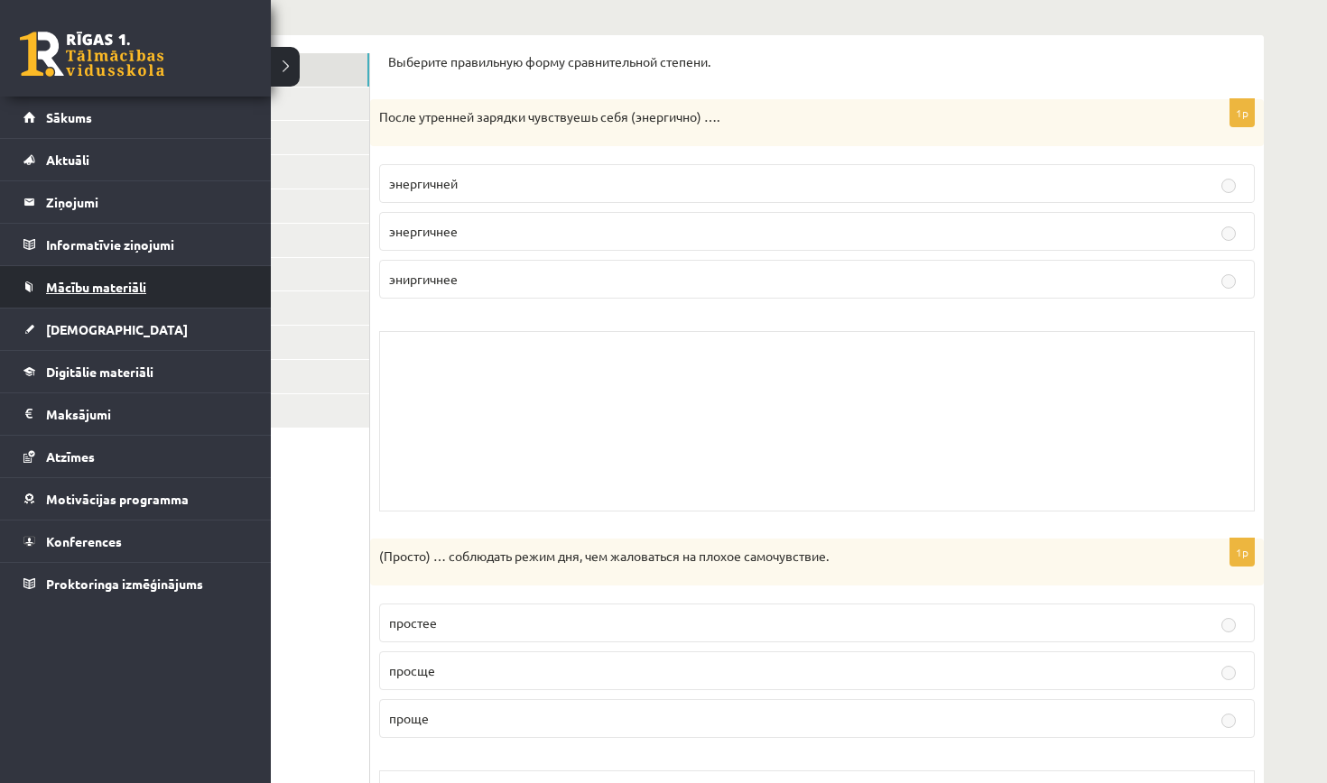
click at [122, 282] on span "Mācību materiāli" at bounding box center [96, 287] width 100 height 16
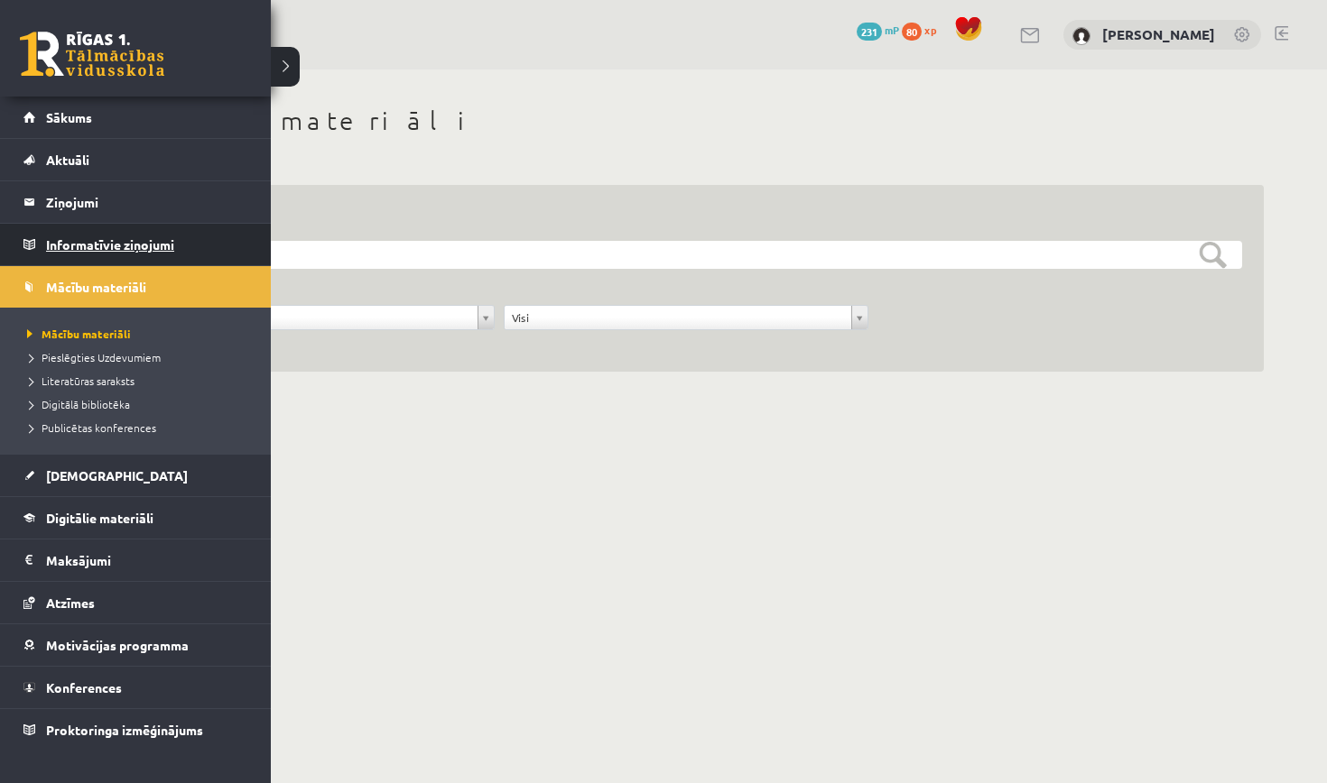
click at [130, 244] on legend "Informatīvie ziņojumi 0" at bounding box center [147, 245] width 202 height 42
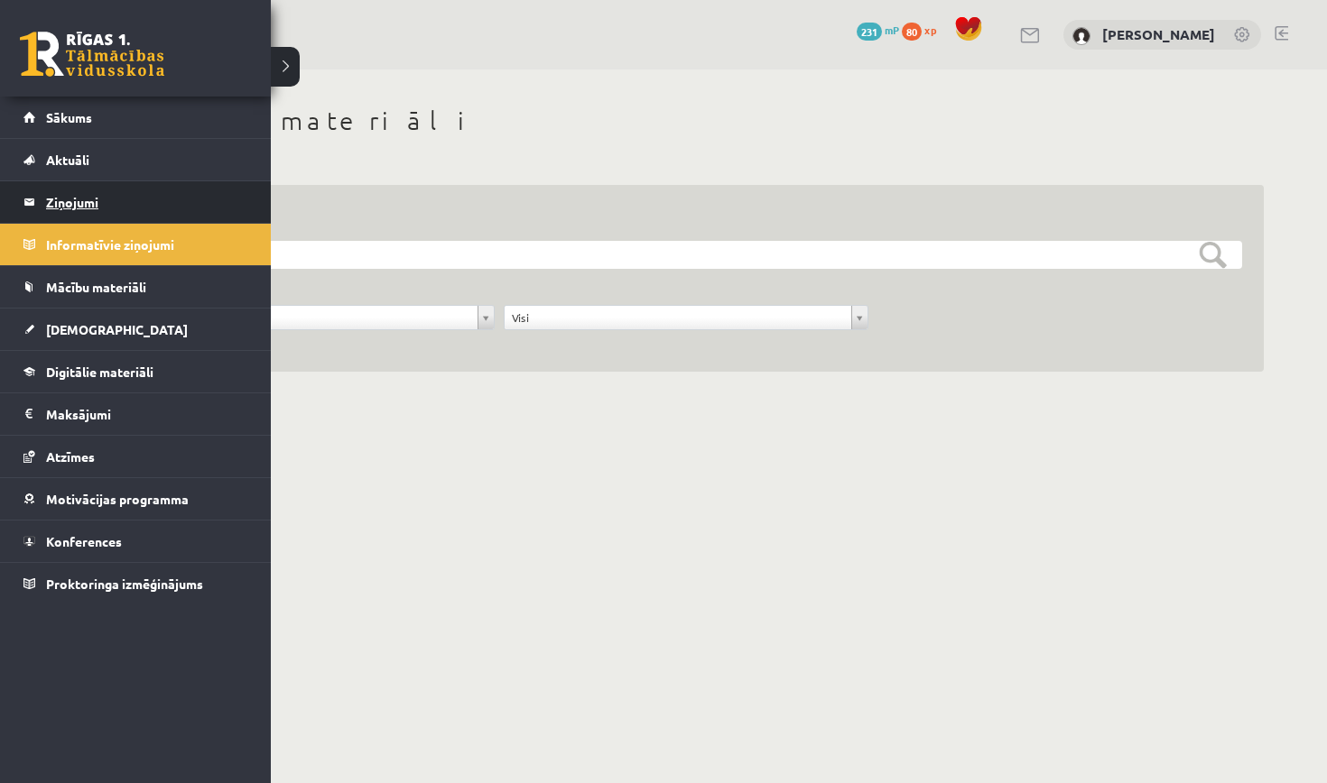
click at [66, 205] on legend "Ziņojumi 0" at bounding box center [147, 202] width 202 height 42
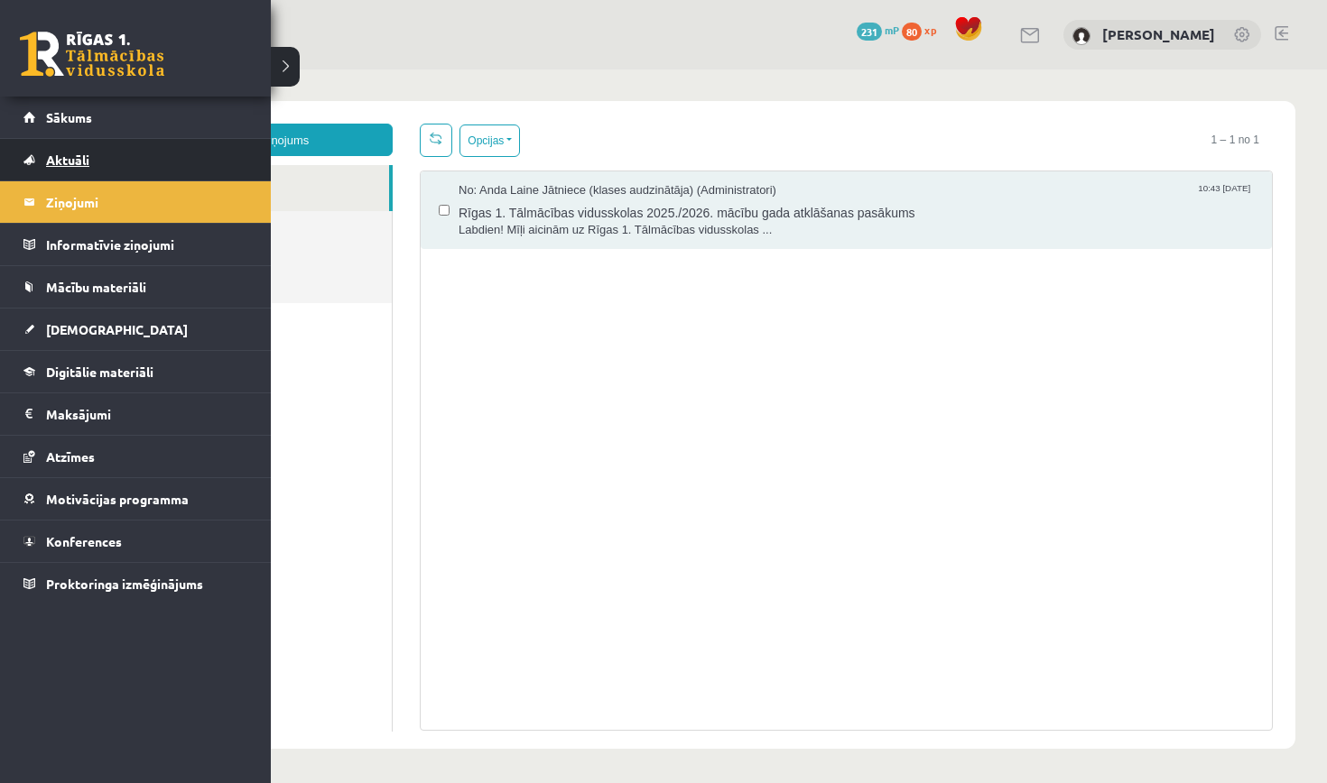
click at [98, 154] on link "Aktuāli" at bounding box center [135, 160] width 225 height 42
